Goal: Task Accomplishment & Management: Manage account settings

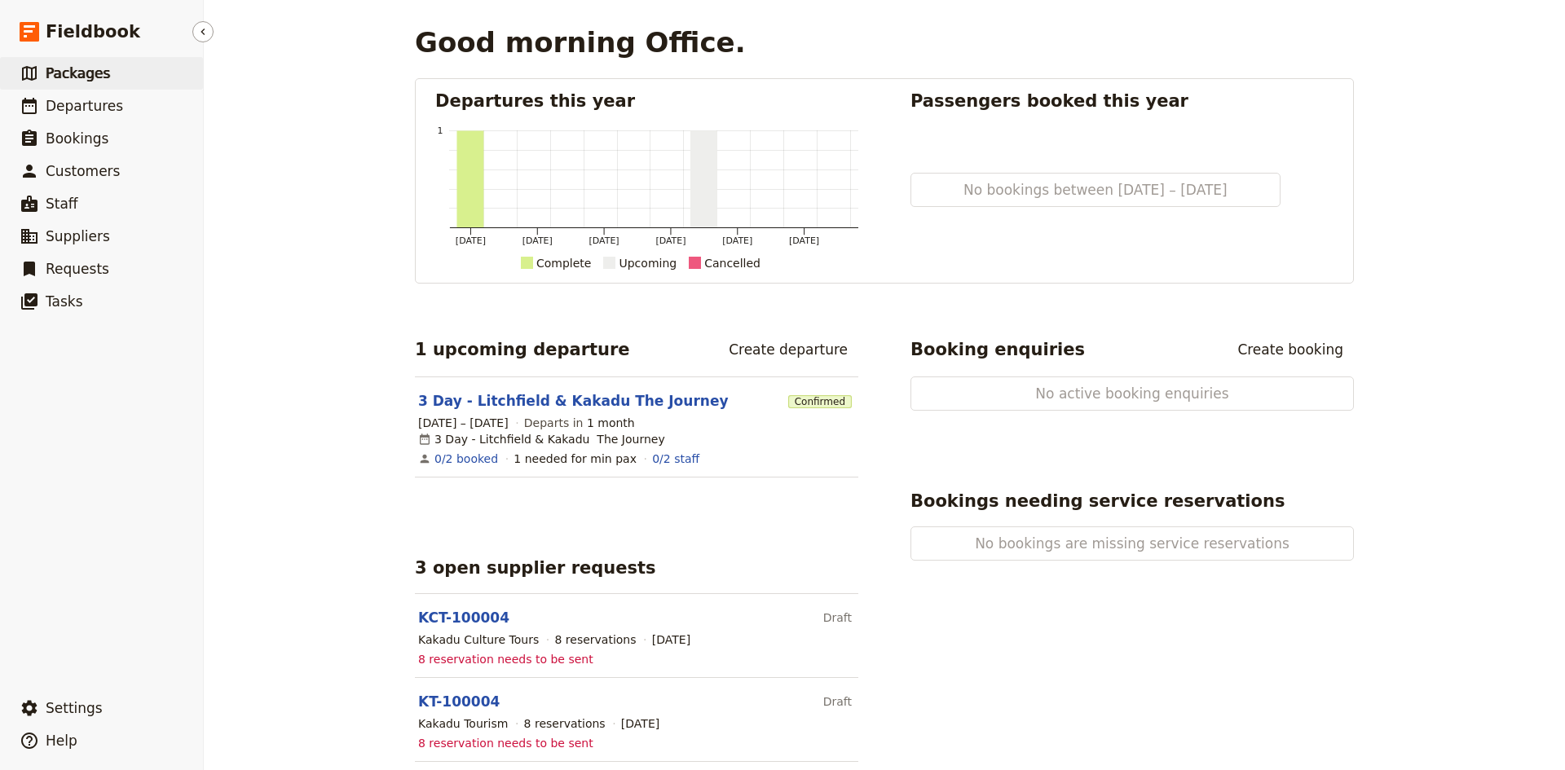
click at [75, 73] on span "Packages" at bounding box center [78, 73] width 64 height 16
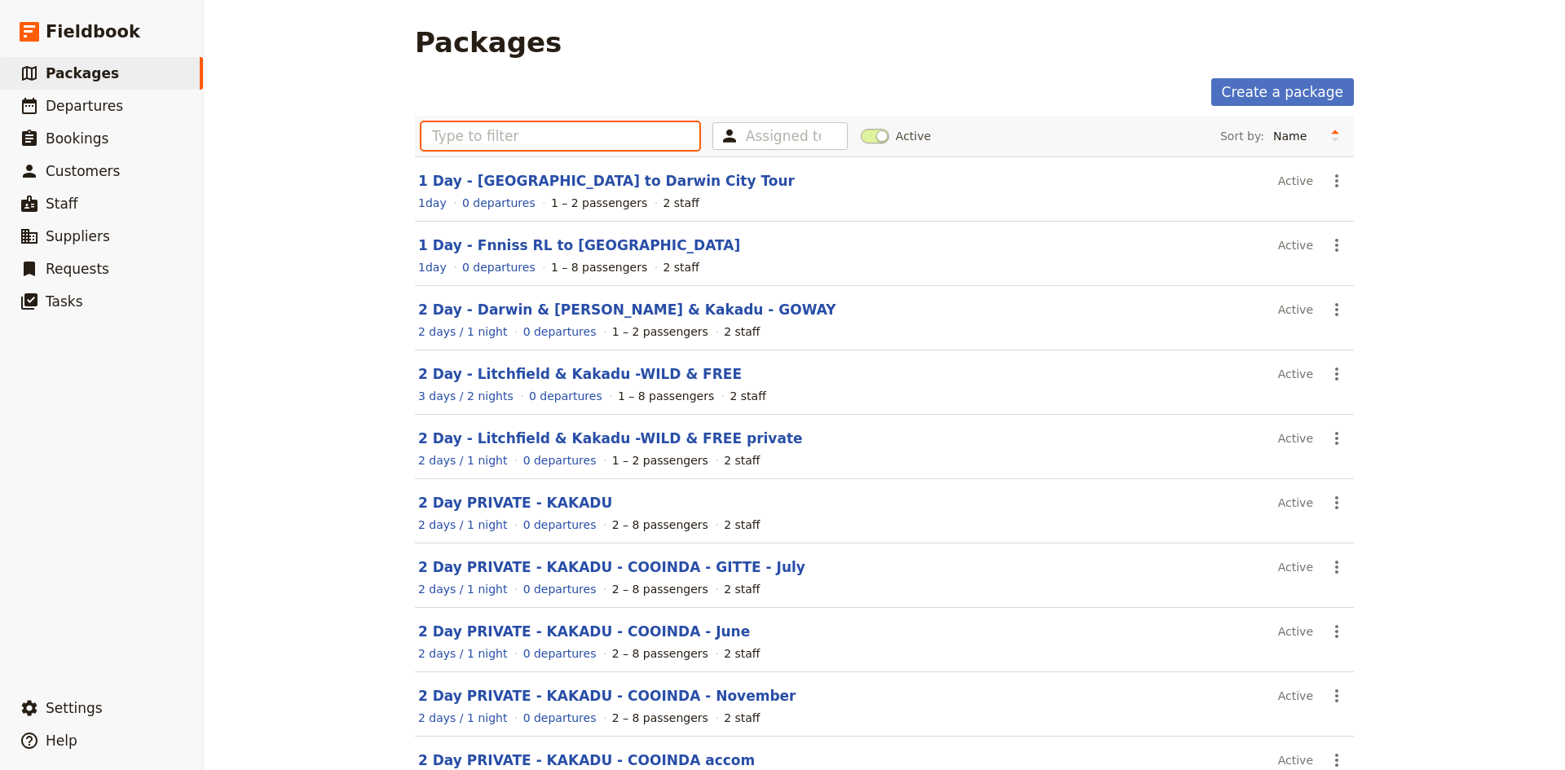
click at [491, 133] on input "text" at bounding box center [561, 136] width 278 height 28
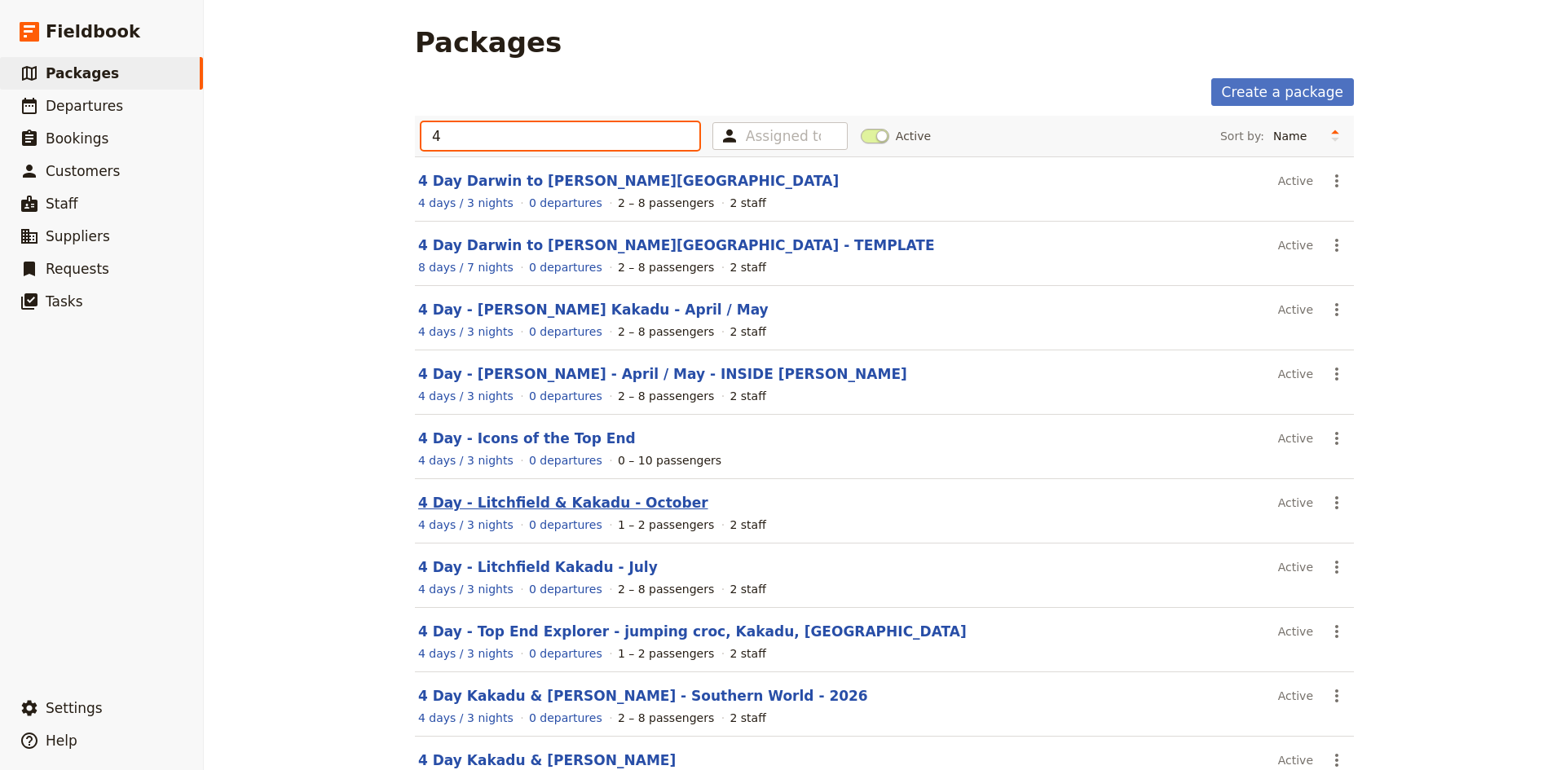
type input "4"
click at [517, 501] on link "4 Day - Litchfield & Kakadu - October" at bounding box center [563, 503] width 290 height 16
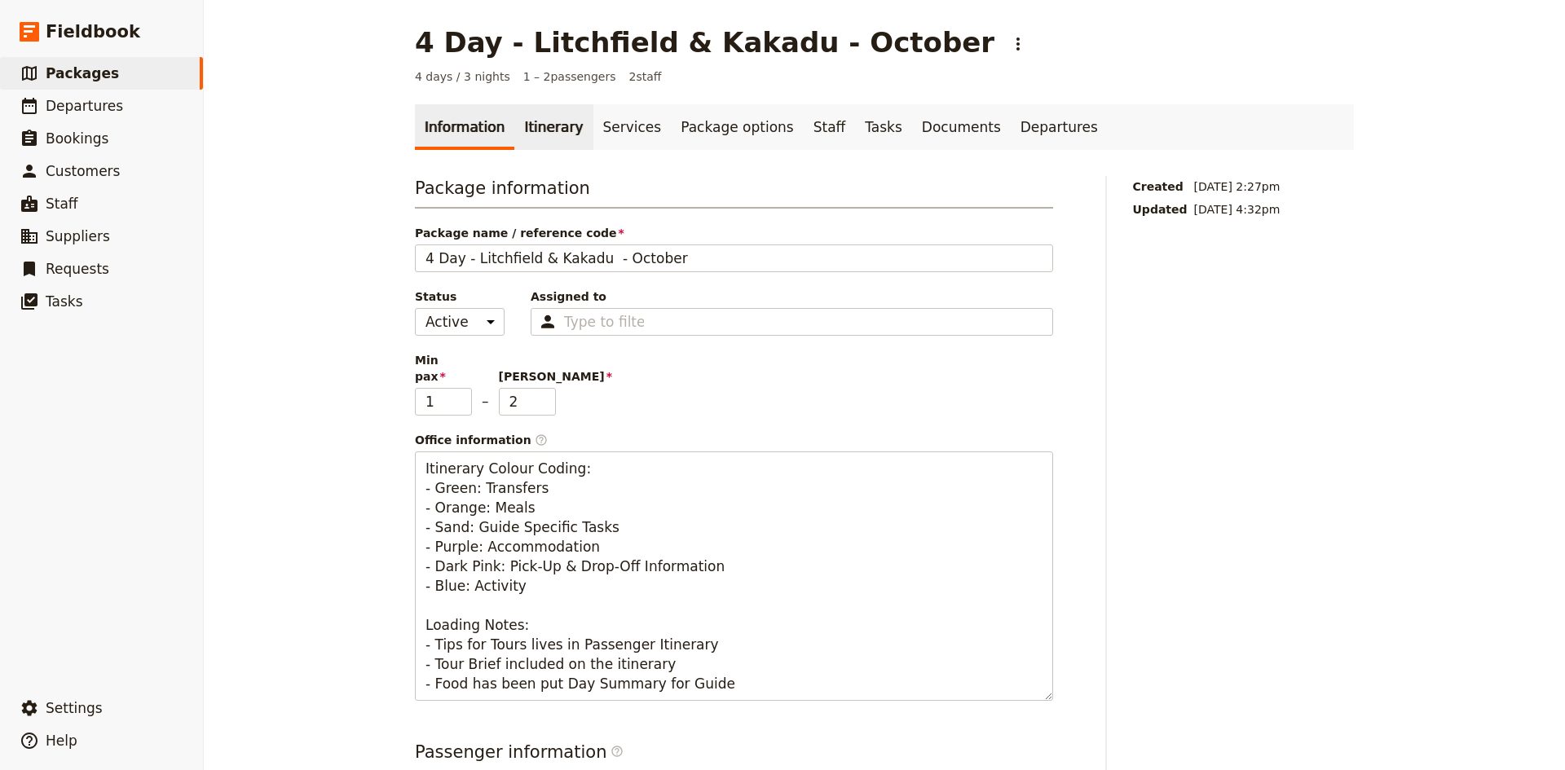
click at [532, 132] on link "Itinerary" at bounding box center [553, 127] width 78 height 46
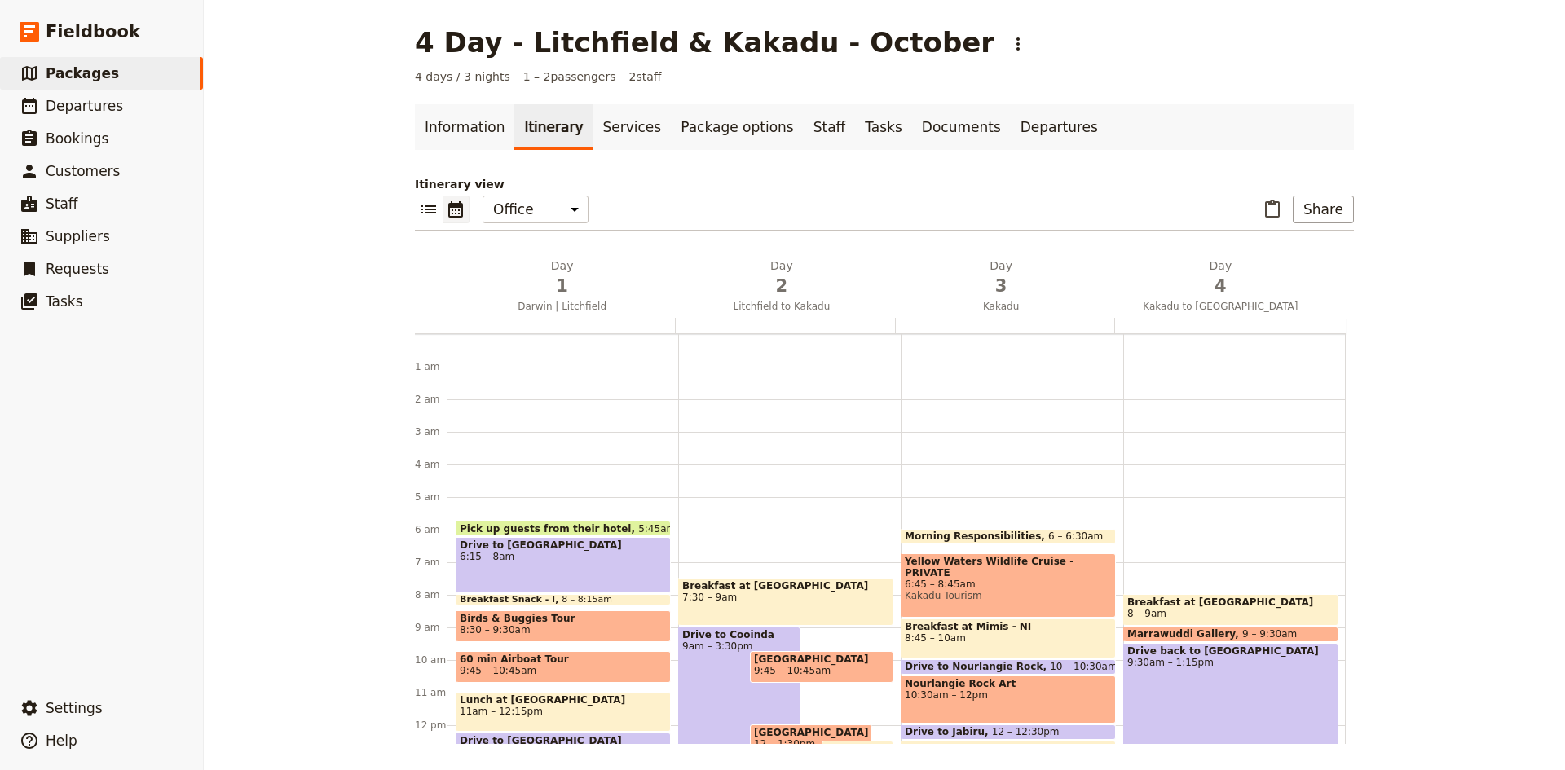
scroll to position [171, 0]
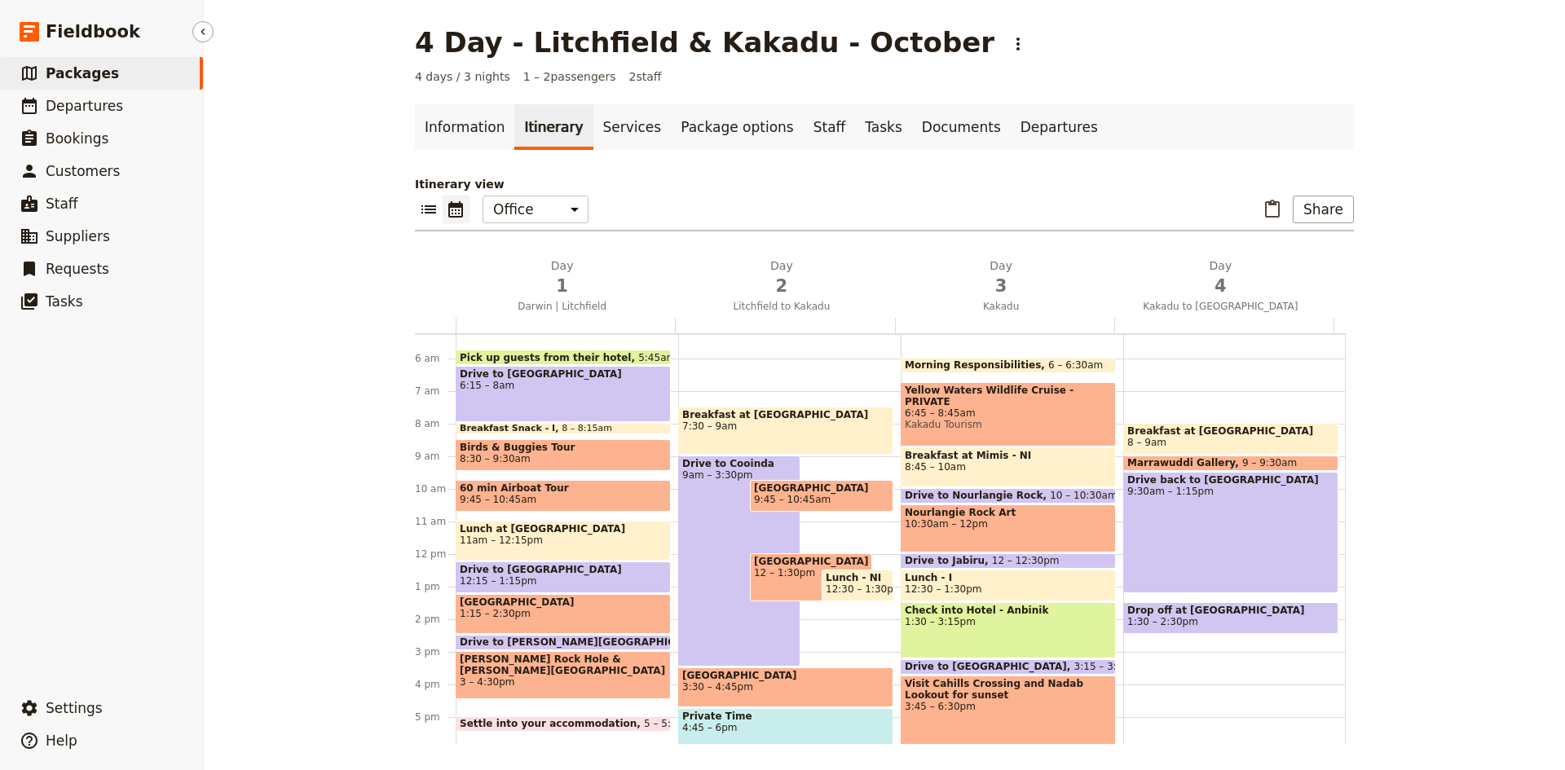
click at [83, 73] on span "Packages" at bounding box center [82, 73] width 73 height 16
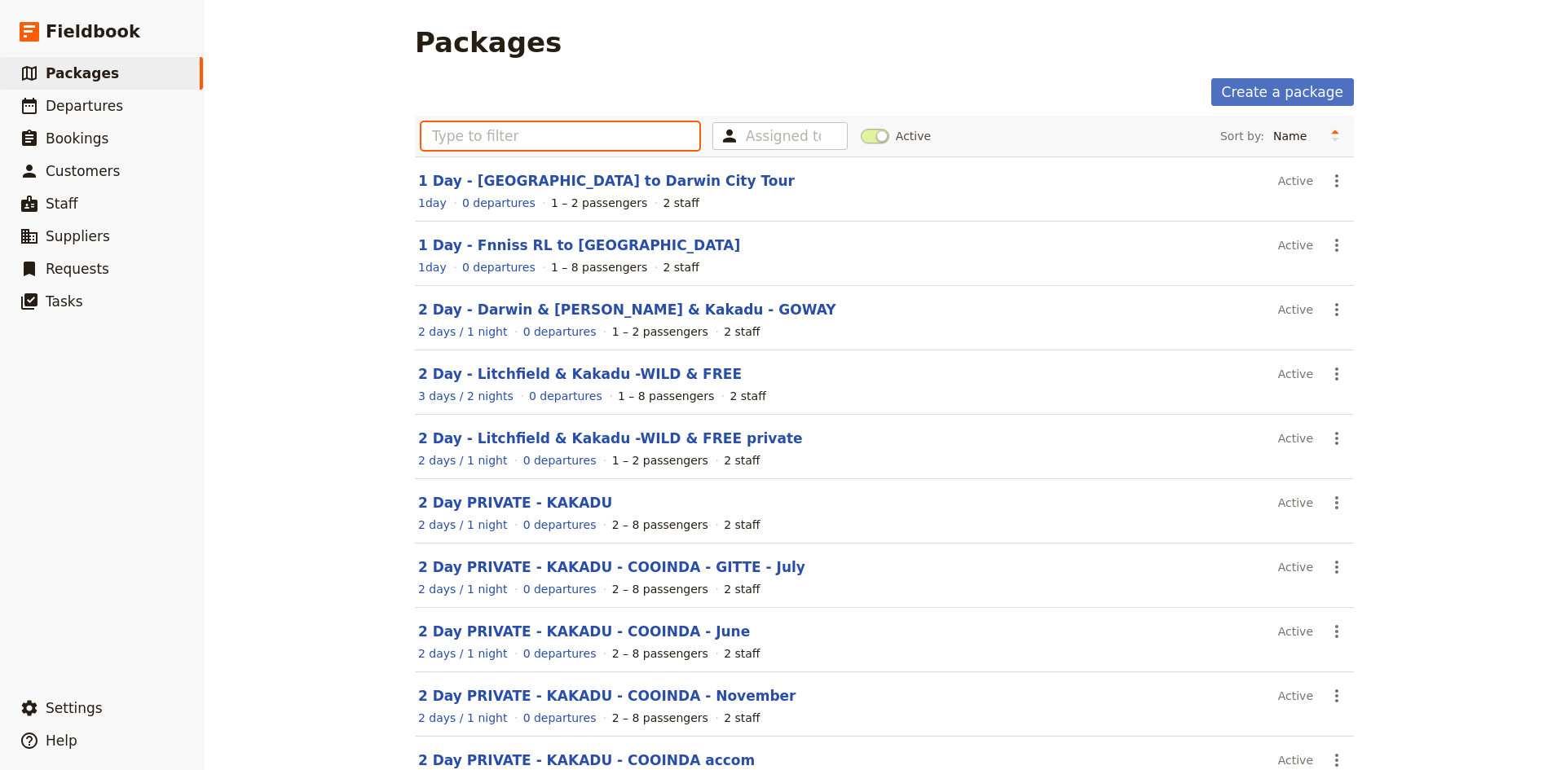
click at [517, 138] on input "text" at bounding box center [561, 136] width 278 height 28
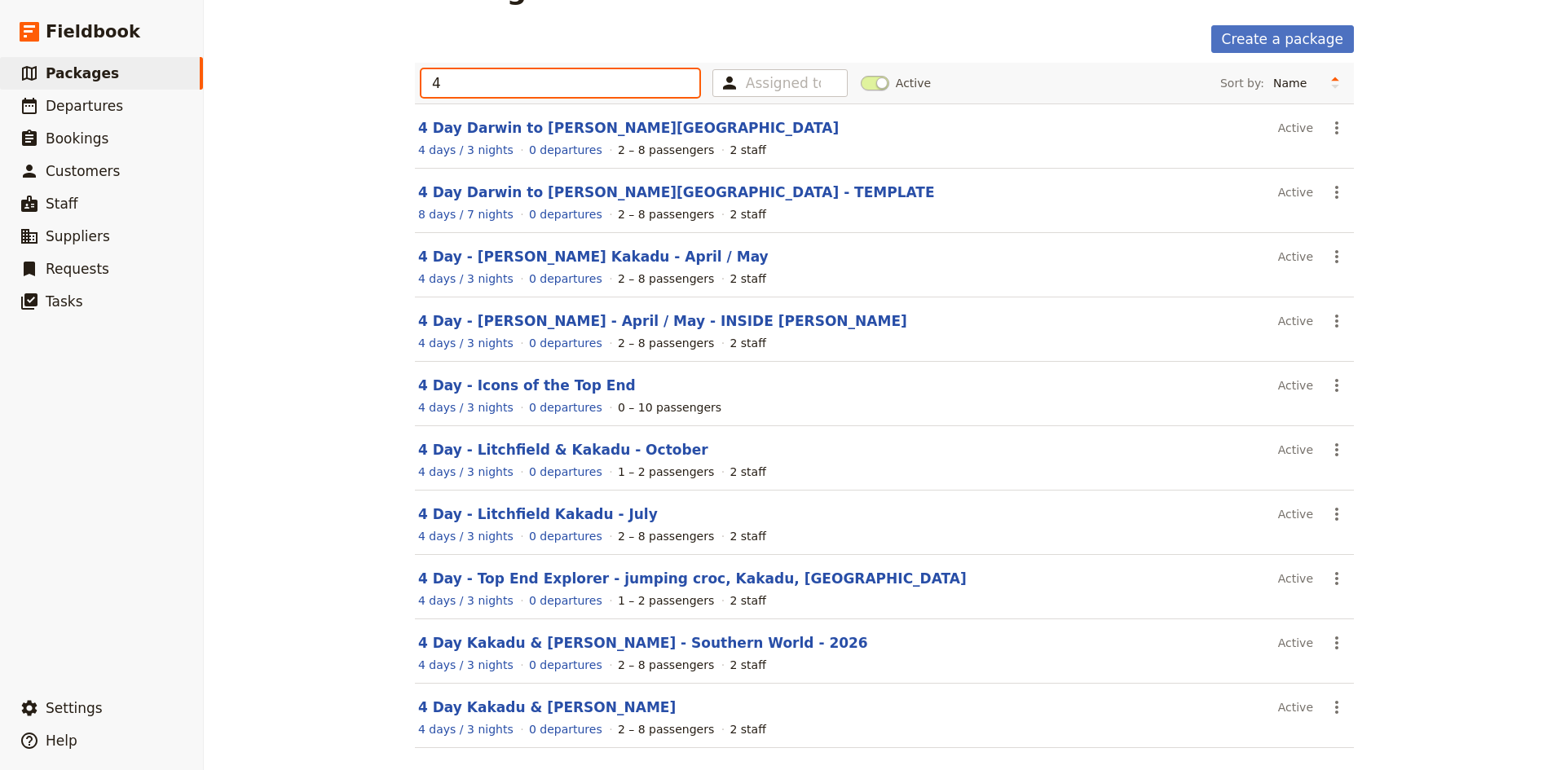
scroll to position [82, 0]
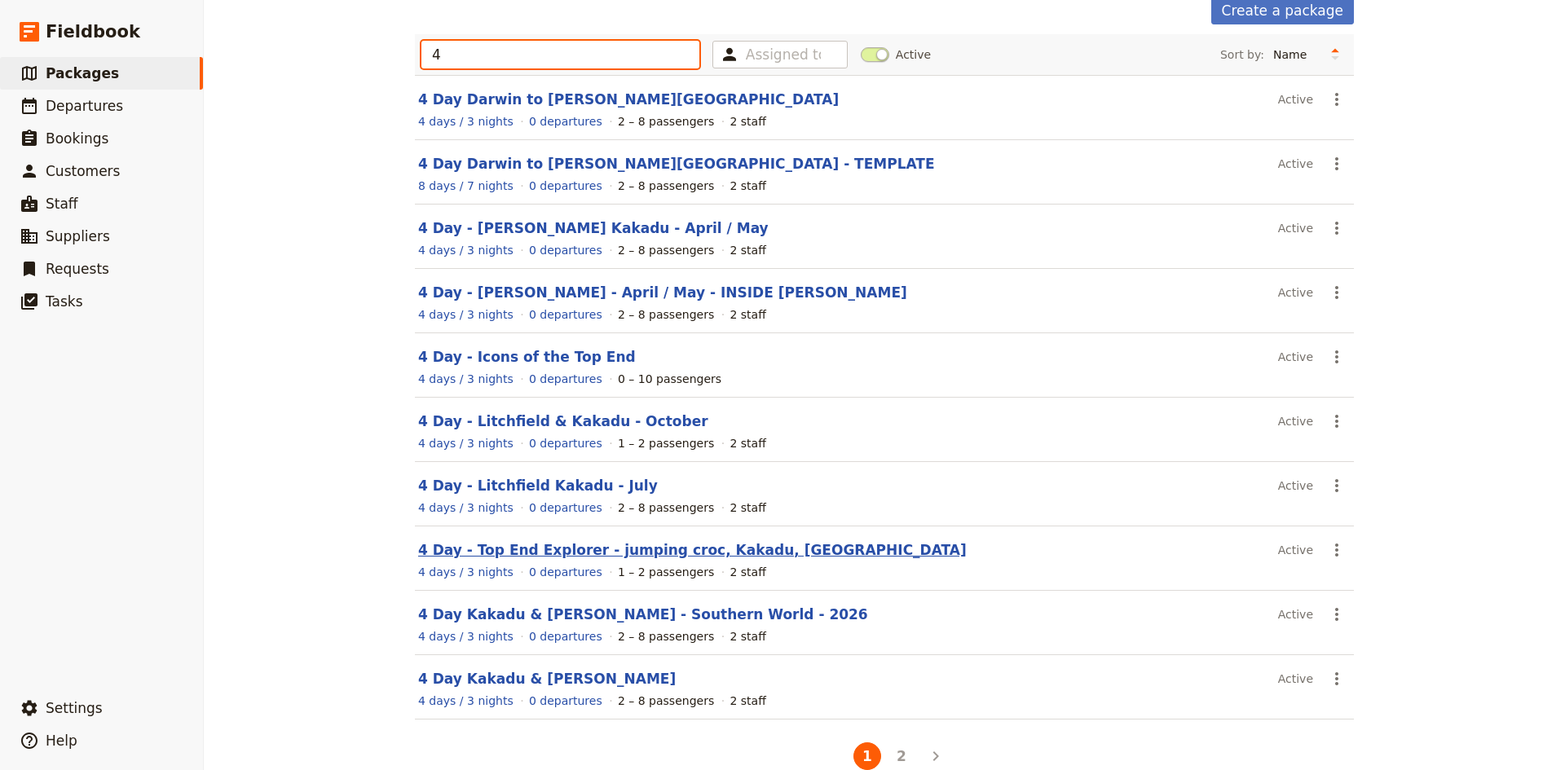
type input "4"
click at [511, 551] on link "4 Day - Top End Explorer - jumping croc, Kakadu, [GEOGRAPHIC_DATA]" at bounding box center [692, 550] width 549 height 16
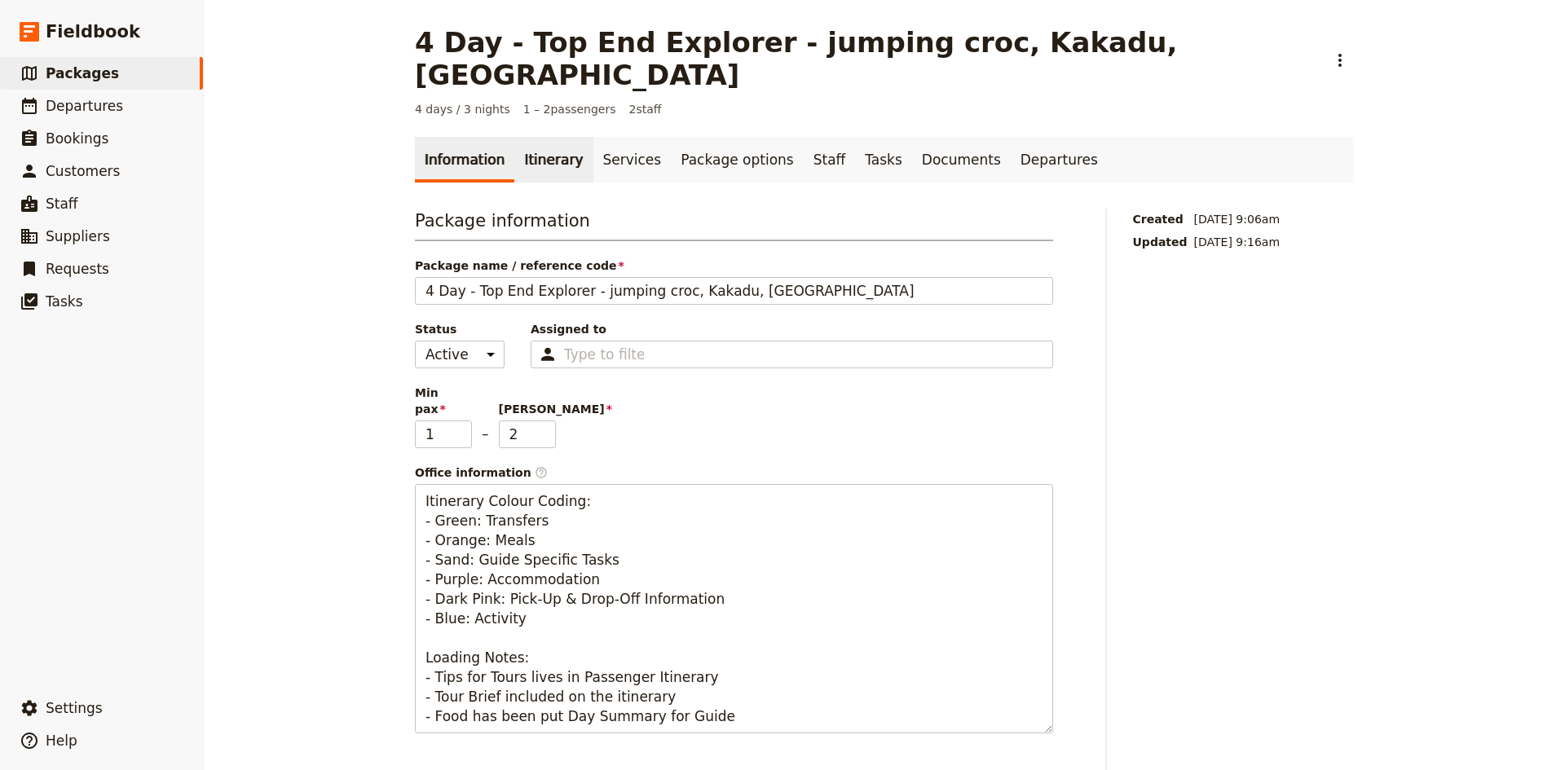
click at [538, 137] on link "Itinerary" at bounding box center [553, 160] width 78 height 46
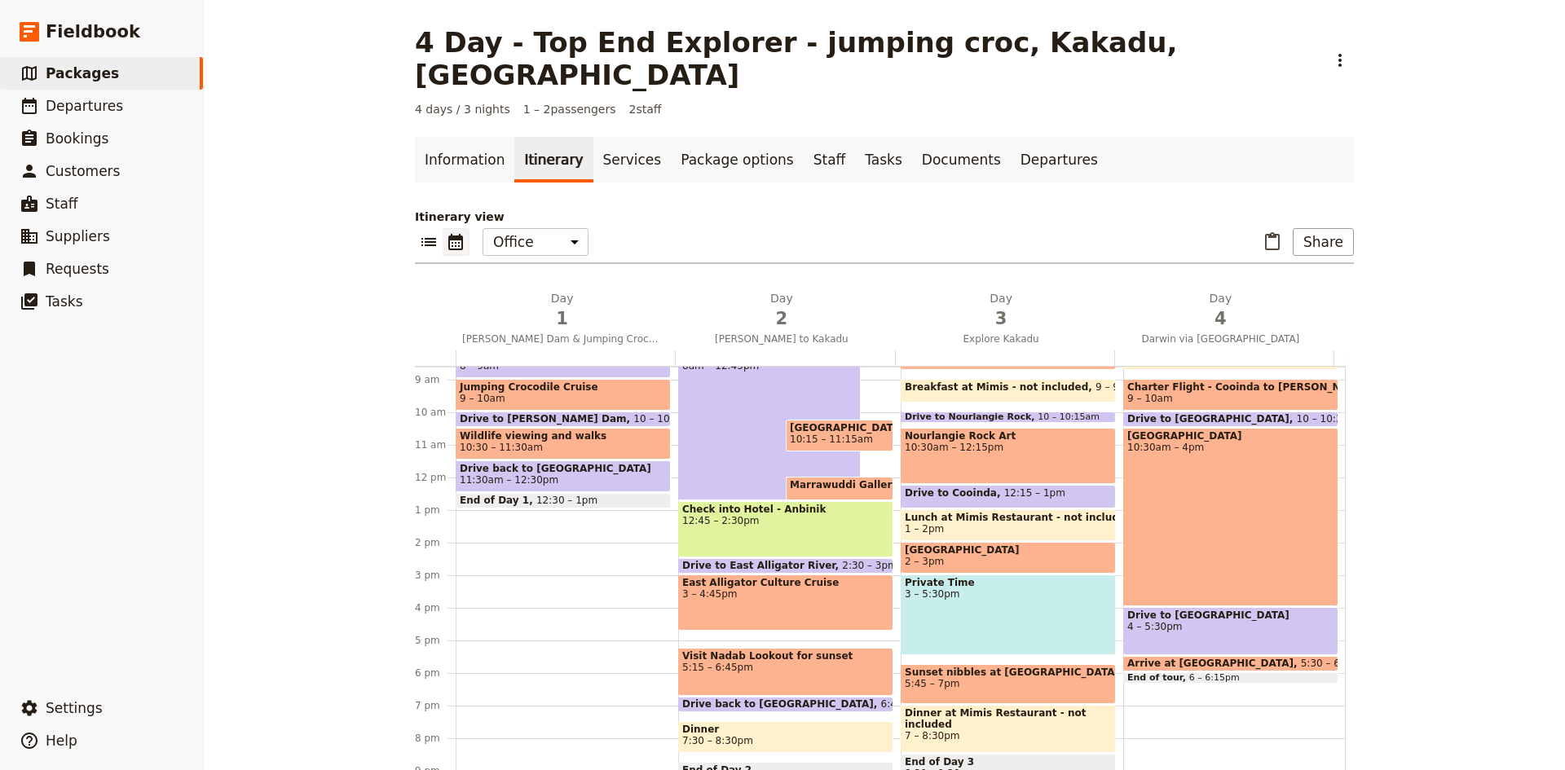
scroll to position [171, 0]
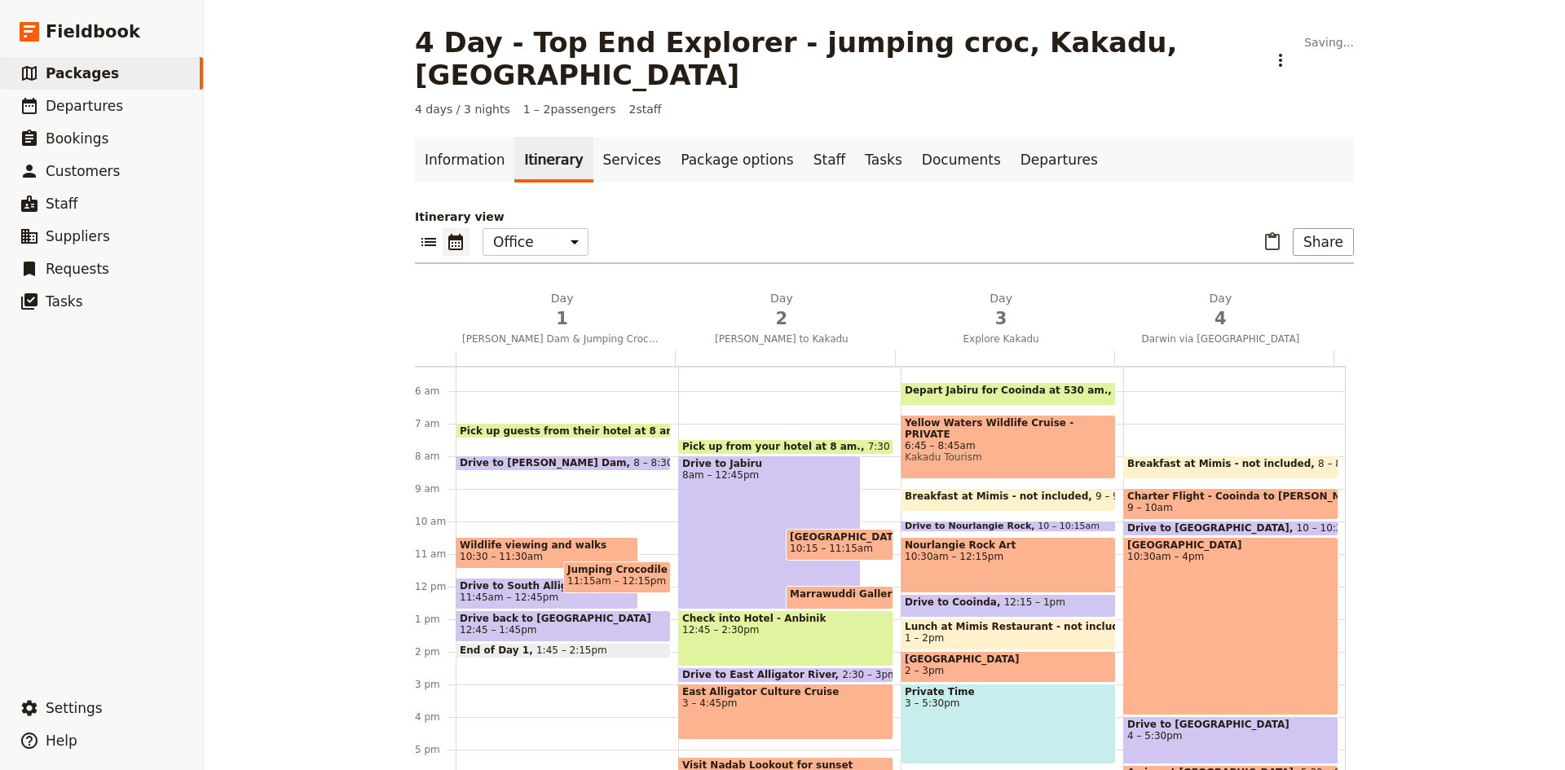
click at [529, 464] on span at bounding box center [564, 467] width 214 height 7
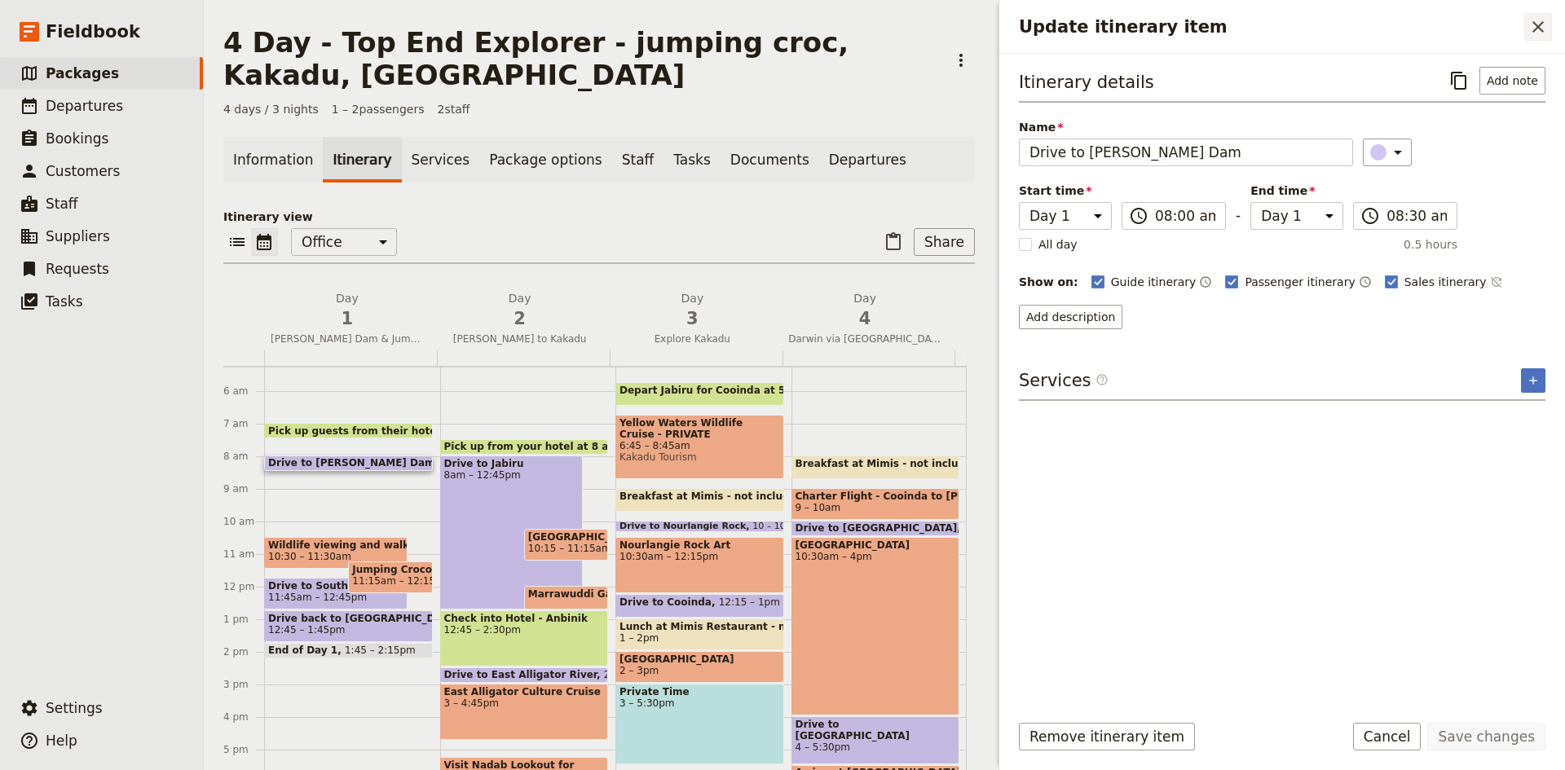
click at [1542, 28] on icon "Close drawer" at bounding box center [1539, 27] width 20 height 20
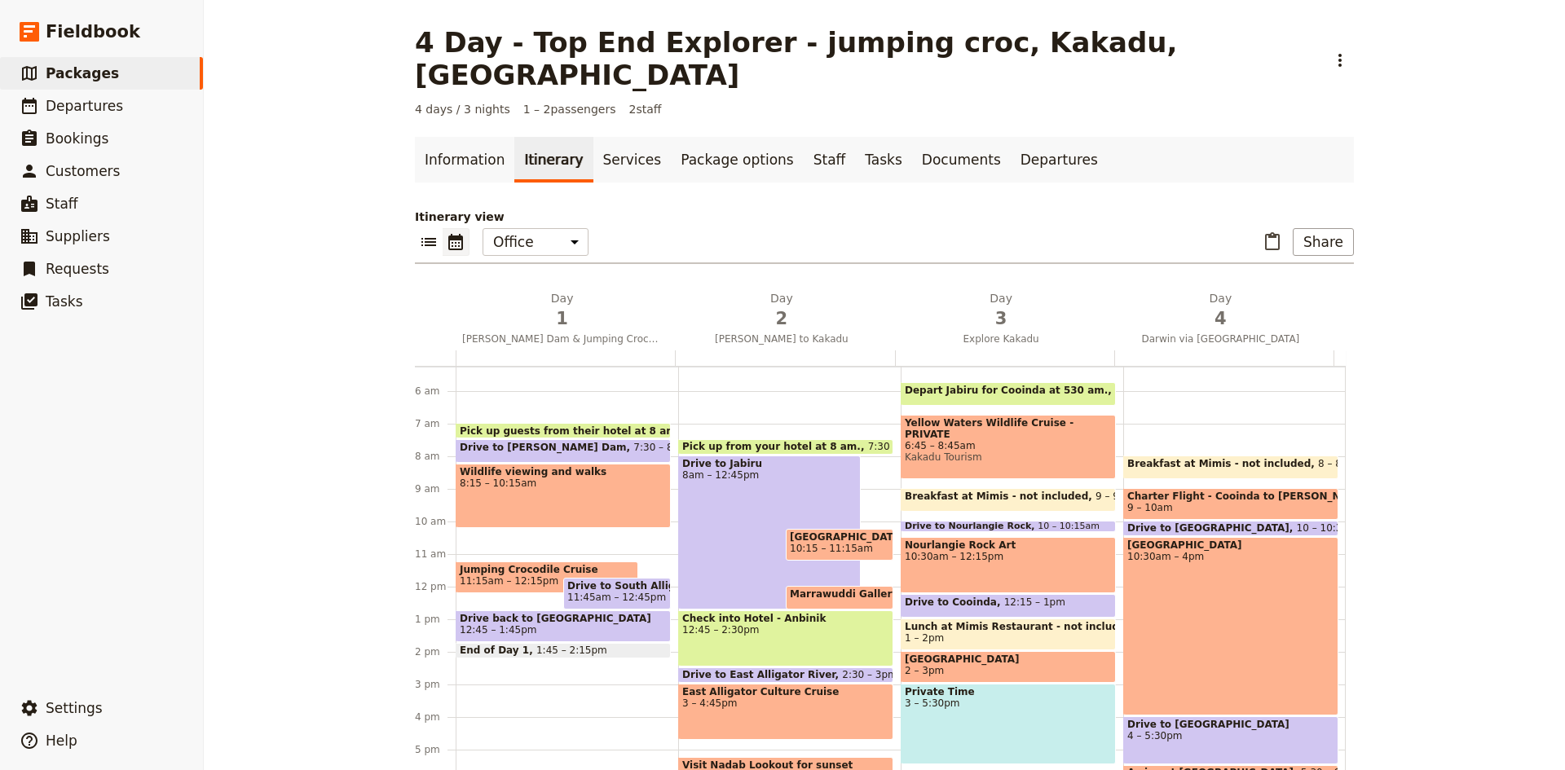
click at [576, 581] on span "Drive to South Alligator River" at bounding box center [616, 586] width 99 height 11
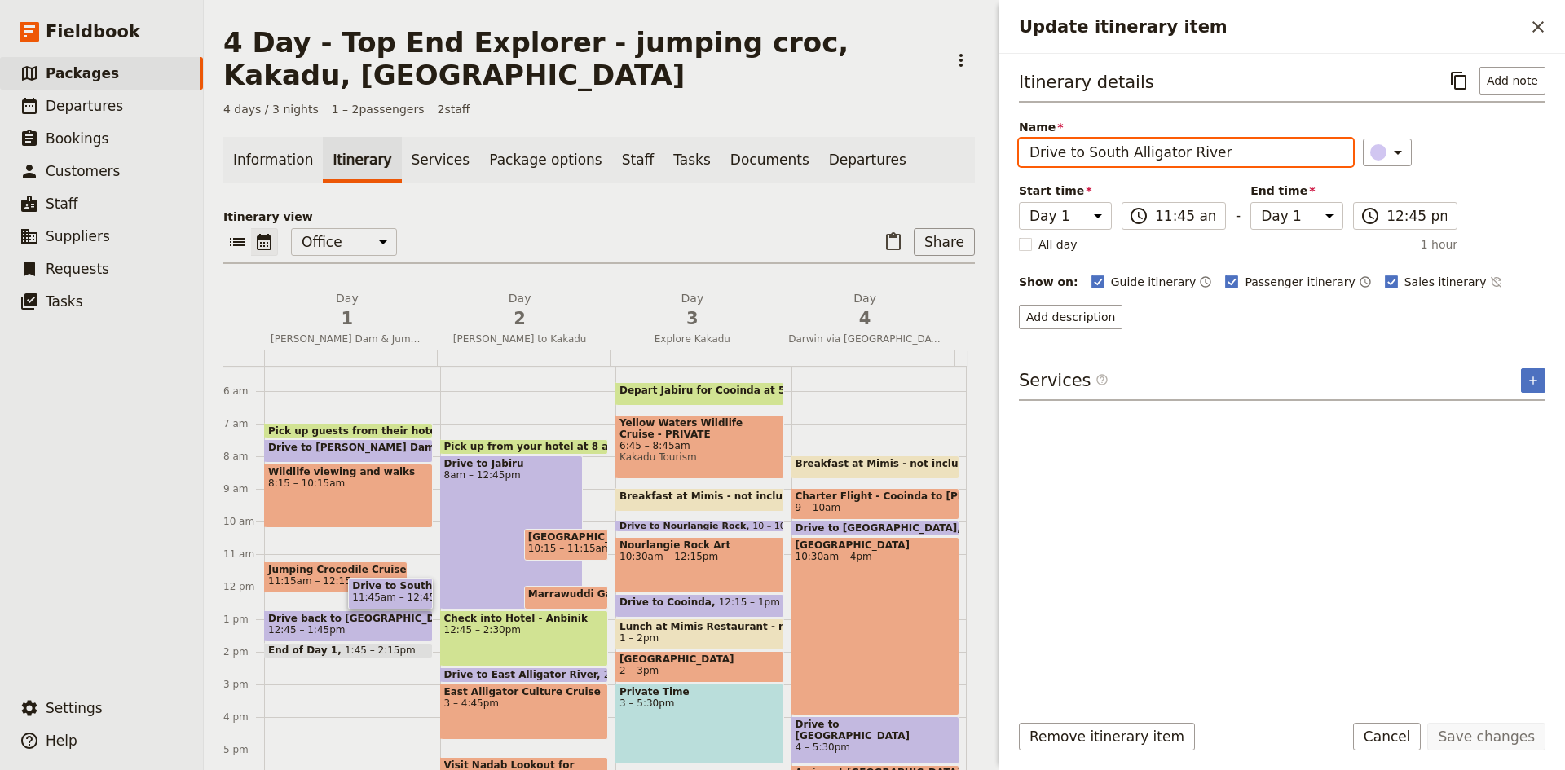
click at [1083, 154] on input "Drive to South Alligator River" at bounding box center [1186, 153] width 334 height 28
type input "Drive to [GEOGRAPHIC_DATA]"
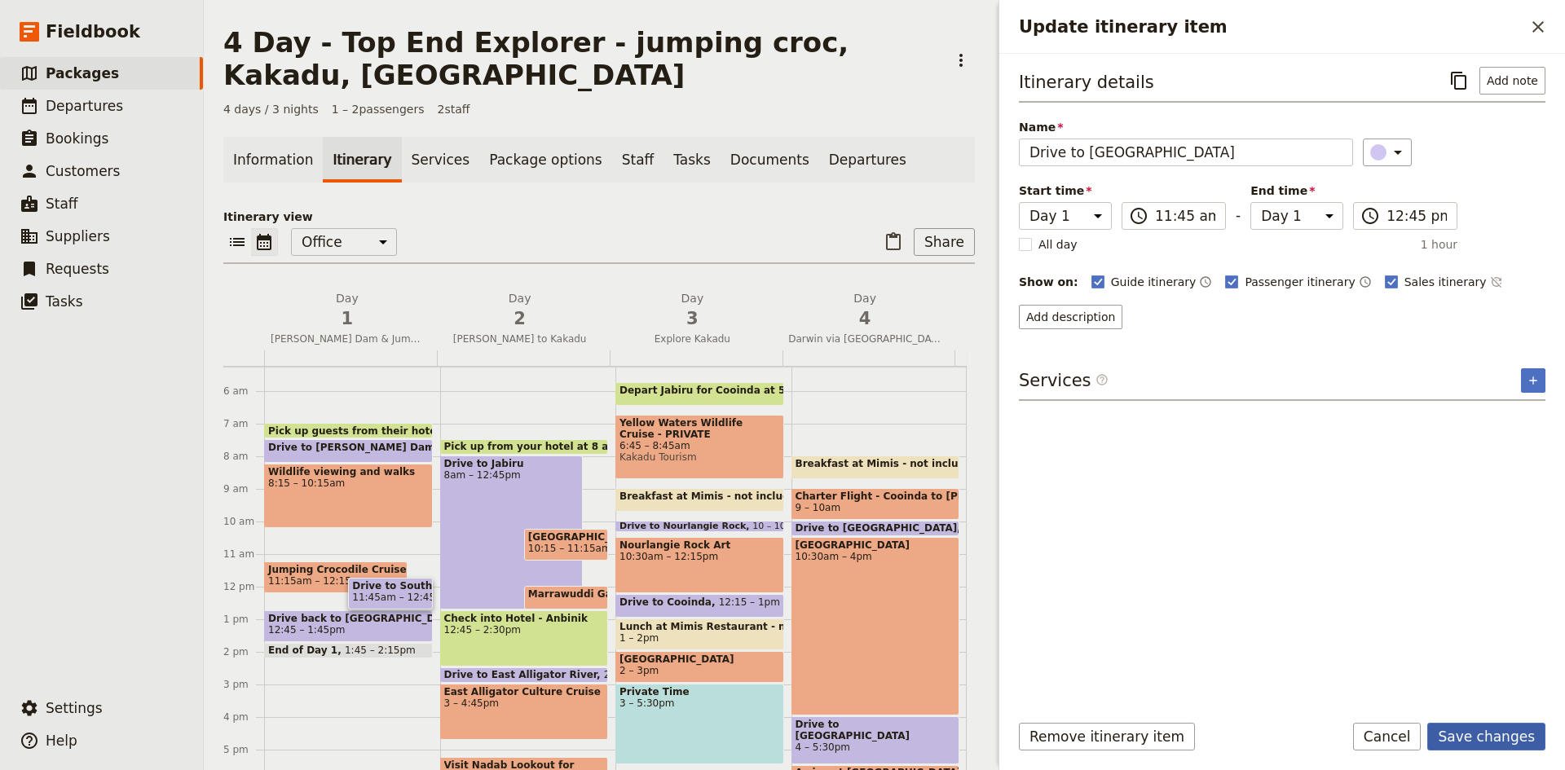
click at [1491, 739] on button "Save changes" at bounding box center [1487, 737] width 118 height 28
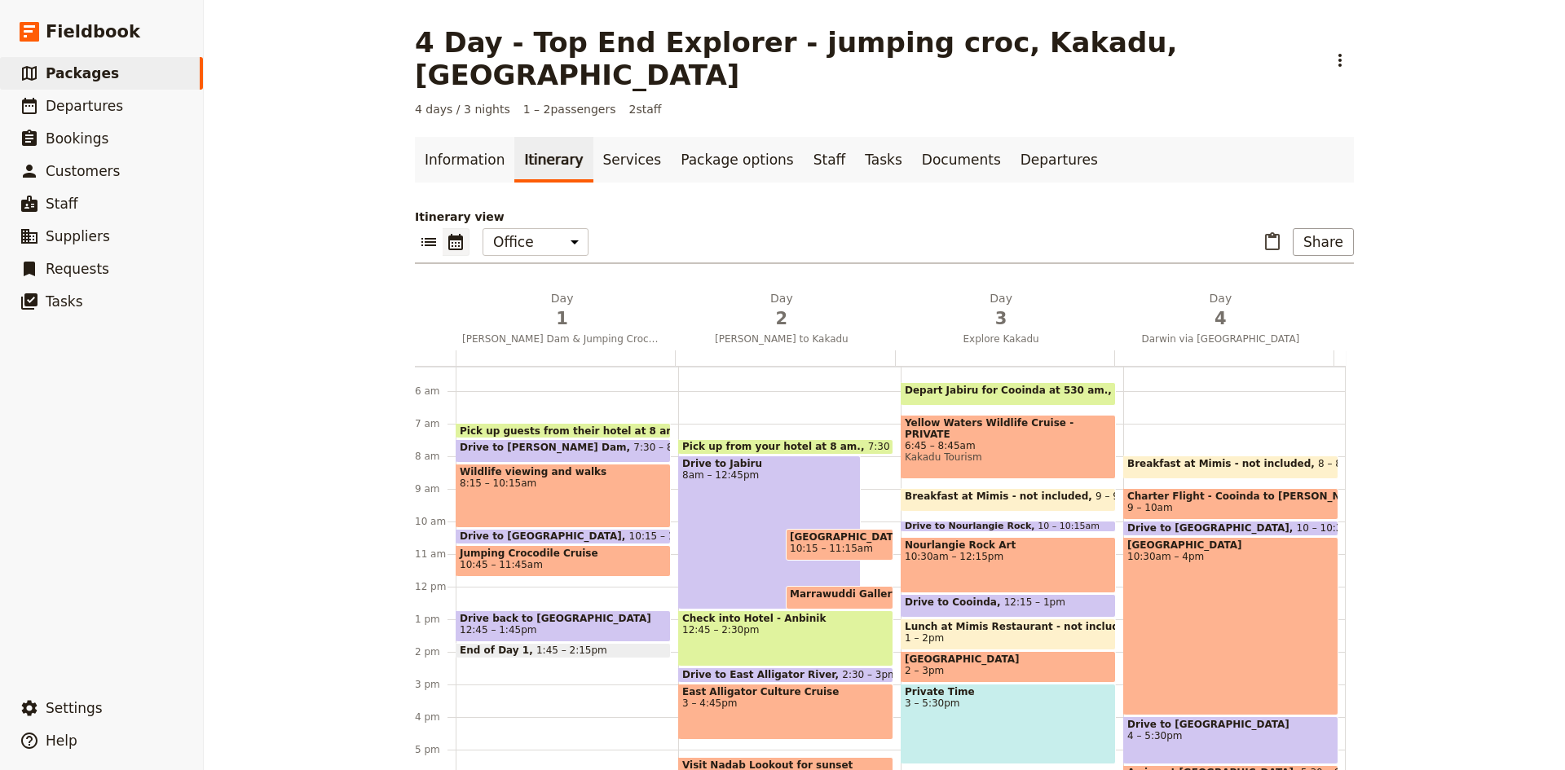
click at [581, 426] on span "Pick up guests from their hotel at 8 am" at bounding box center [572, 431] width 224 height 11
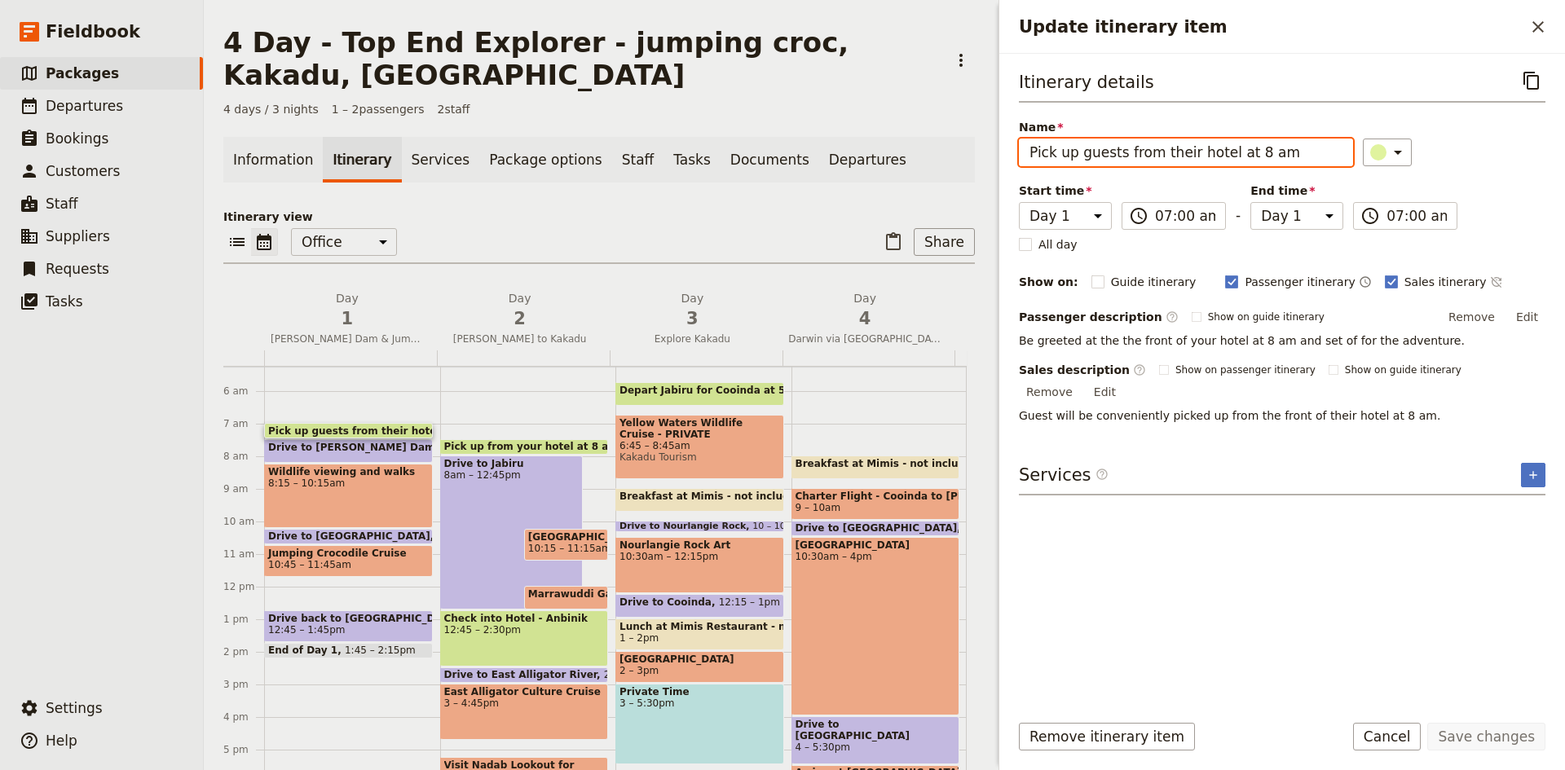
click at [1247, 149] on input "Pick up guests from their hotel at 8 am" at bounding box center [1186, 153] width 334 height 28
type input "Pick up guests from their hotel at 6 am"
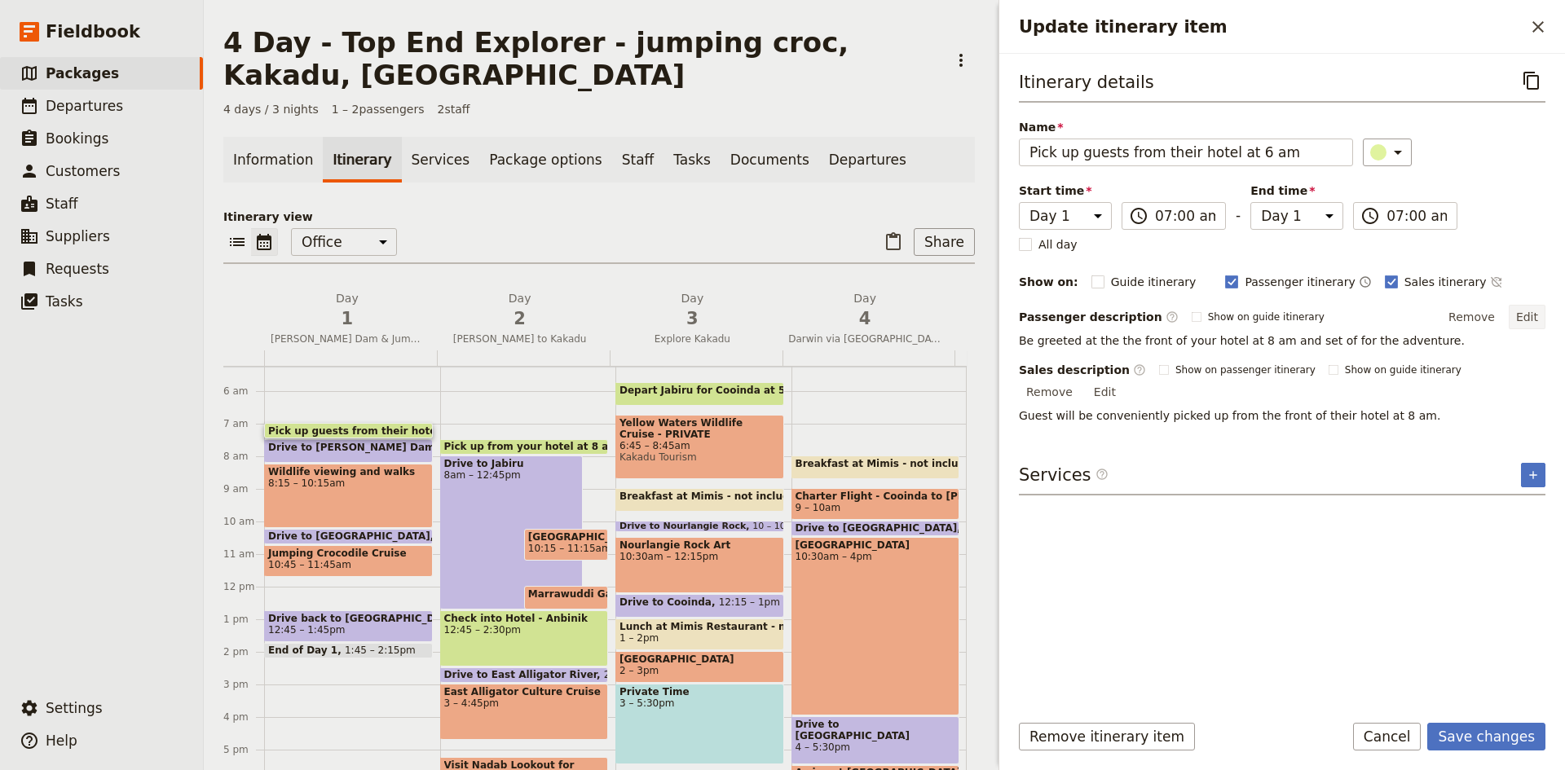
click at [1520, 315] on button "Edit" at bounding box center [1527, 317] width 37 height 24
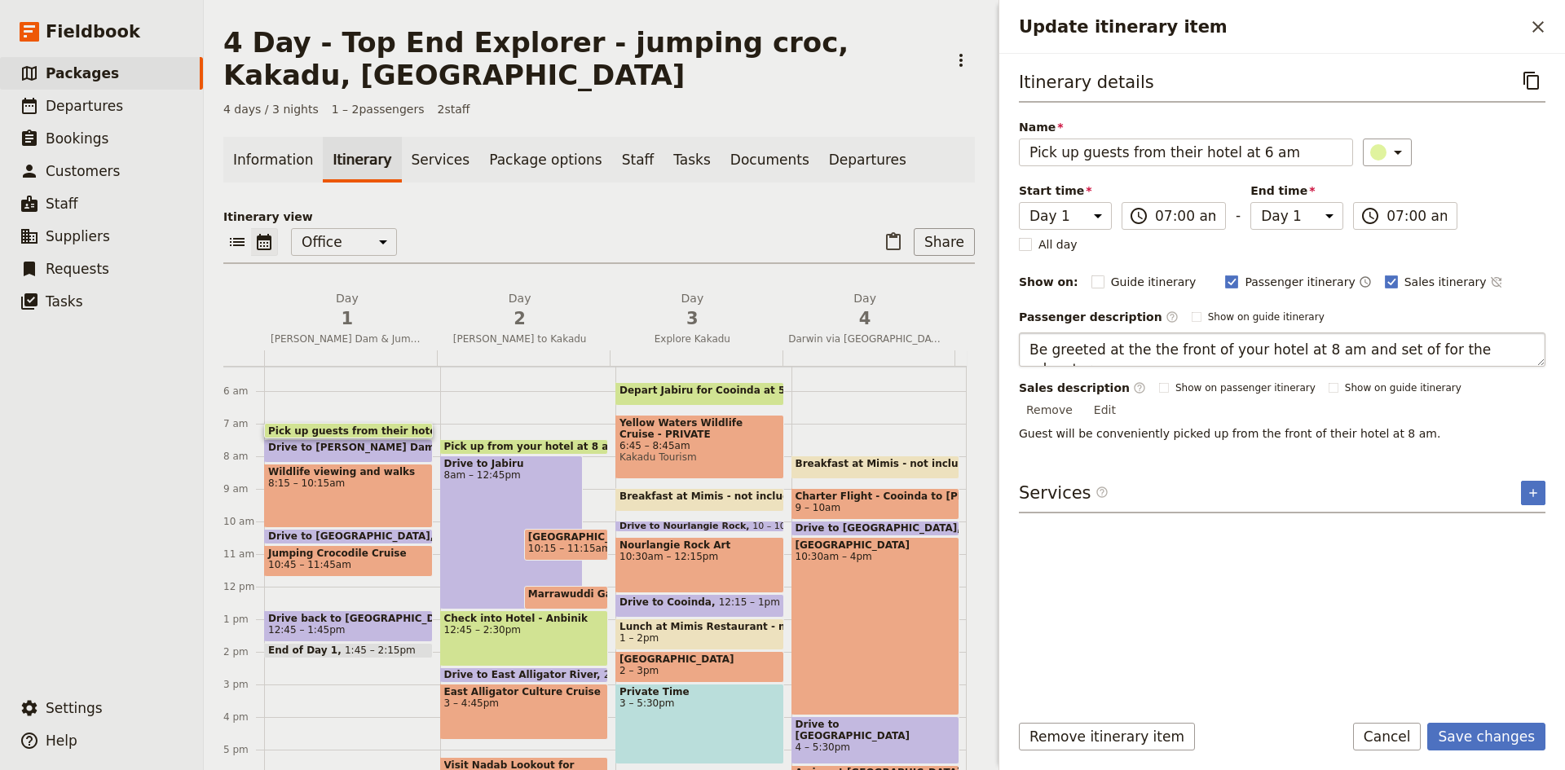
click at [1300, 343] on textarea "Be greeted at the the front of your hotel at 8 am and set of for the adventure." at bounding box center [1282, 350] width 527 height 34
type textarea "Be greeted at the the front of your hotel at 6 am and set of for the adventure."
click at [1496, 736] on button "Save changes" at bounding box center [1487, 737] width 118 height 28
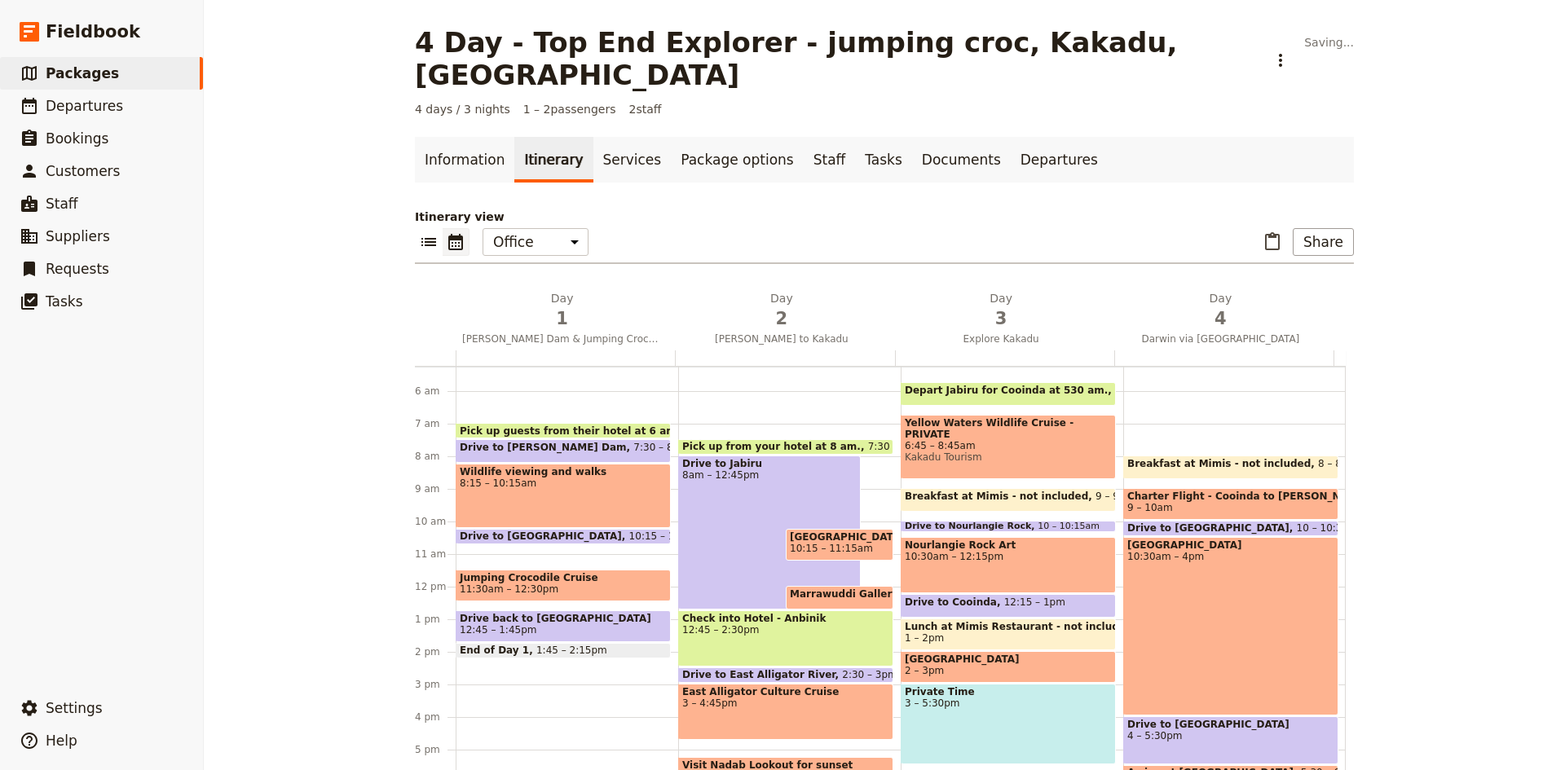
click at [547, 572] on span "Jumping Crocodile Cruise" at bounding box center [563, 577] width 207 height 11
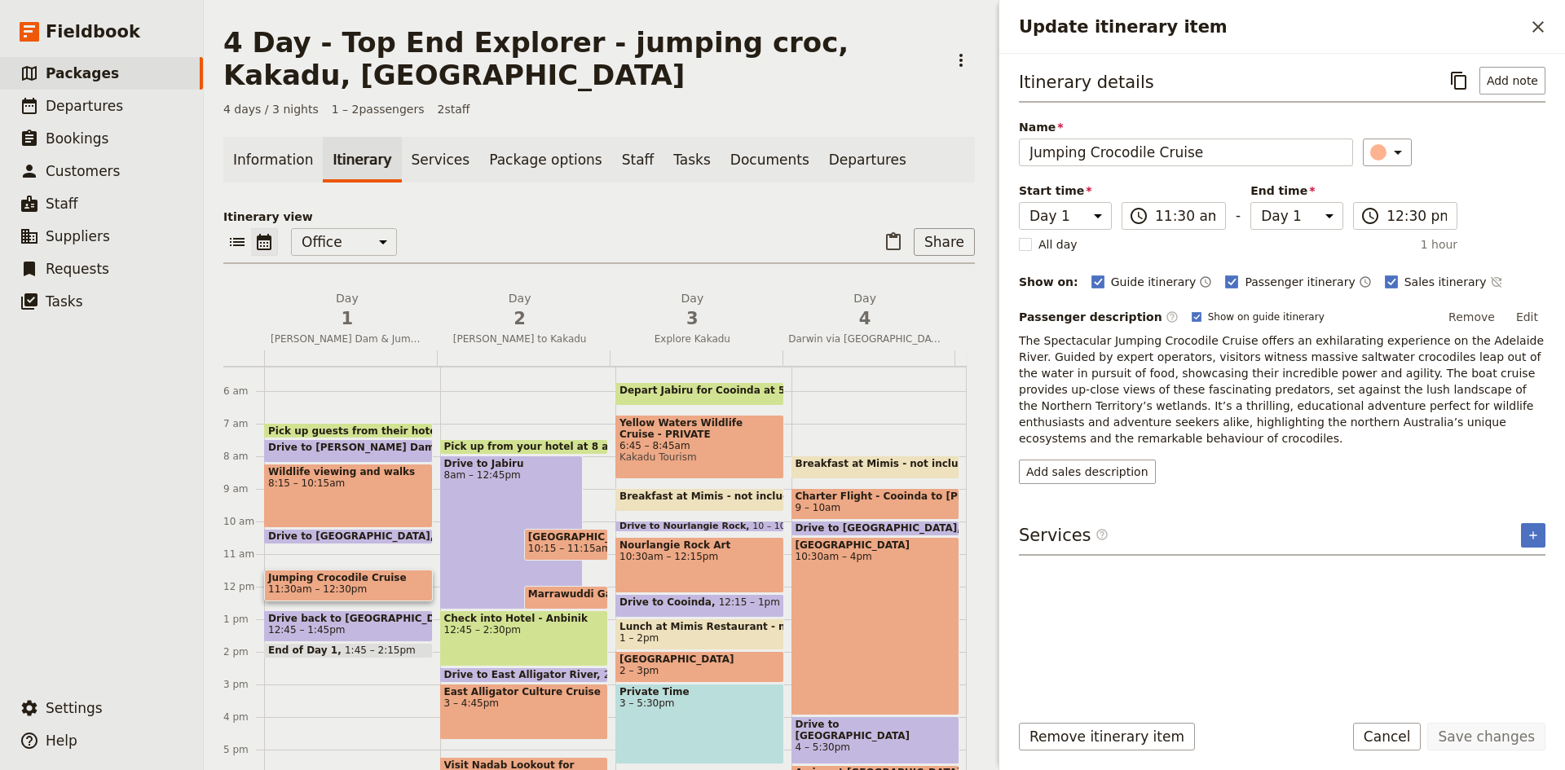
drag, startPoint x: 387, startPoint y: 583, endPoint x: 341, endPoint y: 586, distance: 46.6
click at [341, 588] on div "Jumping Crocodile Cruise 11:30am – 12:30pm" at bounding box center [348, 586] width 169 height 32
click at [951, 60] on icon "Actions" at bounding box center [961, 61] width 20 height 20
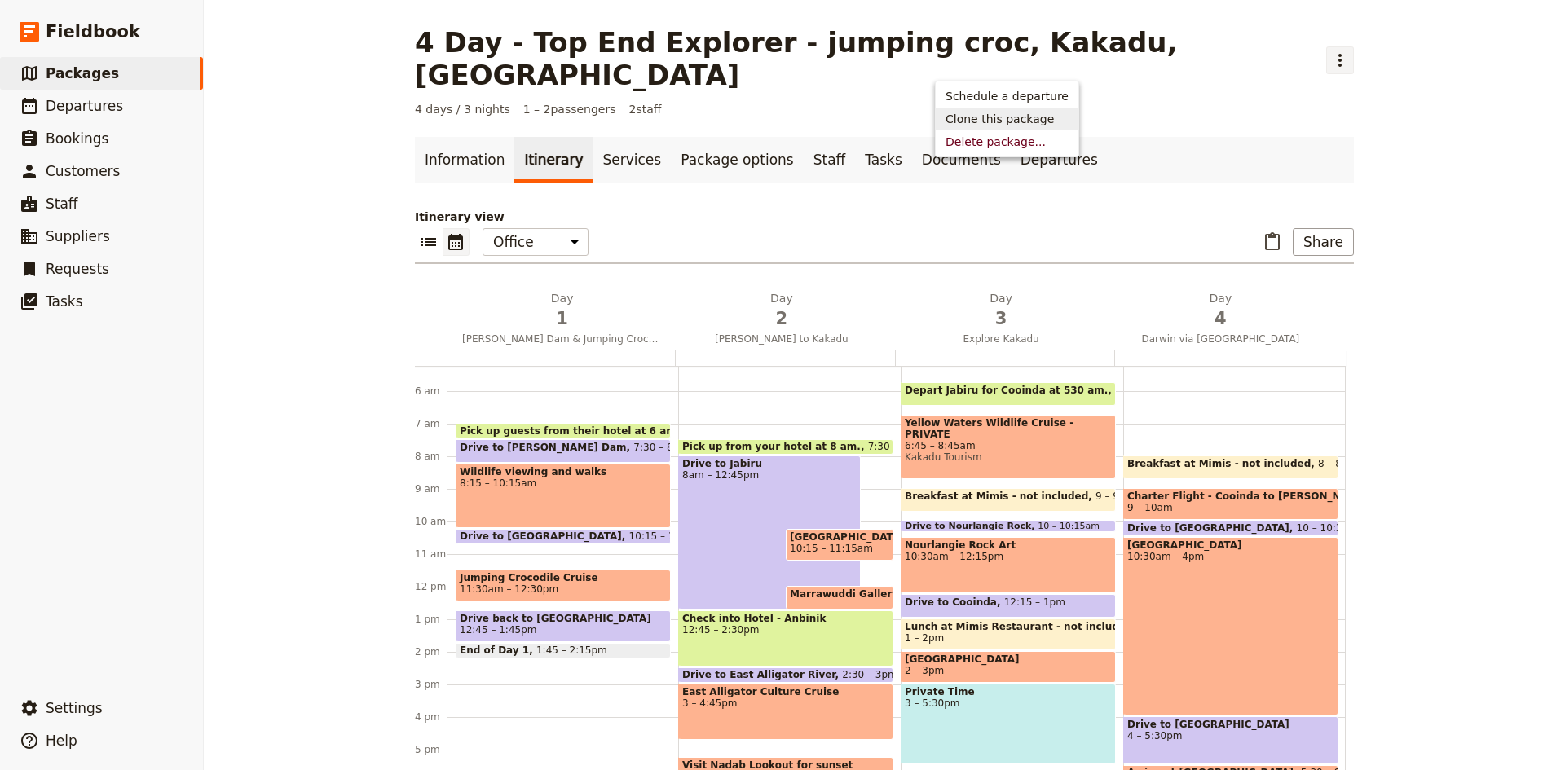
click at [965, 120] on span "Clone this package" at bounding box center [1000, 119] width 108 height 16
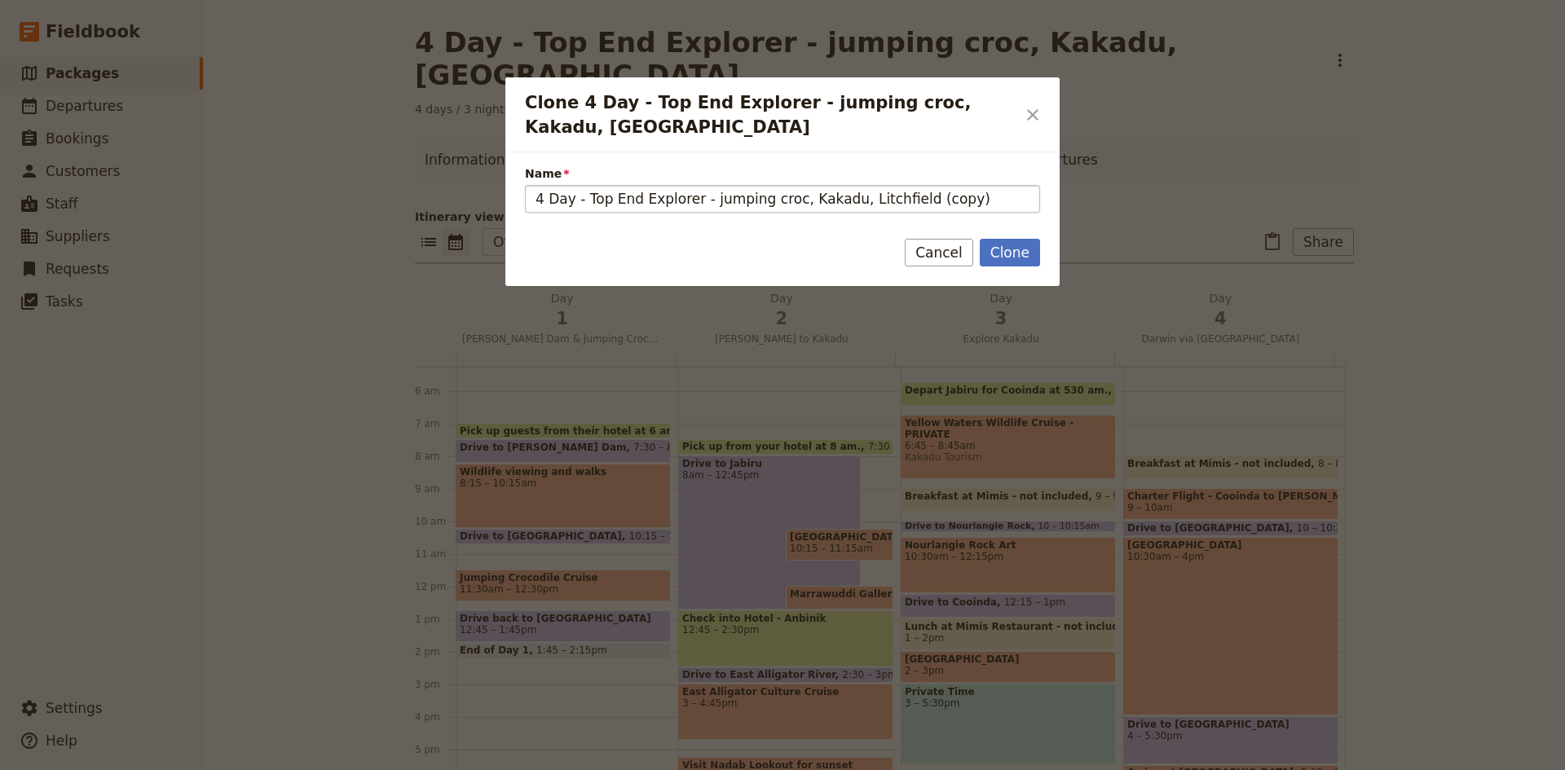
click at [700, 198] on input "4 Day - Top End Explorer - jumping croc, Kakadu, Litchfield (copy)" at bounding box center [782, 199] width 515 height 28
type input "4 Day - Top End Explorer - Wetland Cruises, [GEOGRAPHIC_DATA], Litchfield (copy)"
click at [1009, 249] on button "Clone" at bounding box center [1010, 253] width 60 height 28
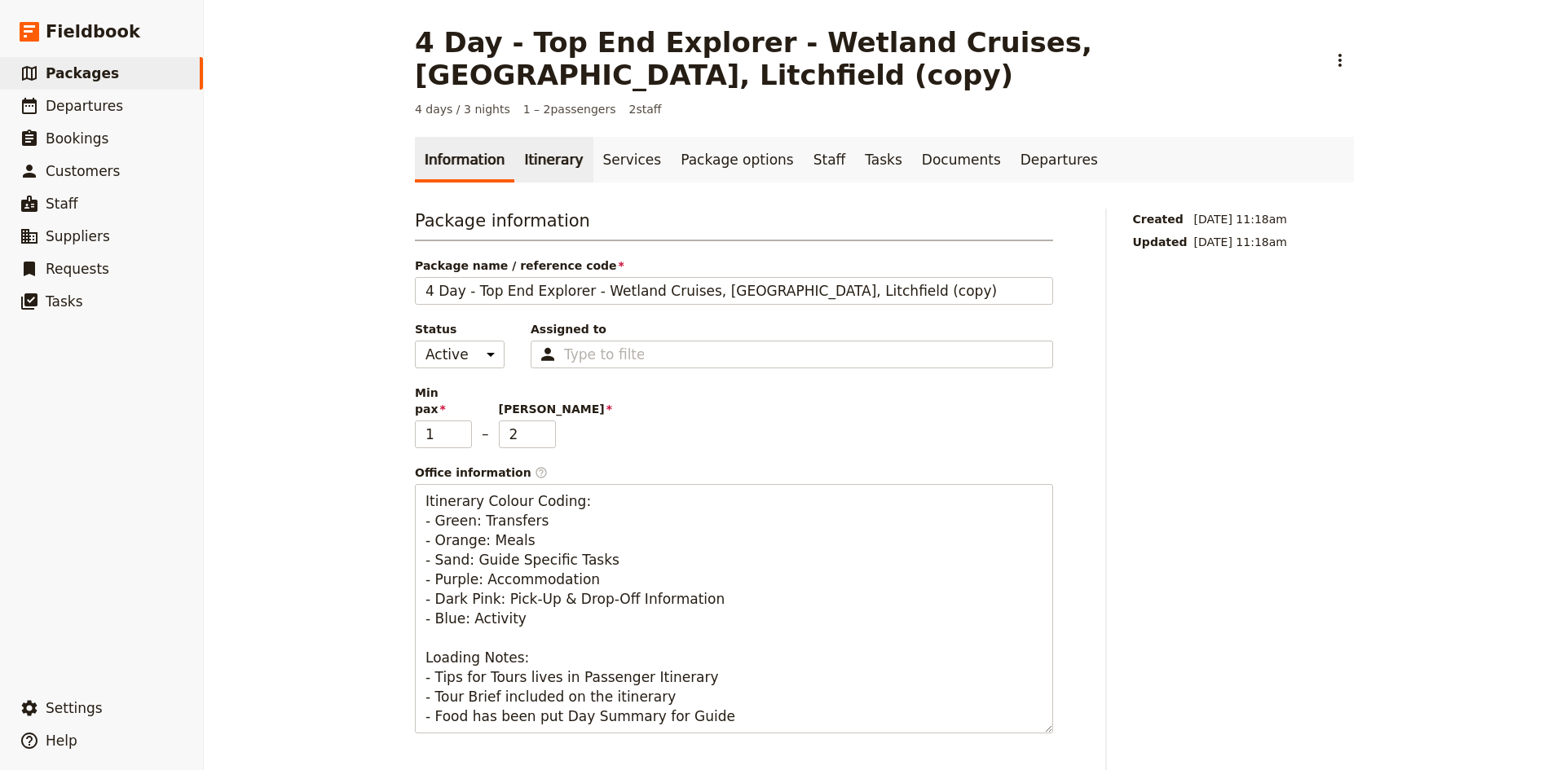
click at [526, 137] on link "Itinerary" at bounding box center [553, 160] width 78 height 46
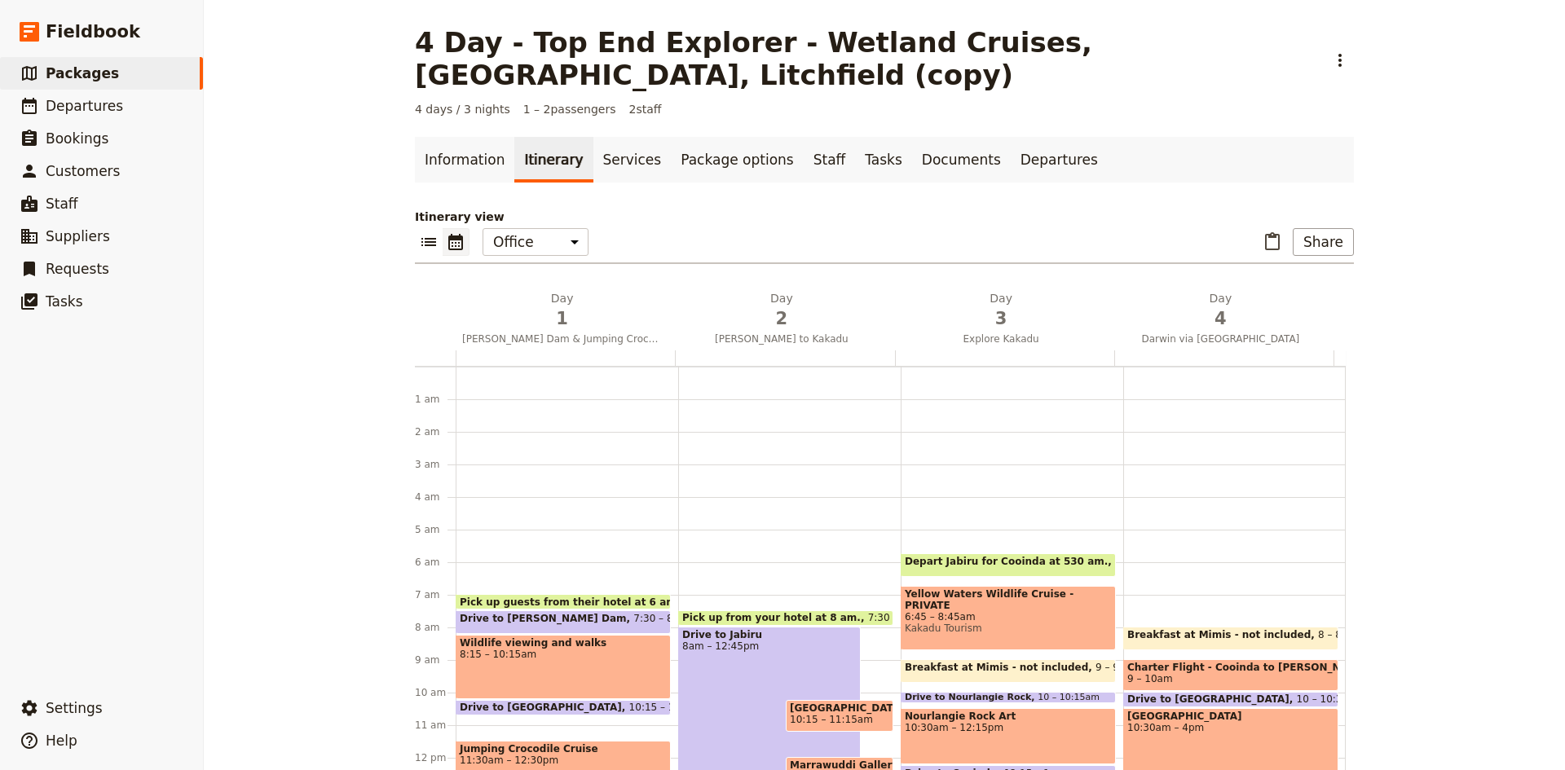
scroll to position [171, 0]
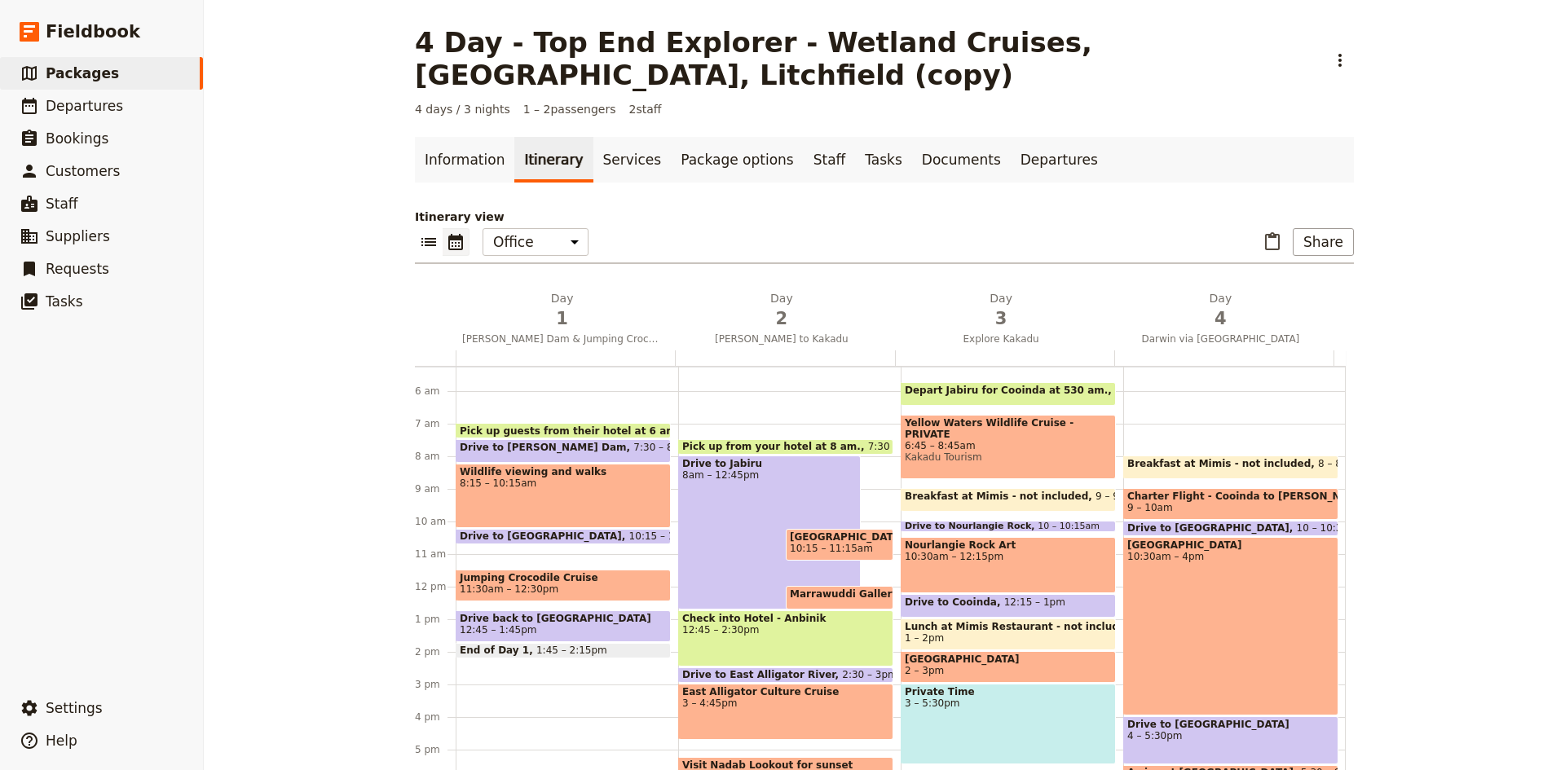
click at [557, 466] on div "Wildlife viewing and walks 8:15 – 10:15am" at bounding box center [563, 496] width 215 height 64
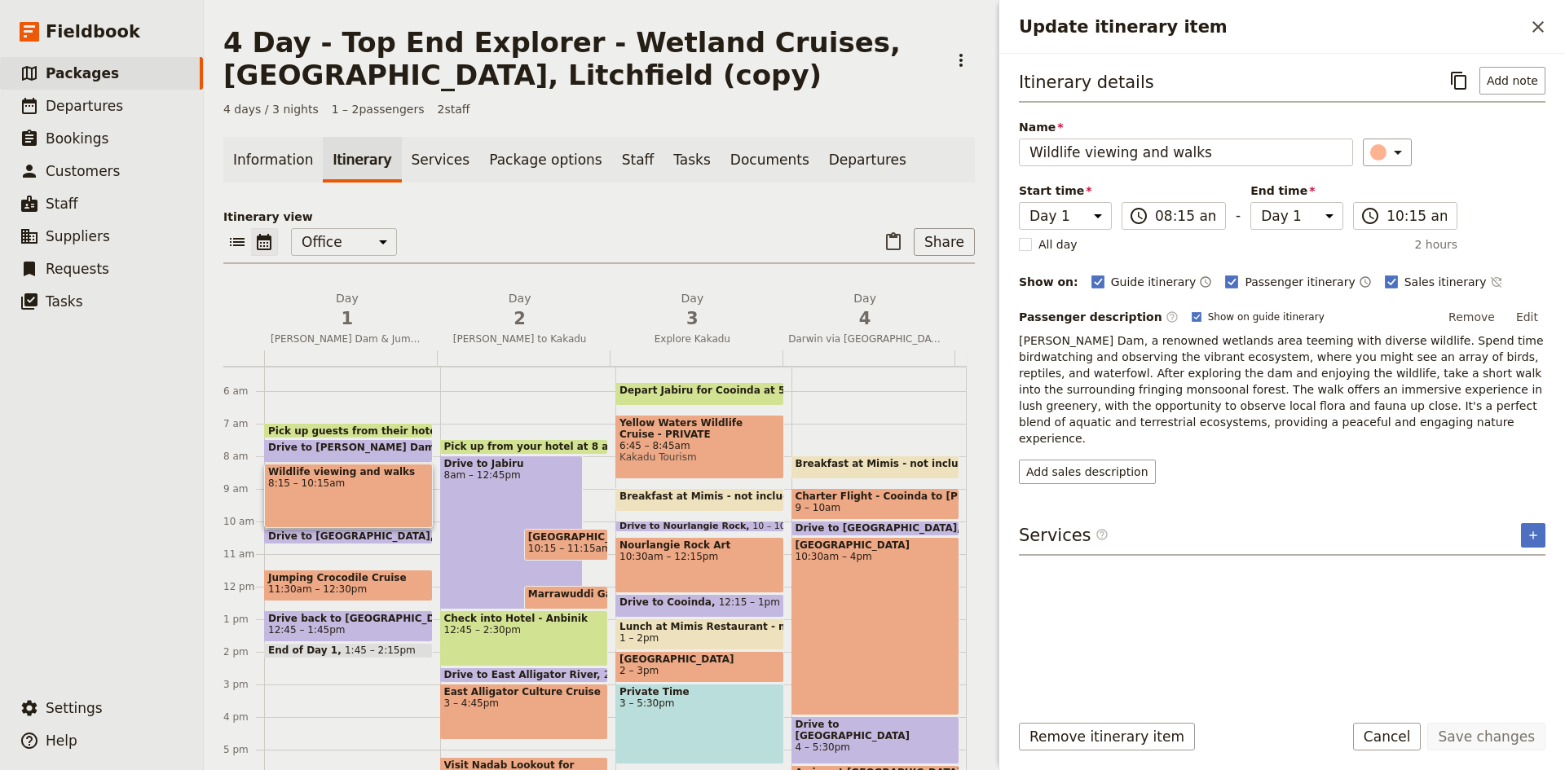
drag, startPoint x: 324, startPoint y: 535, endPoint x: 323, endPoint y: 563, distance: 28.5
click at [323, 563] on div "Pick up guests from their hotel at 6 am 7am Drive to [PERSON_NAME][GEOGRAPHIC_D…" at bounding box center [352, 587] width 176 height 783
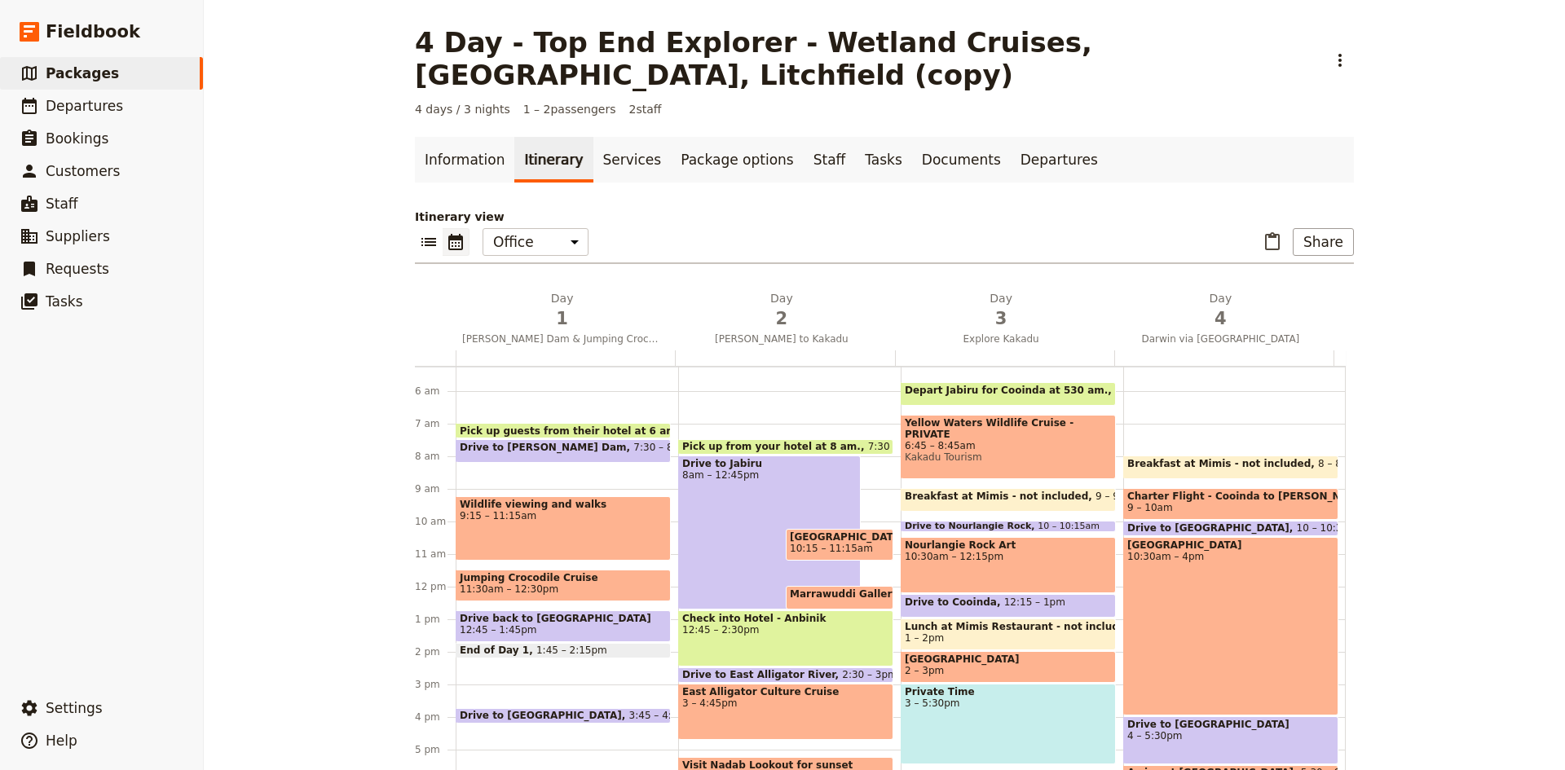
click at [502, 448] on span "Drive to [PERSON_NAME] Dam" at bounding box center [547, 447] width 174 height 11
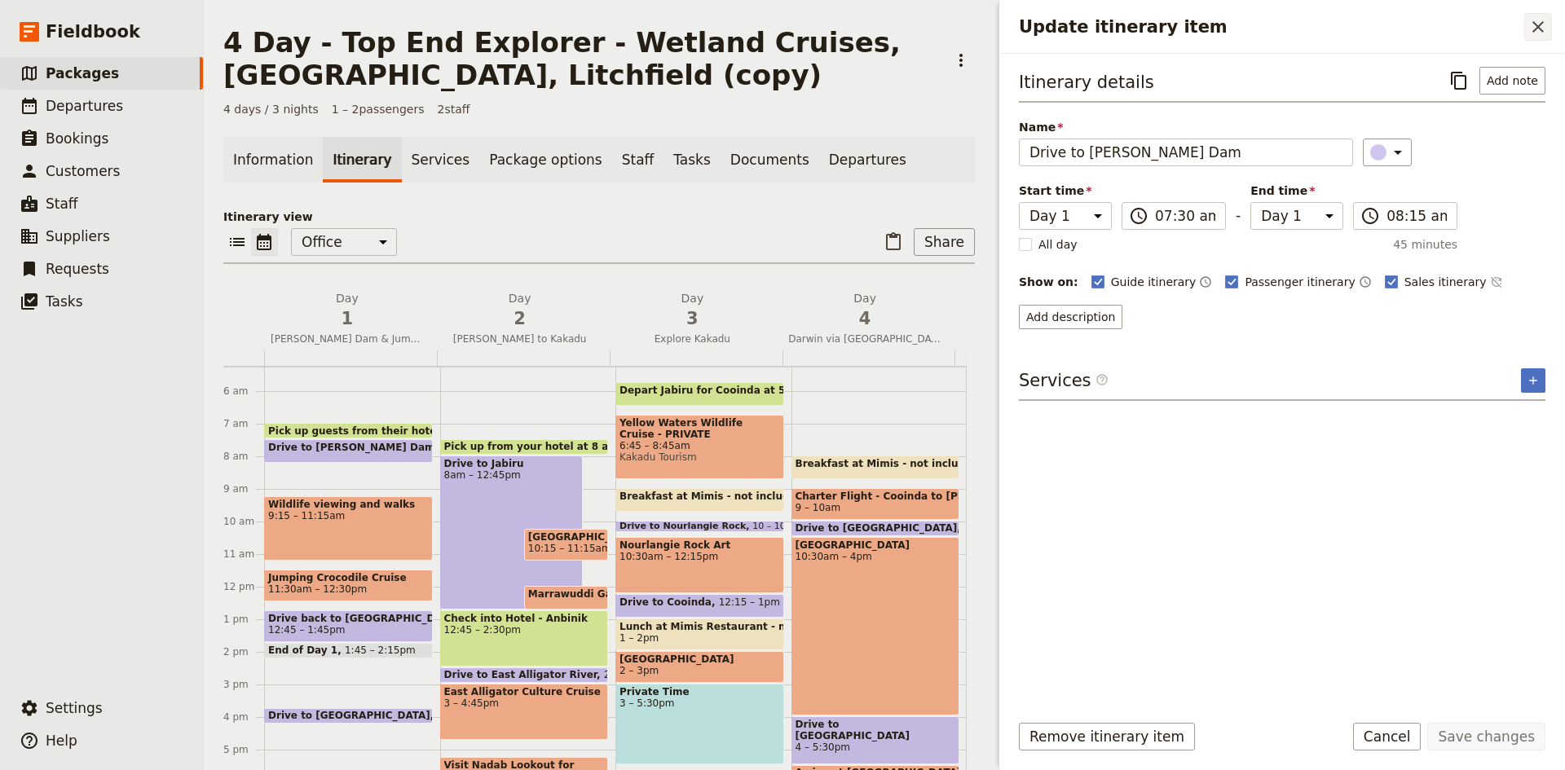
click at [1542, 23] on icon "Close drawer" at bounding box center [1538, 26] width 11 height 11
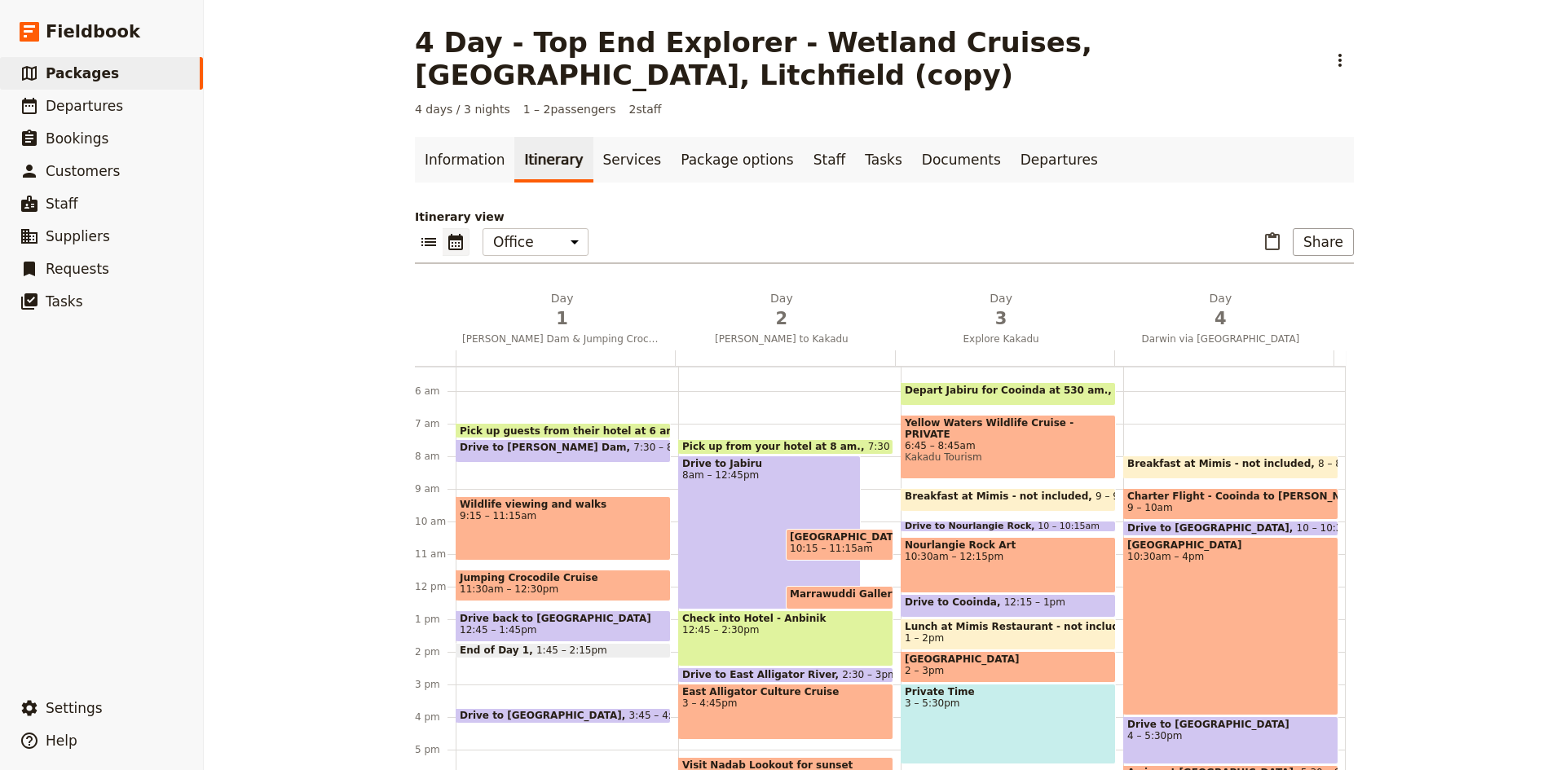
click at [526, 443] on div "Pick up guests from their hotel at 6 am 7am Drive to [PERSON_NAME][GEOGRAPHIC_D…" at bounding box center [567, 587] width 223 height 783
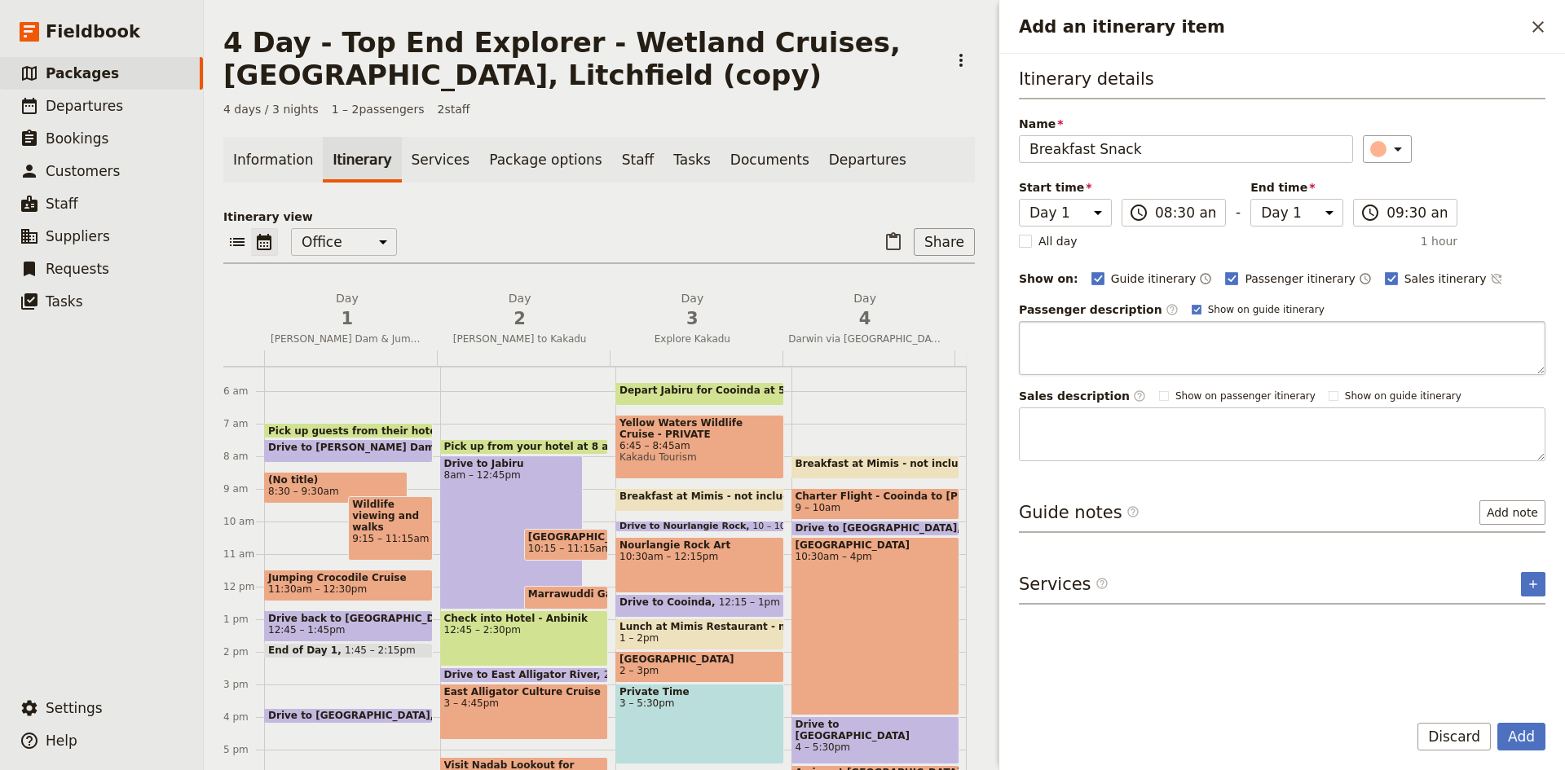
type input "Breakfast Snack"
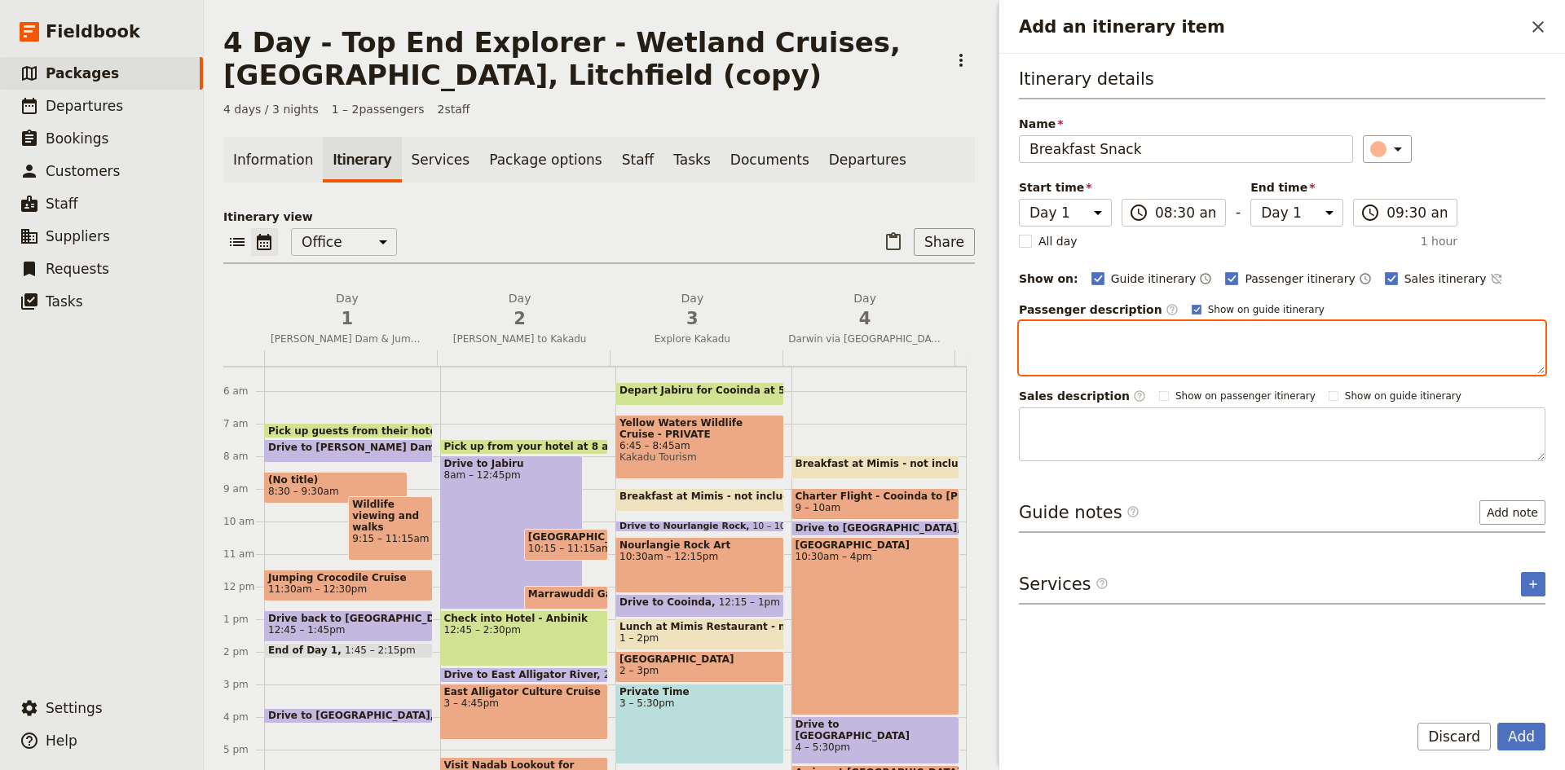
click at [1146, 334] on textarea "Add an itinerary item" at bounding box center [1282, 348] width 527 height 54
click at [1257, 339] on textarea "Croissants, yogurt, fruit, juice, tea & Coffee" at bounding box center [1282, 348] width 527 height 54
type textarea "Croissants, yogurt, fruit, juice, tea & coffee"
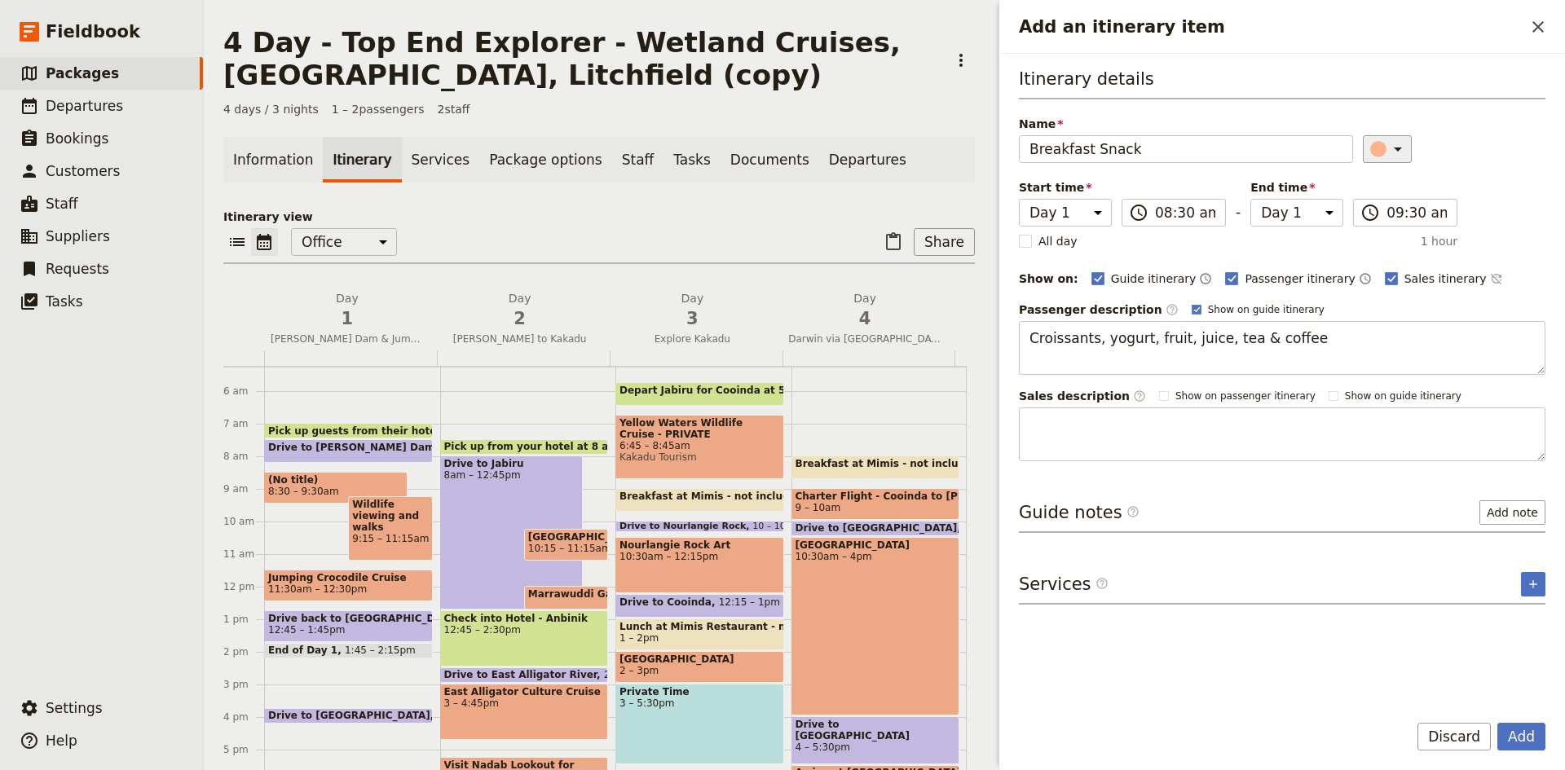
click at [1394, 148] on icon "Add an itinerary item" at bounding box center [1398, 150] width 8 height 4
click at [1387, 179] on div "button" at bounding box center [1388, 183] width 16 height 16
click at [1530, 736] on button "Add" at bounding box center [1522, 737] width 48 height 28
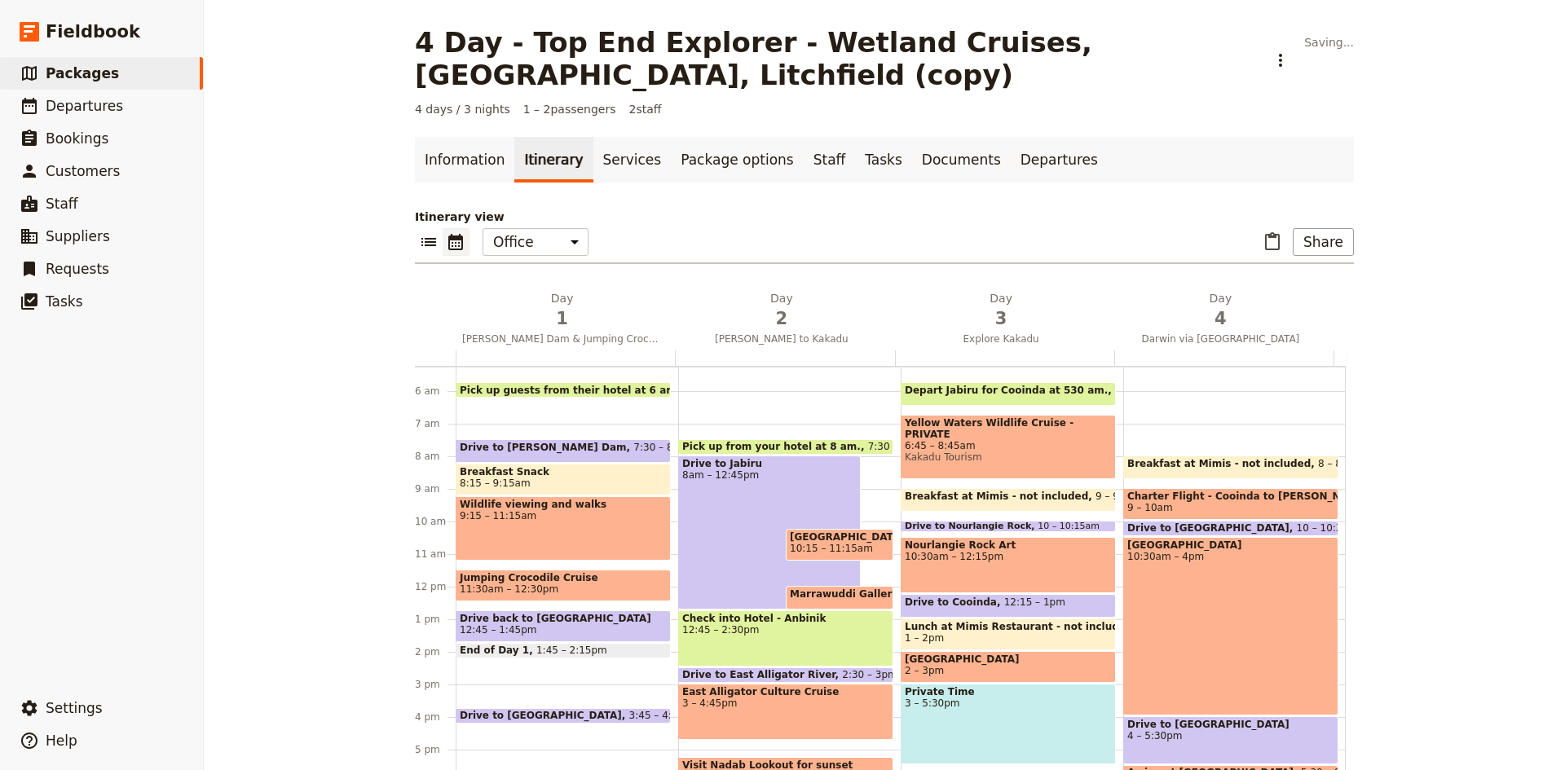
click at [492, 416] on div "Pick up guests from their hotel at 6 am 5:[GEOGRAPHIC_DATA] to [PERSON_NAME][GE…" at bounding box center [567, 587] width 223 height 783
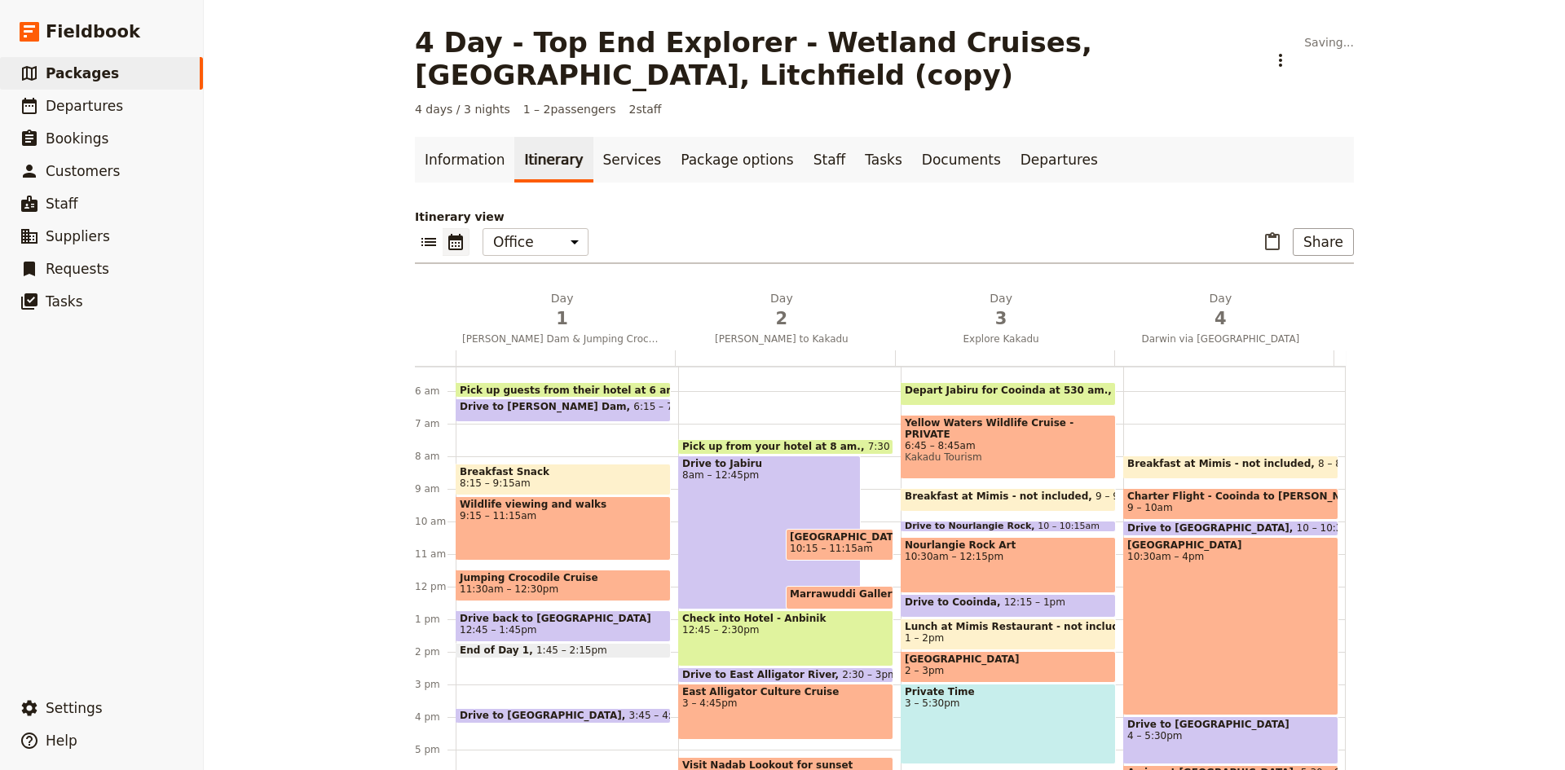
click at [480, 440] on div "Pick up guests from their hotel at 6 am 5:[GEOGRAPHIC_DATA] to [PERSON_NAME][GE…" at bounding box center [567, 587] width 223 height 783
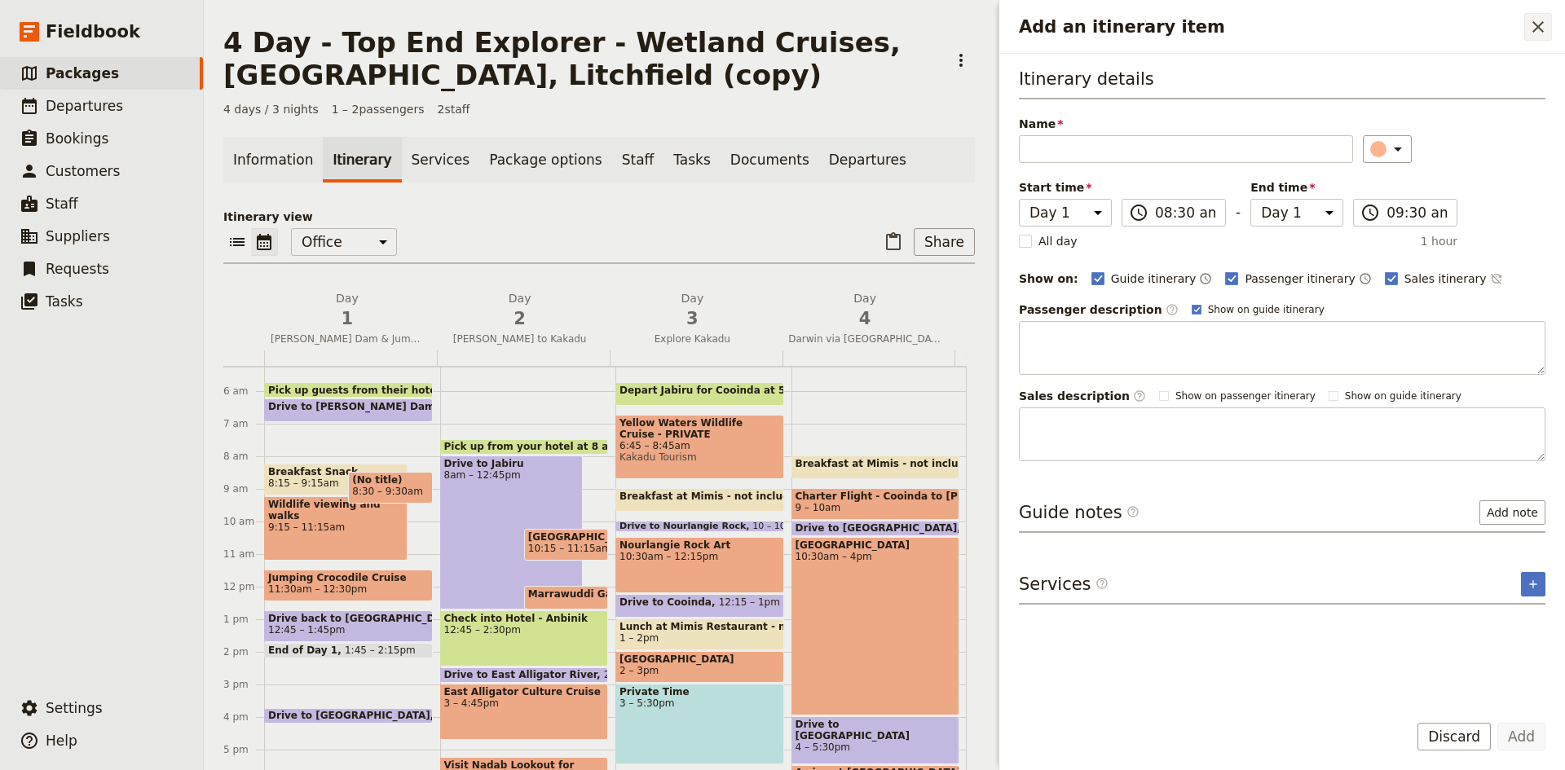
click at [1534, 26] on icon "Close drawer" at bounding box center [1539, 27] width 20 height 20
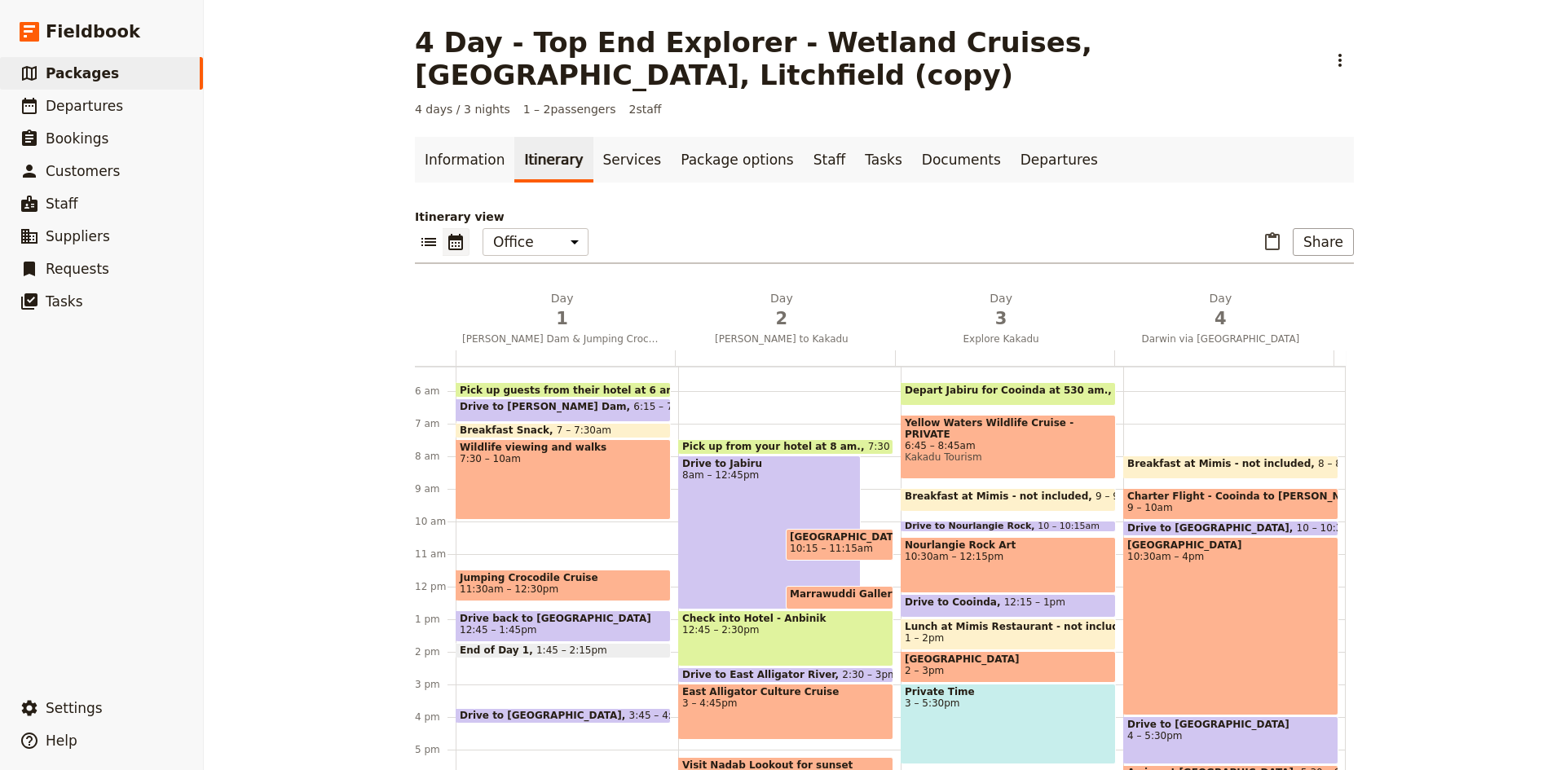
click at [496, 510] on div "Pick up guests from their hotel at 6 am 5:[GEOGRAPHIC_DATA] to [PERSON_NAME][GE…" at bounding box center [567, 587] width 223 height 783
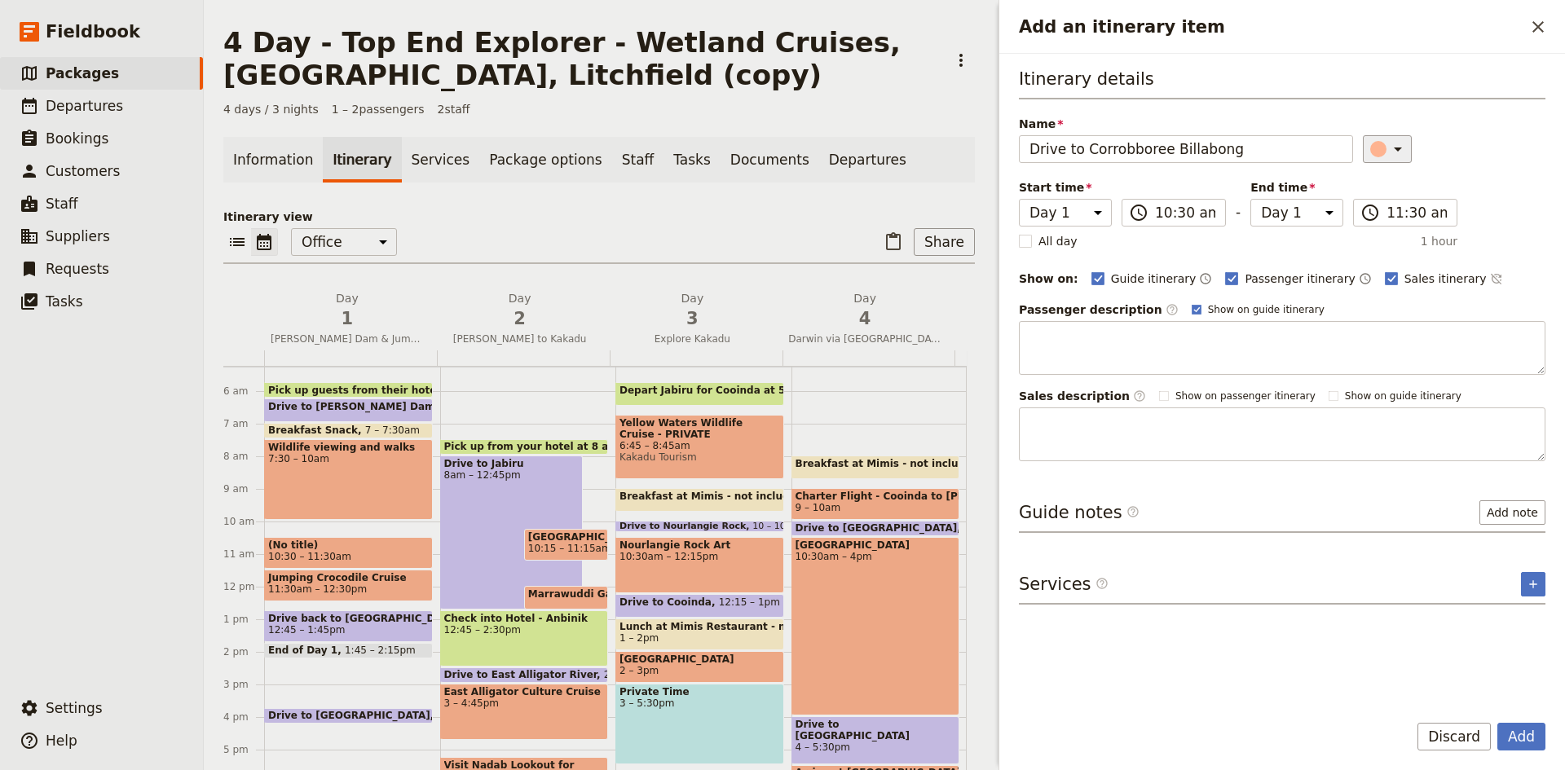
type input "Drive to Corrobboree Billabong"
click at [1394, 145] on icon "Add an itinerary item" at bounding box center [1399, 149] width 20 height 20
click at [1386, 214] on div "button" at bounding box center [1388, 222] width 16 height 16
click at [1523, 747] on button "Add" at bounding box center [1522, 737] width 48 height 28
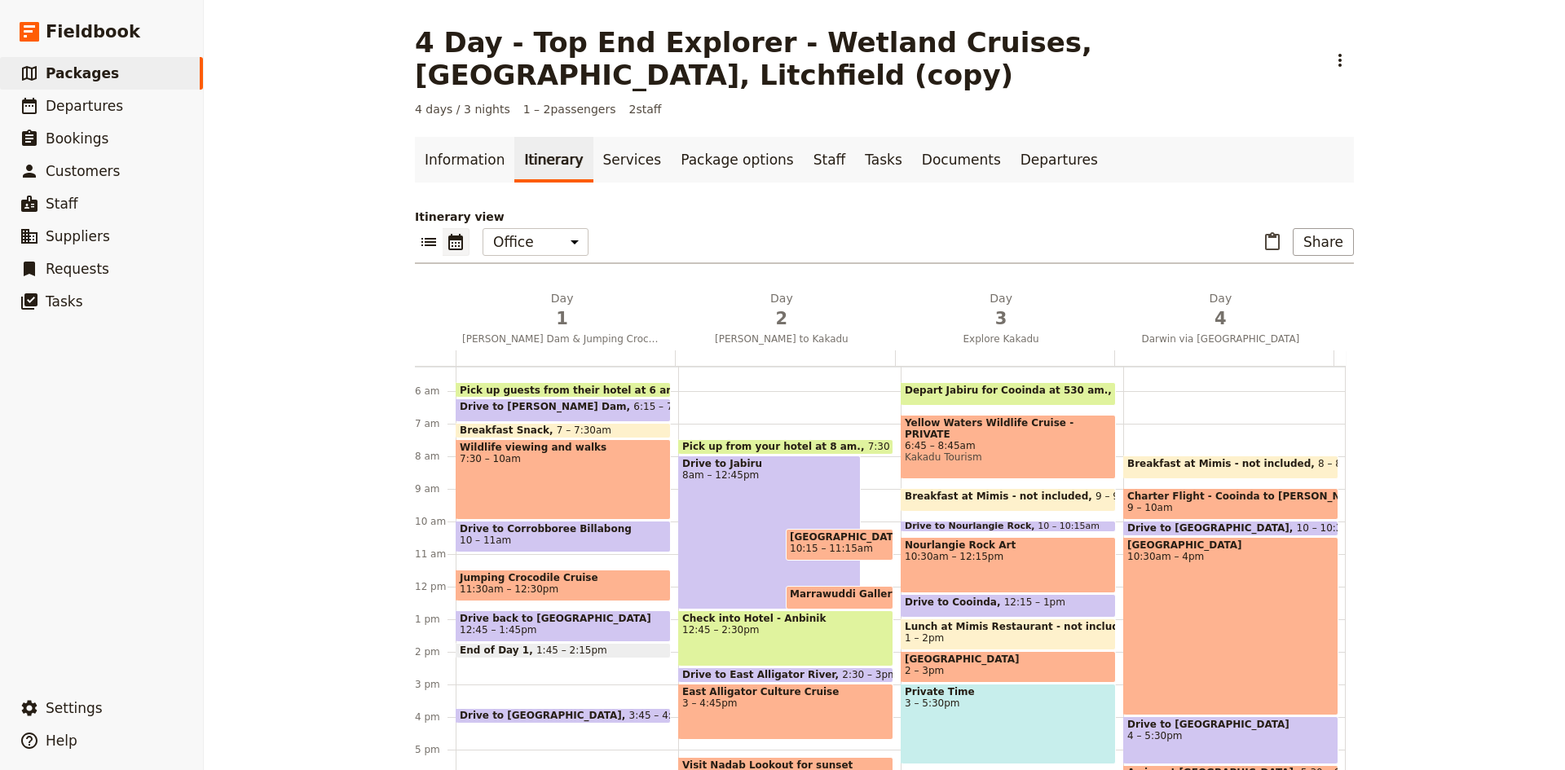
click at [567, 572] on span "Jumping Crocodile Cruise" at bounding box center [563, 577] width 207 height 11
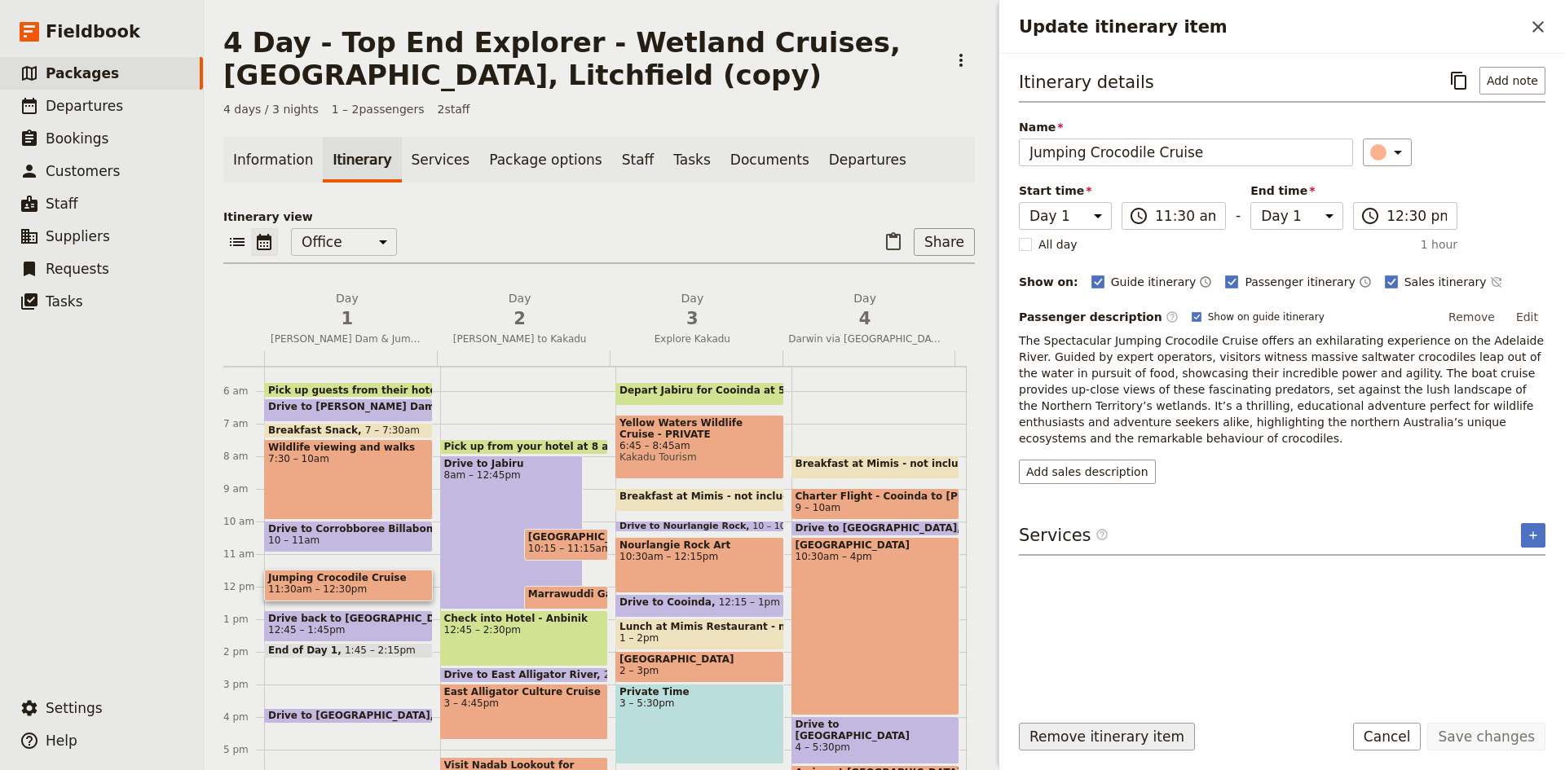
click at [1131, 739] on button "Remove itinerary item" at bounding box center [1107, 737] width 176 height 28
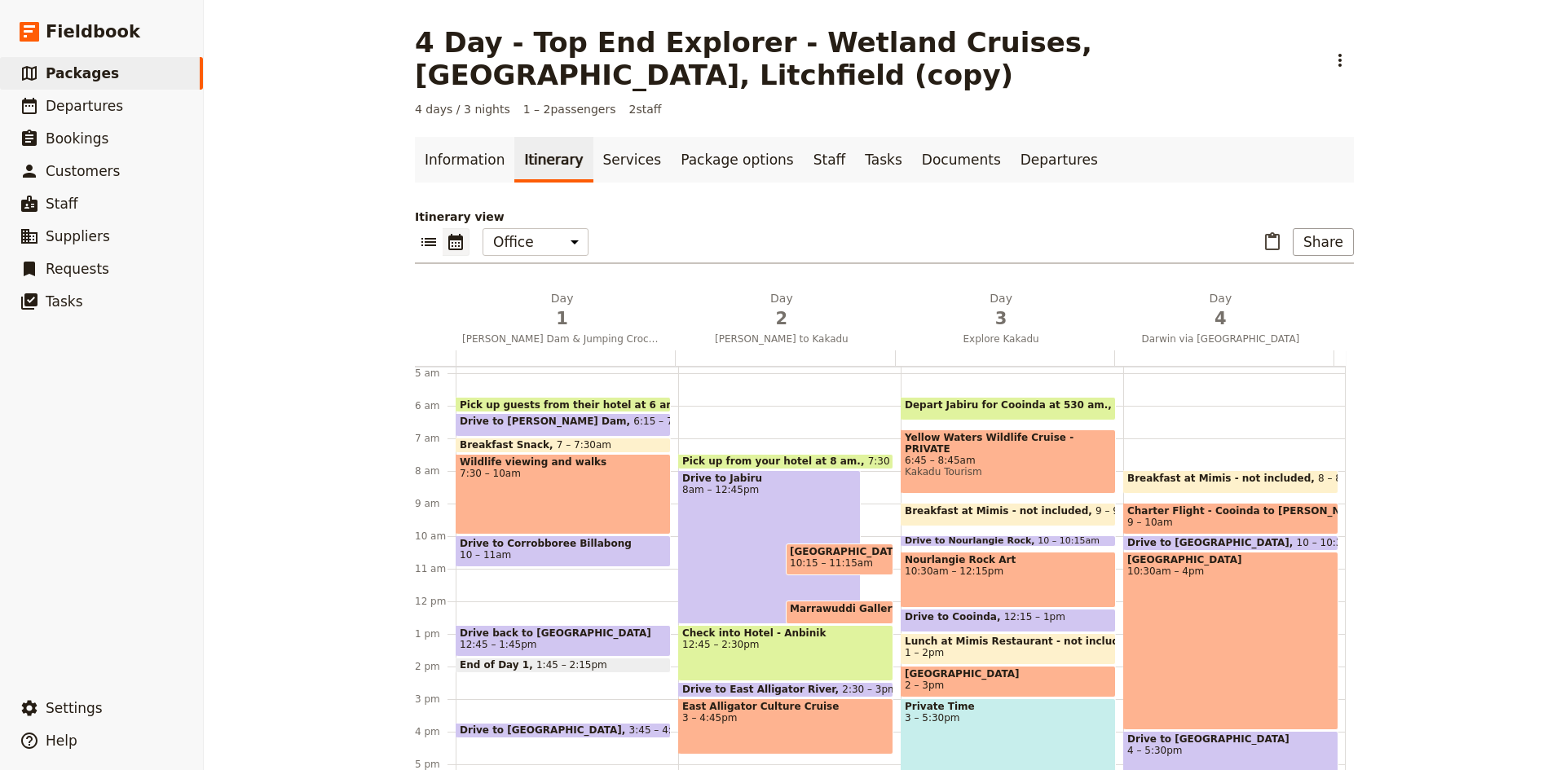
scroll to position [163, 0]
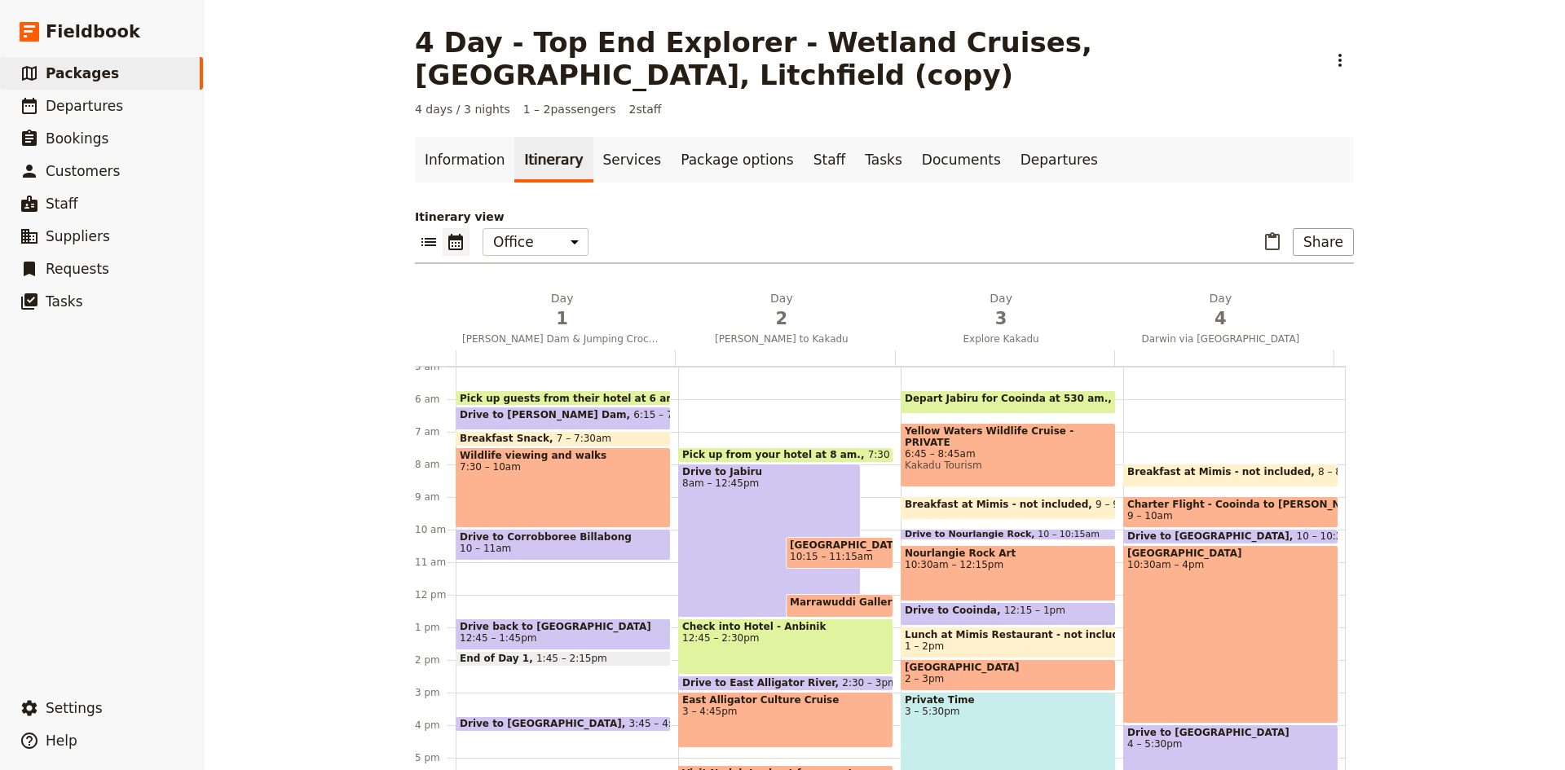
click at [473, 540] on div "Pick up guests from their hotel at 6 am 5:[GEOGRAPHIC_DATA] to [PERSON_NAME][GE…" at bounding box center [567, 595] width 223 height 783
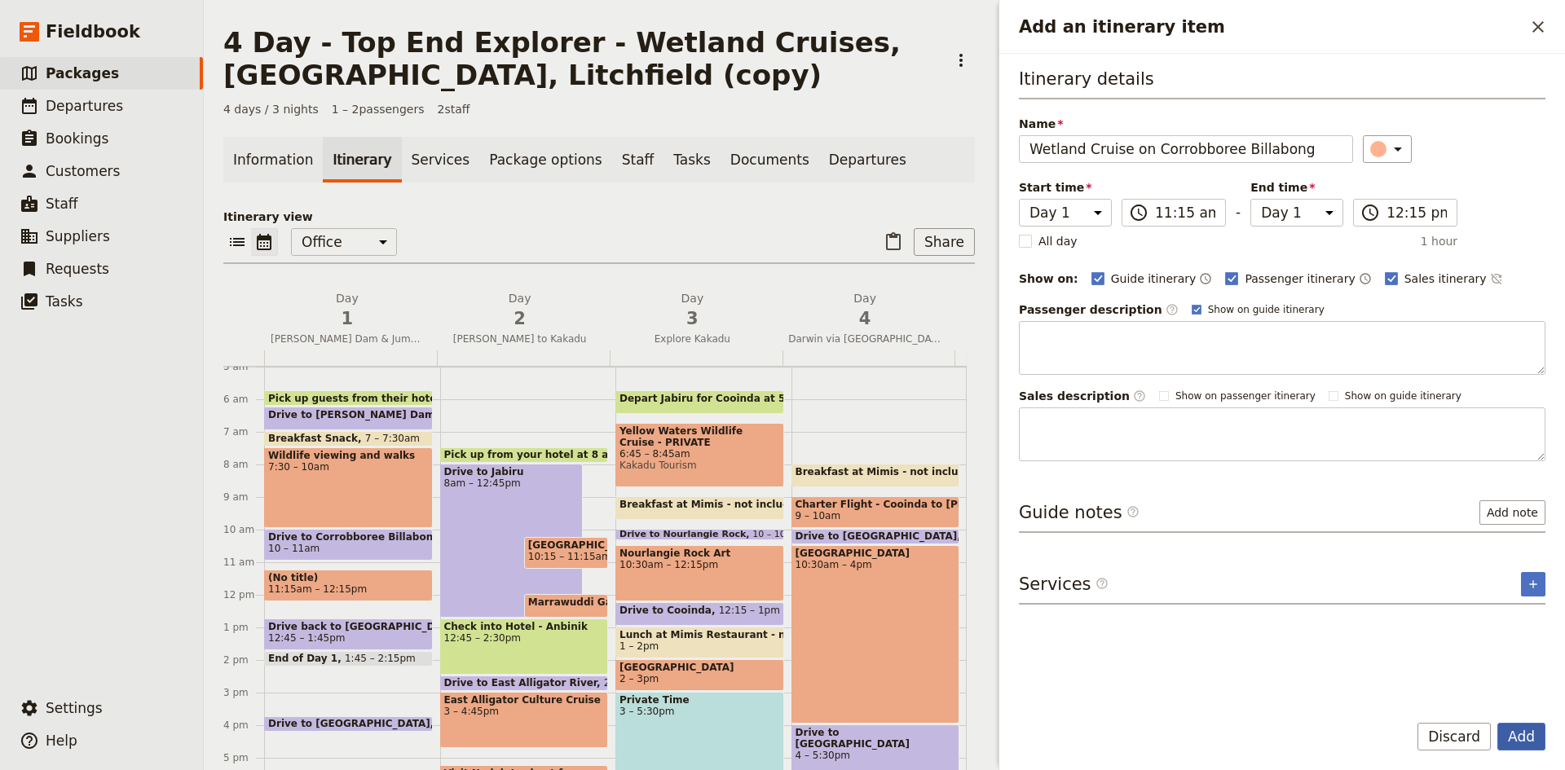
type input "Wetland Cruise on Corrobboree Billabong"
click at [1530, 738] on button "Add" at bounding box center [1522, 737] width 48 height 28
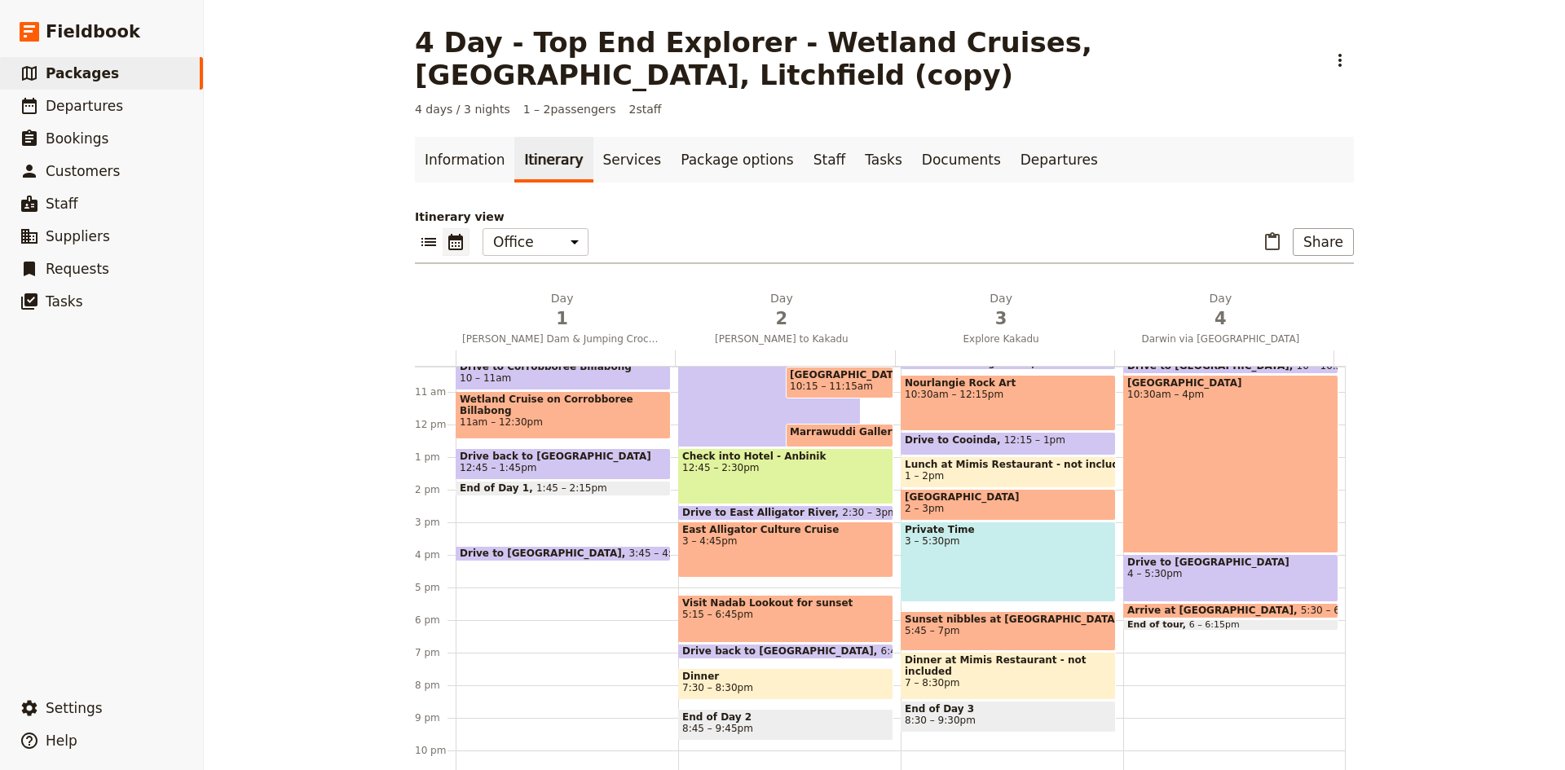
scroll to position [373, 0]
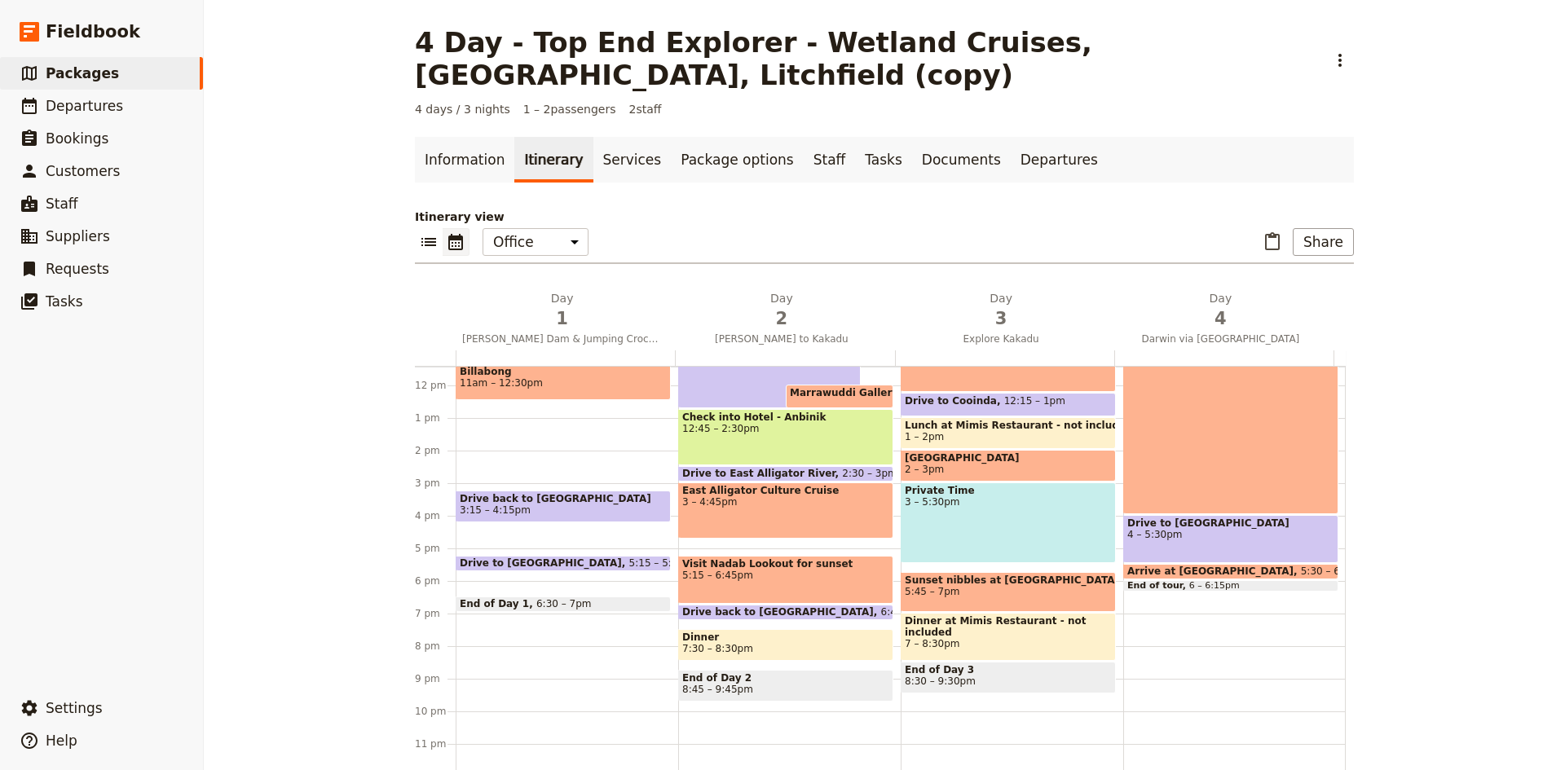
click at [502, 380] on div "Pick up guests from their hotel at 6 am 5:[GEOGRAPHIC_DATA] to [PERSON_NAME][GE…" at bounding box center [567, 385] width 223 height 783
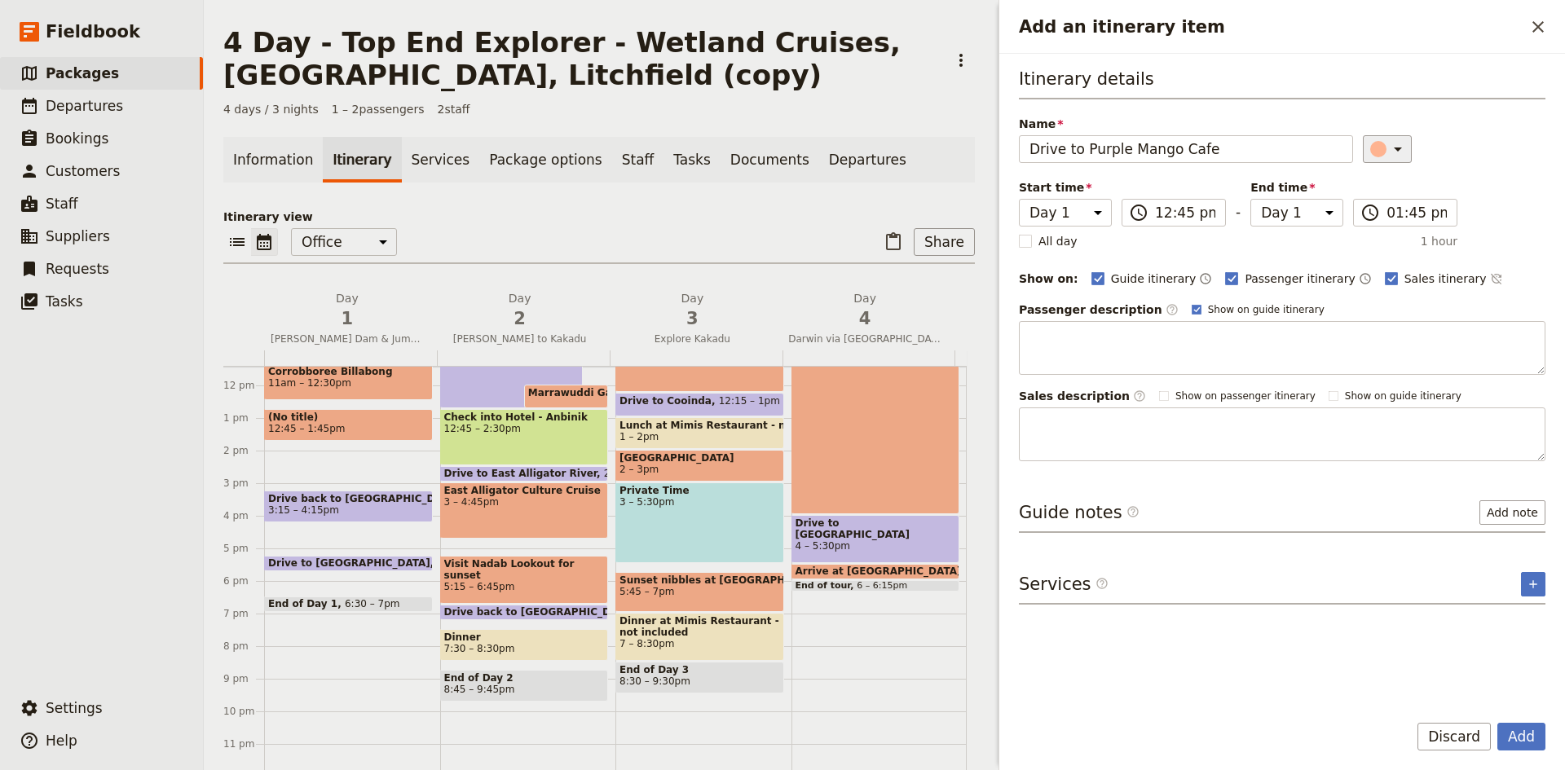
type input "Drive to Purple Mango Cafe"
click at [1396, 152] on icon "Add an itinerary item" at bounding box center [1399, 149] width 20 height 20
click at [1384, 221] on div "button" at bounding box center [1388, 222] width 16 height 16
click at [1520, 736] on button "Add" at bounding box center [1522, 737] width 48 height 28
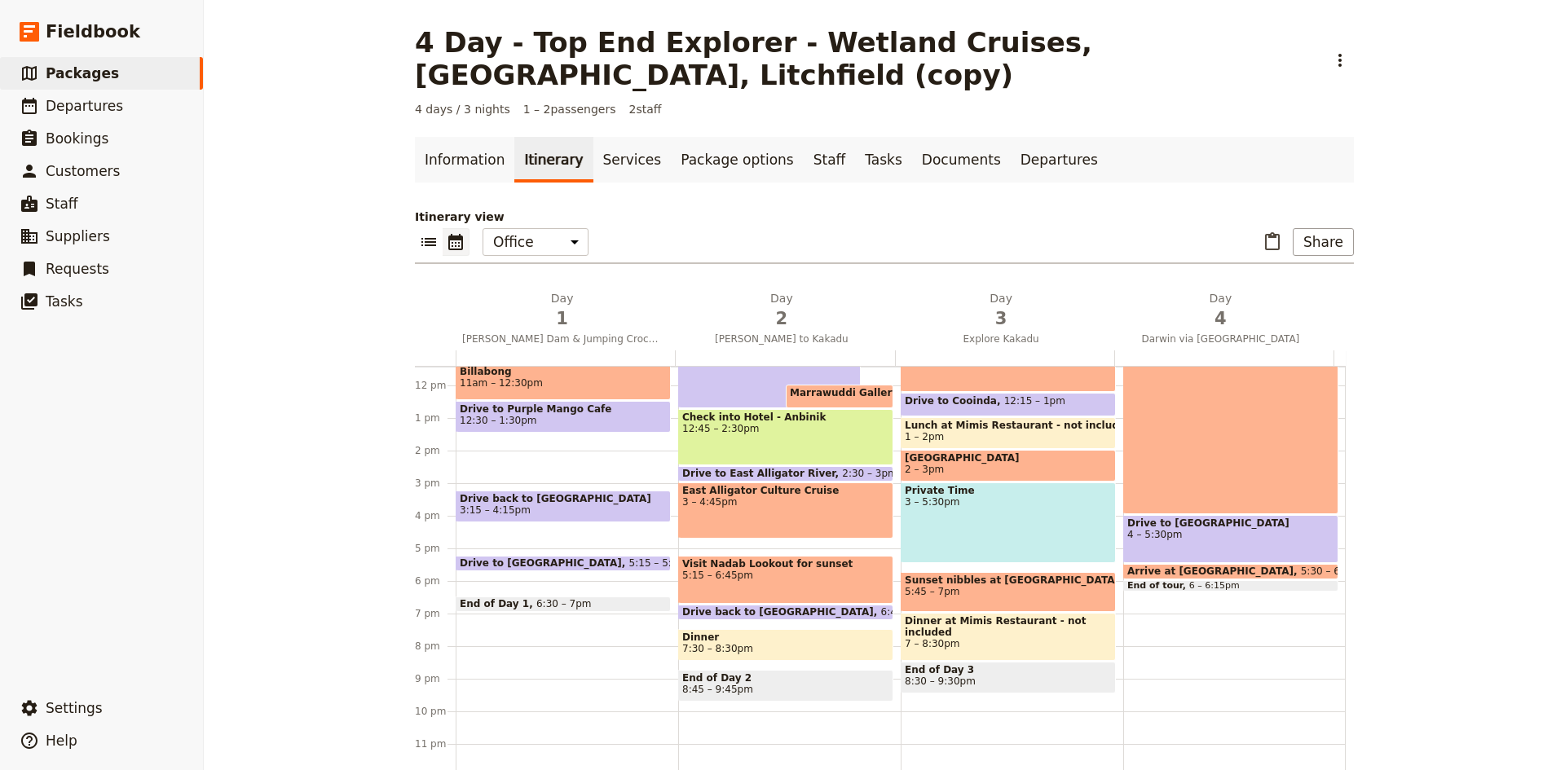
click at [518, 395] on div "Pick up guests from their hotel at 6 am 5:[GEOGRAPHIC_DATA] to [PERSON_NAME][GE…" at bounding box center [567, 385] width 223 height 783
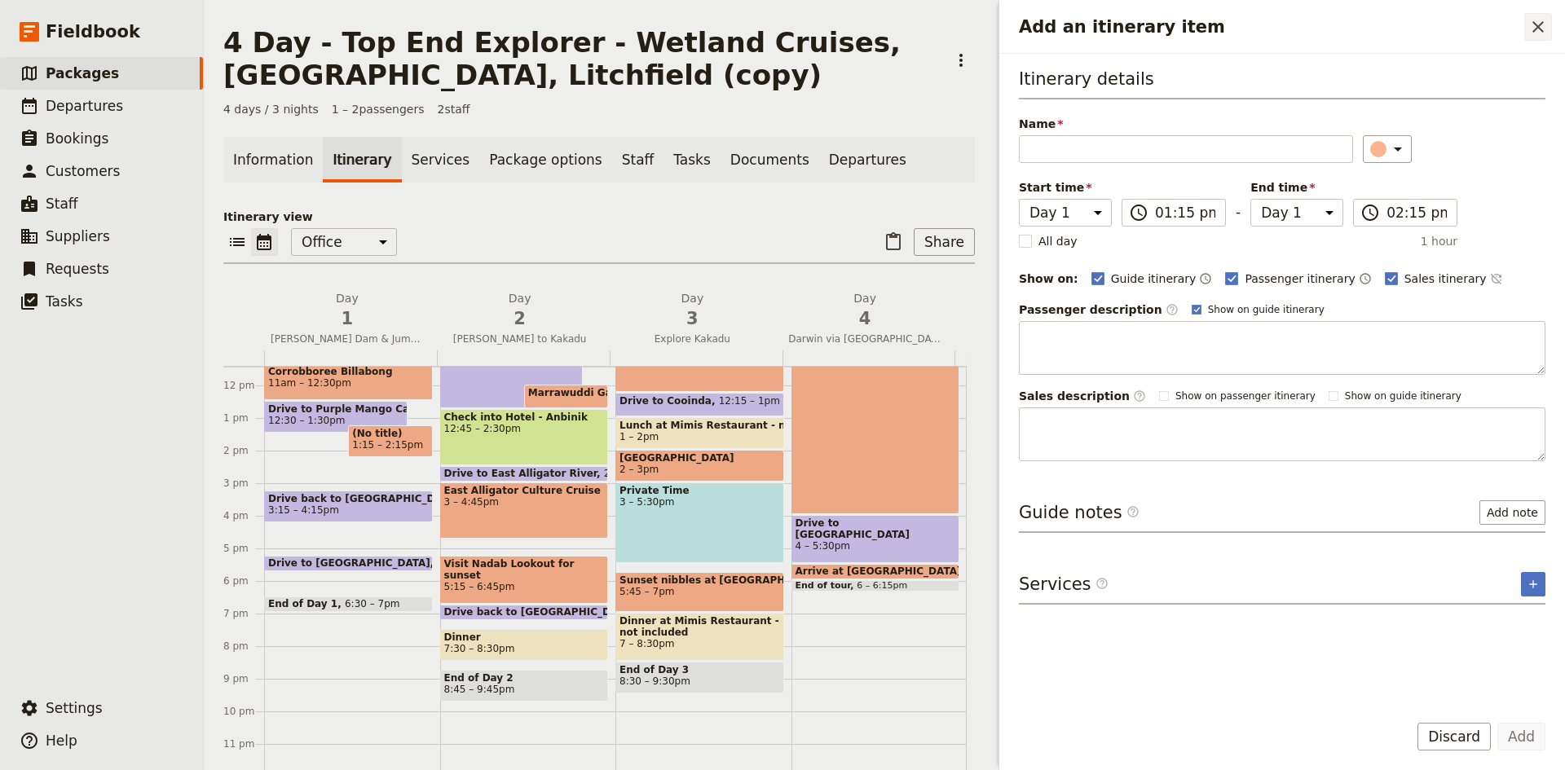
click at [1532, 30] on icon "Close drawer" at bounding box center [1539, 27] width 20 height 20
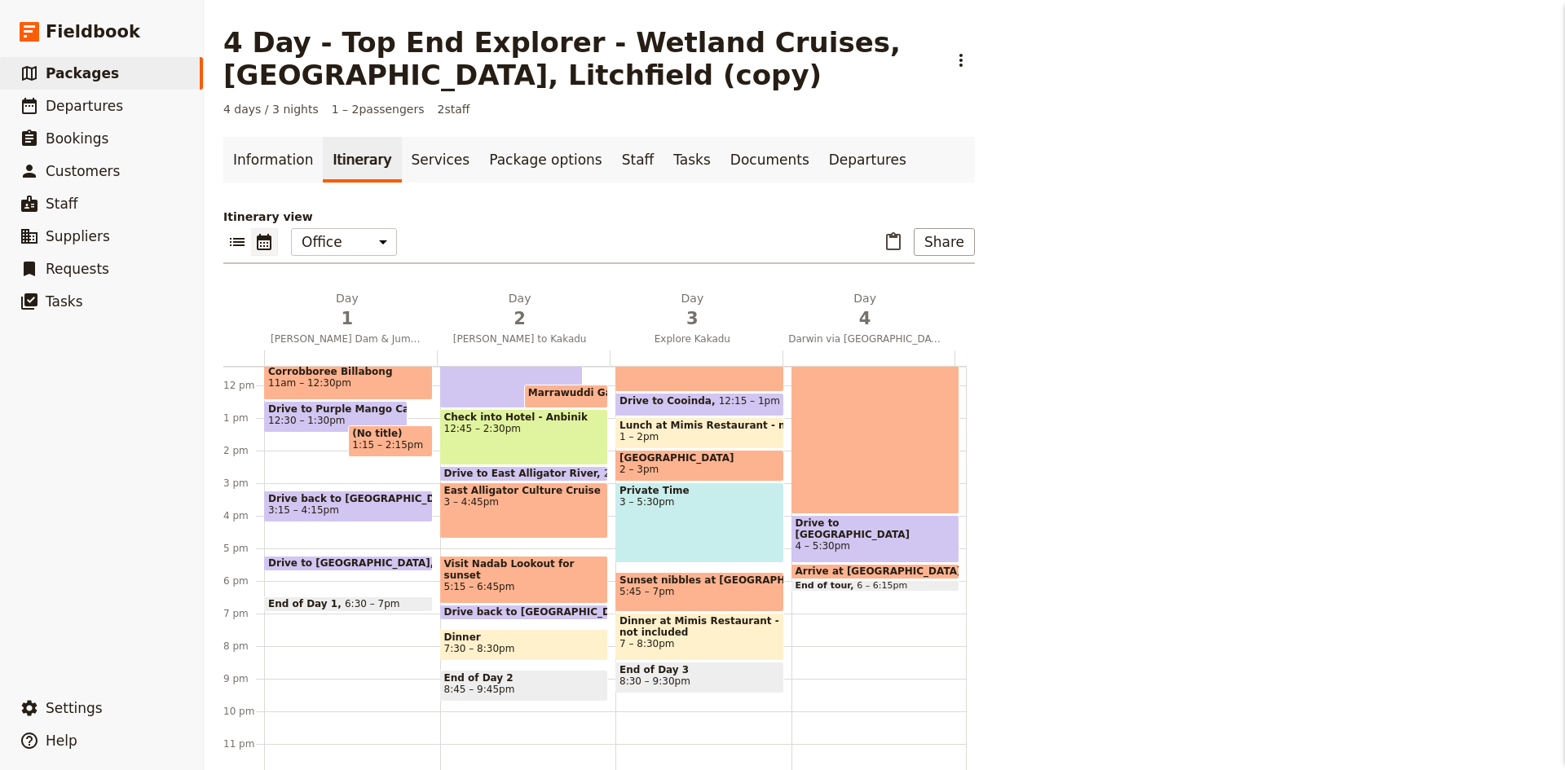
scroll to position [359, 0]
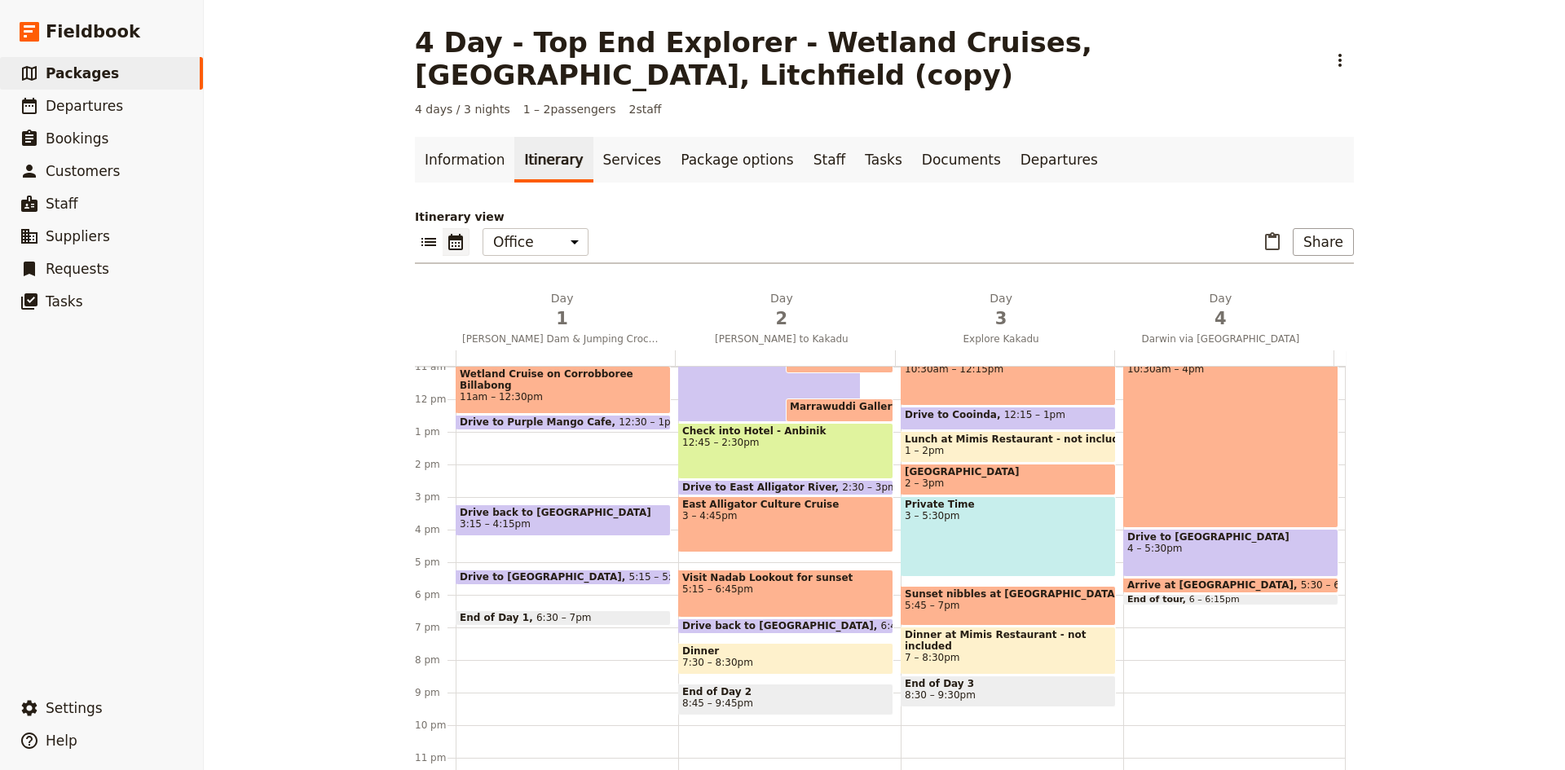
click at [519, 421] on div "Pick up guests from their hotel at 6 am 5:[GEOGRAPHIC_DATA] to [PERSON_NAME][GE…" at bounding box center [567, 399] width 223 height 783
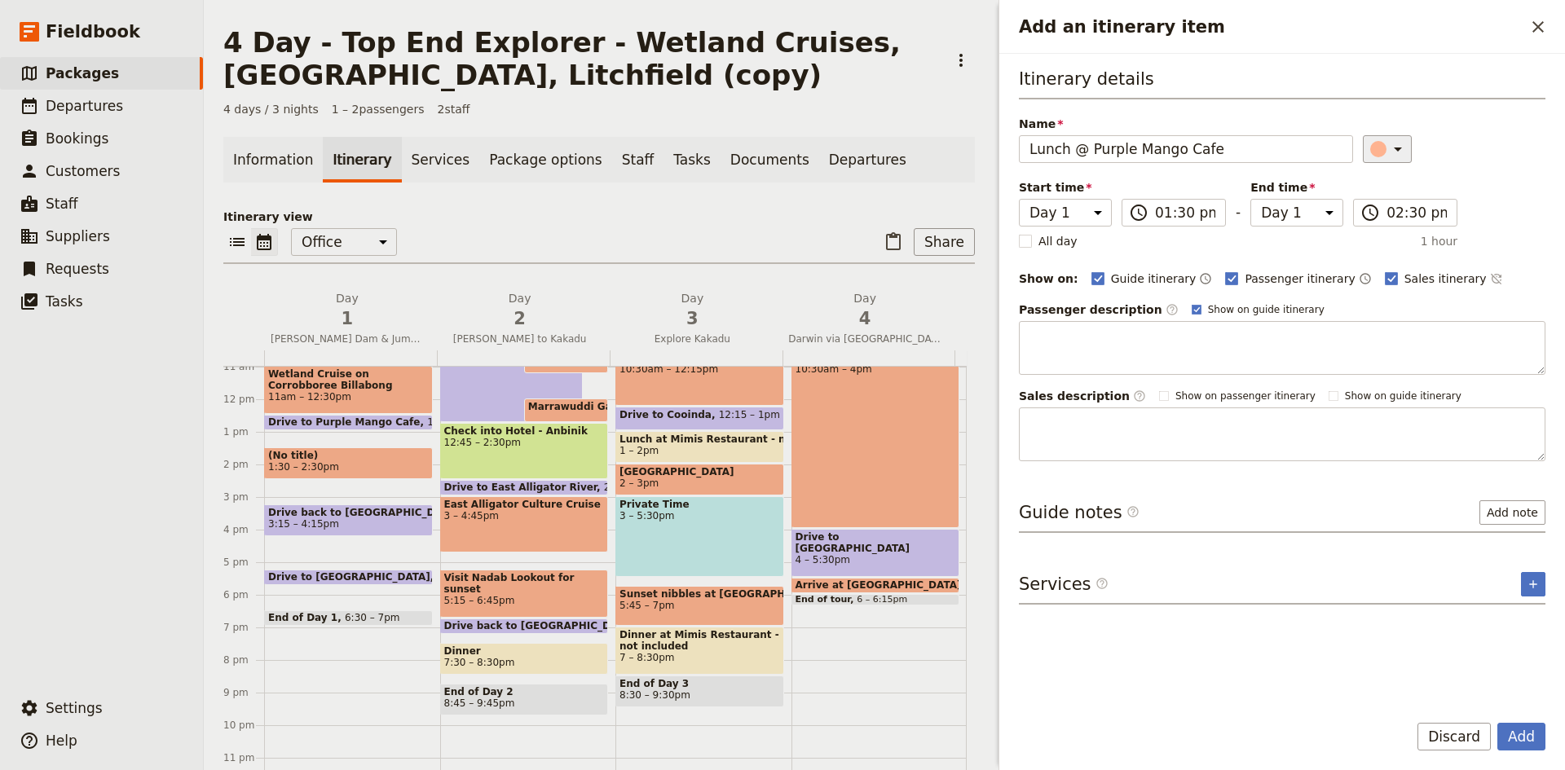
type input "Lunch @ Purple Mango Cafe"
click at [1389, 153] on icon "Add an itinerary item" at bounding box center [1399, 149] width 20 height 20
click at [1393, 183] on div "button" at bounding box center [1388, 183] width 16 height 16
click at [1519, 733] on button "Add" at bounding box center [1522, 737] width 48 height 28
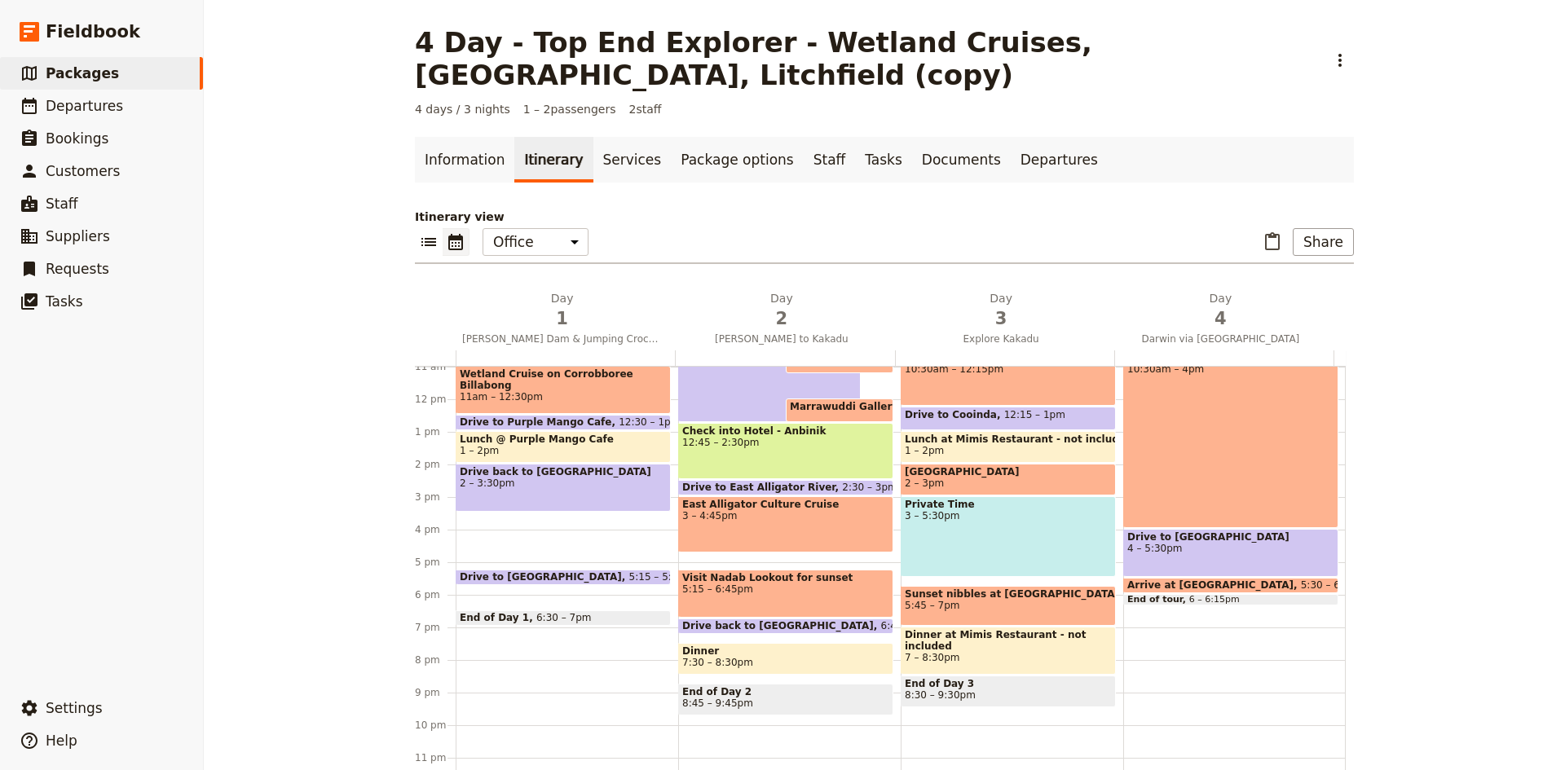
click at [559, 578] on span at bounding box center [564, 581] width 214 height 7
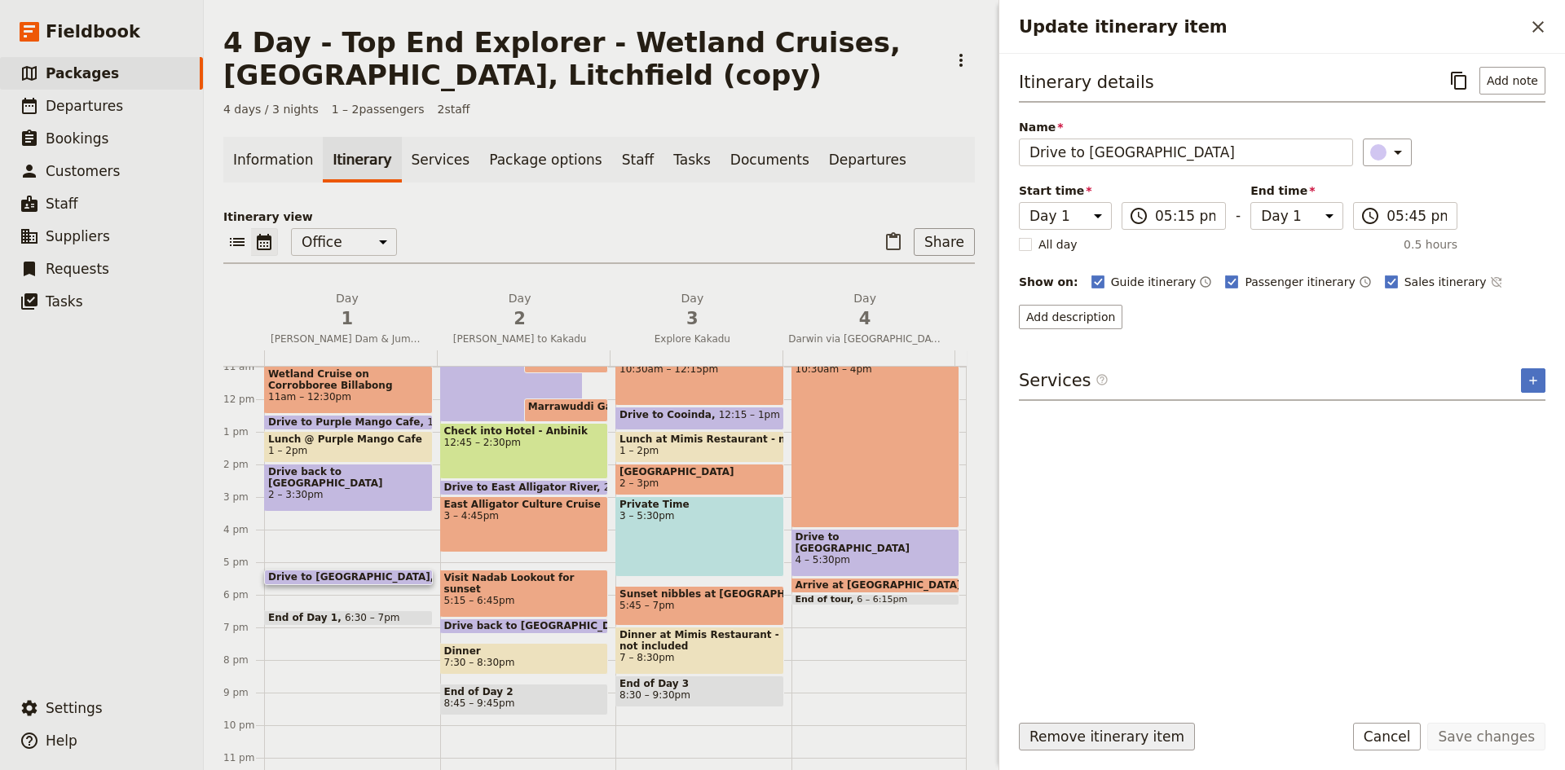
click at [1072, 739] on button "Remove itinerary item" at bounding box center [1107, 737] width 176 height 28
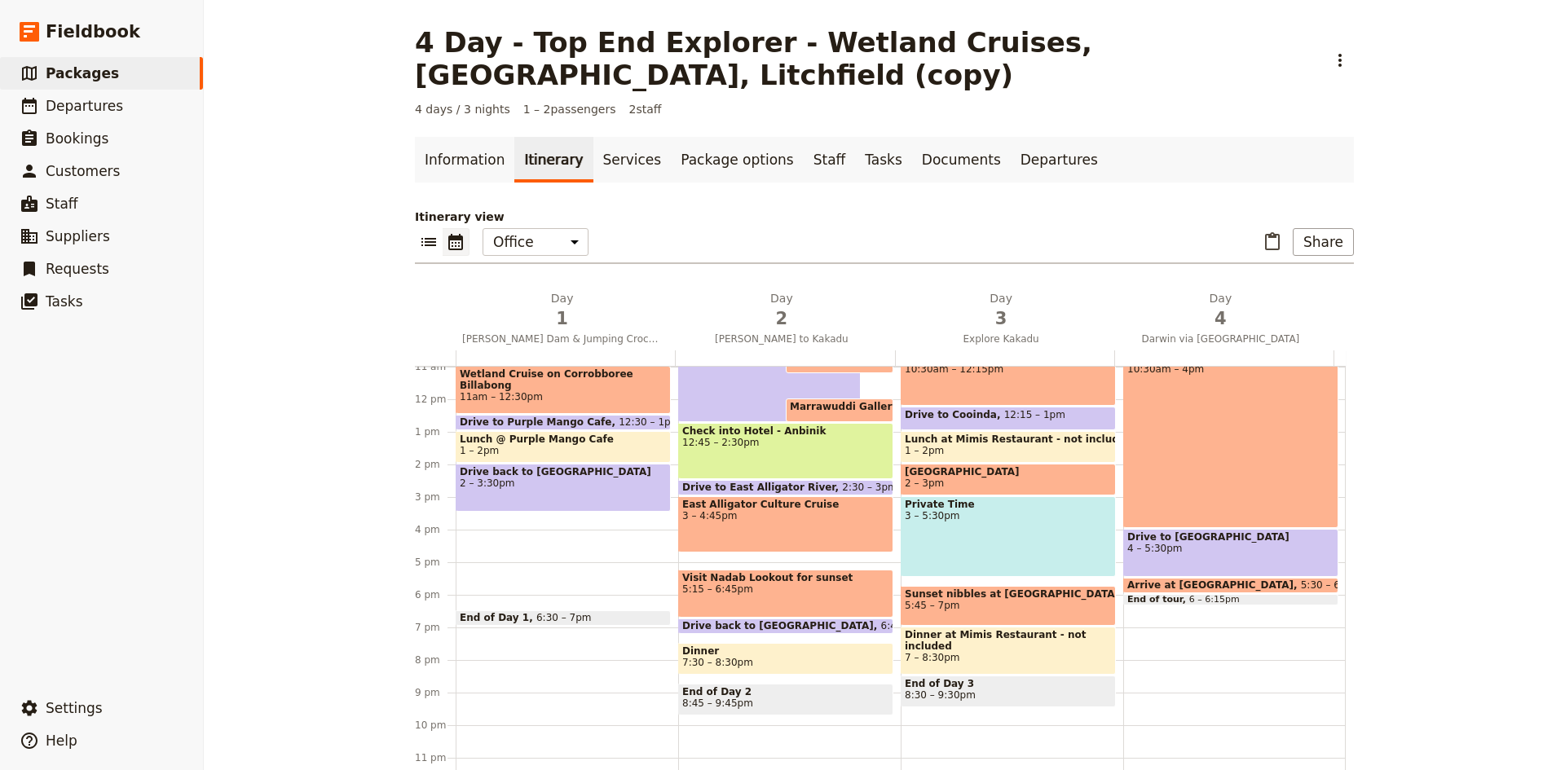
click at [589, 611] on div "End of Day 1 6:30 – 7pm" at bounding box center [563, 618] width 215 height 15
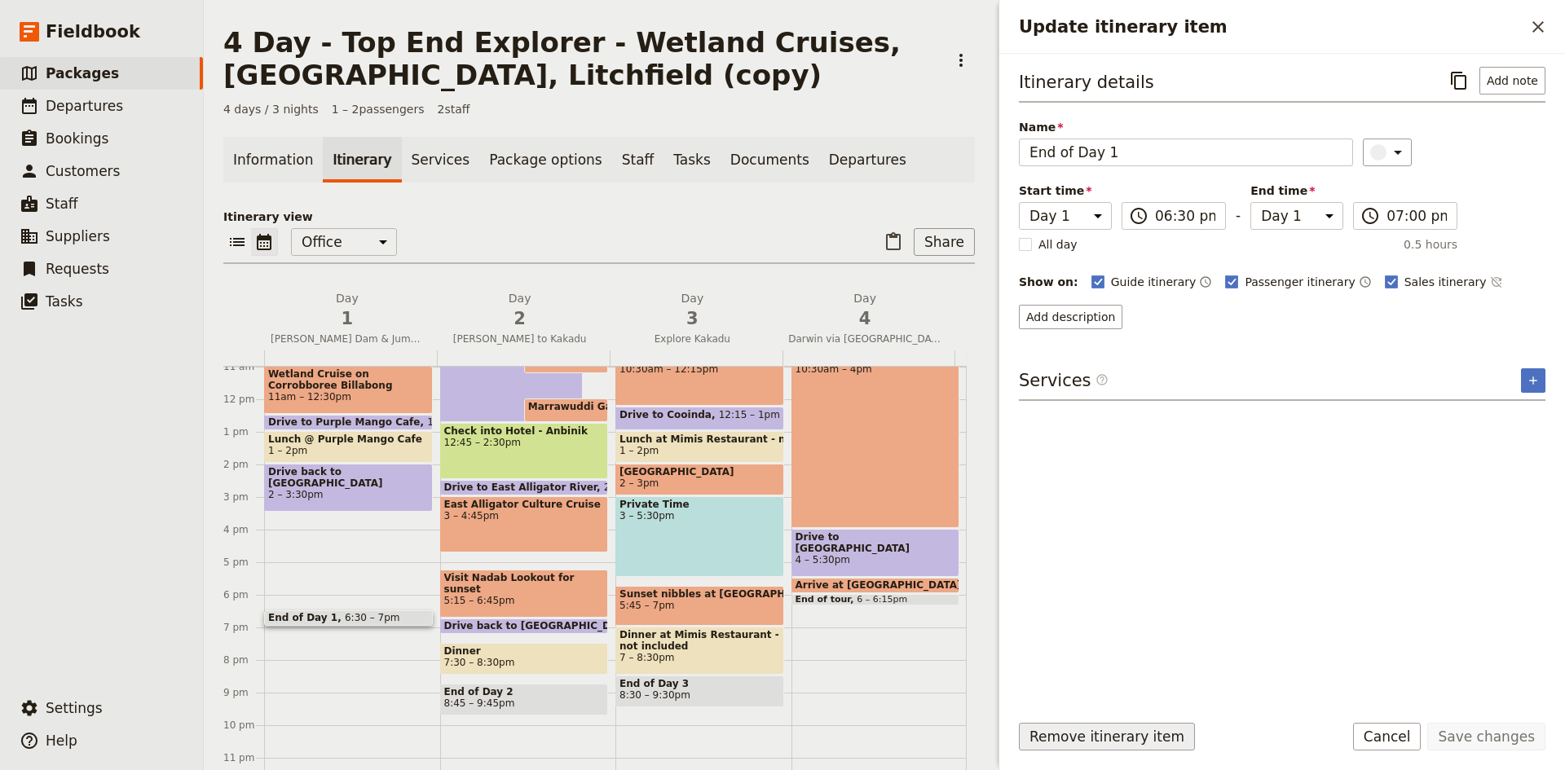
click at [1090, 736] on button "Remove itinerary item" at bounding box center [1107, 737] width 176 height 28
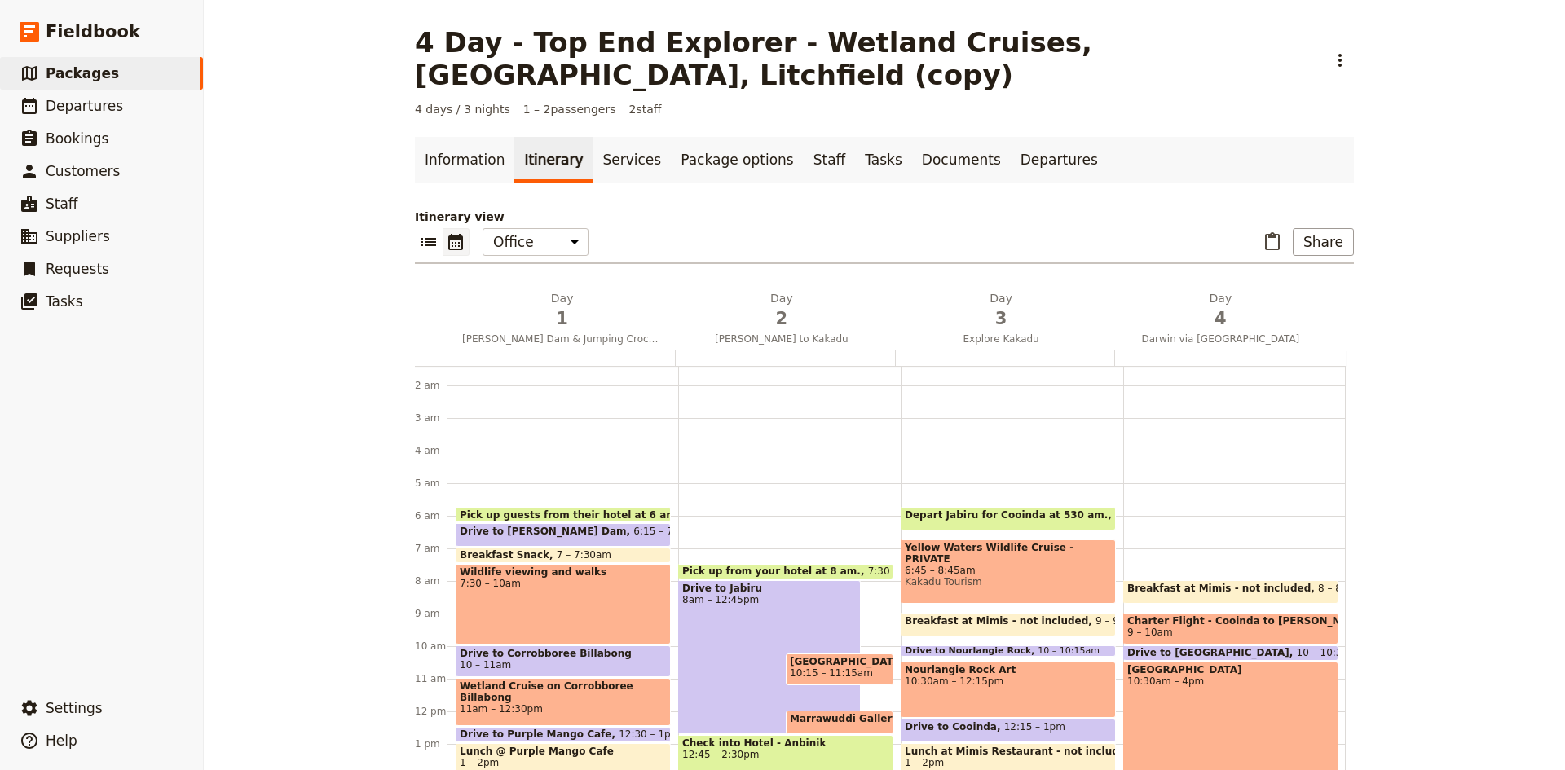
scroll to position [128, 0]
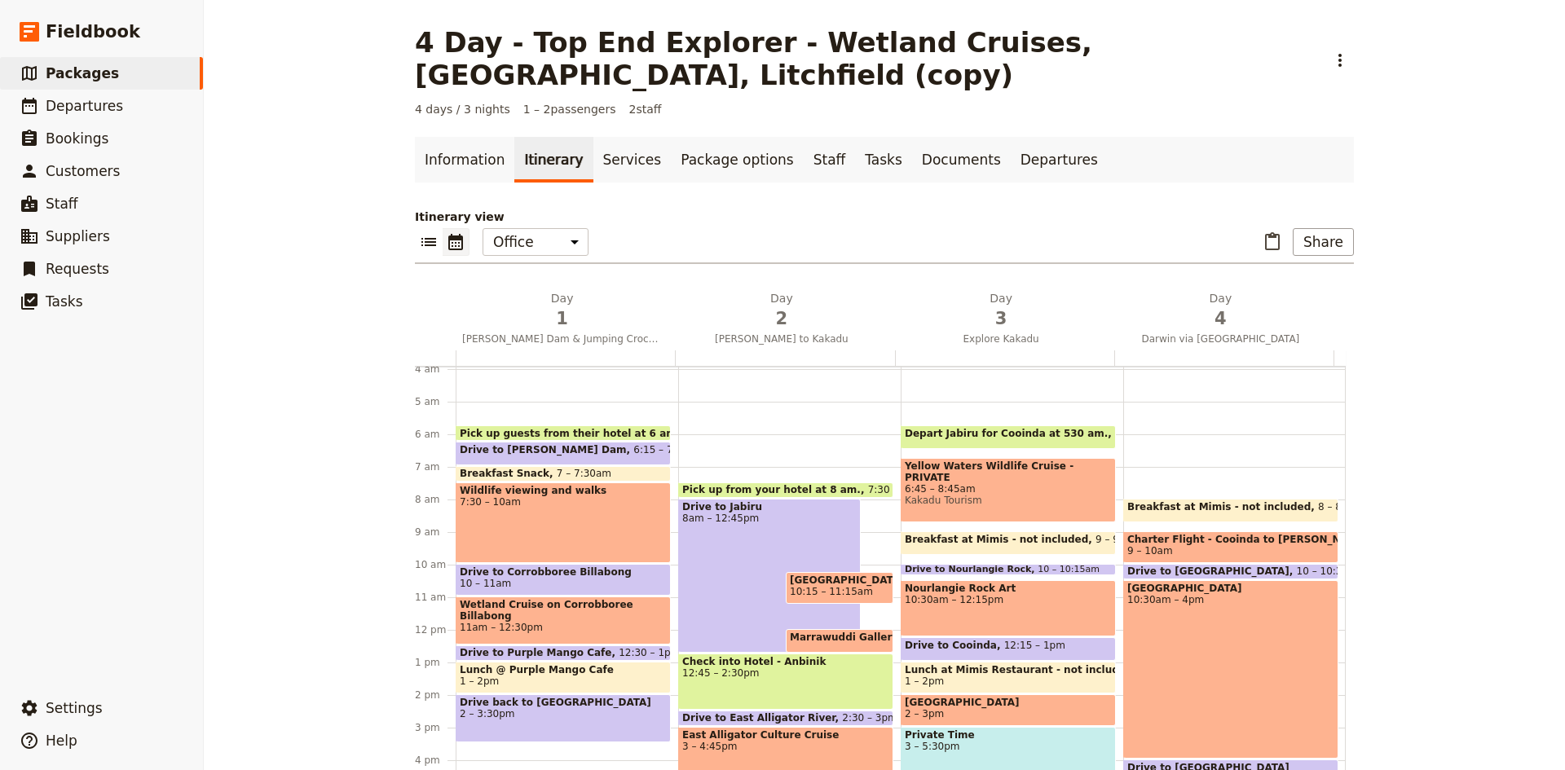
click at [568, 567] on span "Drive to Corrobboree Billabong" at bounding box center [563, 572] width 207 height 11
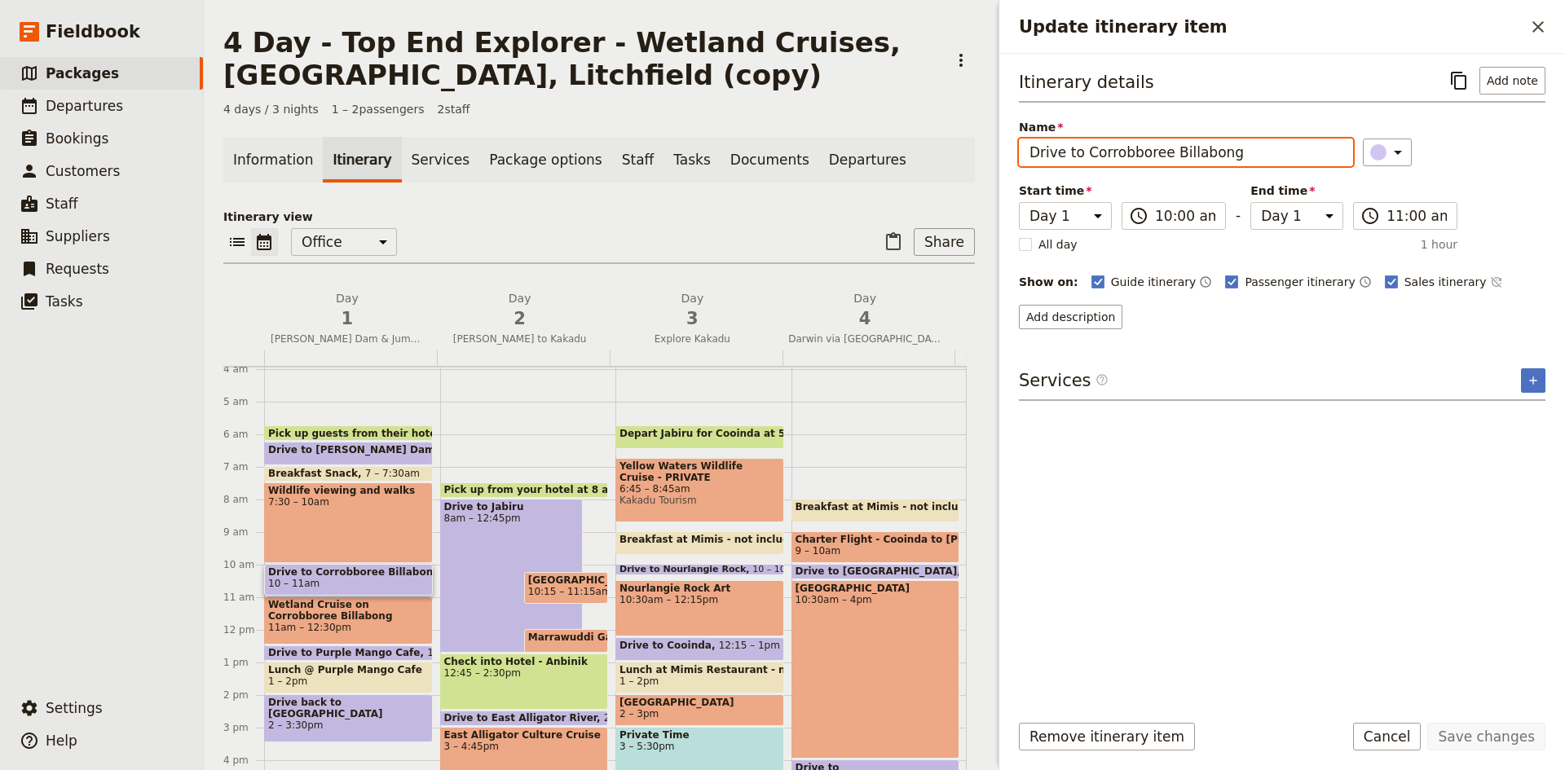
click at [1083, 152] on input "Drive to Corrobboree Billabong" at bounding box center [1186, 153] width 334 height 28
type input "Drive to [GEOGRAPHIC_DATA]"
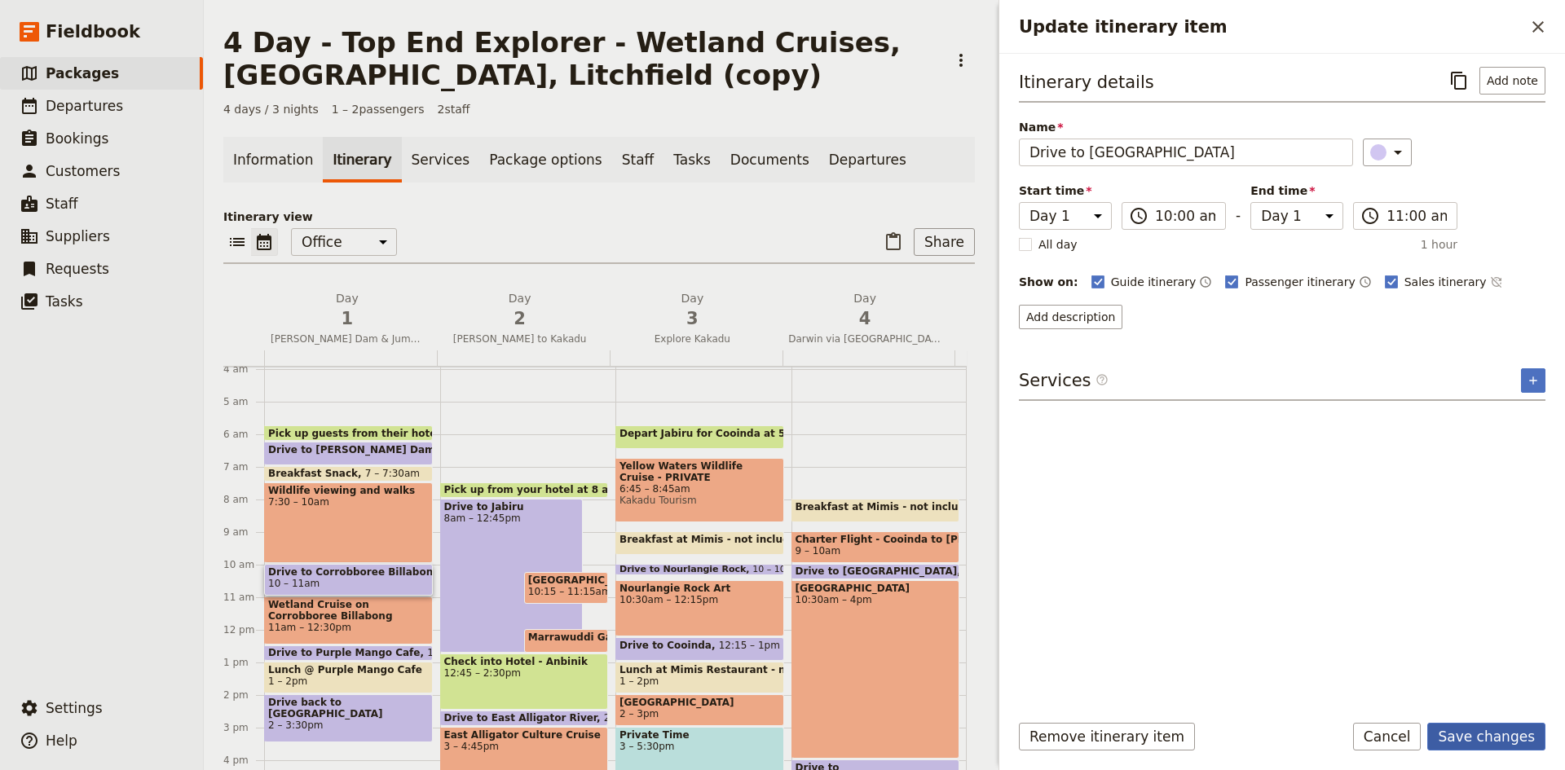
click at [1467, 738] on button "Save changes" at bounding box center [1487, 737] width 118 height 28
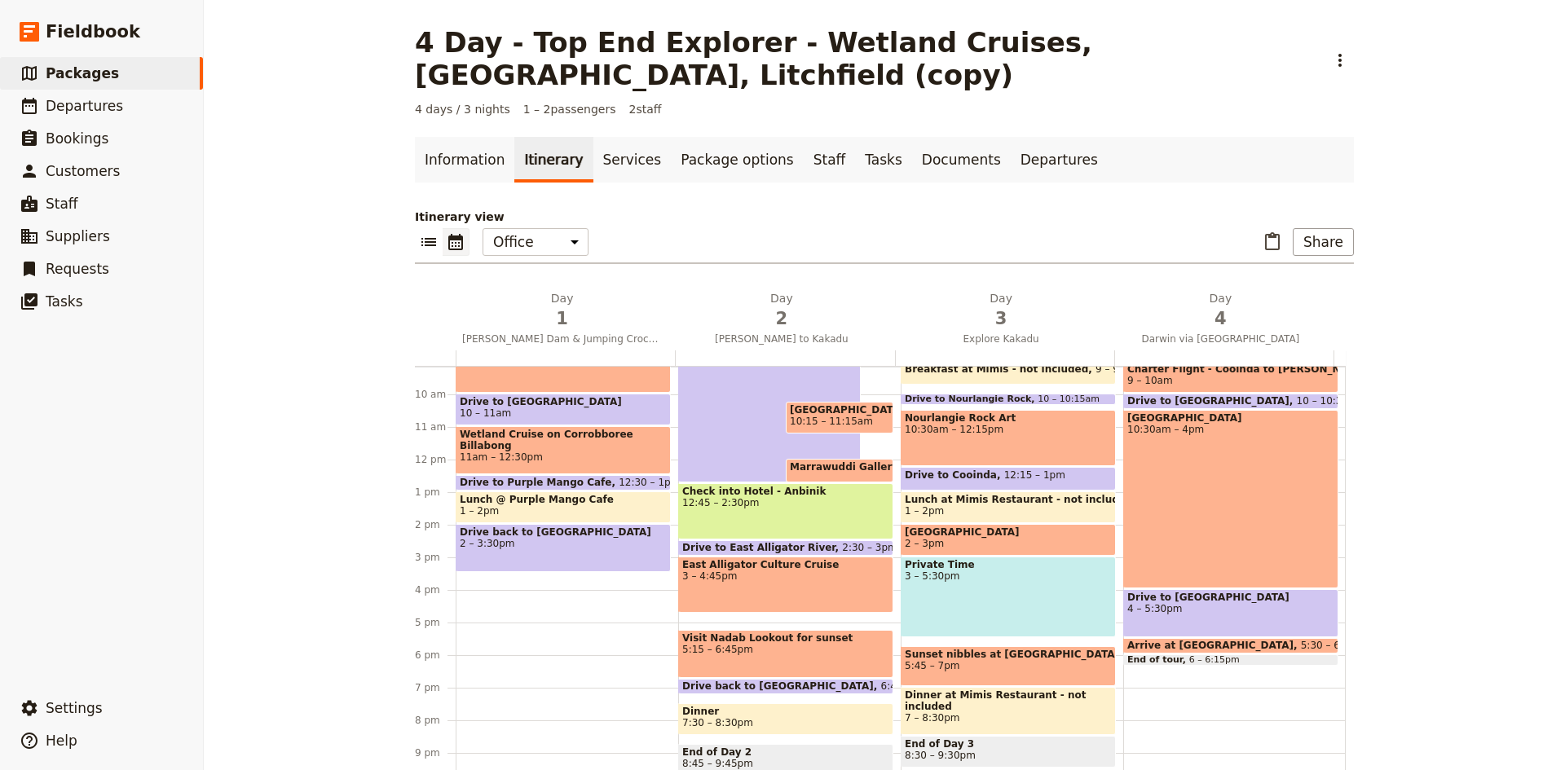
scroll to position [210, 0]
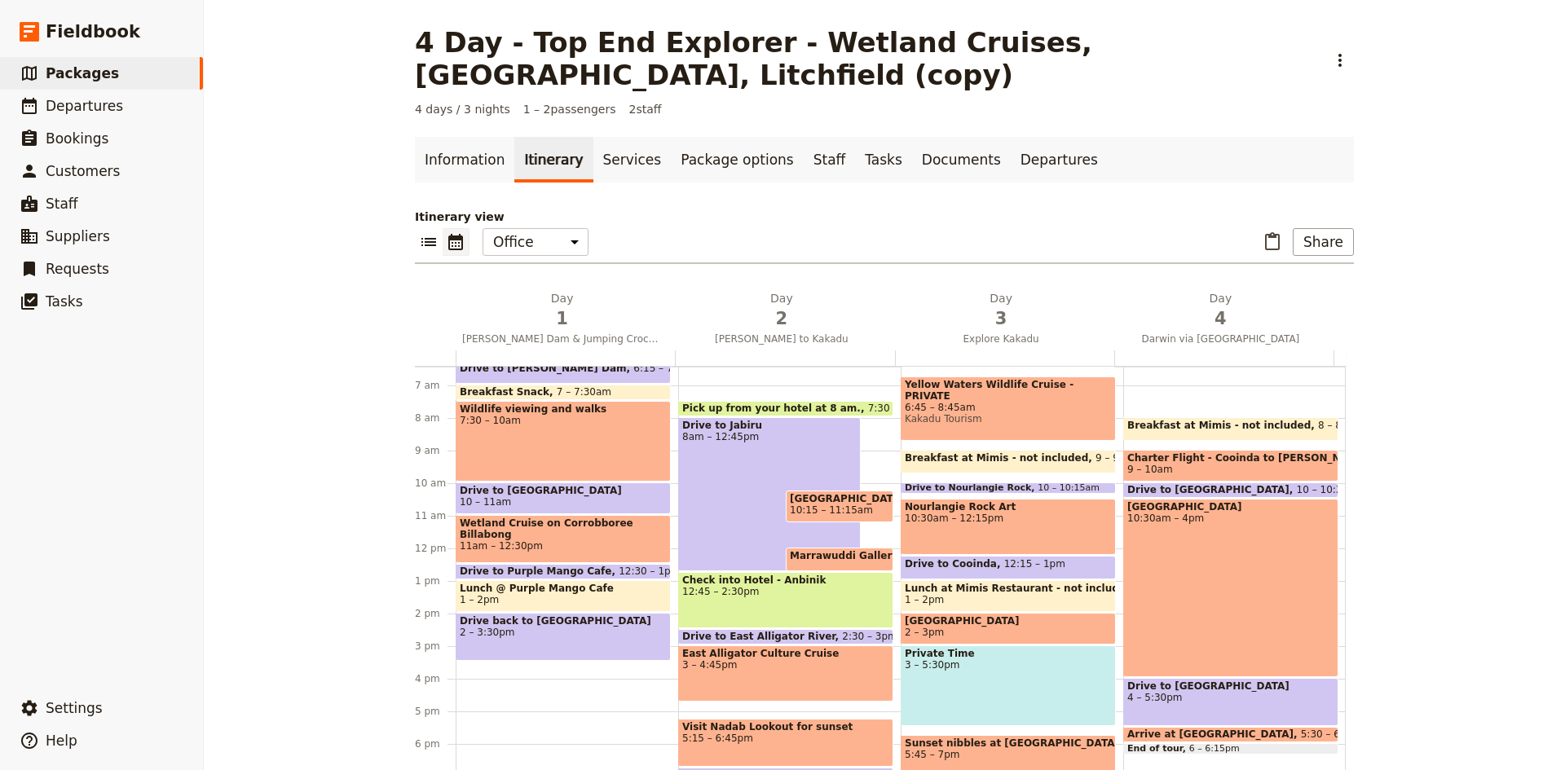
click at [582, 497] on span "10 – 11am" at bounding box center [563, 502] width 207 height 11
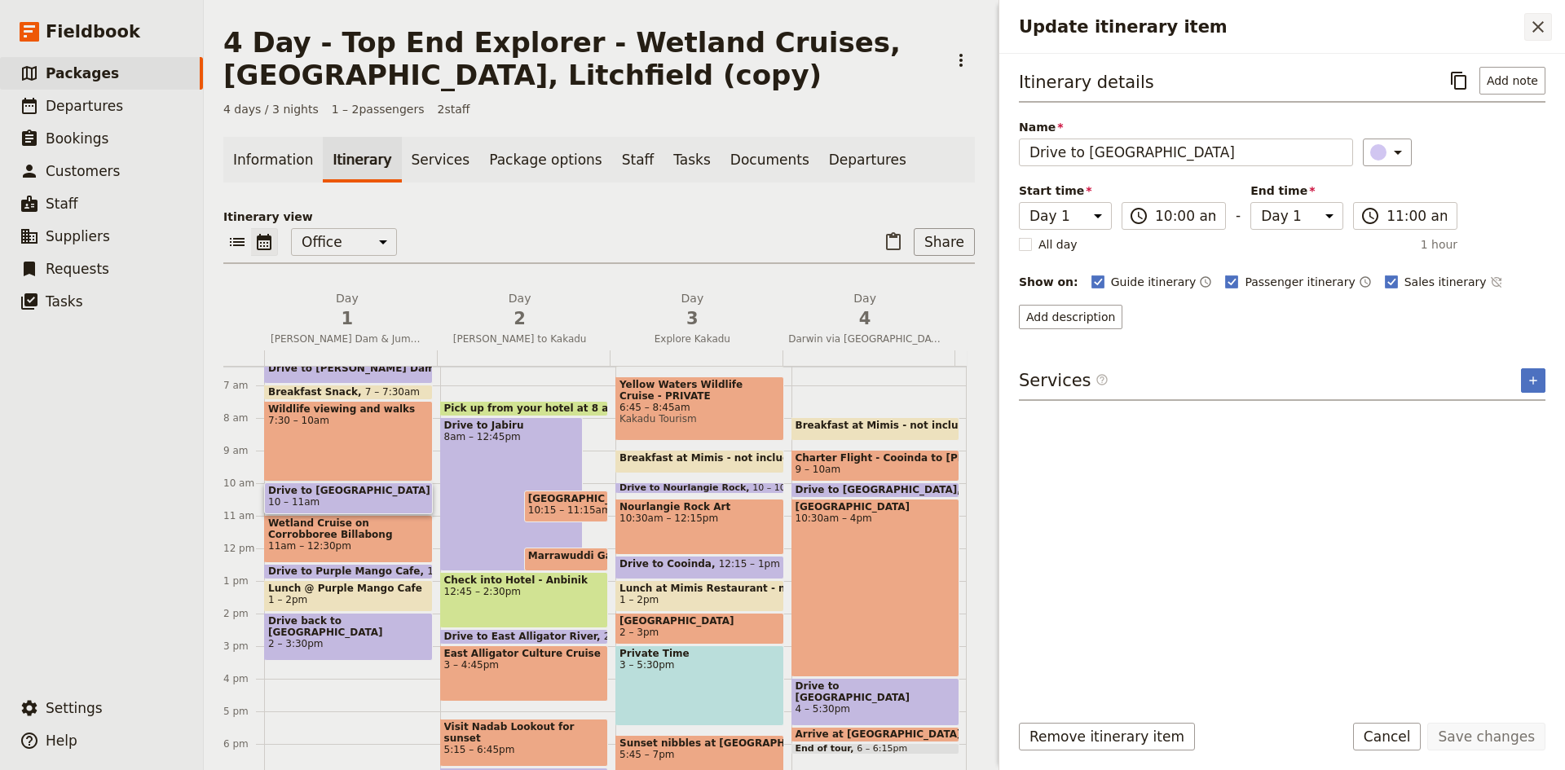
click at [1534, 30] on icon "Close drawer" at bounding box center [1539, 27] width 20 height 20
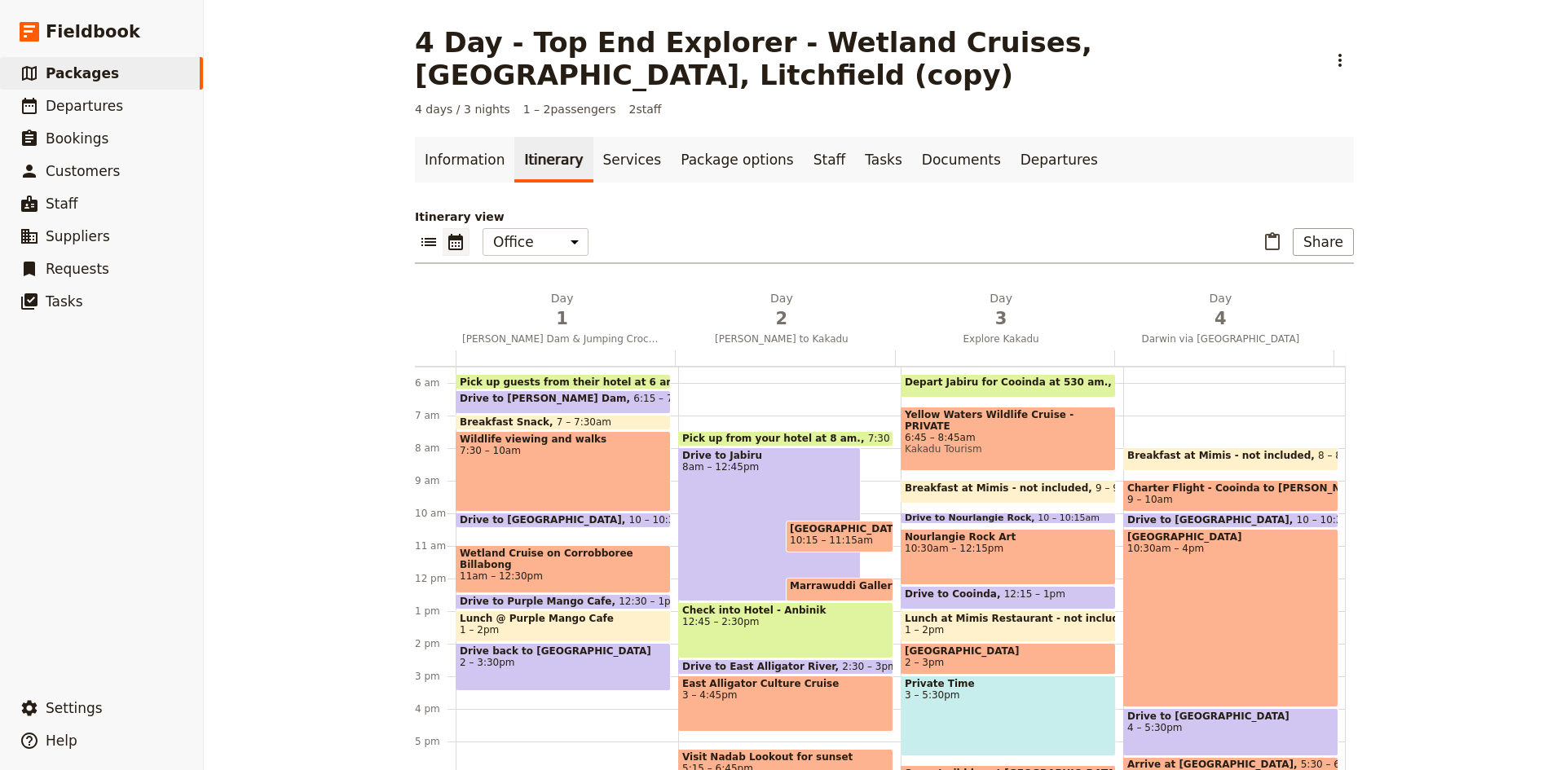
scroll to position [0, 0]
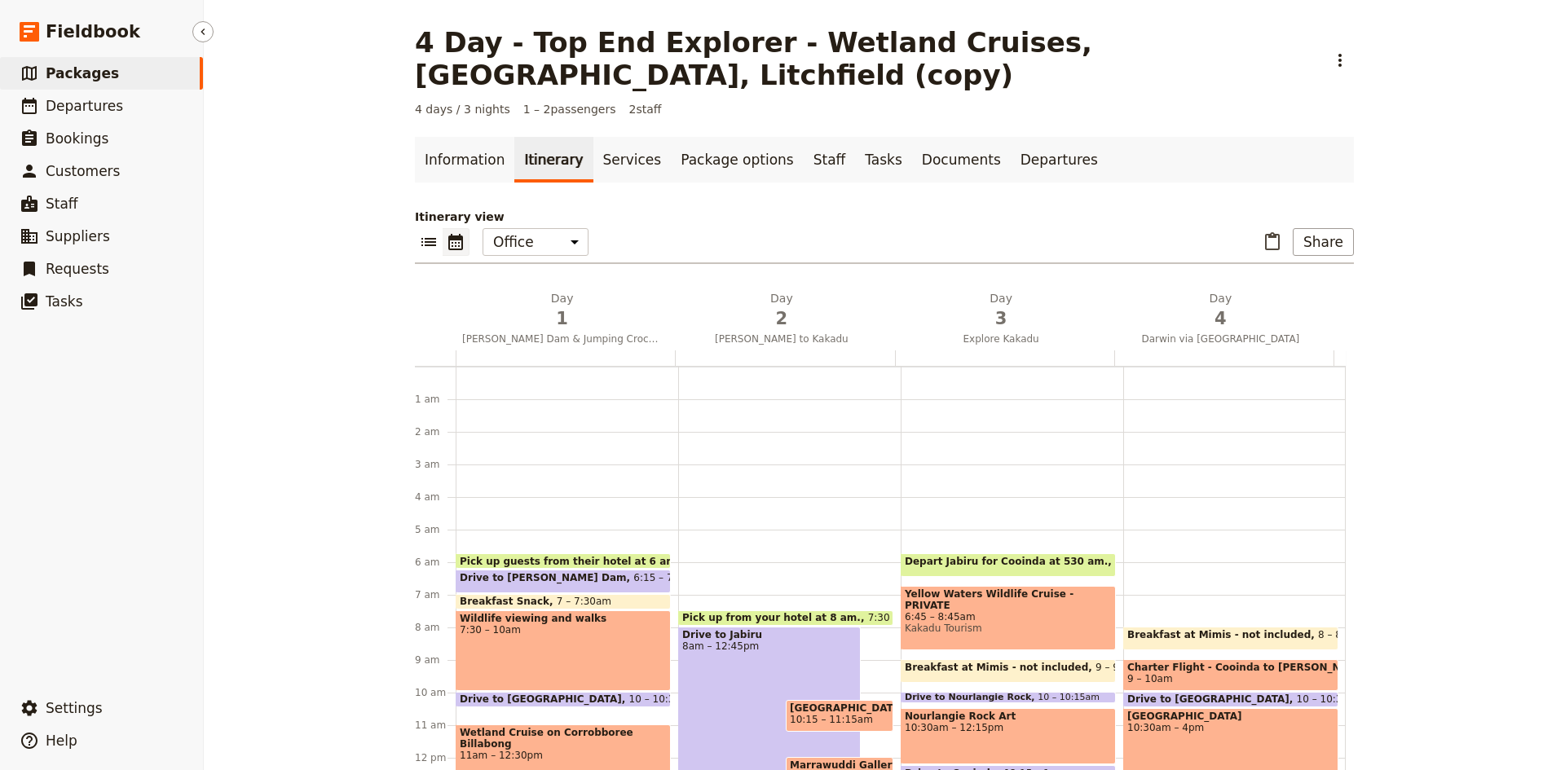
click at [73, 69] on span "Packages" at bounding box center [82, 73] width 73 height 16
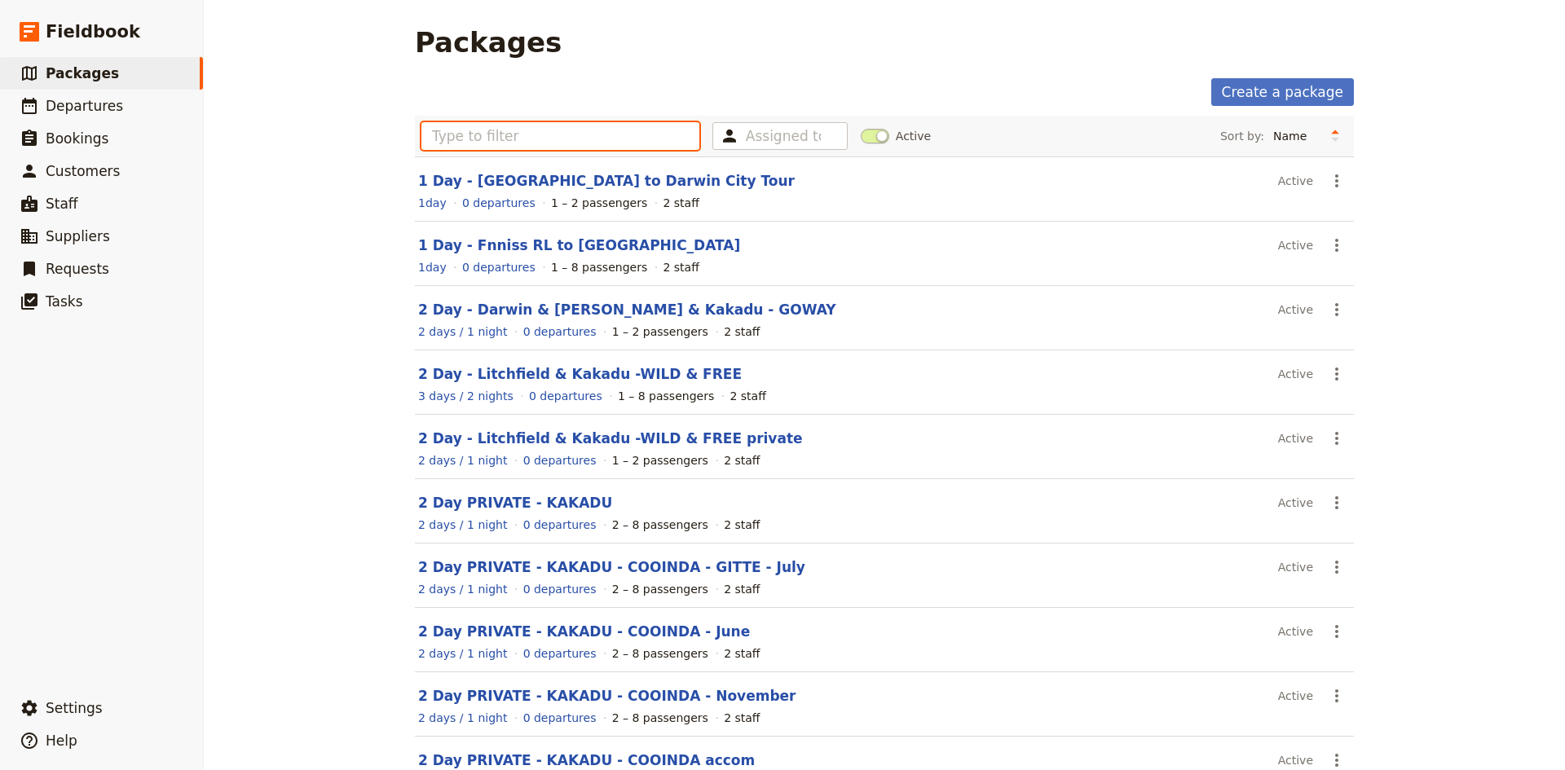
click at [466, 130] on input "text" at bounding box center [561, 136] width 278 height 28
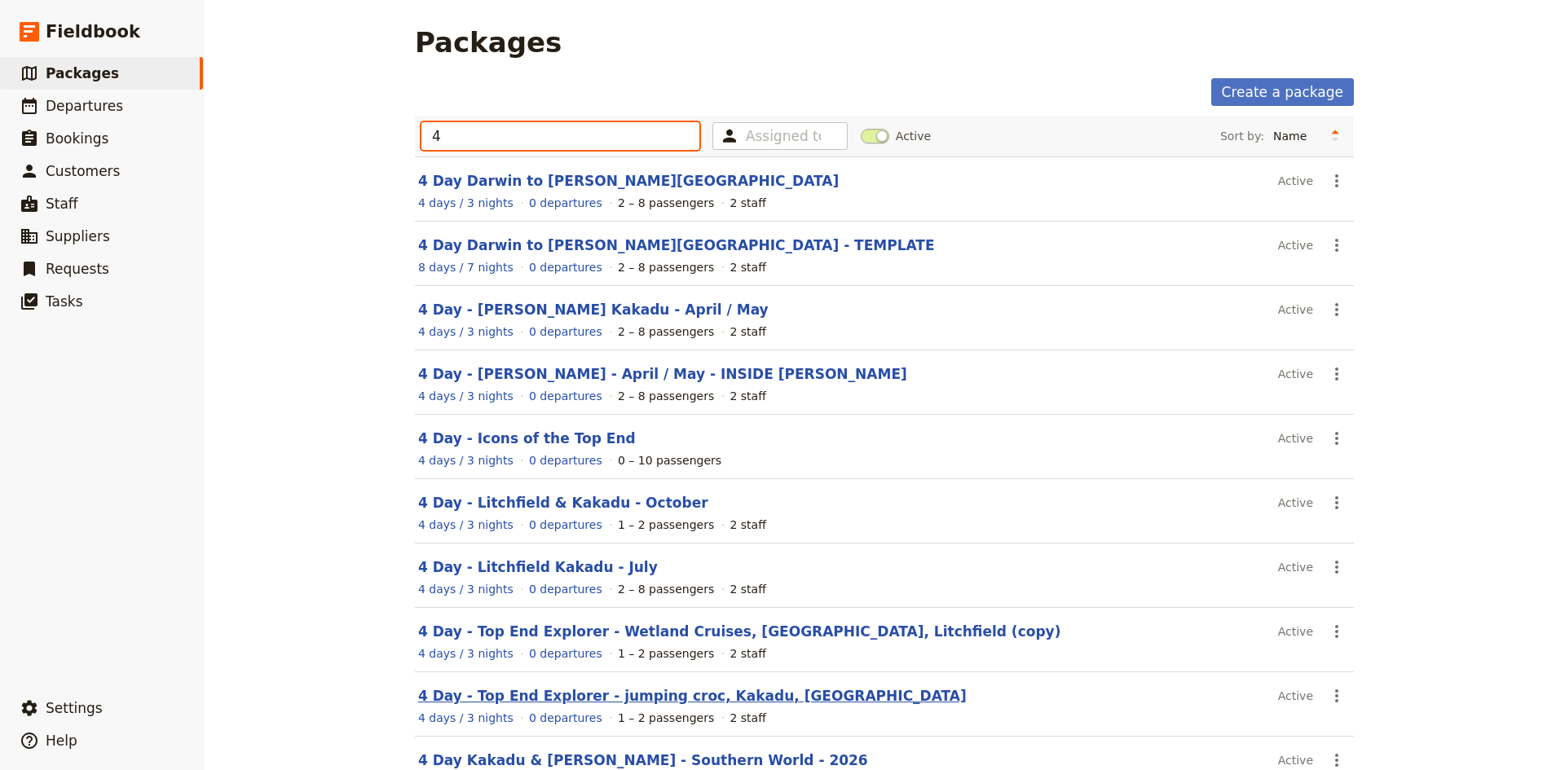
type input "4"
click at [549, 703] on link "4 Day - Top End Explorer - jumping croc, Kakadu, [GEOGRAPHIC_DATA]" at bounding box center [692, 696] width 549 height 16
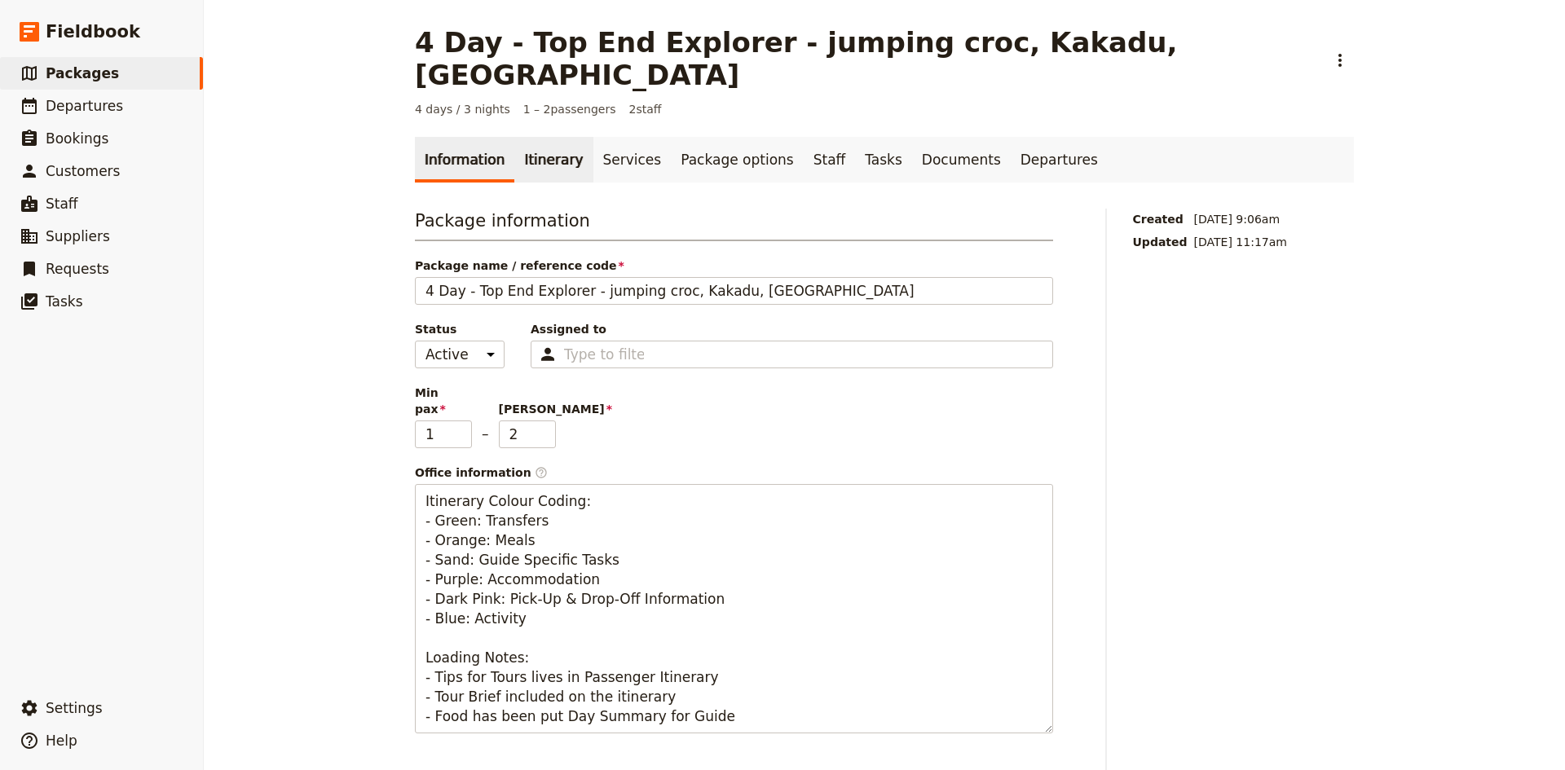
click at [528, 137] on link "Itinerary" at bounding box center [553, 160] width 78 height 46
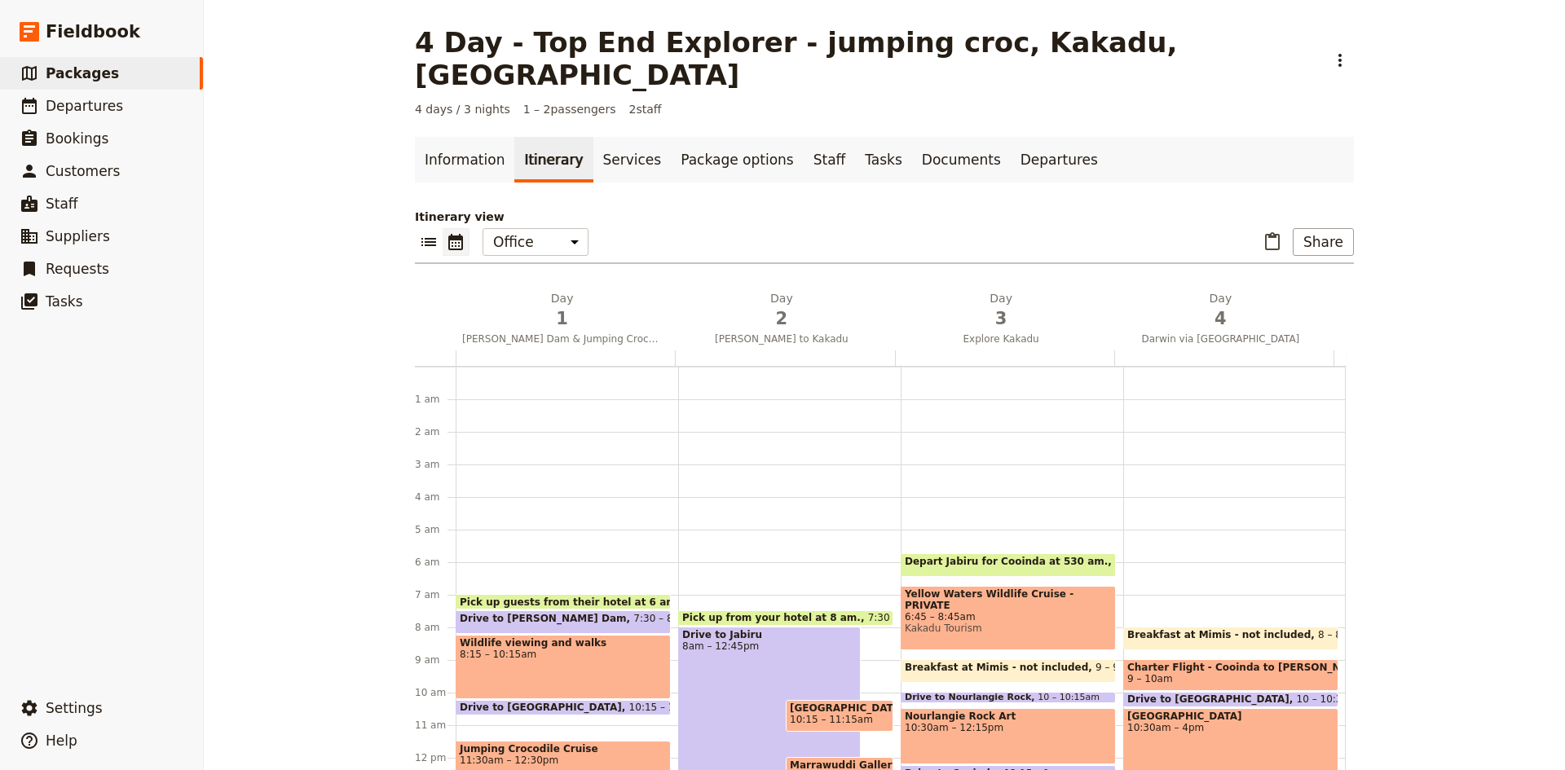
scroll to position [171, 0]
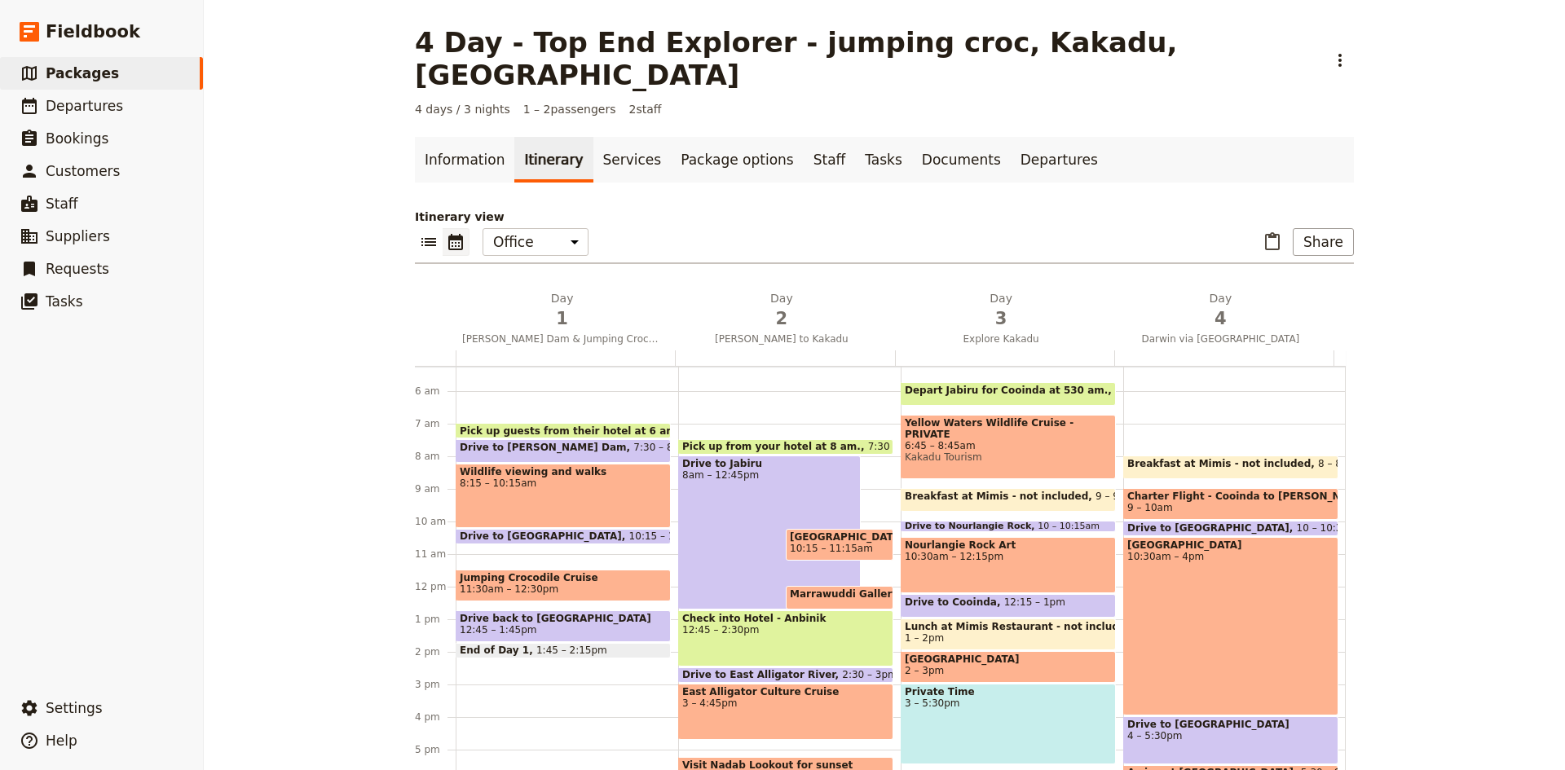
click at [563, 572] on span "Jumping Crocodile Cruise" at bounding box center [563, 577] width 207 height 11
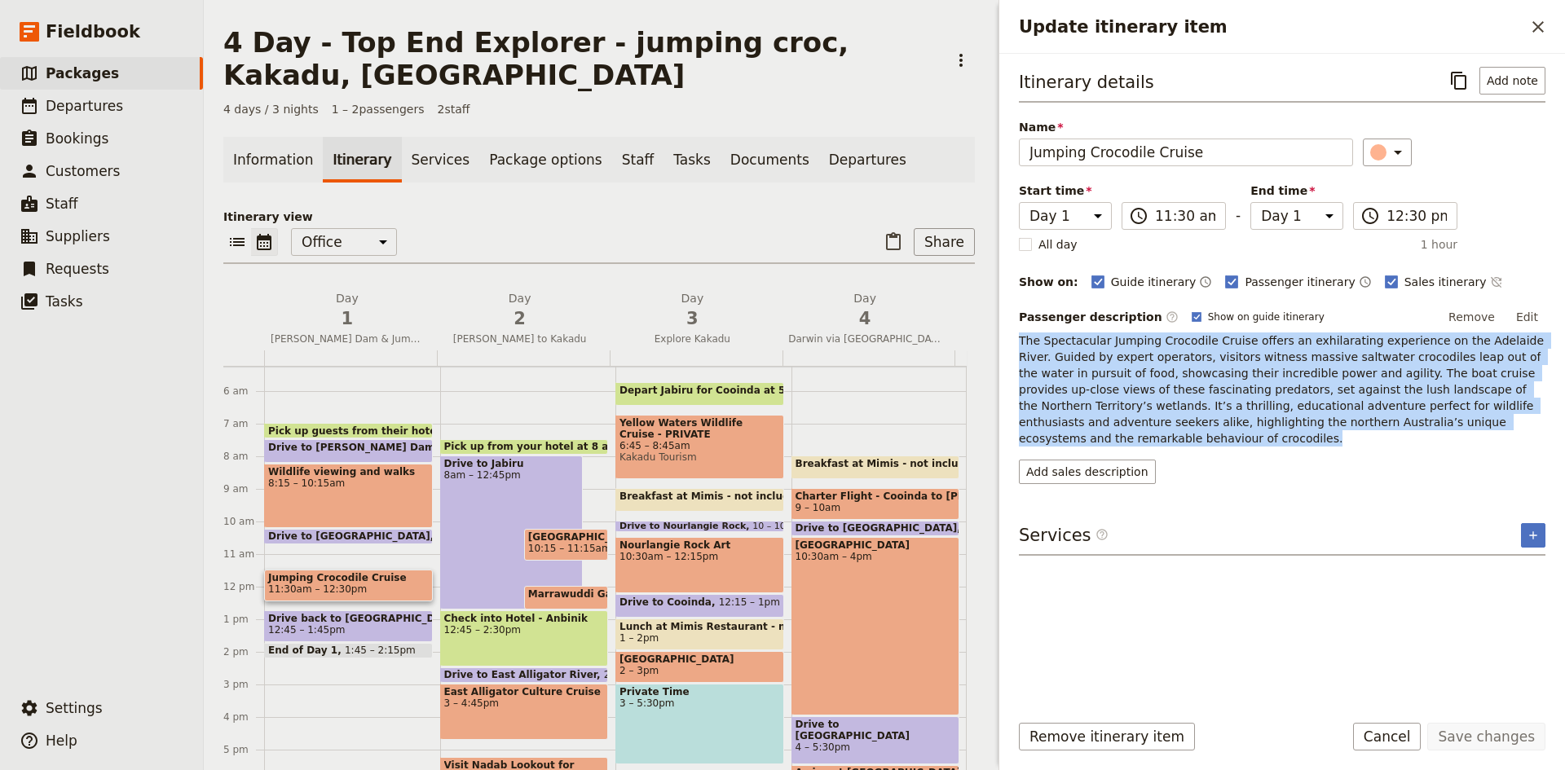
drag, startPoint x: 1446, startPoint y: 421, endPoint x: 1018, endPoint y: 341, distance: 435.4
click at [1018, 341] on div "Itinerary details ​ Add note Name Jumping Crocodile Cruise ​ Start time Day 1 D…" at bounding box center [1283, 376] width 566 height 645
copy p "The Spectacular Jumping Crocodile Cruise offers an exhilarating experience on t…"
click at [57, 71] on span "Packages" at bounding box center [82, 73] width 73 height 16
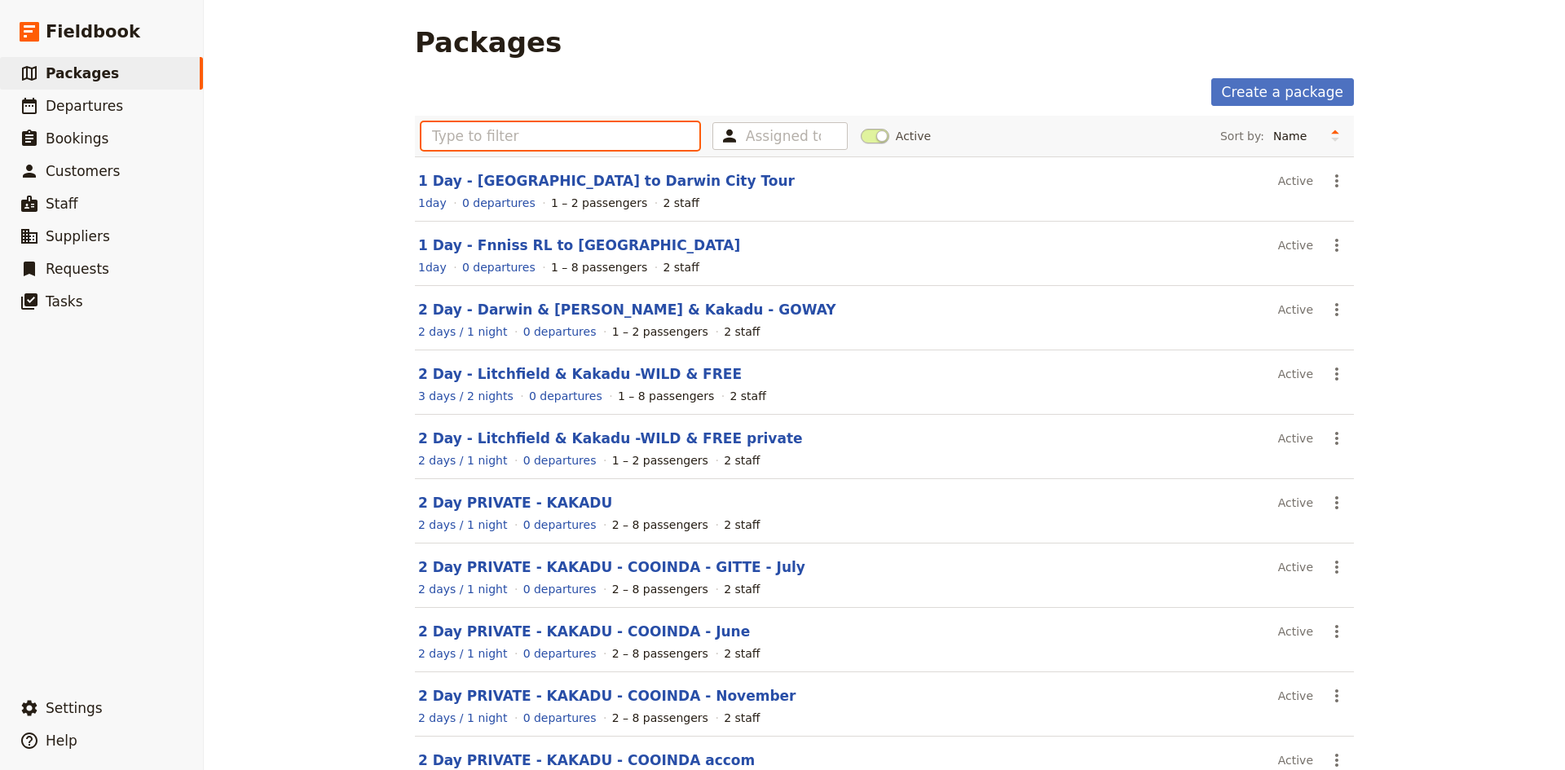
click at [459, 142] on input "text" at bounding box center [561, 136] width 278 height 28
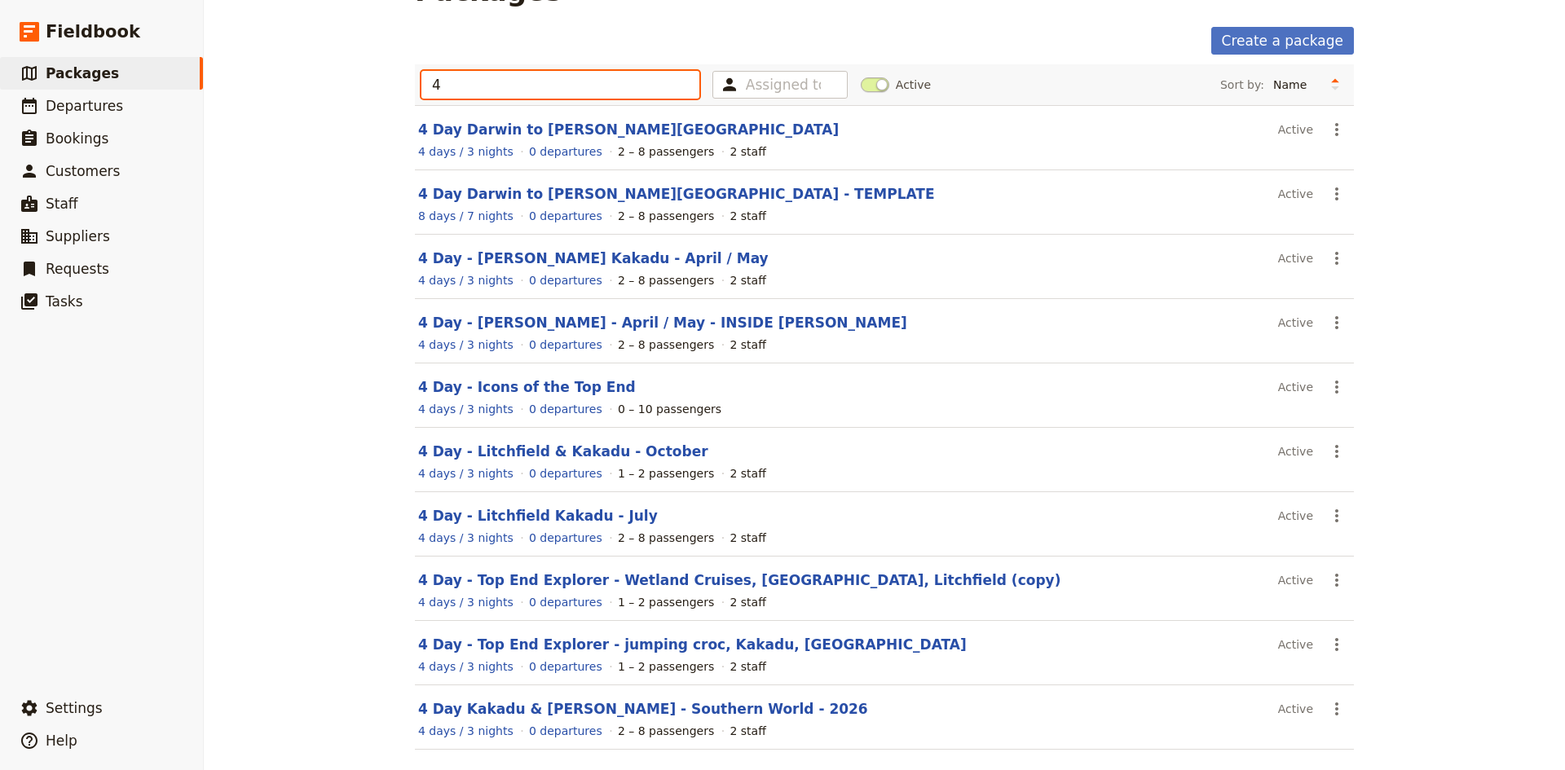
scroll to position [111, 0]
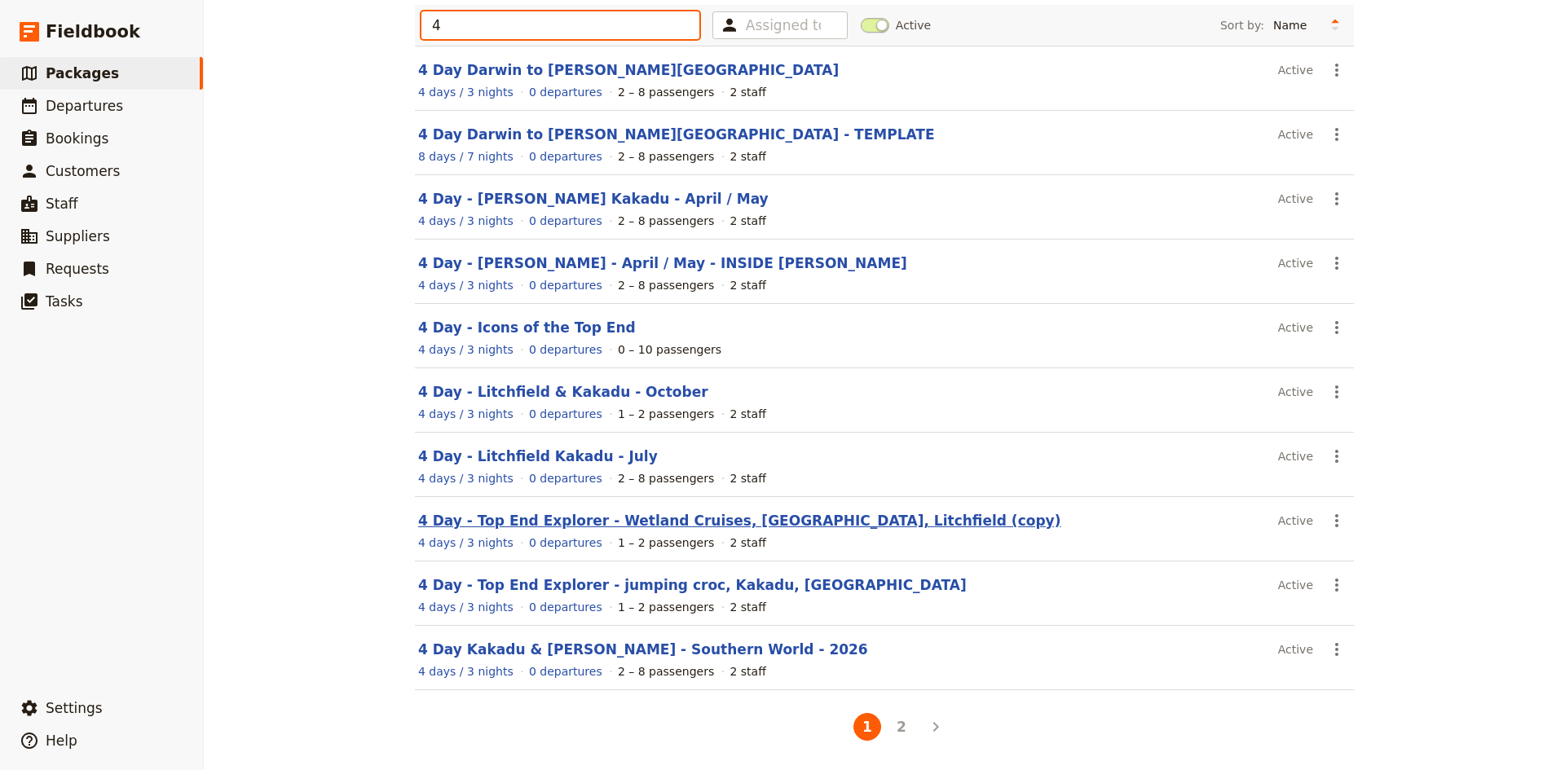
type input "4"
click at [576, 520] on link "4 Day - Top End Explorer - Wetland Cruises, [GEOGRAPHIC_DATA], Litchfield (copy)" at bounding box center [739, 521] width 642 height 16
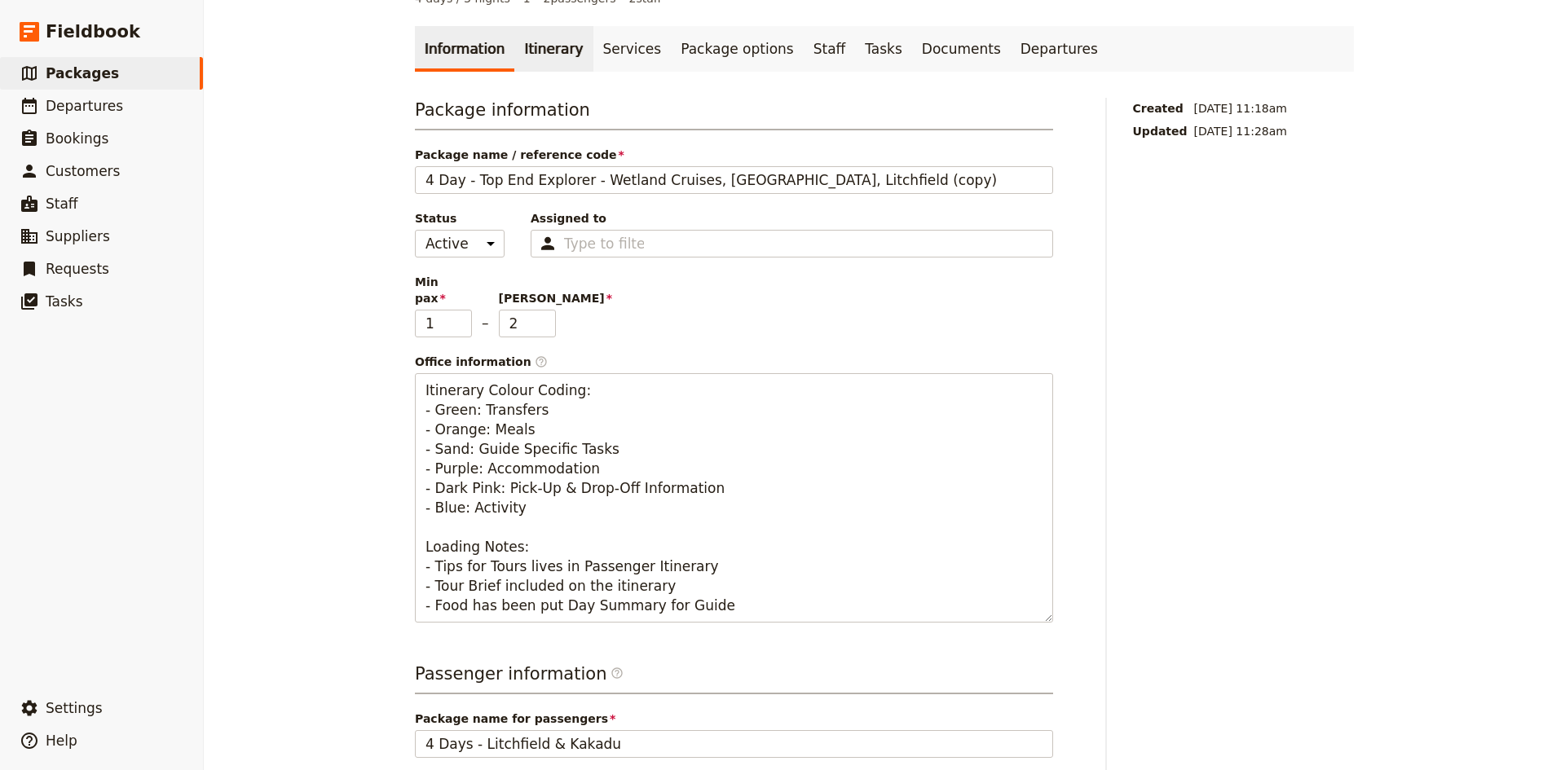
click at [526, 26] on link "Itinerary" at bounding box center [553, 49] width 78 height 46
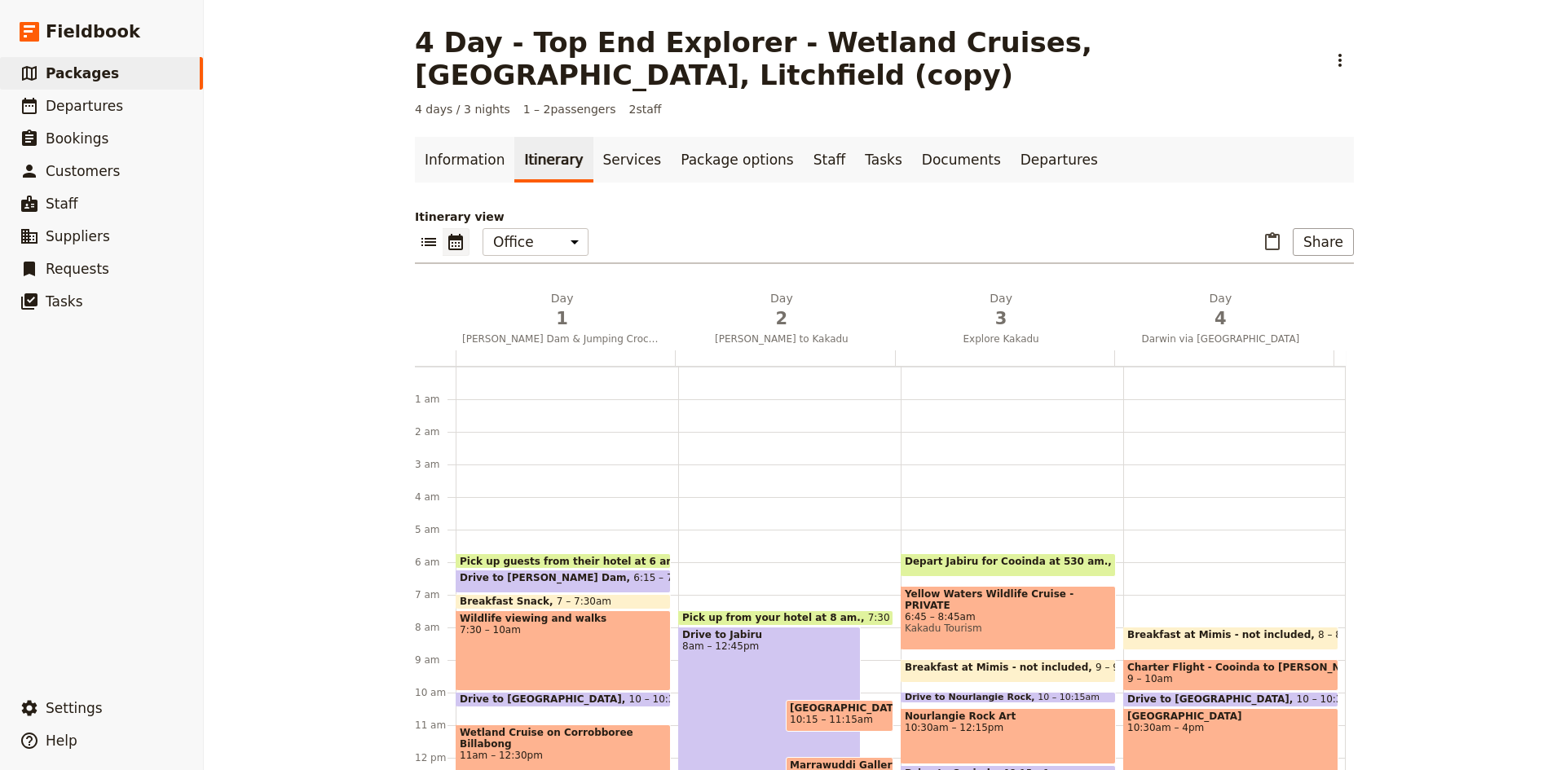
scroll to position [171, 0]
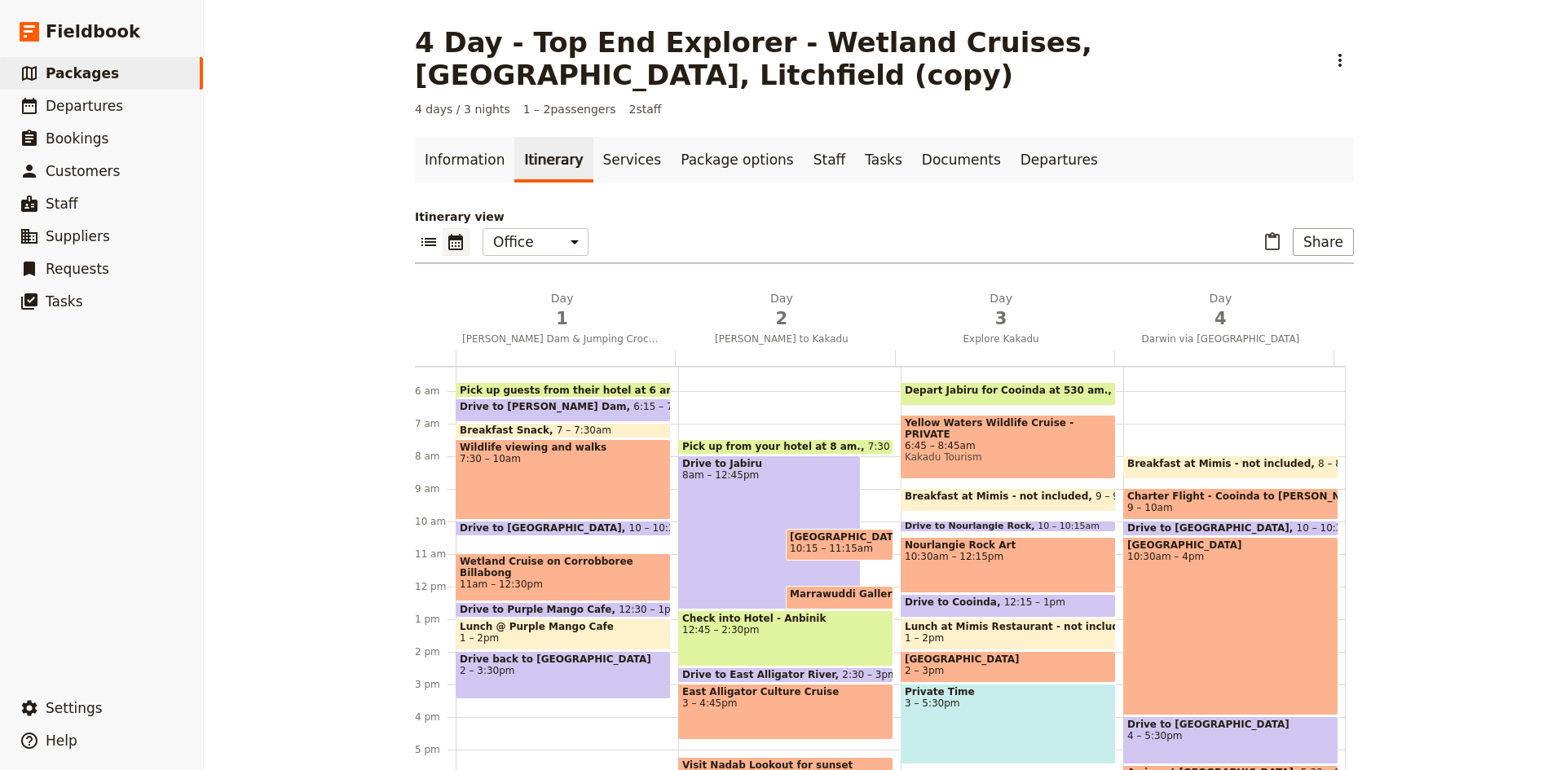
click at [527, 554] on div "Wetland Cruise on Corrobboree Billabong 11am – 12:30pm" at bounding box center [563, 578] width 215 height 48
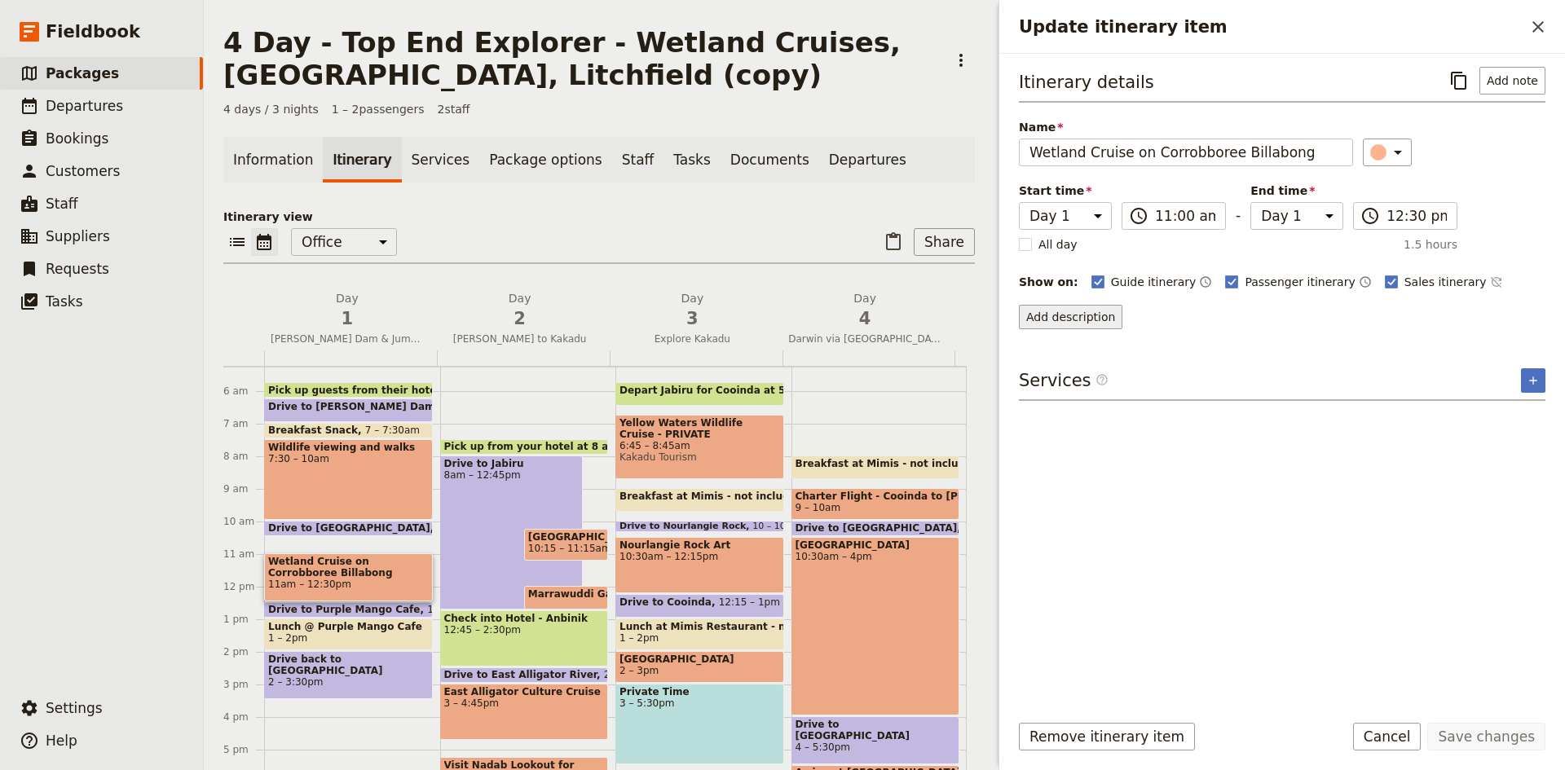
click at [1084, 308] on button "Add description" at bounding box center [1071, 317] width 104 height 24
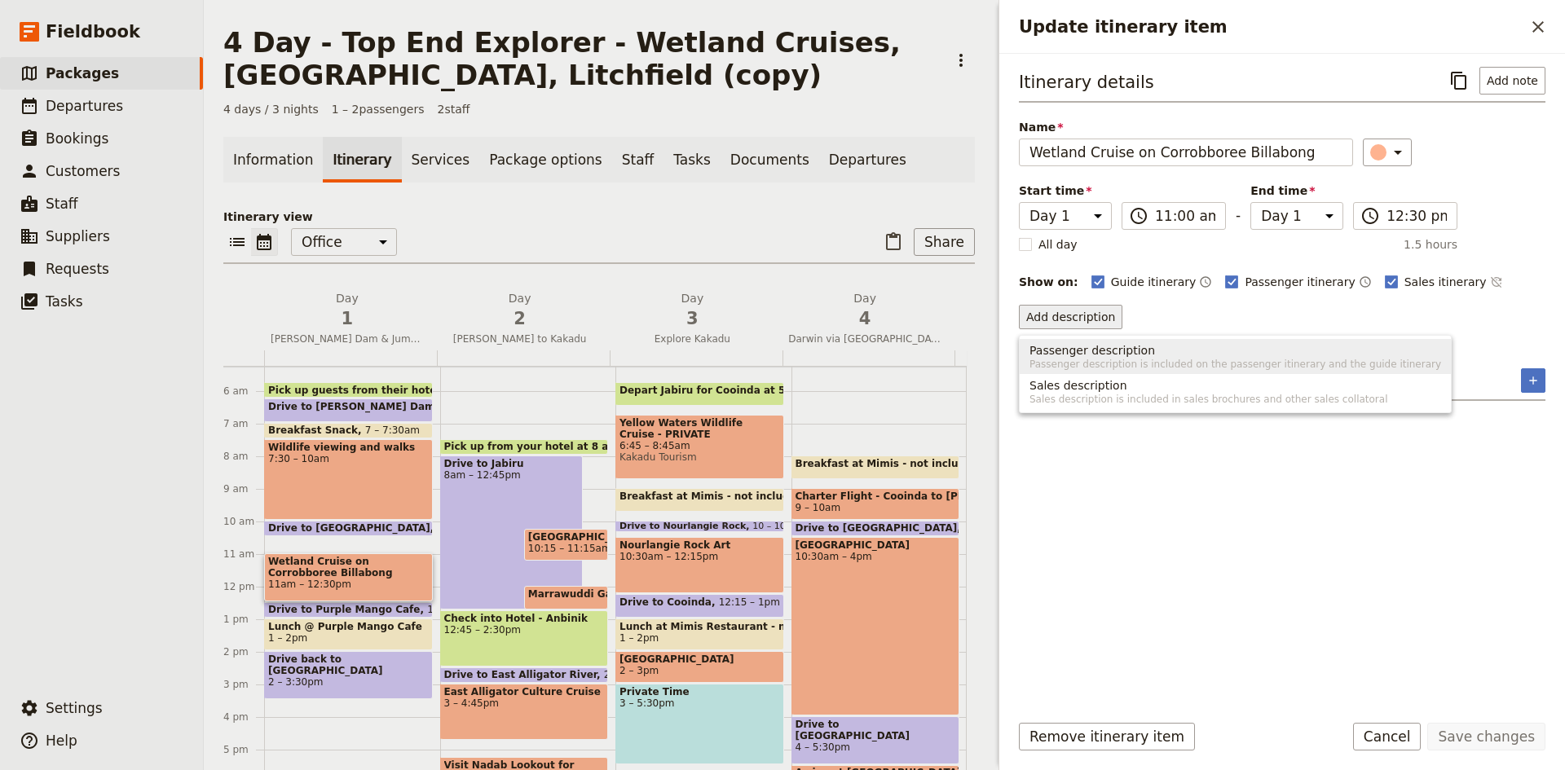
click at [1094, 350] on span "Passenger description" at bounding box center [1093, 350] width 126 height 16
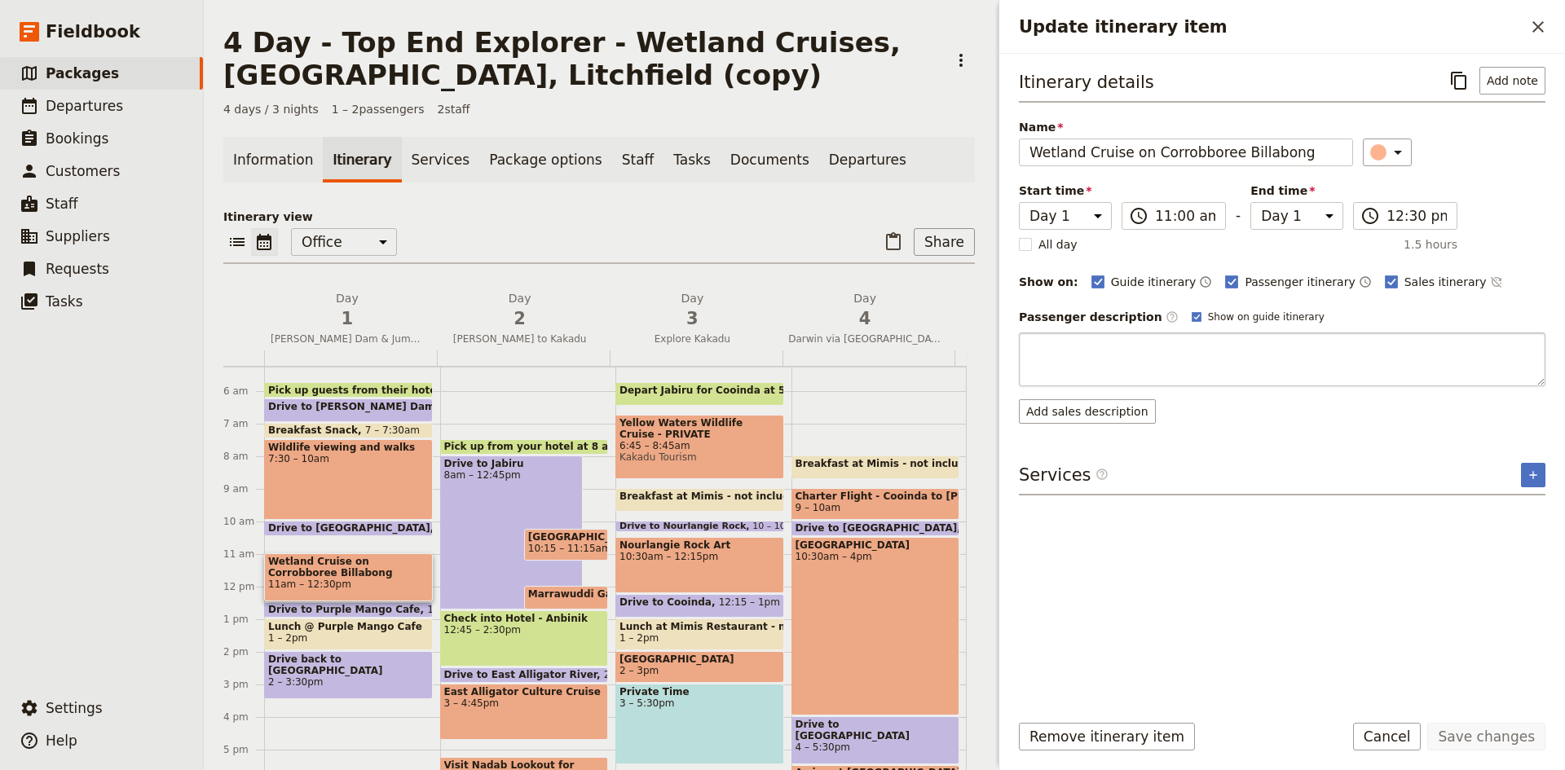
click at [1095, 356] on textarea "Update itinerary item" at bounding box center [1282, 360] width 527 height 54
type textarea "The Spectacular Jumping Crocodile Cruise offers an exhilarating experience on t…"
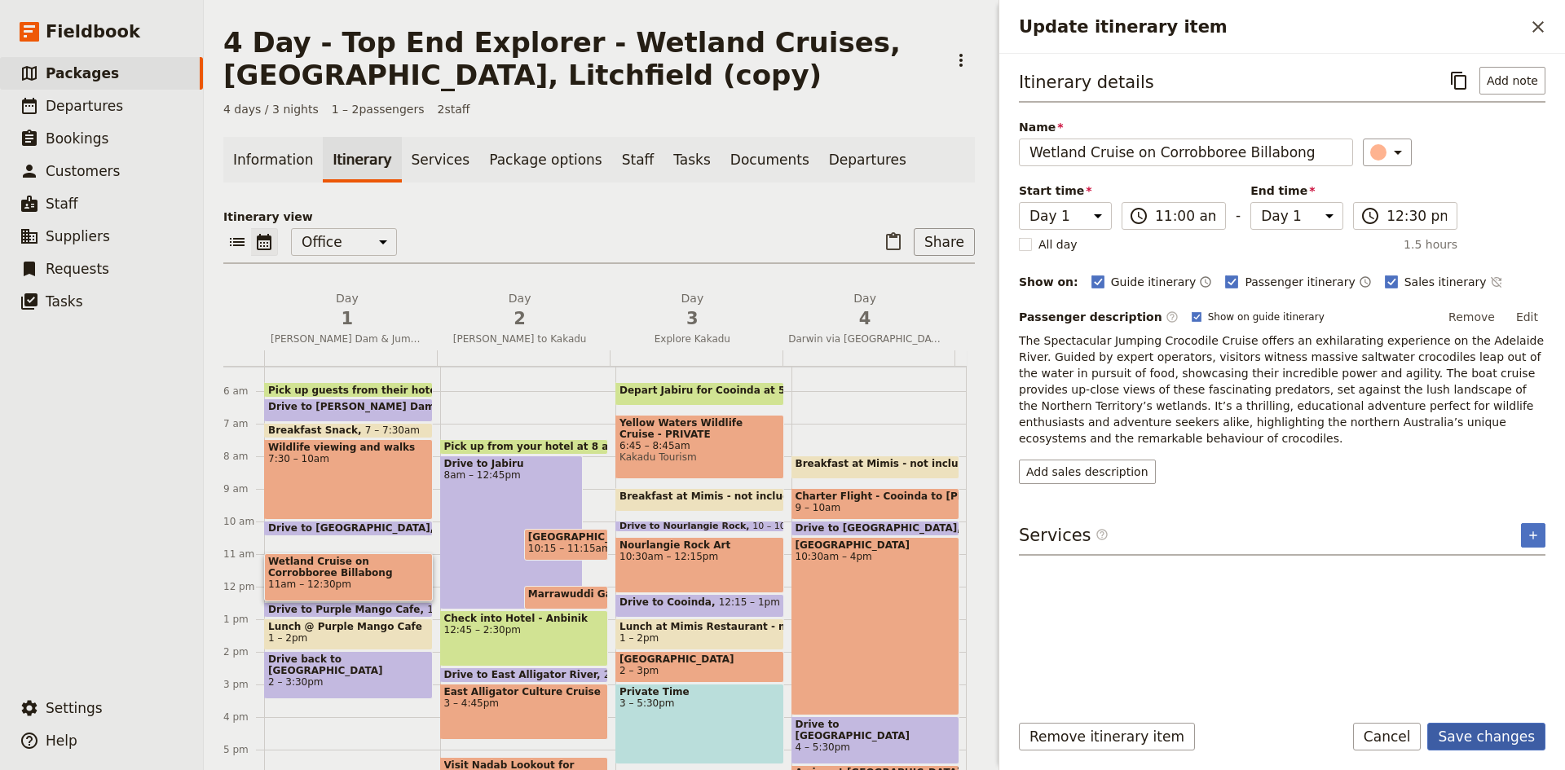
click at [1482, 736] on button "Save changes" at bounding box center [1487, 737] width 118 height 28
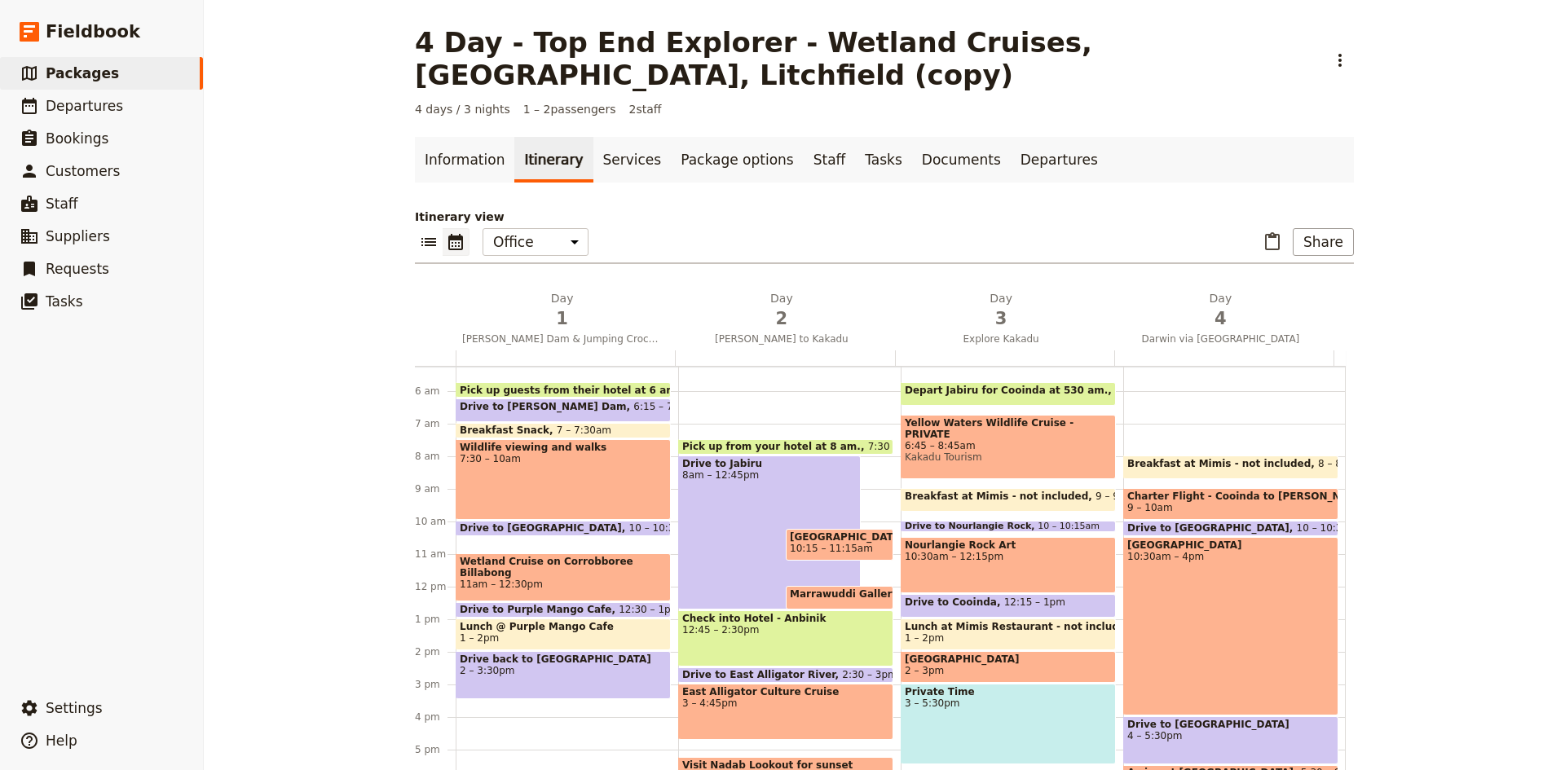
click at [572, 556] on span "Wetland Cruise on Corrobboree Billabong" at bounding box center [563, 567] width 207 height 23
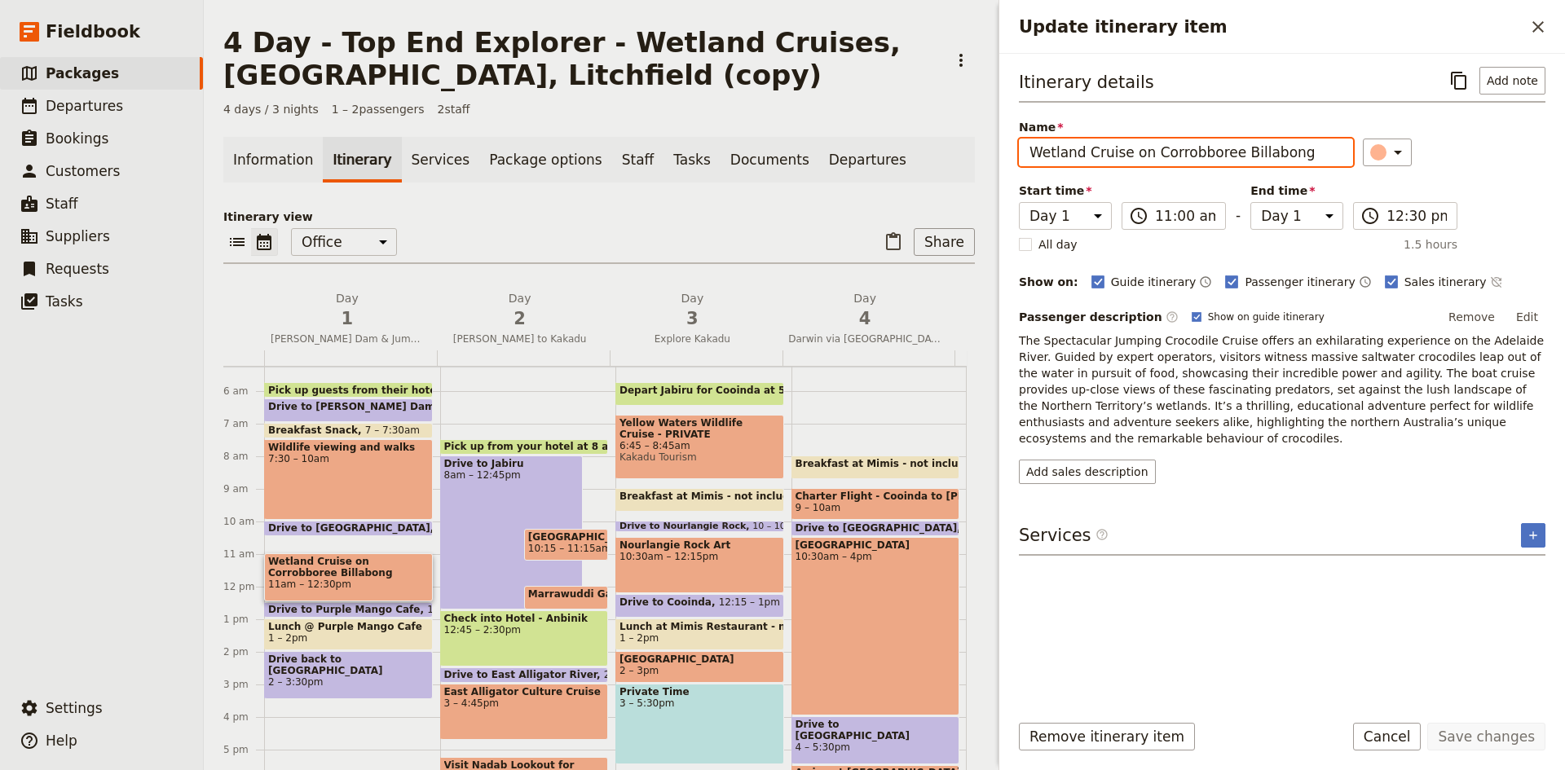
click at [1028, 150] on input "Wetland Cruise on Corrobboree Billabong" at bounding box center [1186, 153] width 334 height 28
type input "Jumping Crocodile Cruise"
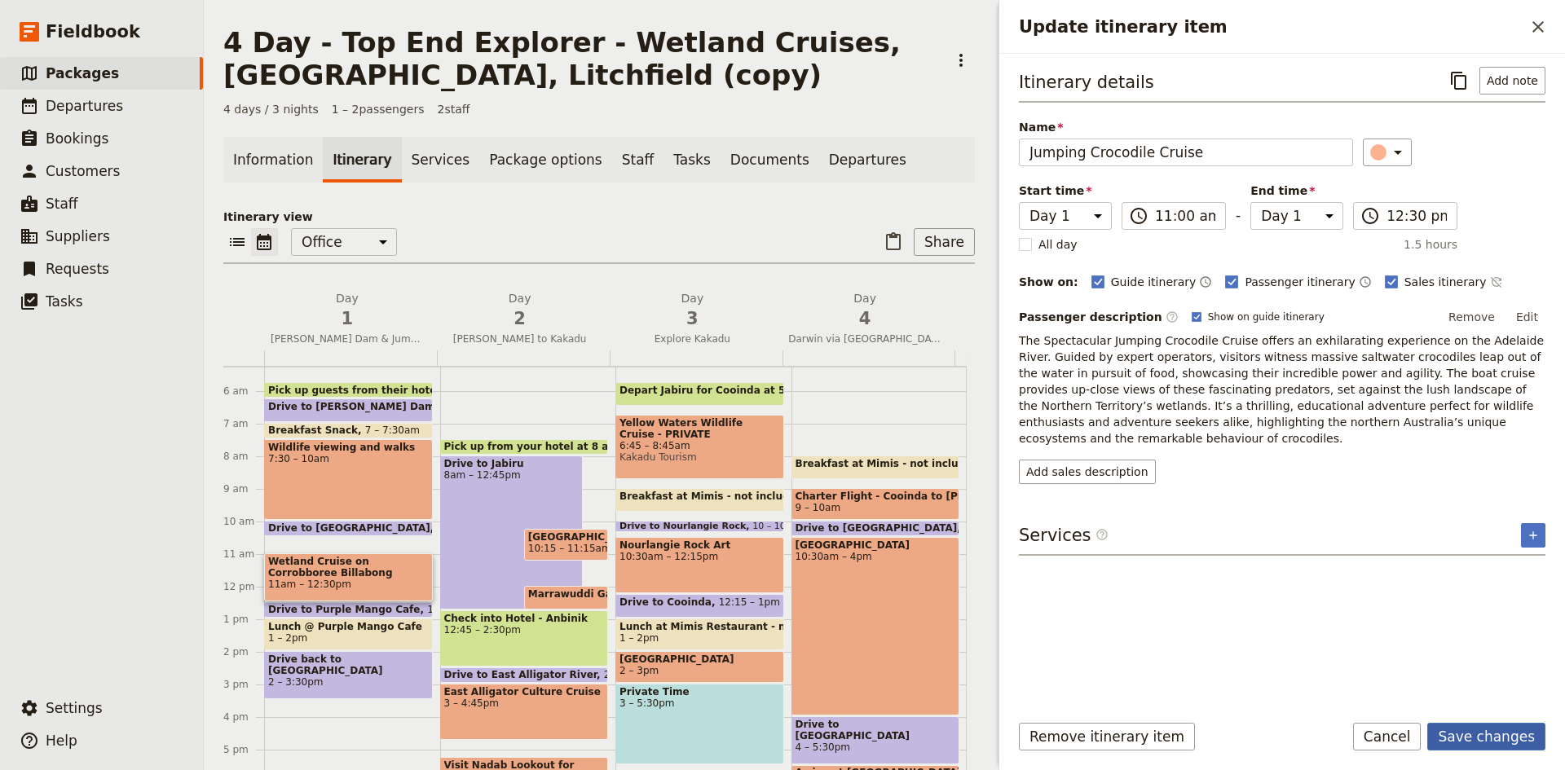
click at [1506, 735] on button "Save changes" at bounding box center [1487, 737] width 118 height 28
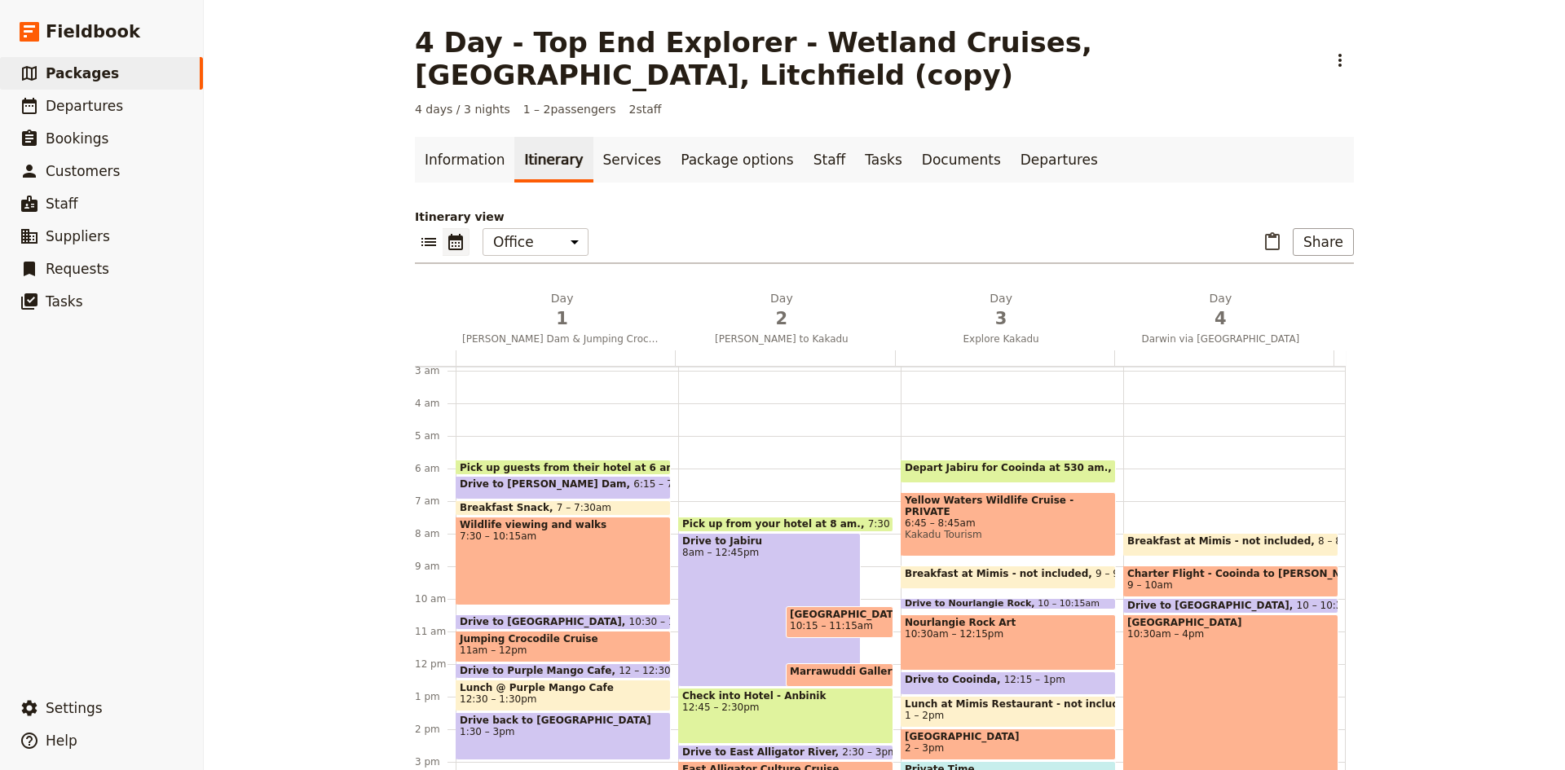
scroll to position [90, 0]
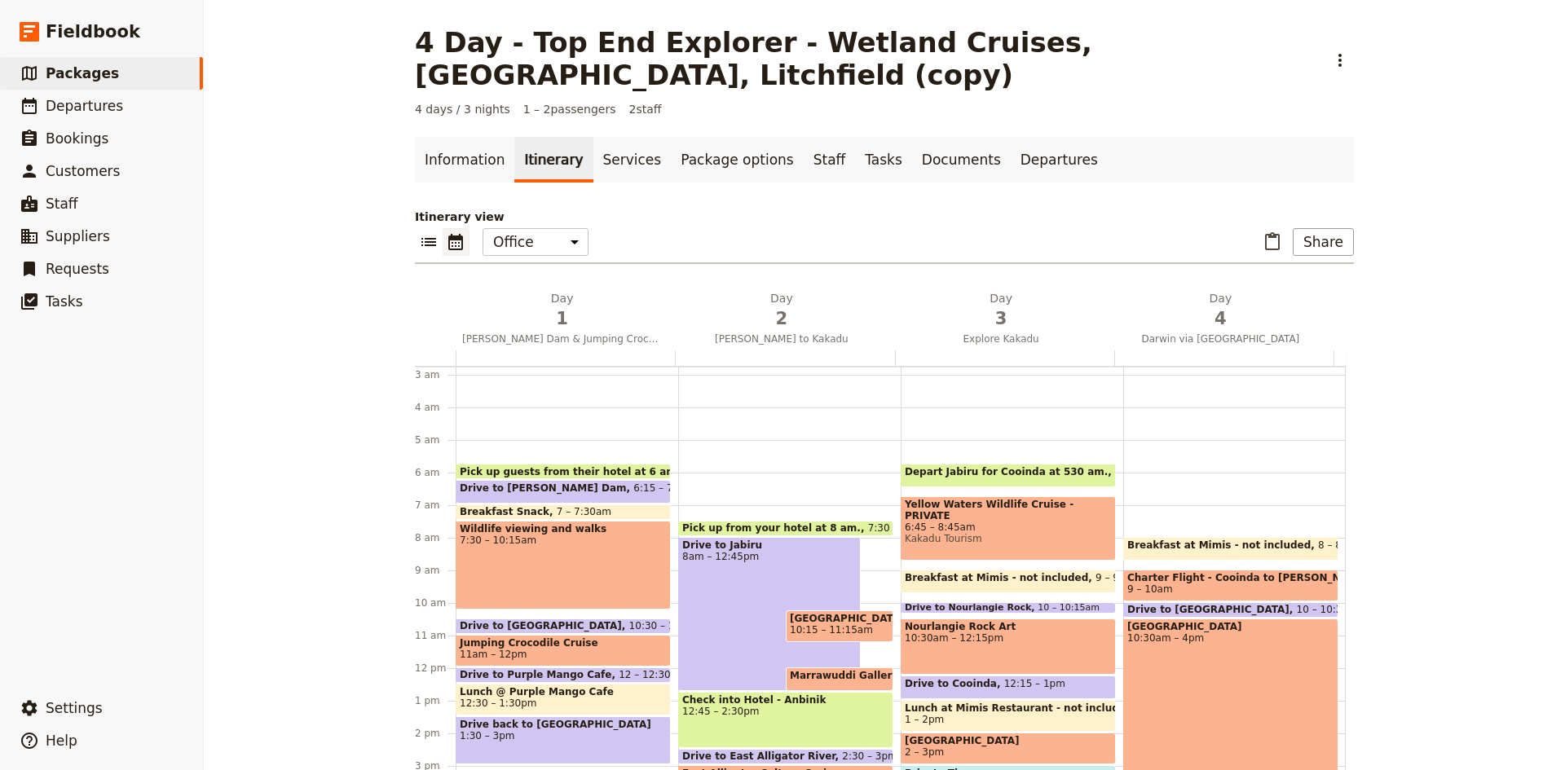
click at [793, 537] on div "Drive to Jabiru 8am – 12:45pm" at bounding box center [769, 614] width 183 height 154
select select "2"
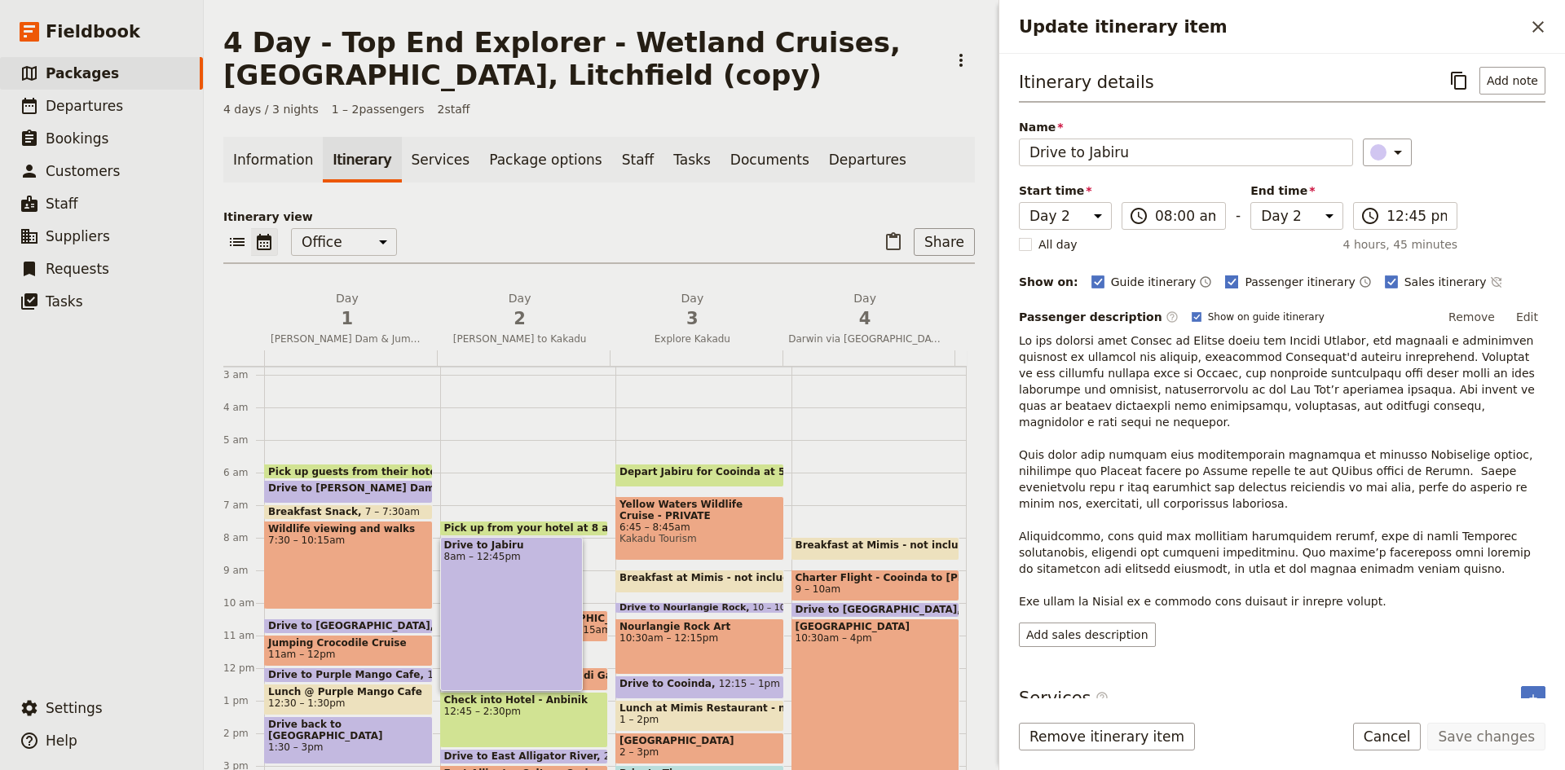
click at [1225, 282] on icon "Update itinerary item" at bounding box center [1231, 282] width 13 height 13
click at [1225, 274] on input "Passenger itinerary" at bounding box center [1225, 273] width 1 height 1
checkbox input "false"
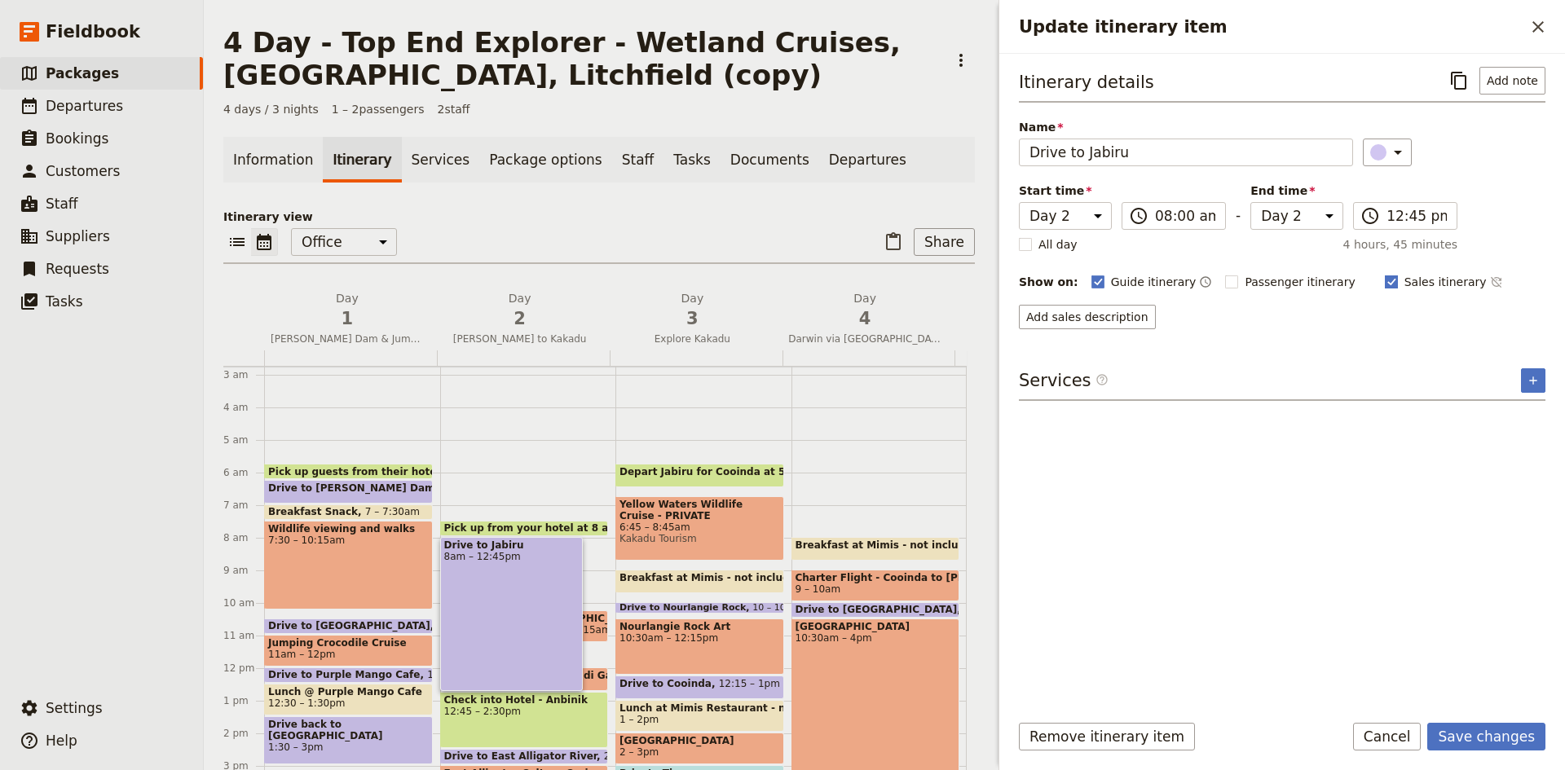
click at [1385, 282] on rect "Update itinerary item" at bounding box center [1391, 282] width 12 height 12
click at [1384, 274] on input "Sales itinerary" at bounding box center [1384, 273] width 1 height 1
checkbox input "false"
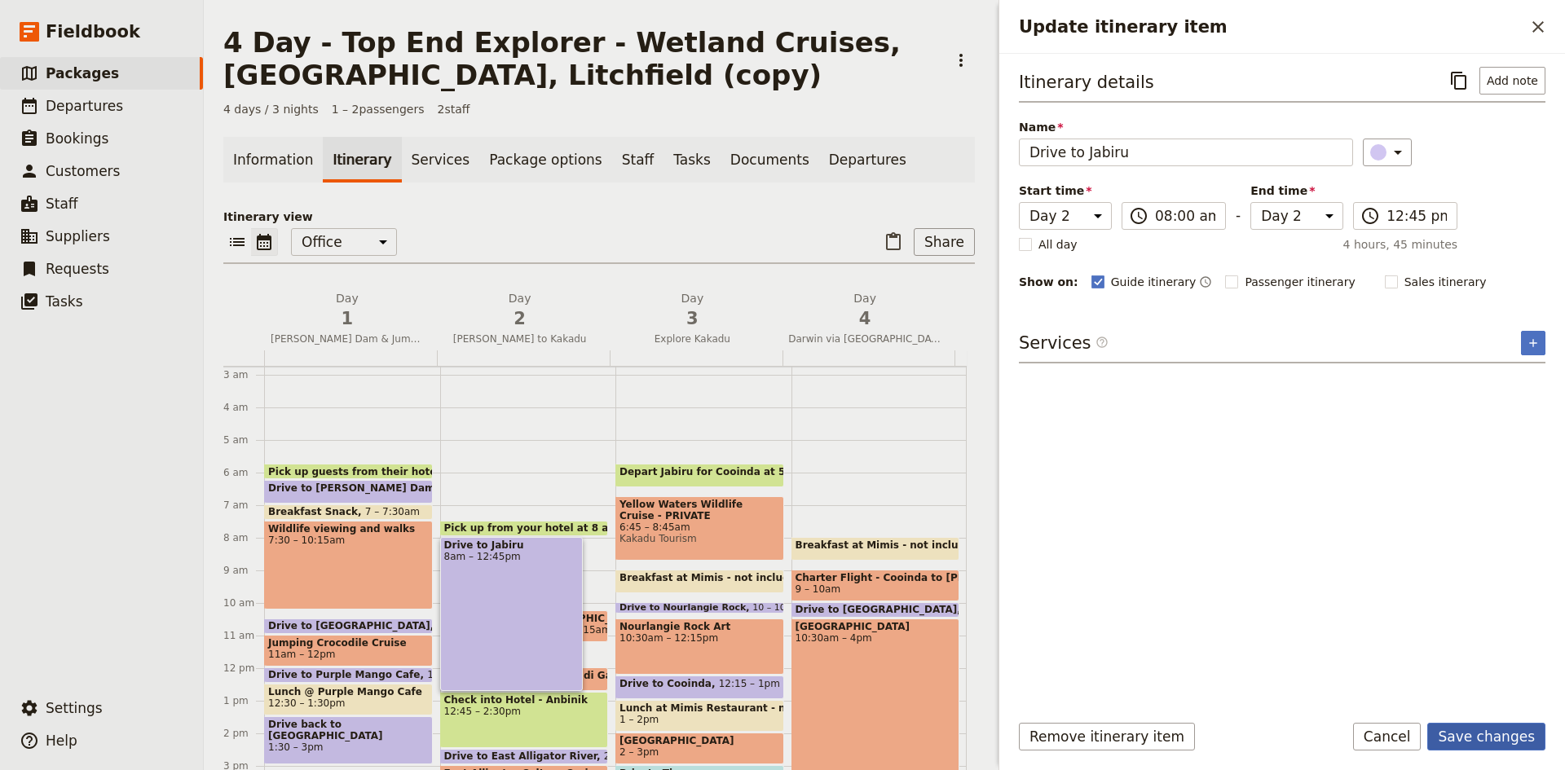
click at [1485, 731] on button "Save changes" at bounding box center [1487, 737] width 118 height 28
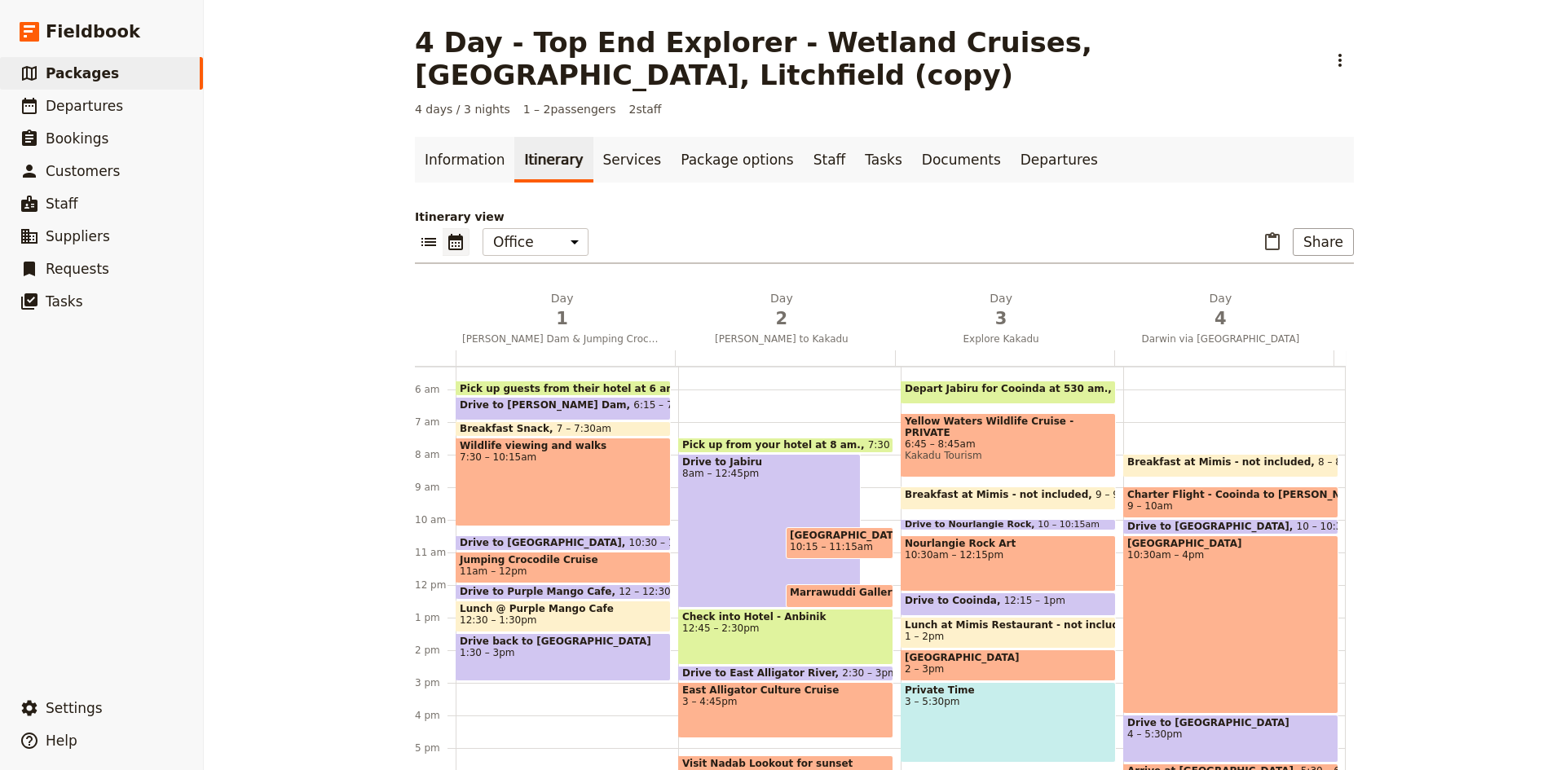
scroll to position [253, 0]
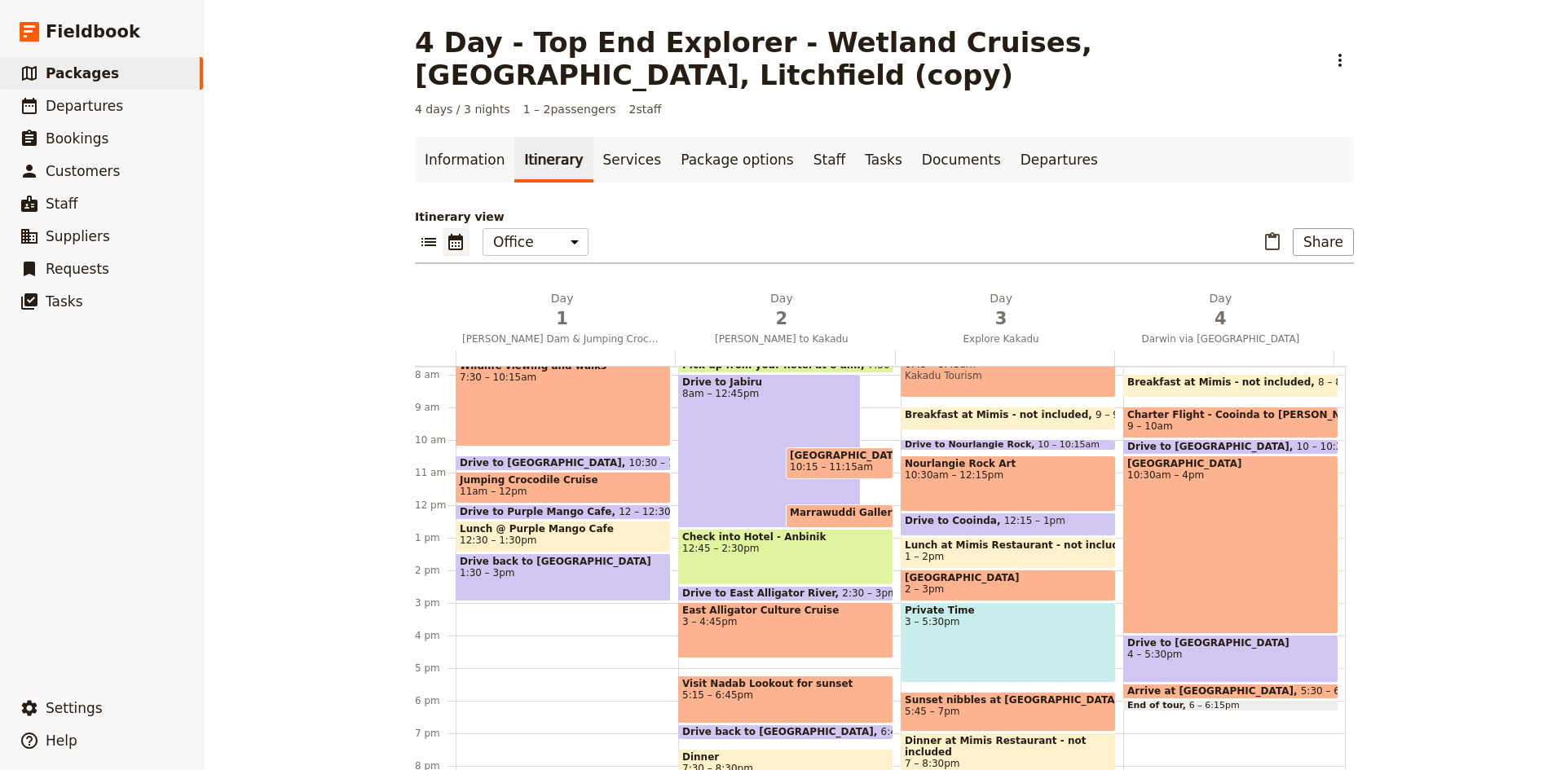
click at [835, 461] on span "10:15 – 11:15am" at bounding box center [831, 466] width 83 height 11
select select "2"
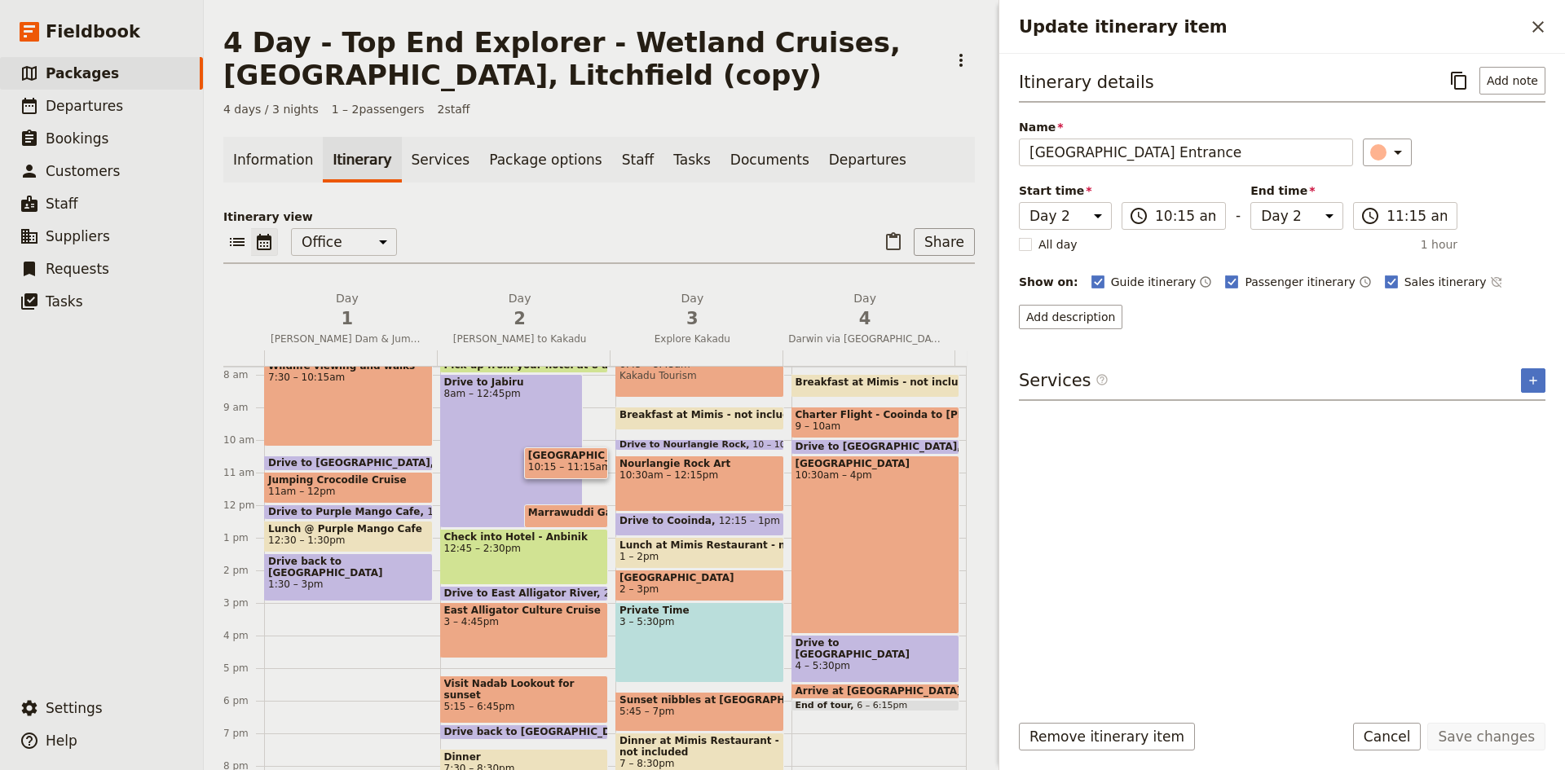
click at [548, 546] on span "12:45 – 2:30pm" at bounding box center [524, 548] width 161 height 11
select select "2"
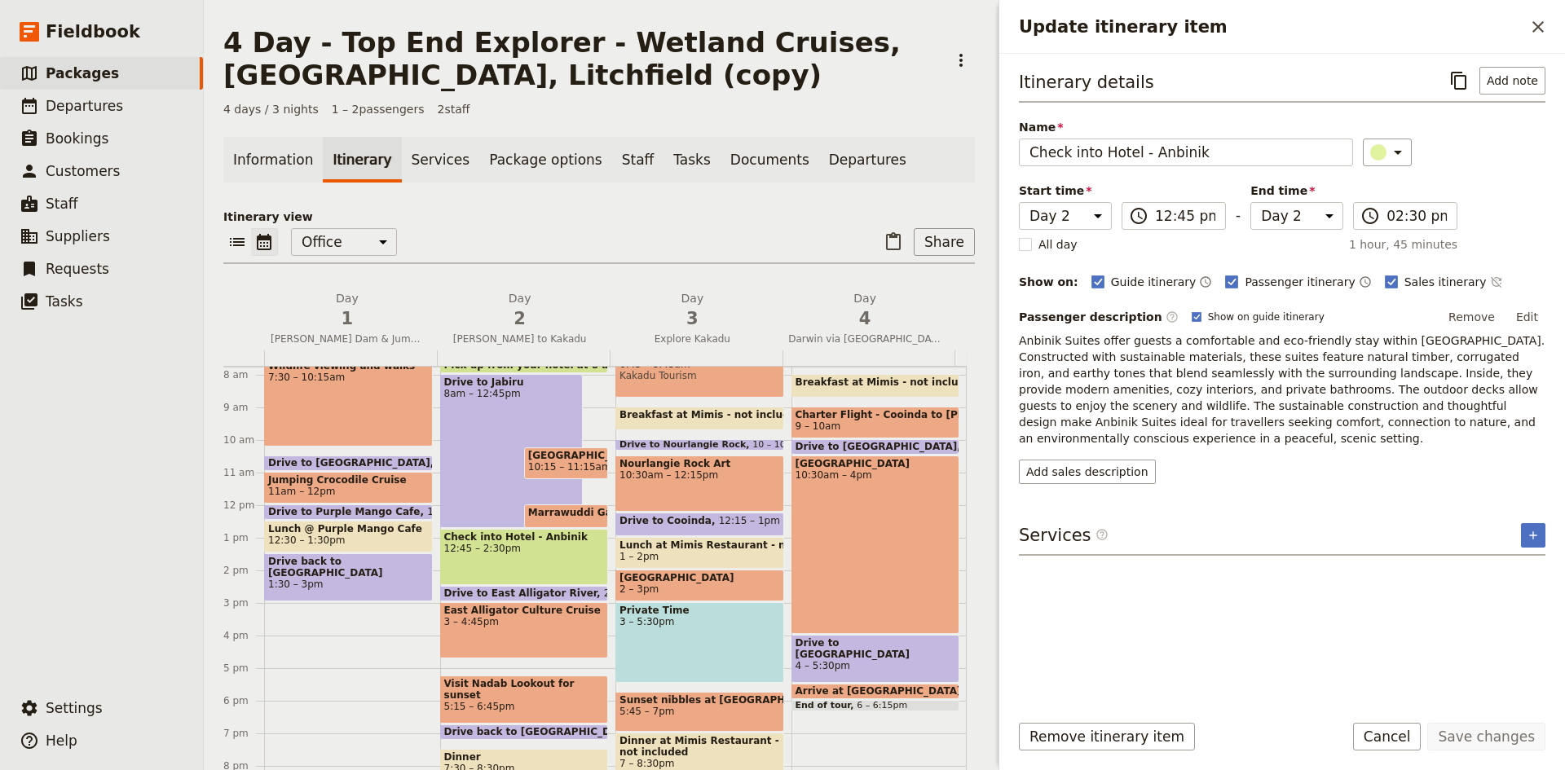
click at [537, 555] on div "Check into Hotel - Anbinik 12:45 – 2:30pm" at bounding box center [524, 557] width 169 height 56
select select "2"
click at [527, 410] on div "Drive to Jabiru 8am – 12:45pm" at bounding box center [511, 451] width 143 height 154
select select "2"
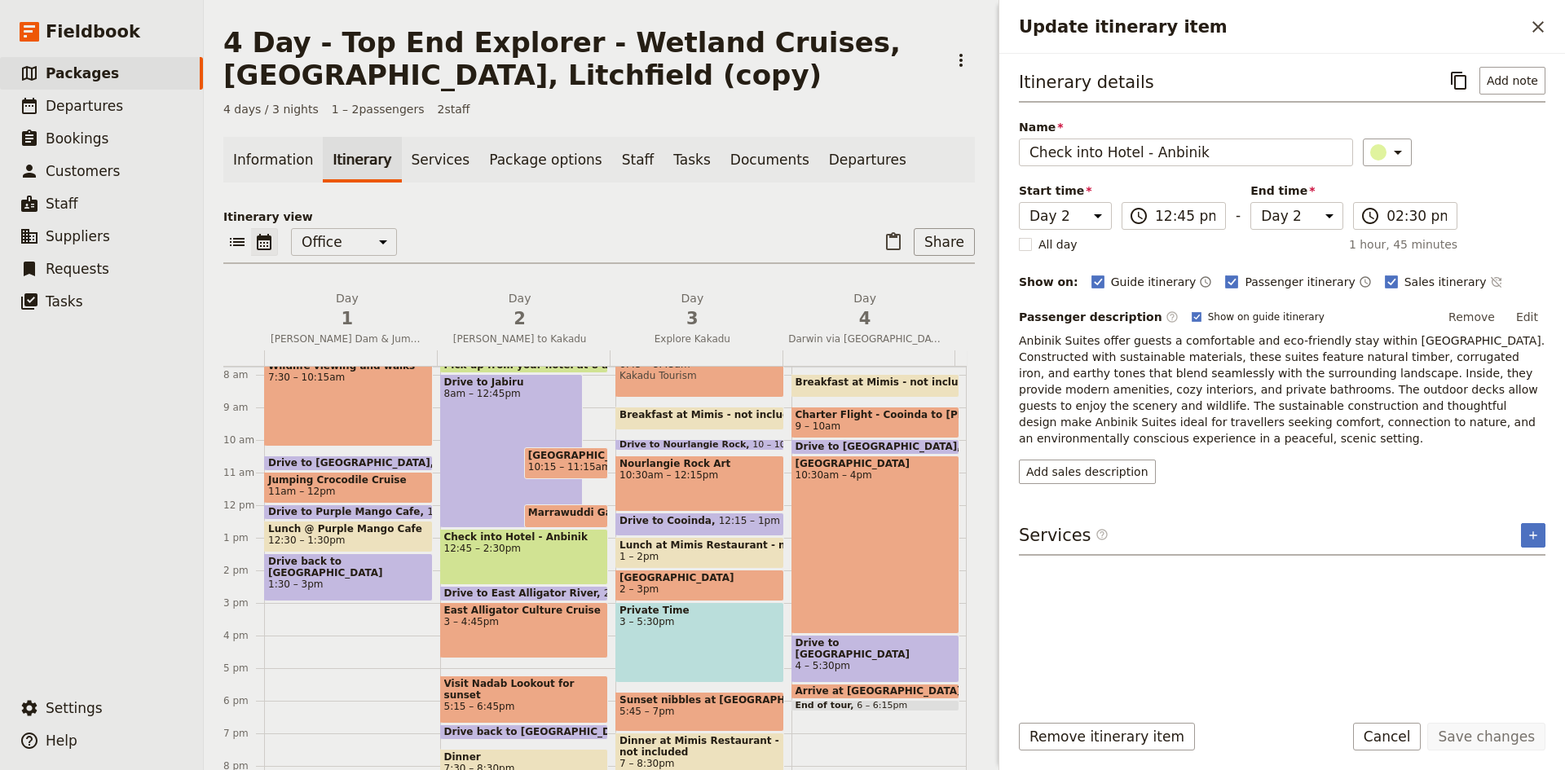
select select "2"
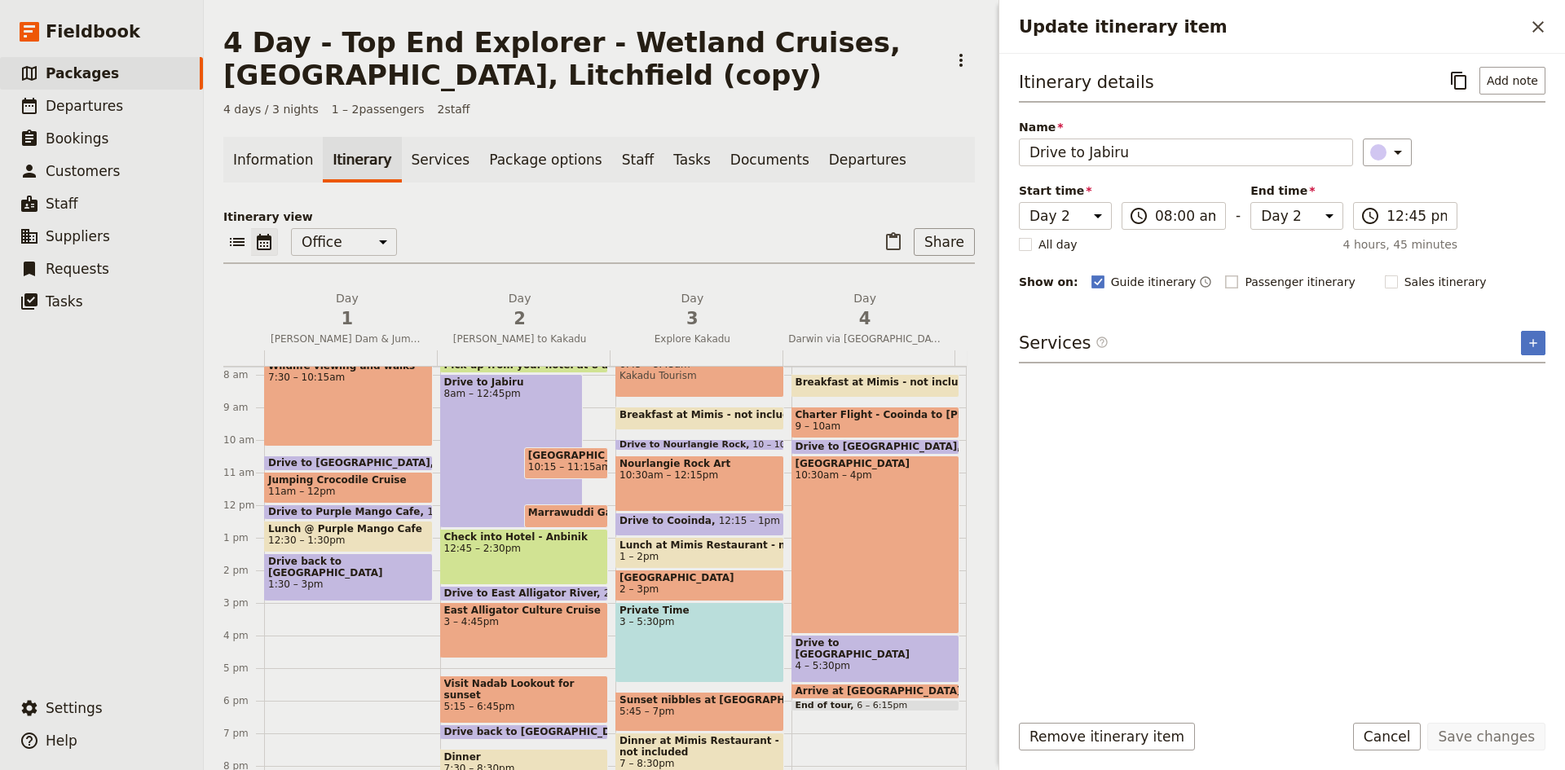
click at [1226, 284] on rect "Update itinerary item" at bounding box center [1232, 282] width 12 height 12
click at [1225, 274] on input "Passenger itinerary" at bounding box center [1225, 273] width 1 height 1
checkbox input "true"
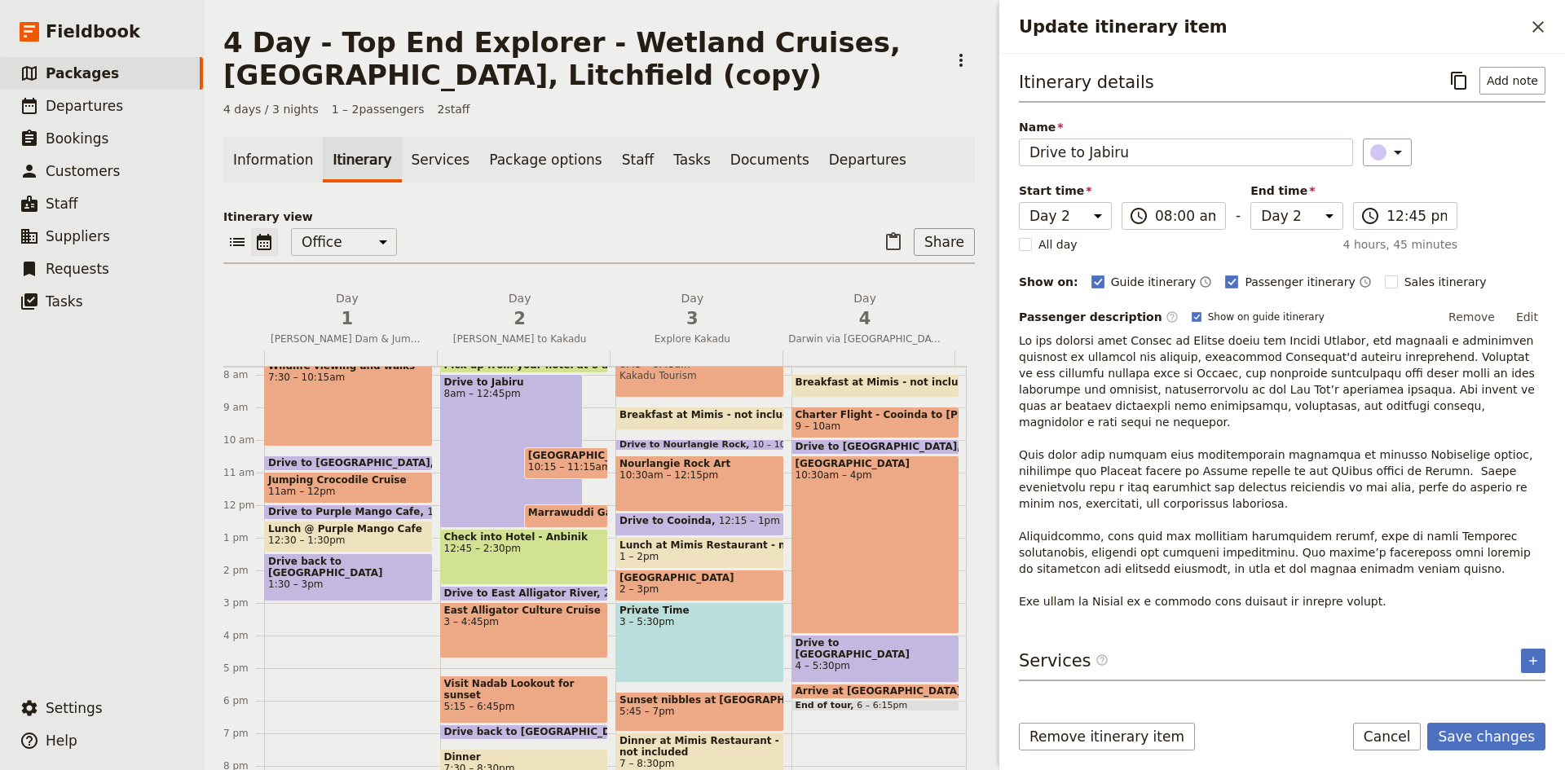
click at [550, 626] on span "3 – 4:45pm" at bounding box center [524, 621] width 161 height 11
select select "2"
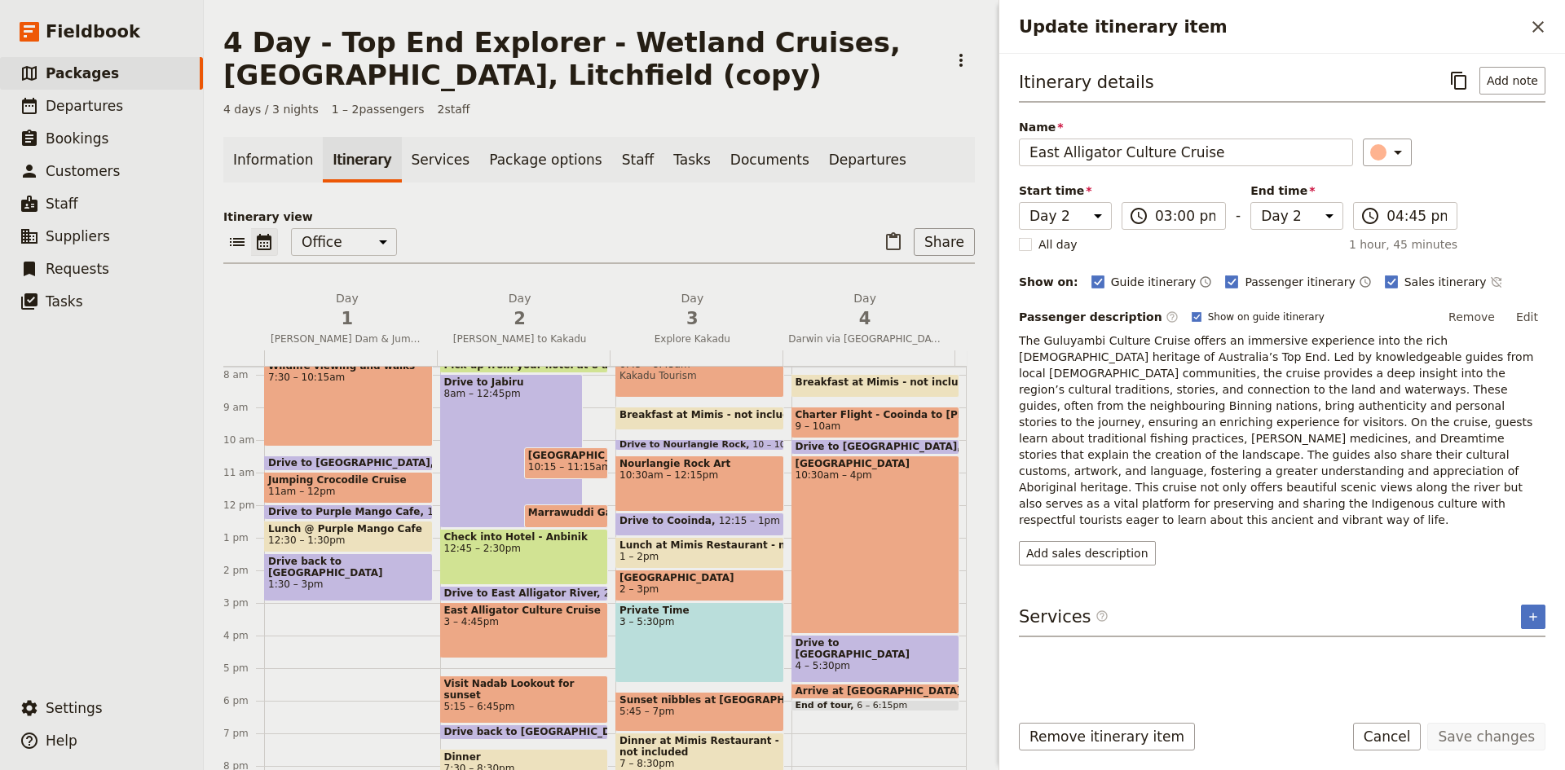
click at [549, 701] on span "5:15 – 6:45pm" at bounding box center [524, 706] width 161 height 11
select select "2"
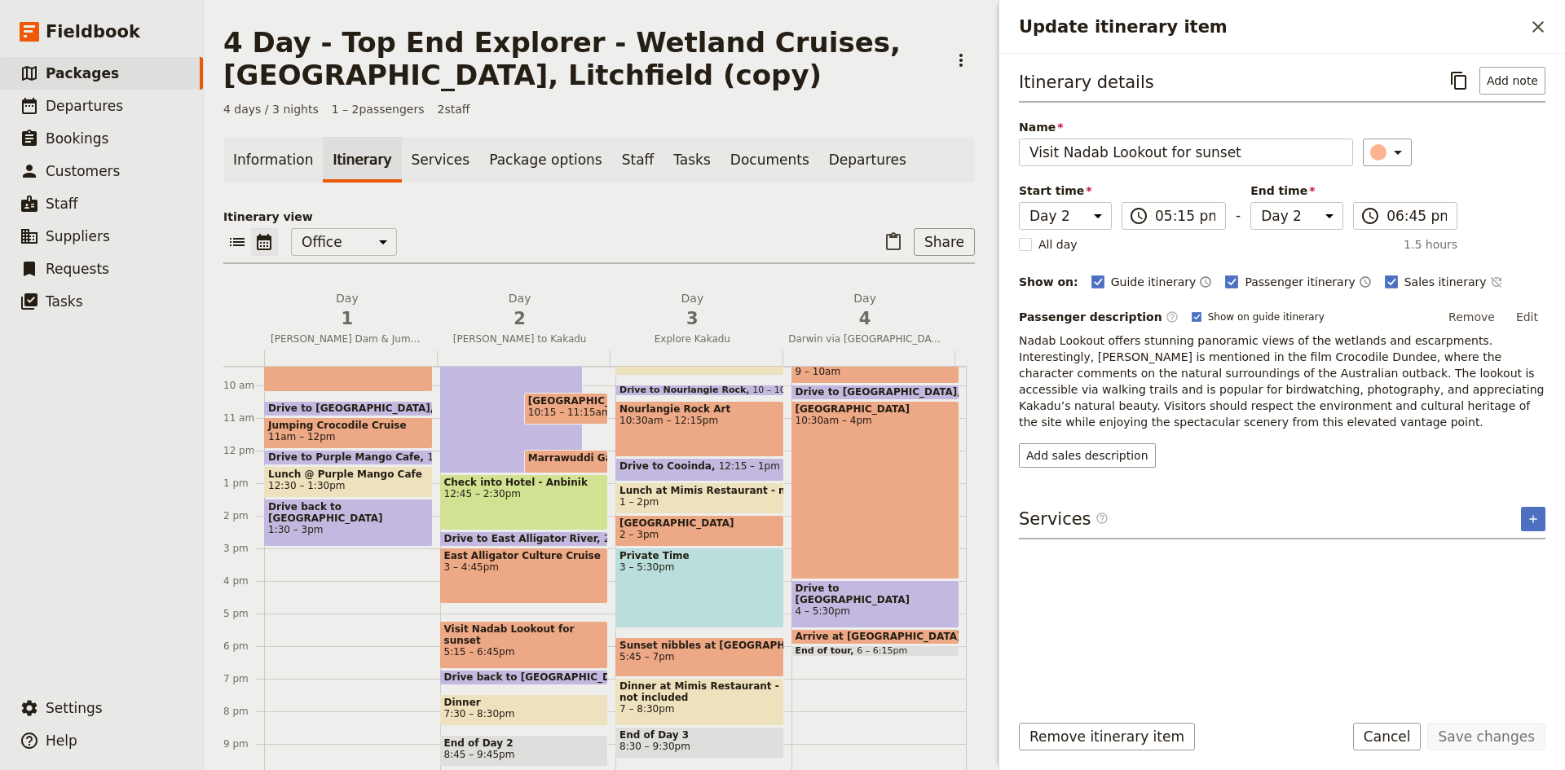
scroll to position [373, 0]
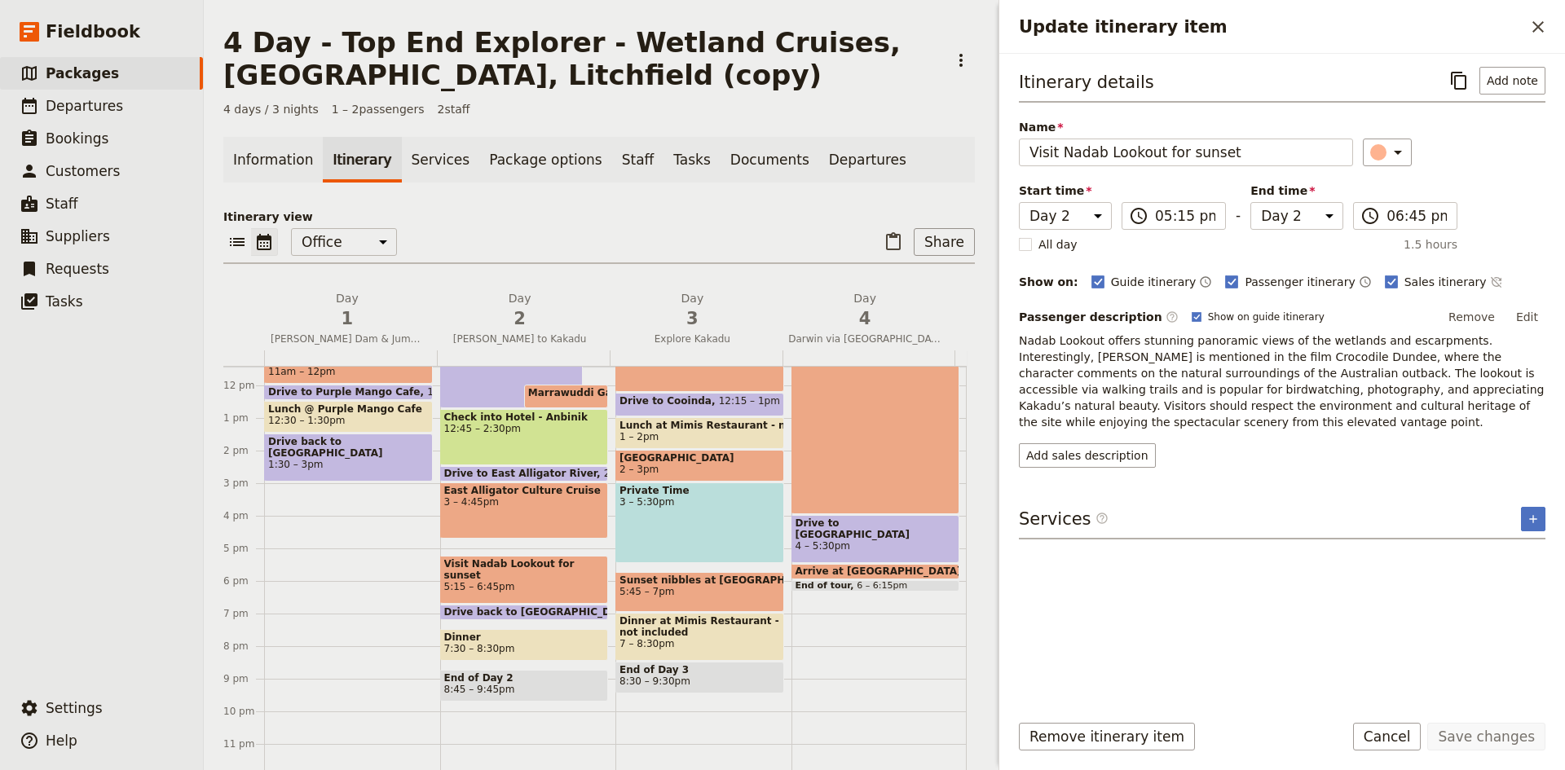
click at [533, 639] on span "Dinner" at bounding box center [524, 637] width 161 height 11
select select "2"
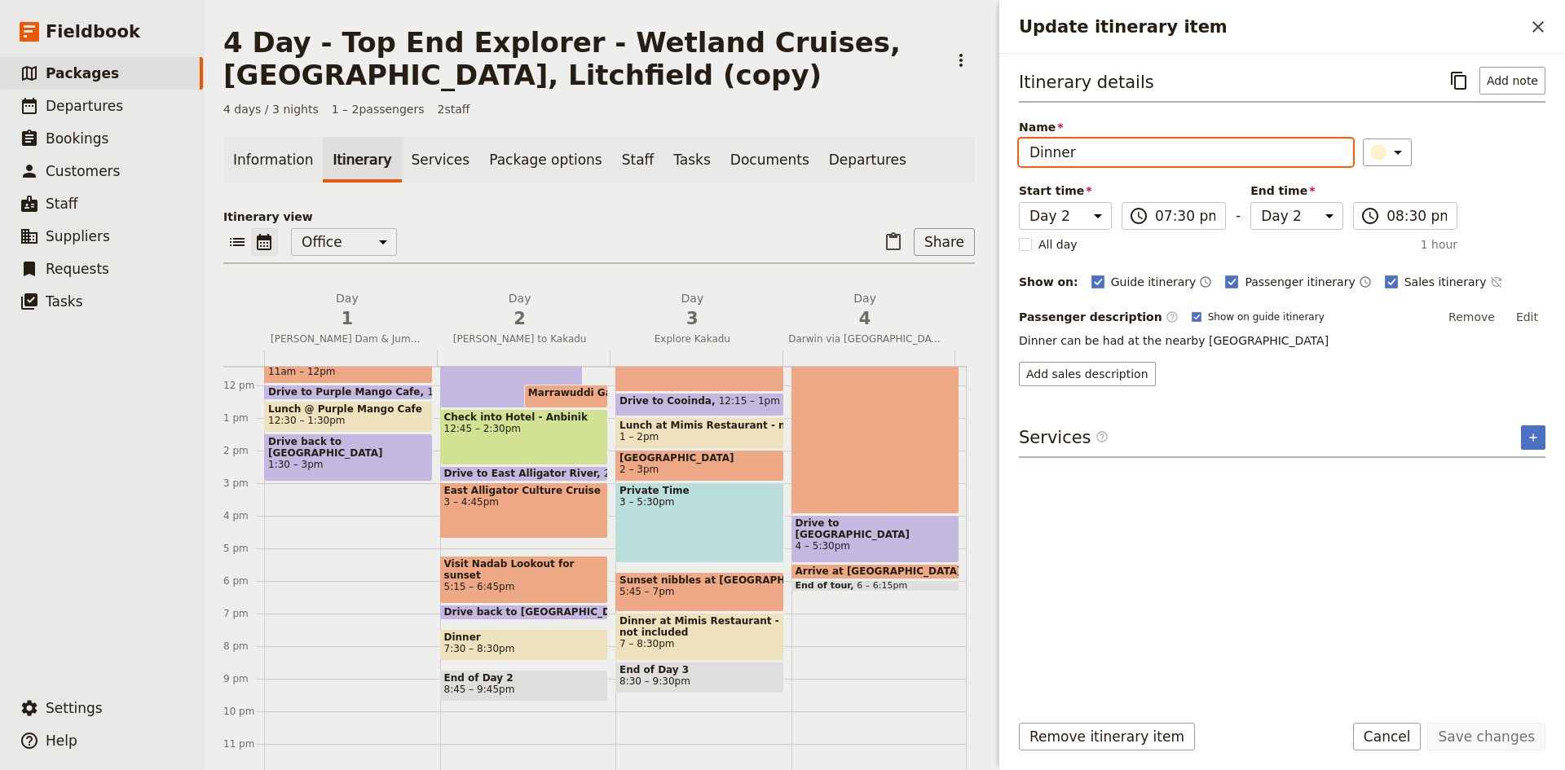
click at [1137, 155] on input "Dinner" at bounding box center [1186, 153] width 334 height 28
type input "Dinner - not included"
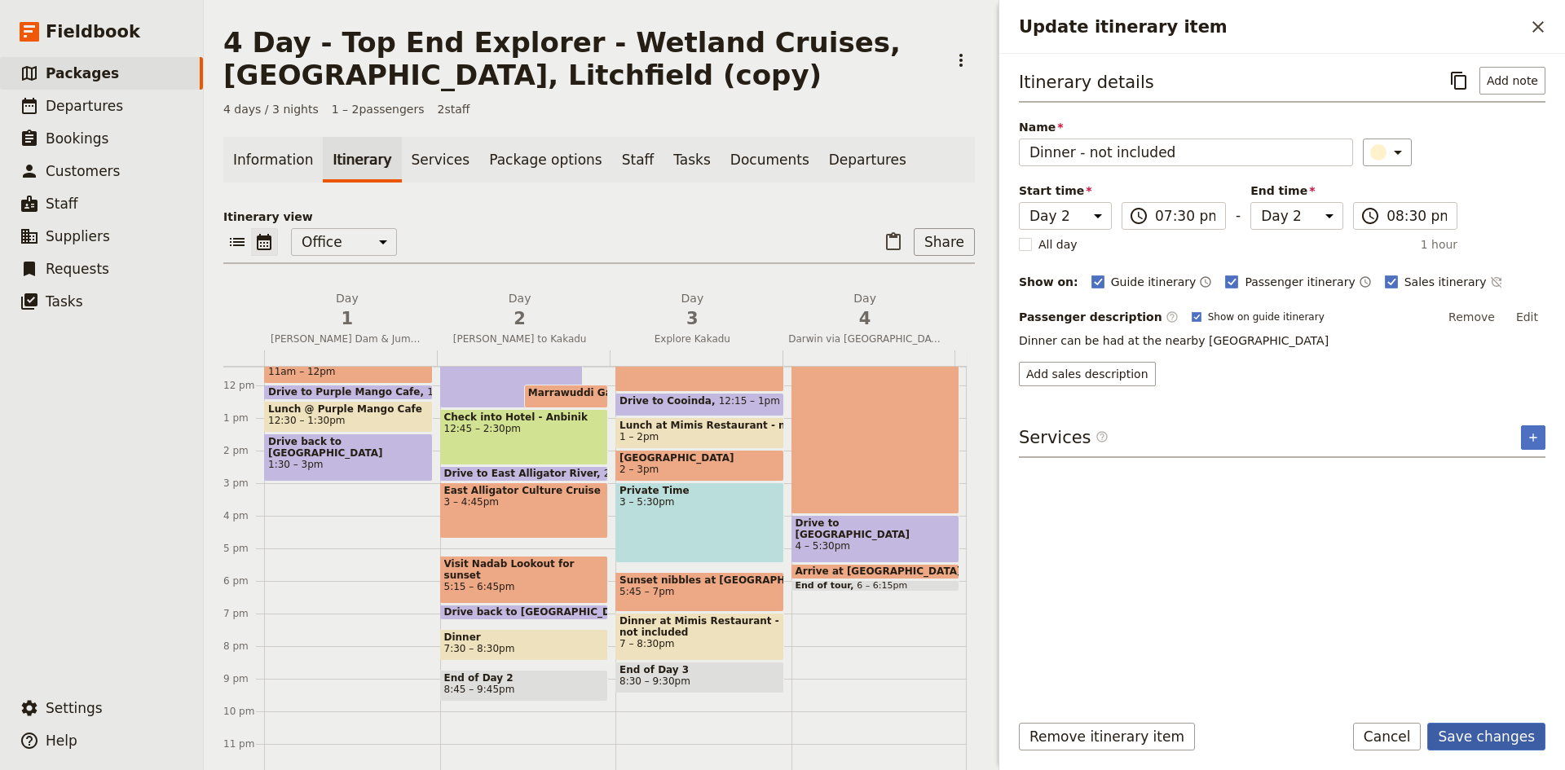
click at [1503, 739] on button "Save changes" at bounding box center [1487, 737] width 118 height 28
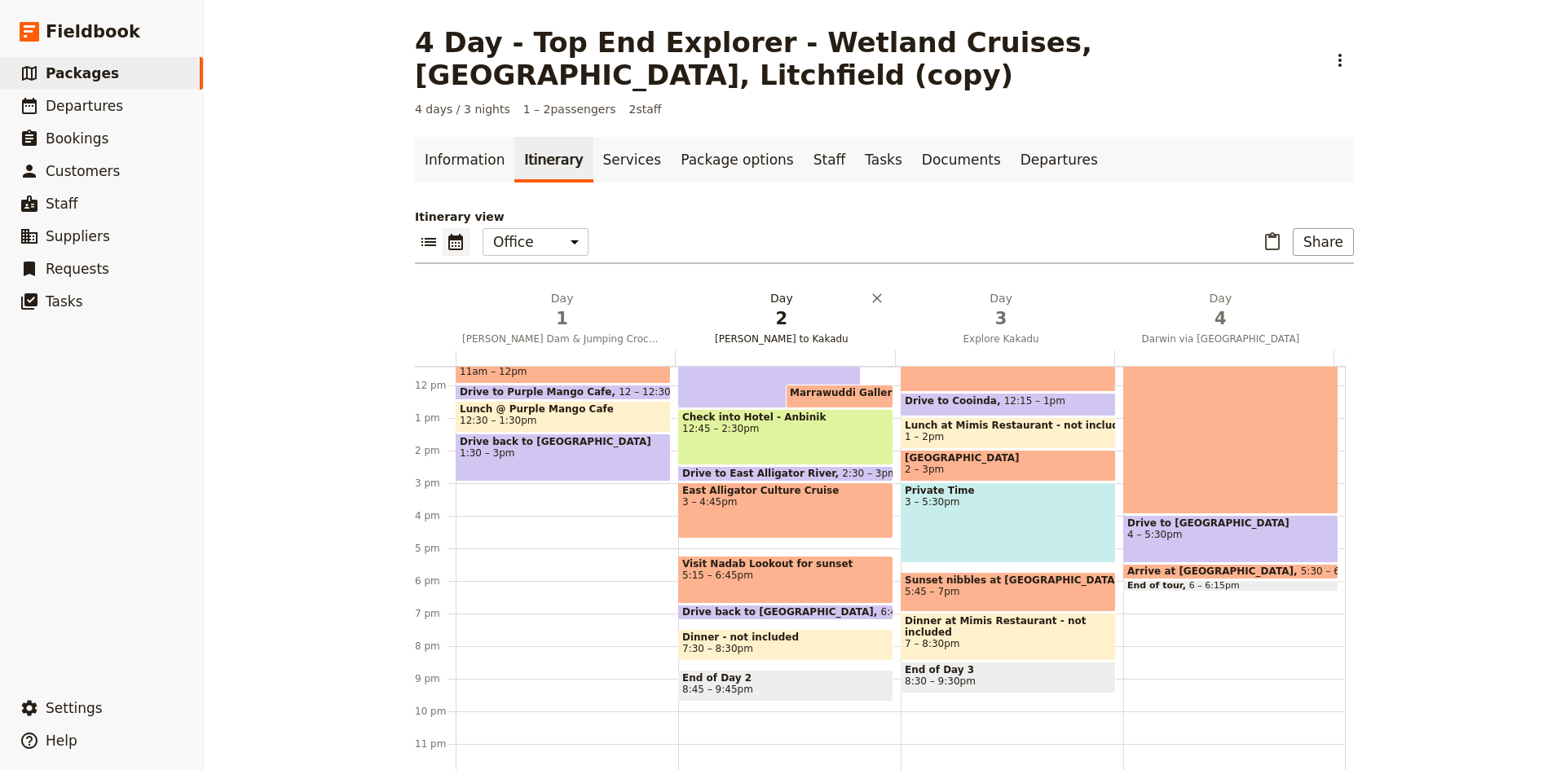
click at [780, 307] on span "2" at bounding box center [782, 319] width 200 height 24
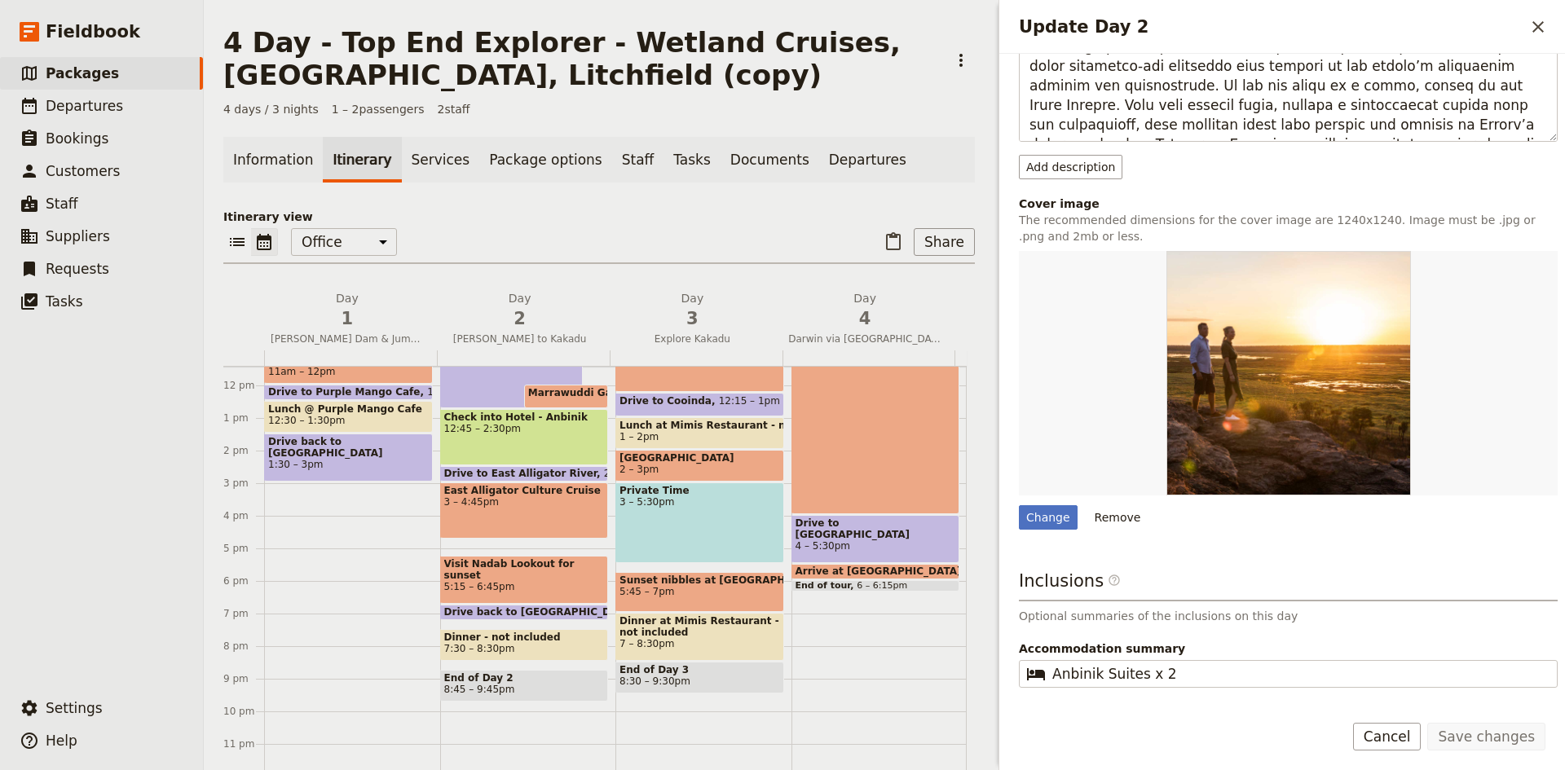
scroll to position [599, 0]
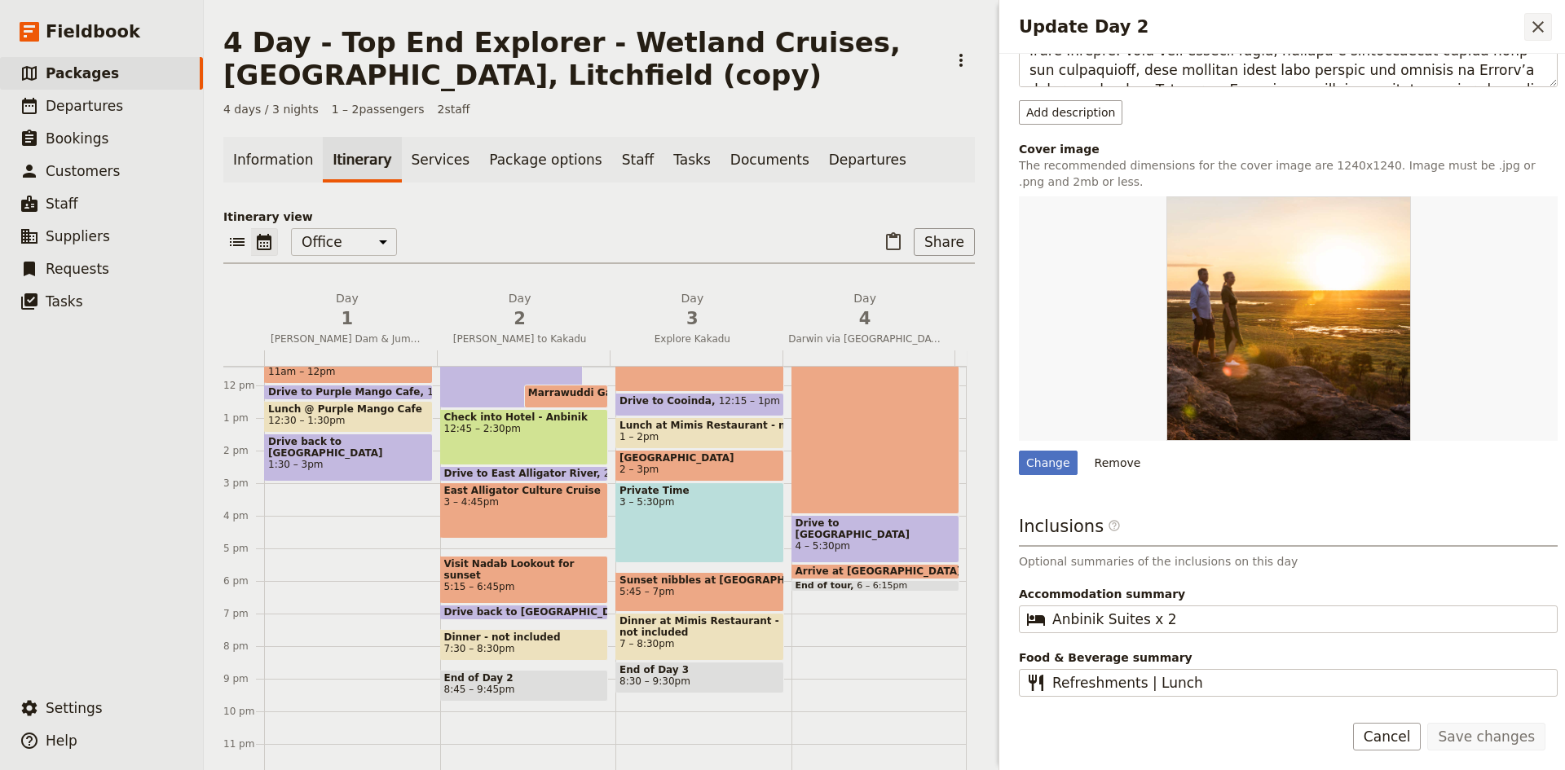
click at [1542, 24] on icon "Close drawer" at bounding box center [1538, 26] width 11 height 11
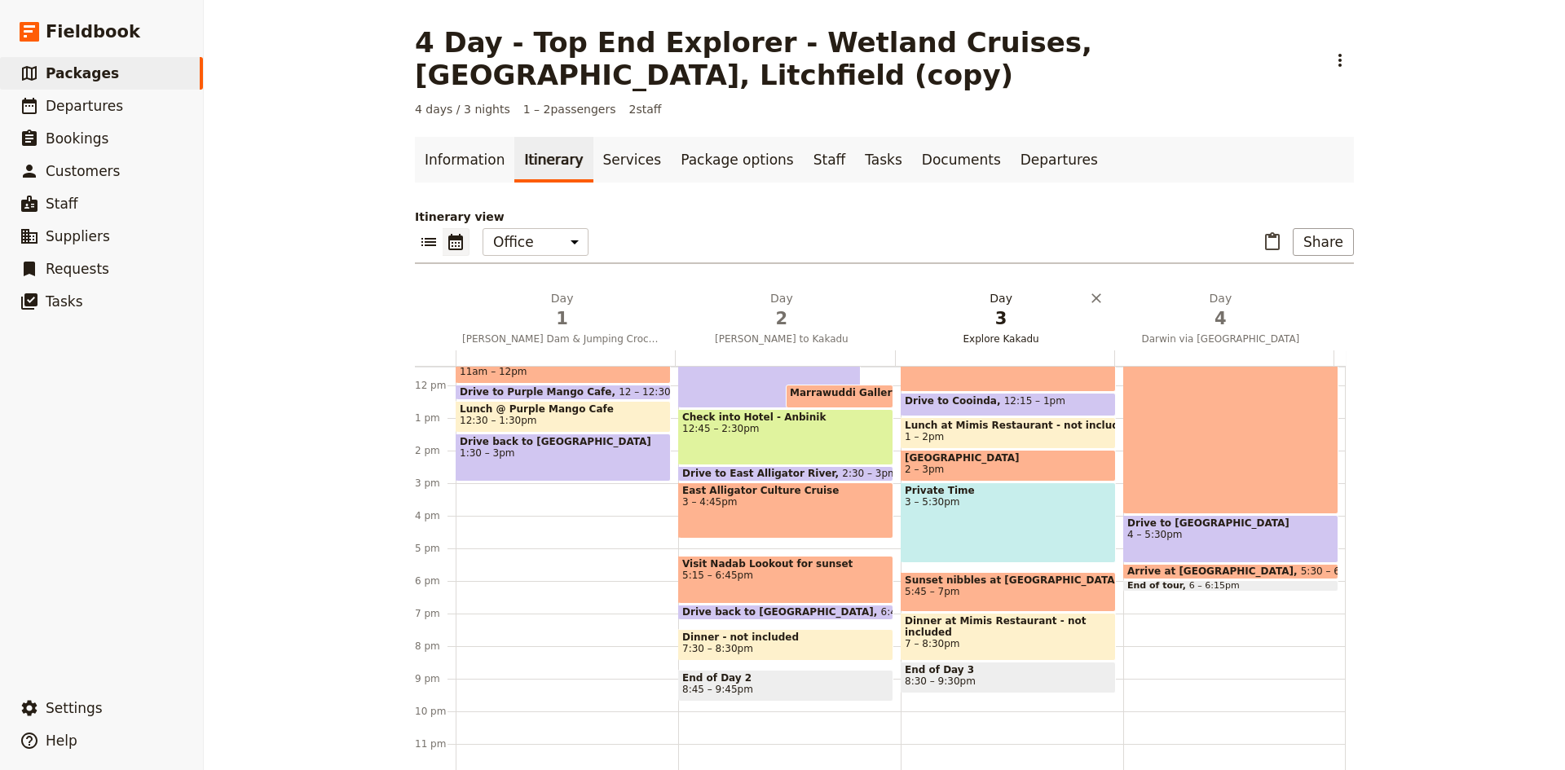
click at [985, 290] on h2 "Day 3 Explore Kakadu" at bounding box center [1002, 310] width 200 height 41
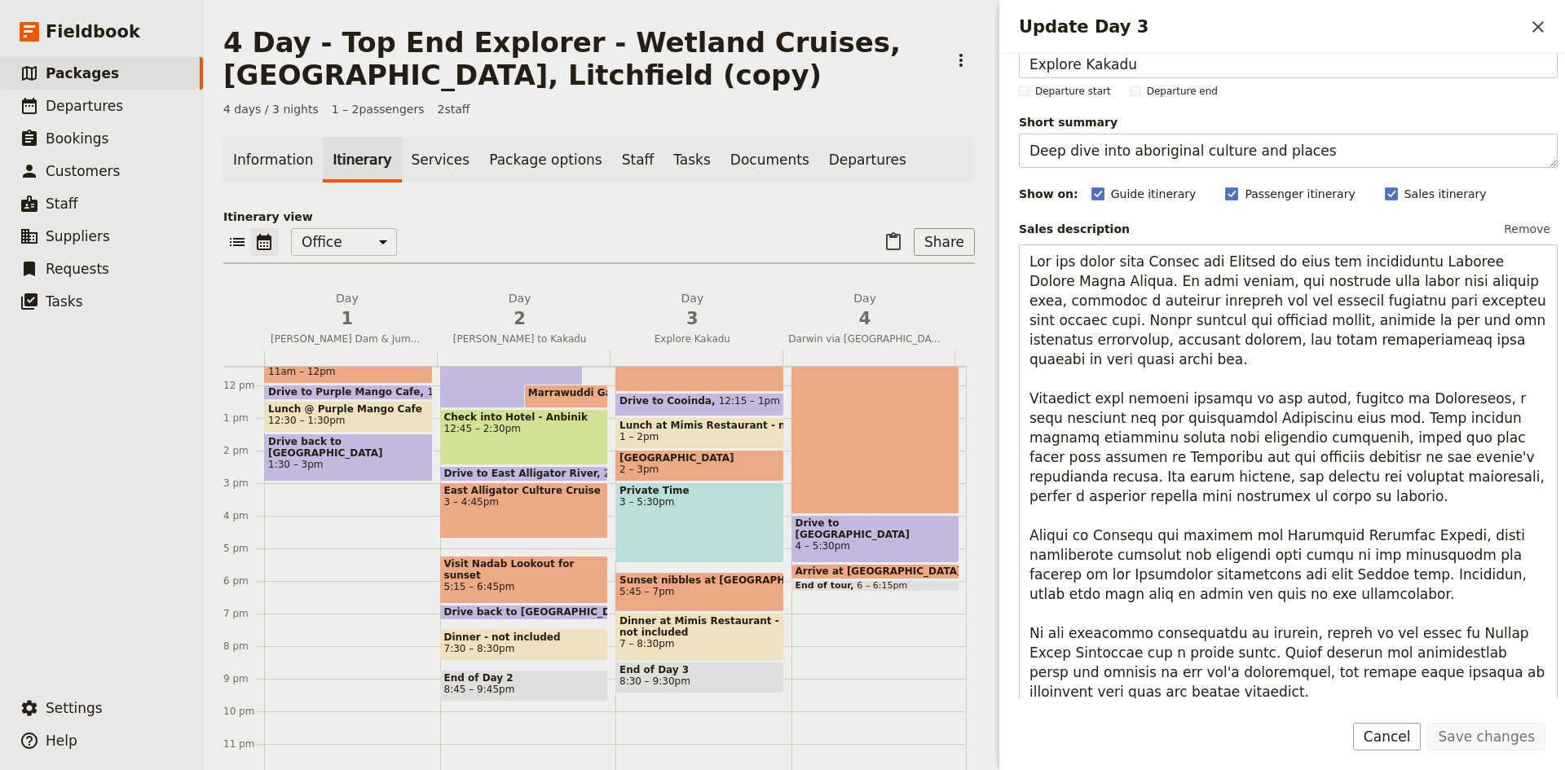
scroll to position [6, 0]
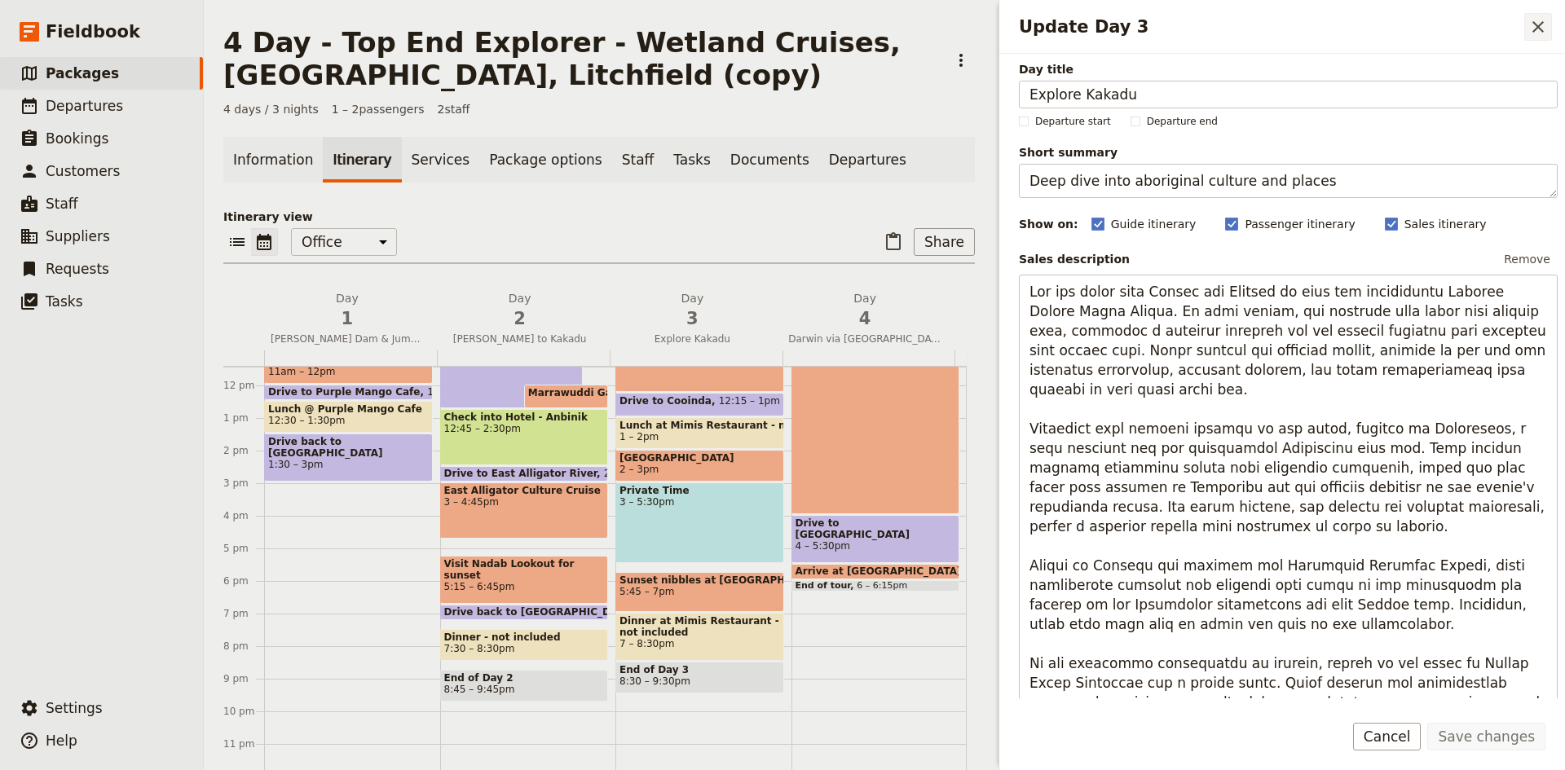
click at [1534, 26] on icon "Close drawer" at bounding box center [1539, 27] width 20 height 20
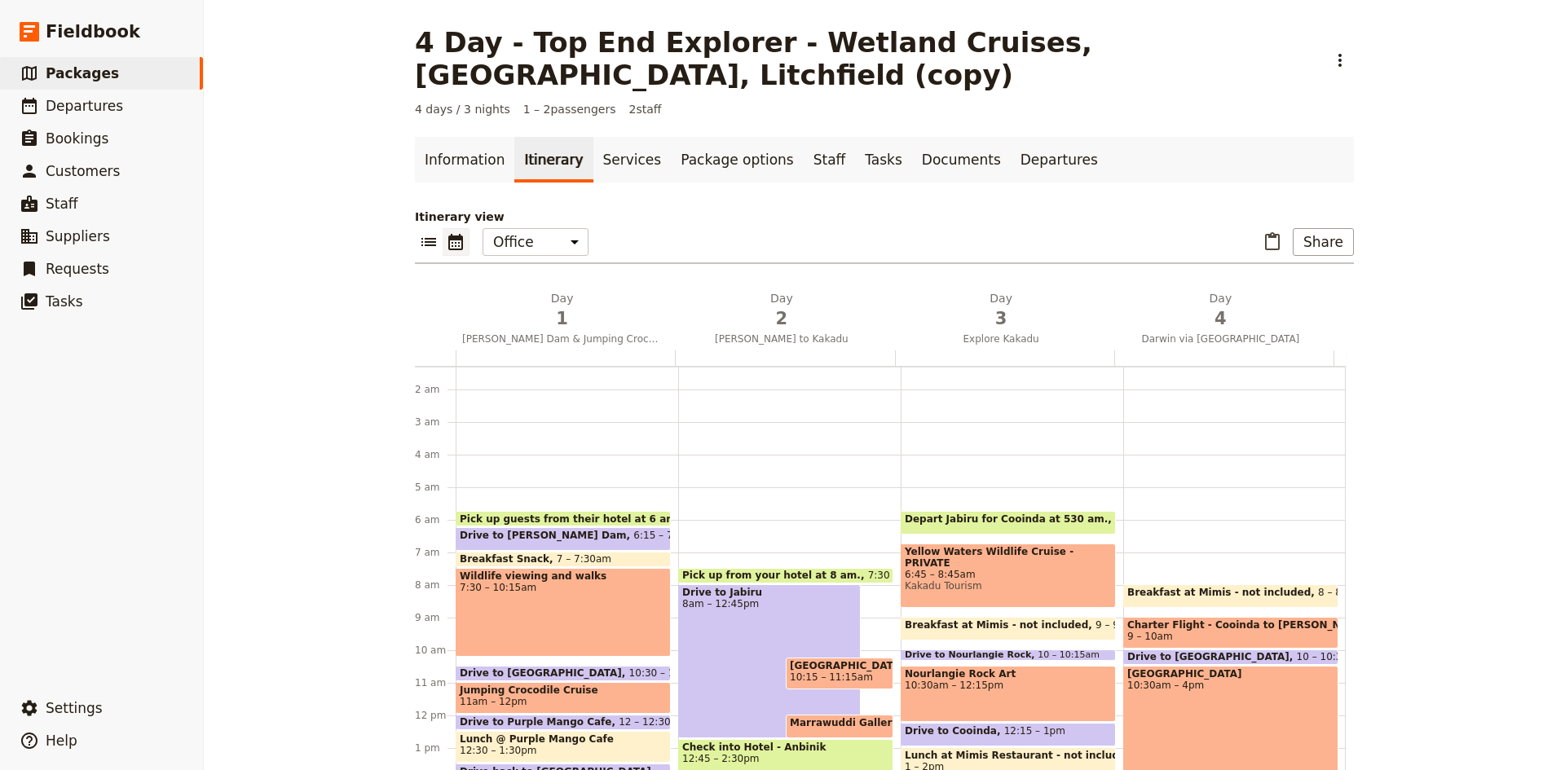
scroll to position [82, 0]
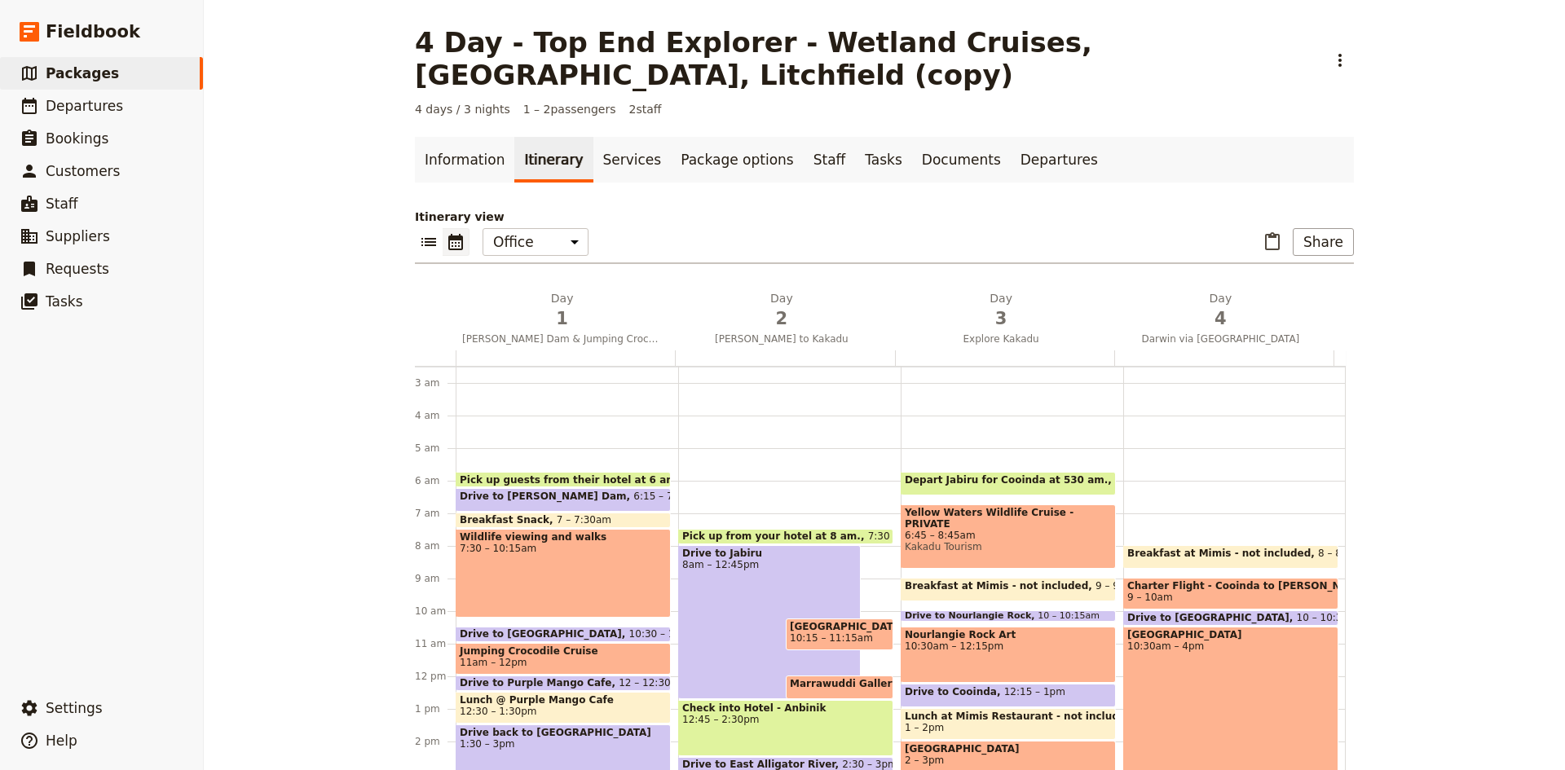
click at [1221, 540] on div "Breakfast at Mimis - not included 8 – 8:45am Charter Flight - [GEOGRAPHIC_DATA]…" at bounding box center [1235, 676] width 223 height 783
select select "4"
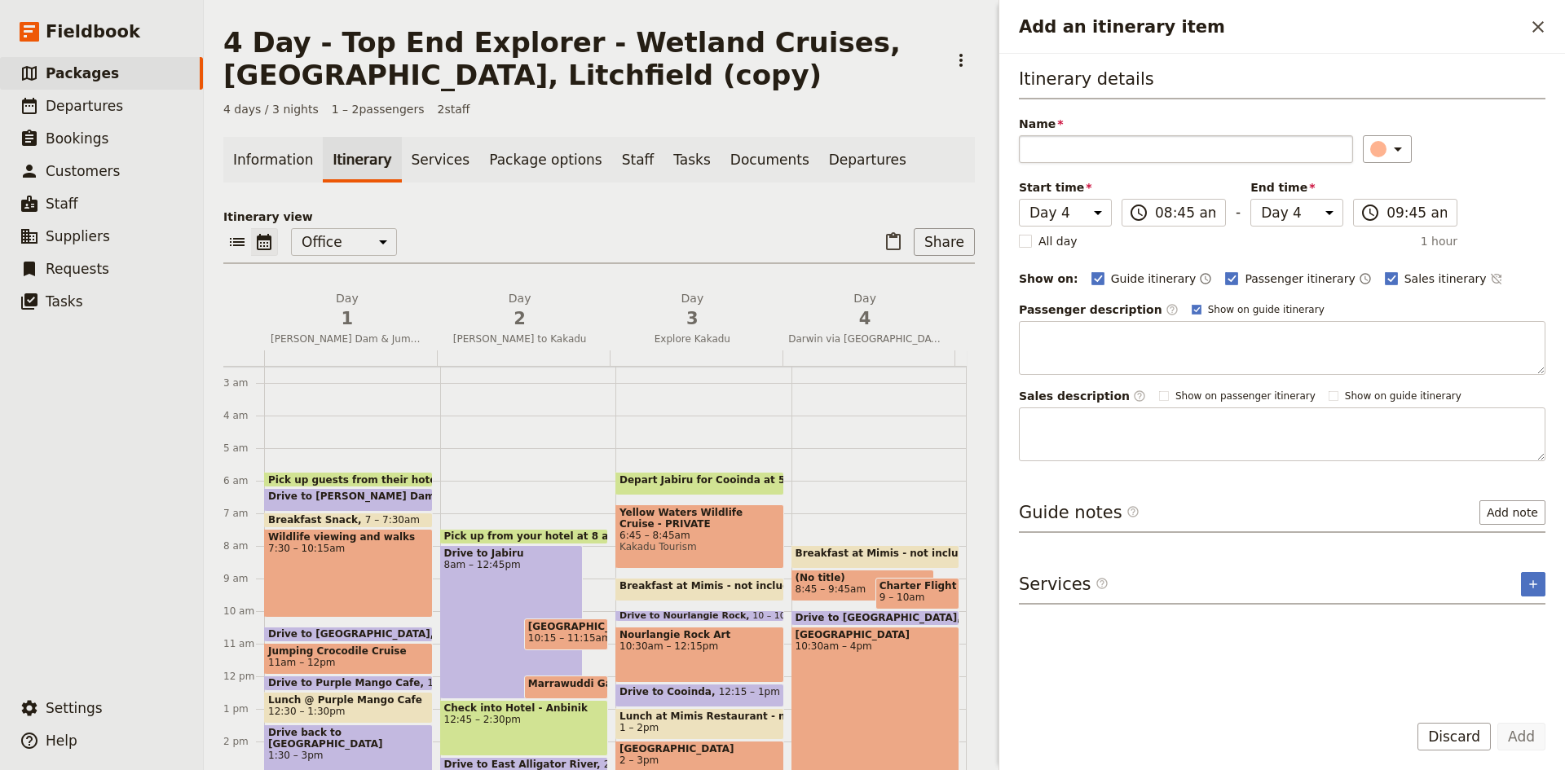
click at [1081, 151] on input "Name" at bounding box center [1186, 149] width 334 height 28
type input "Meet at Kakadu Air desk"
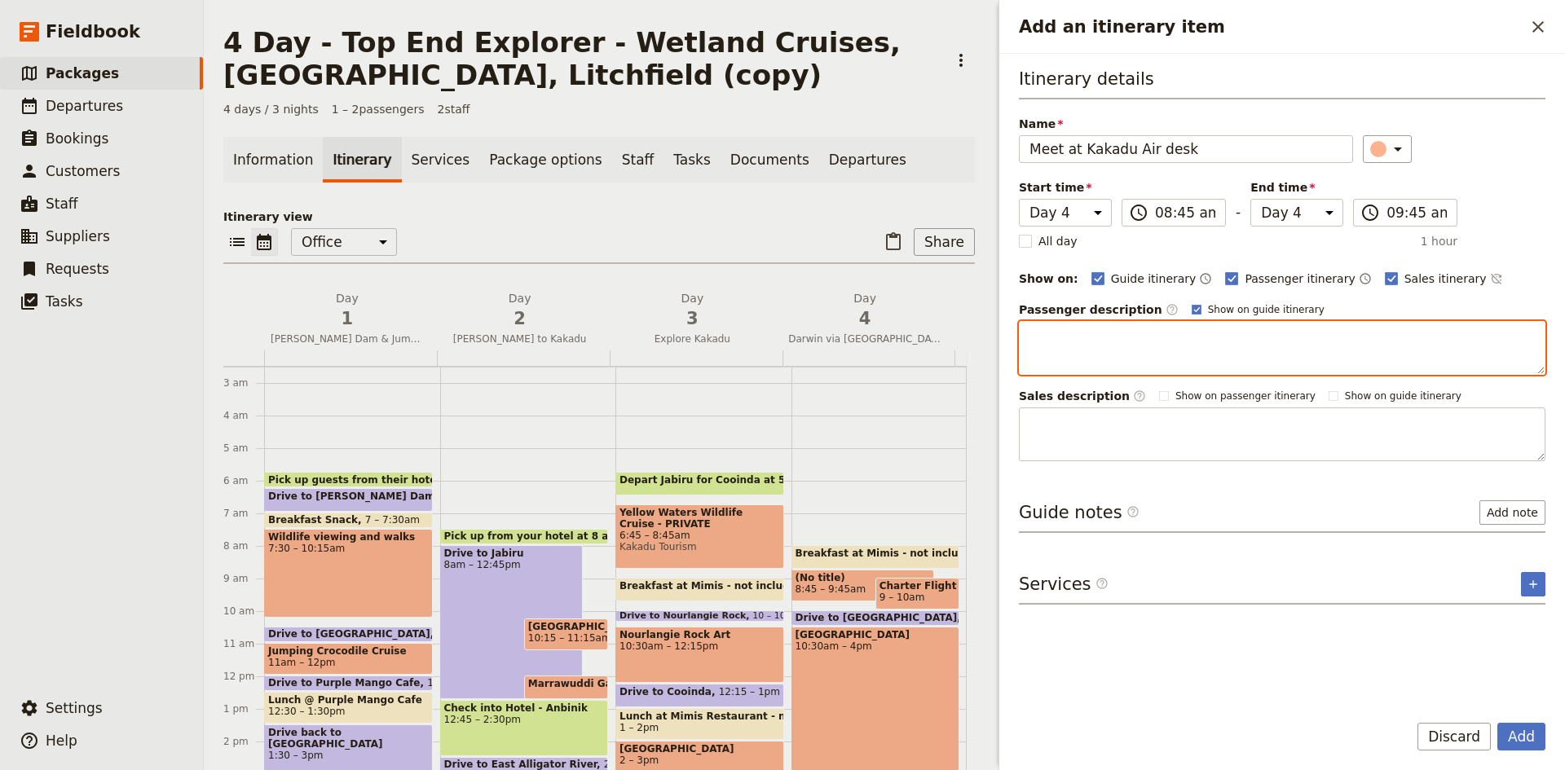
click at [1146, 339] on textarea "Add an itinerary item" at bounding box center [1282, 348] width 527 height 54
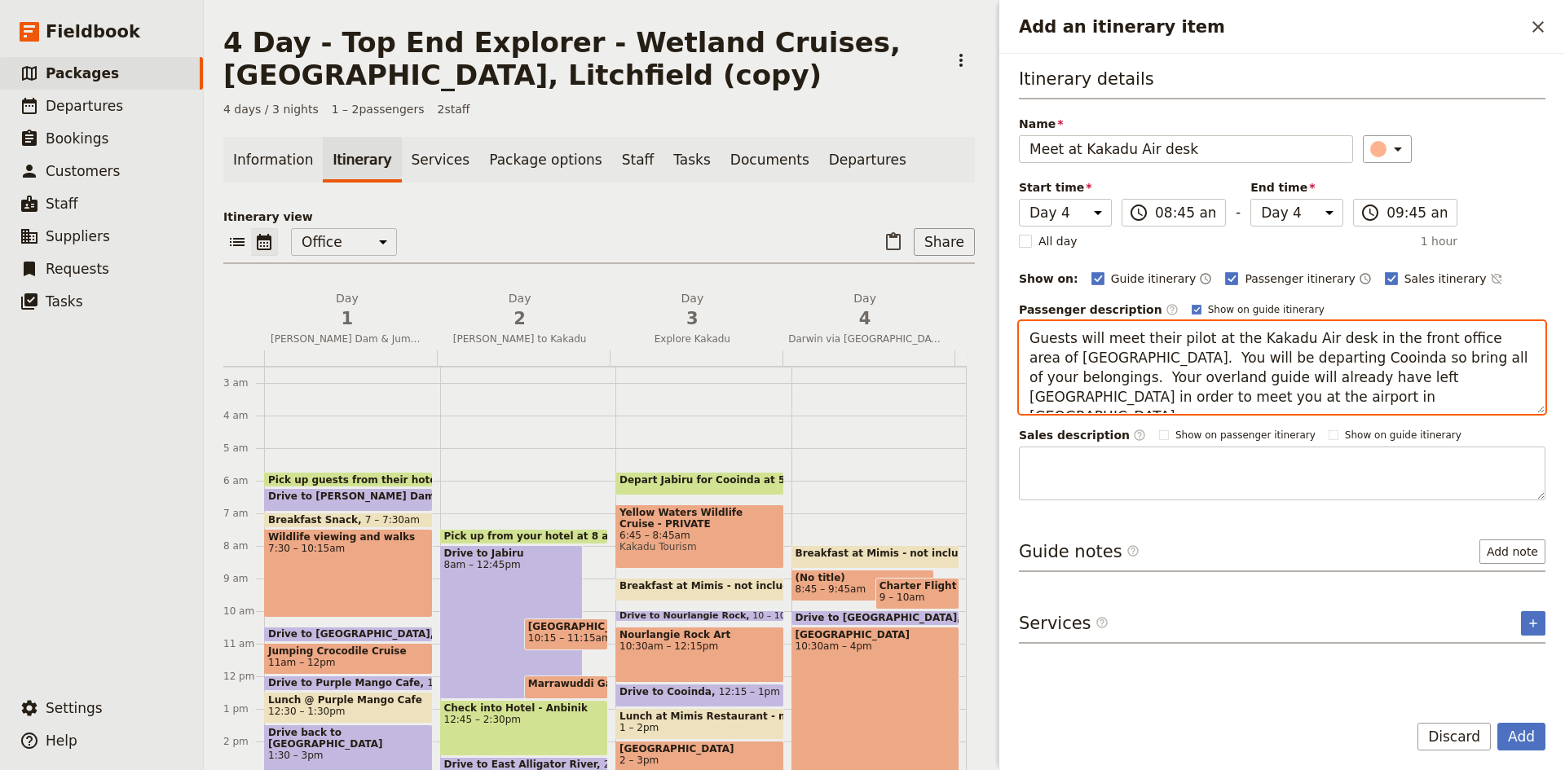
click at [1030, 378] on textarea "Guests will meet their pilot at the Kakadu Air desk in the front office area of…" at bounding box center [1282, 367] width 527 height 93
type textarea "Guests will meet their pilot at the Kakadu Air desk in the front office area of…"
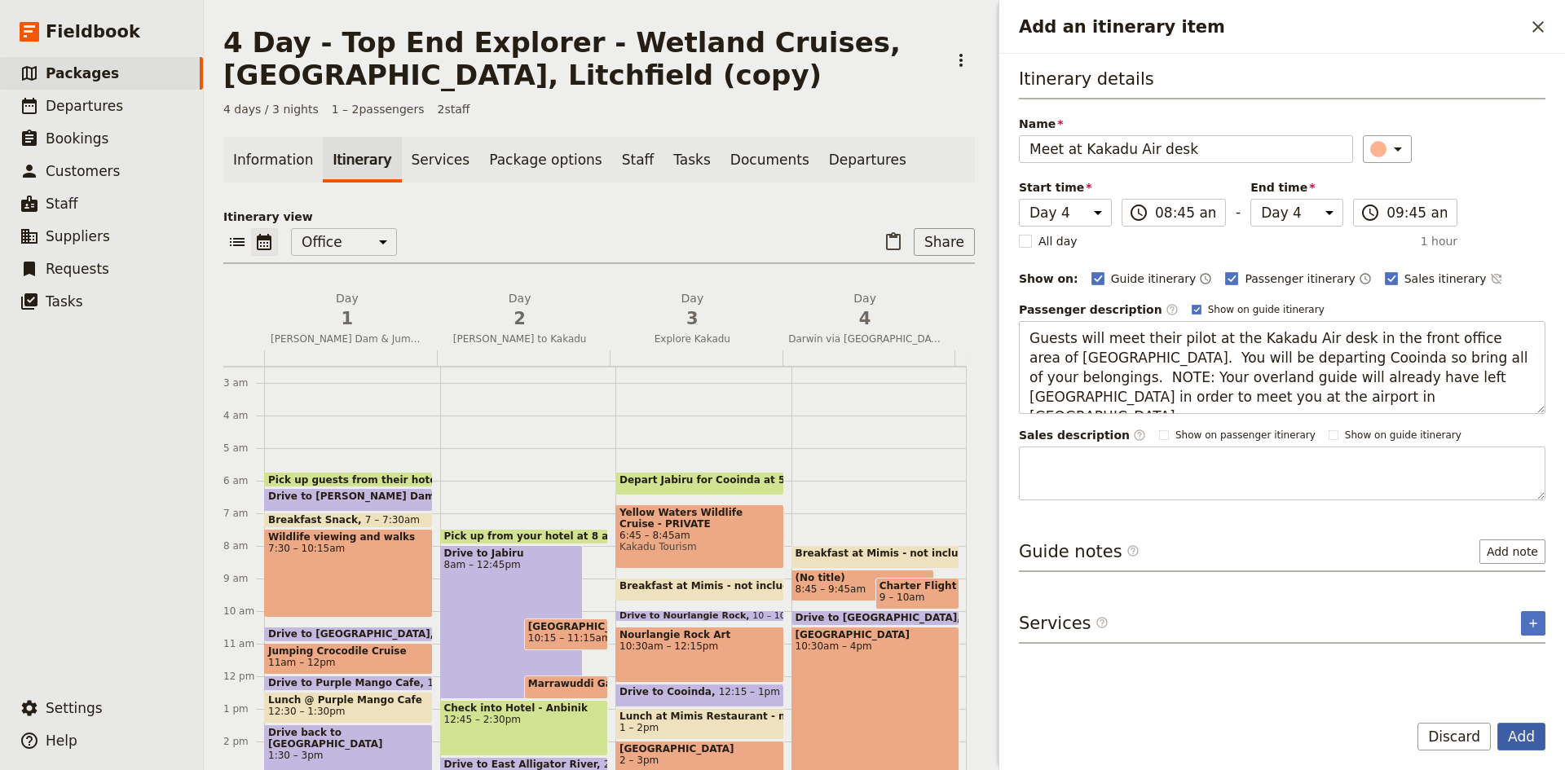
click at [1522, 735] on button "Add" at bounding box center [1522, 737] width 48 height 28
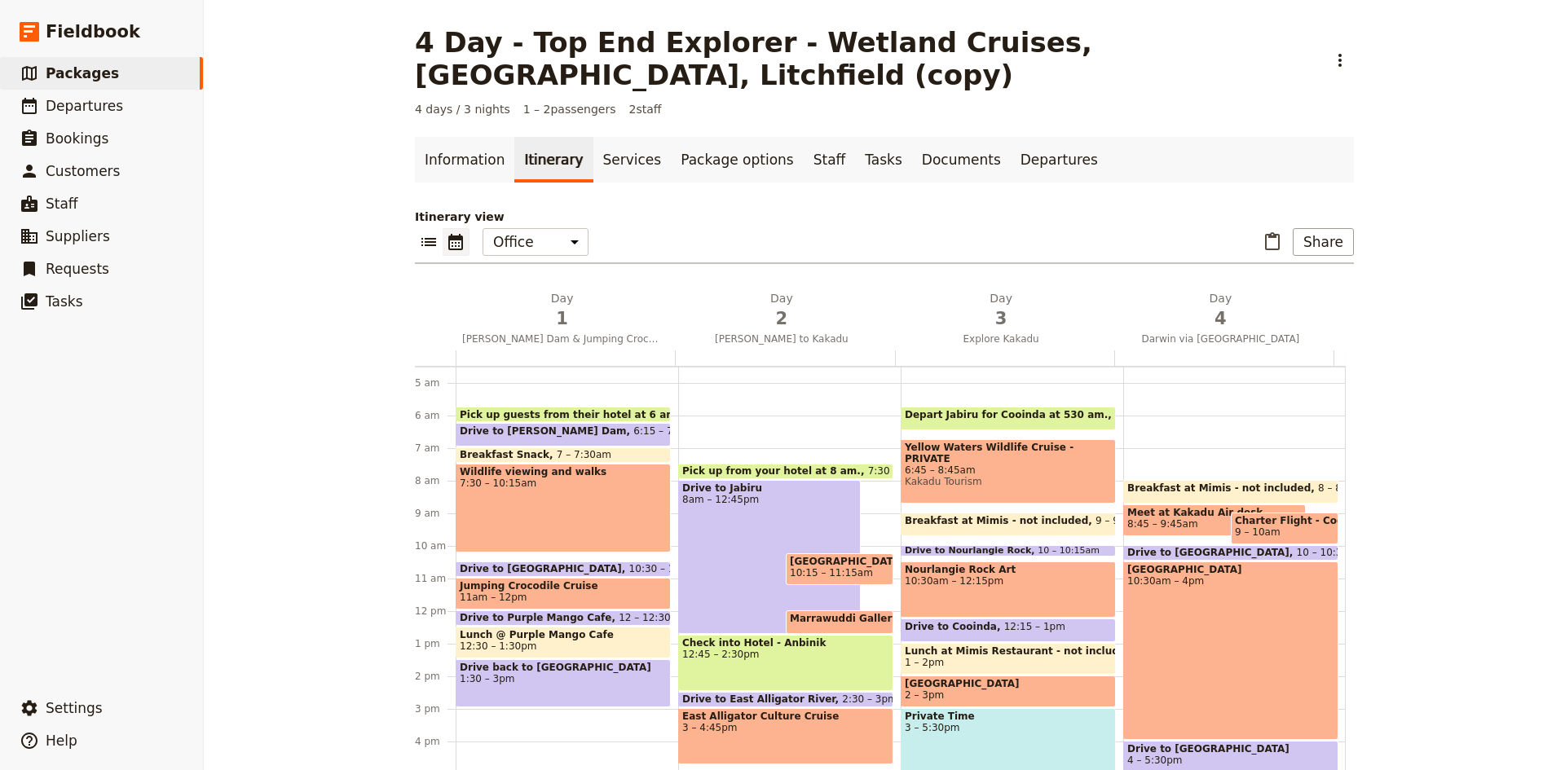
scroll to position [245, 0]
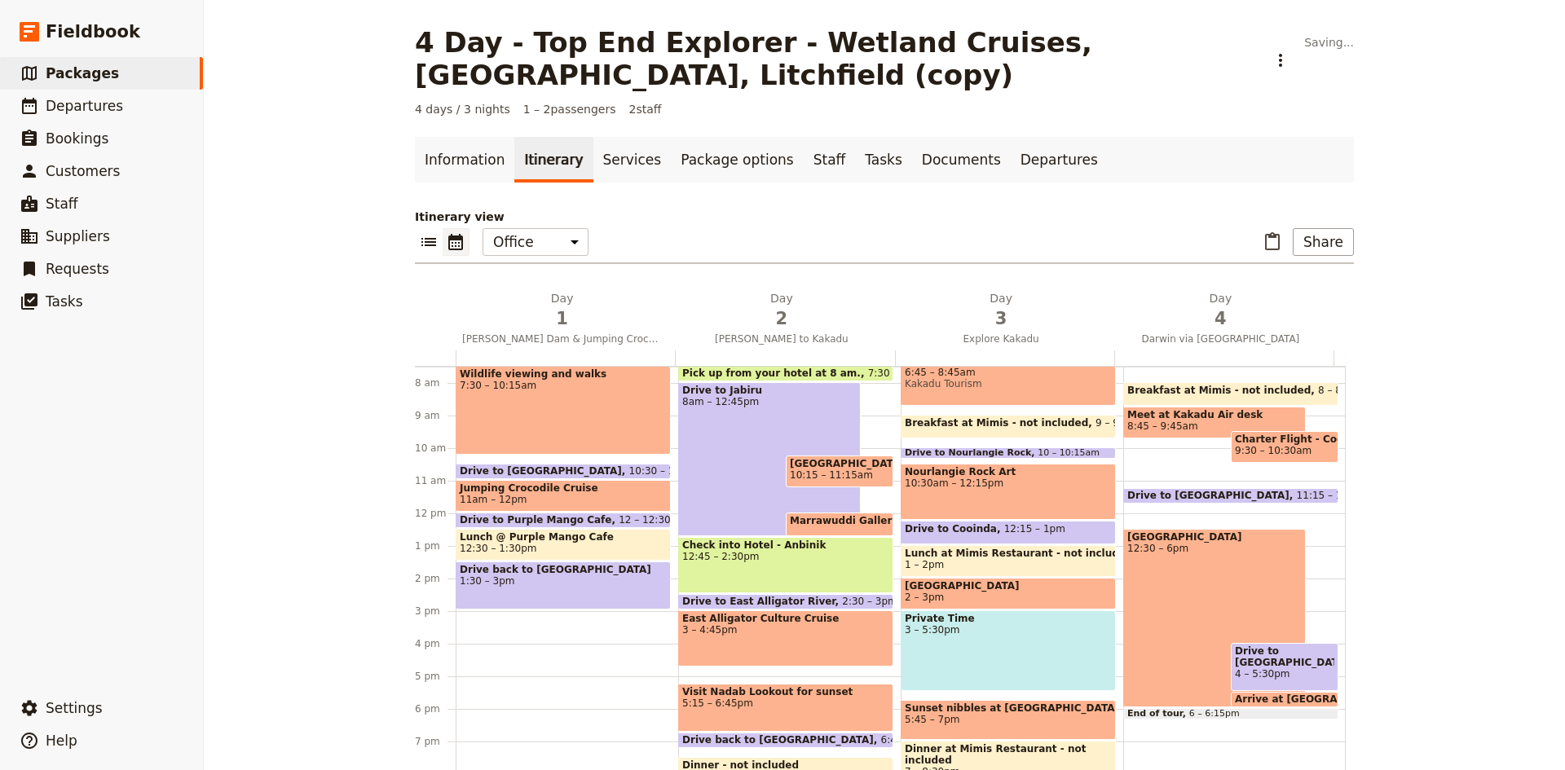
click at [1203, 390] on span "Breakfast at Mimis - not included" at bounding box center [1223, 390] width 191 height 11
select select "4"
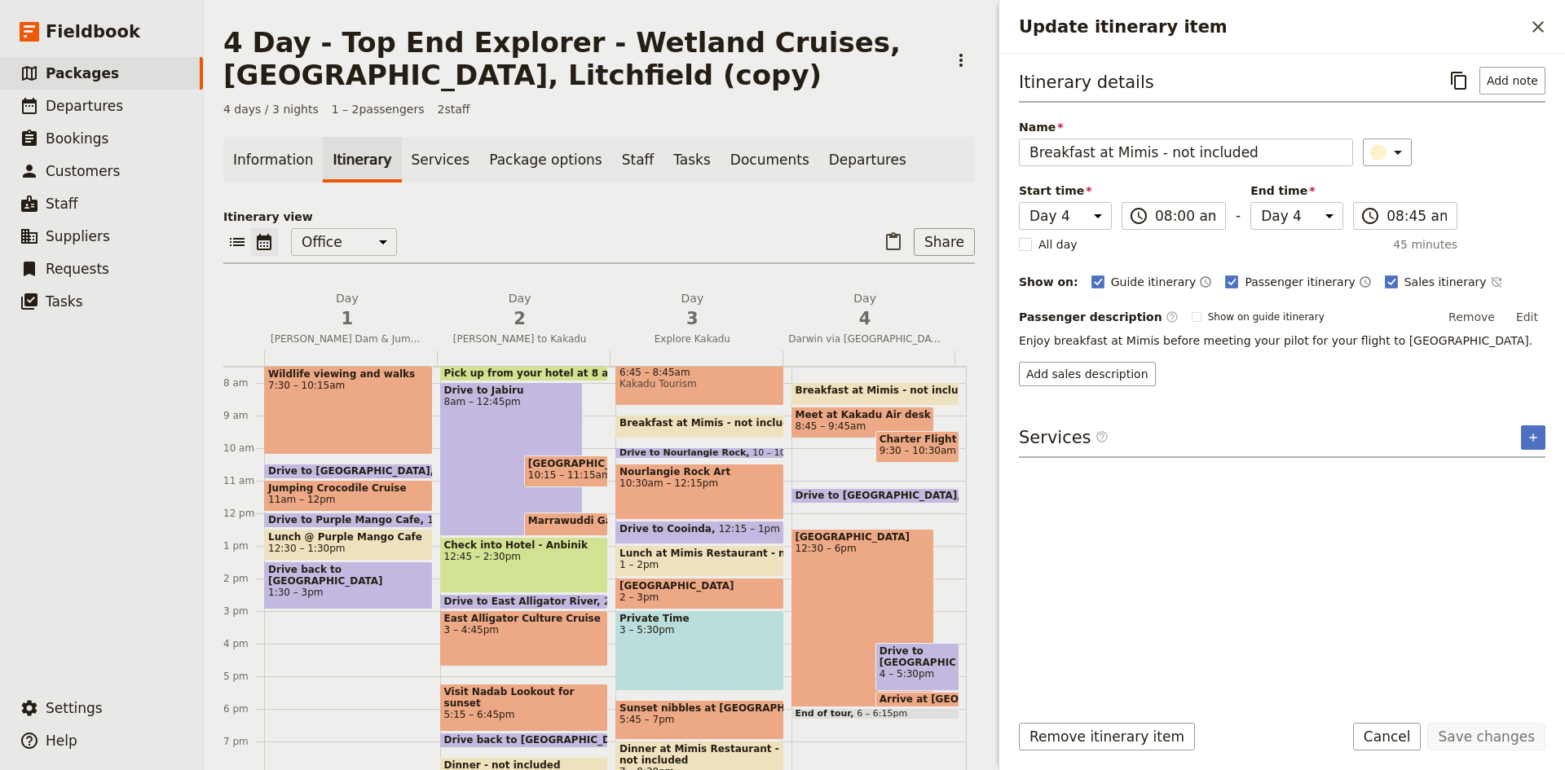
click at [1536, 25] on icon "Close drawer" at bounding box center [1538, 26] width 11 height 11
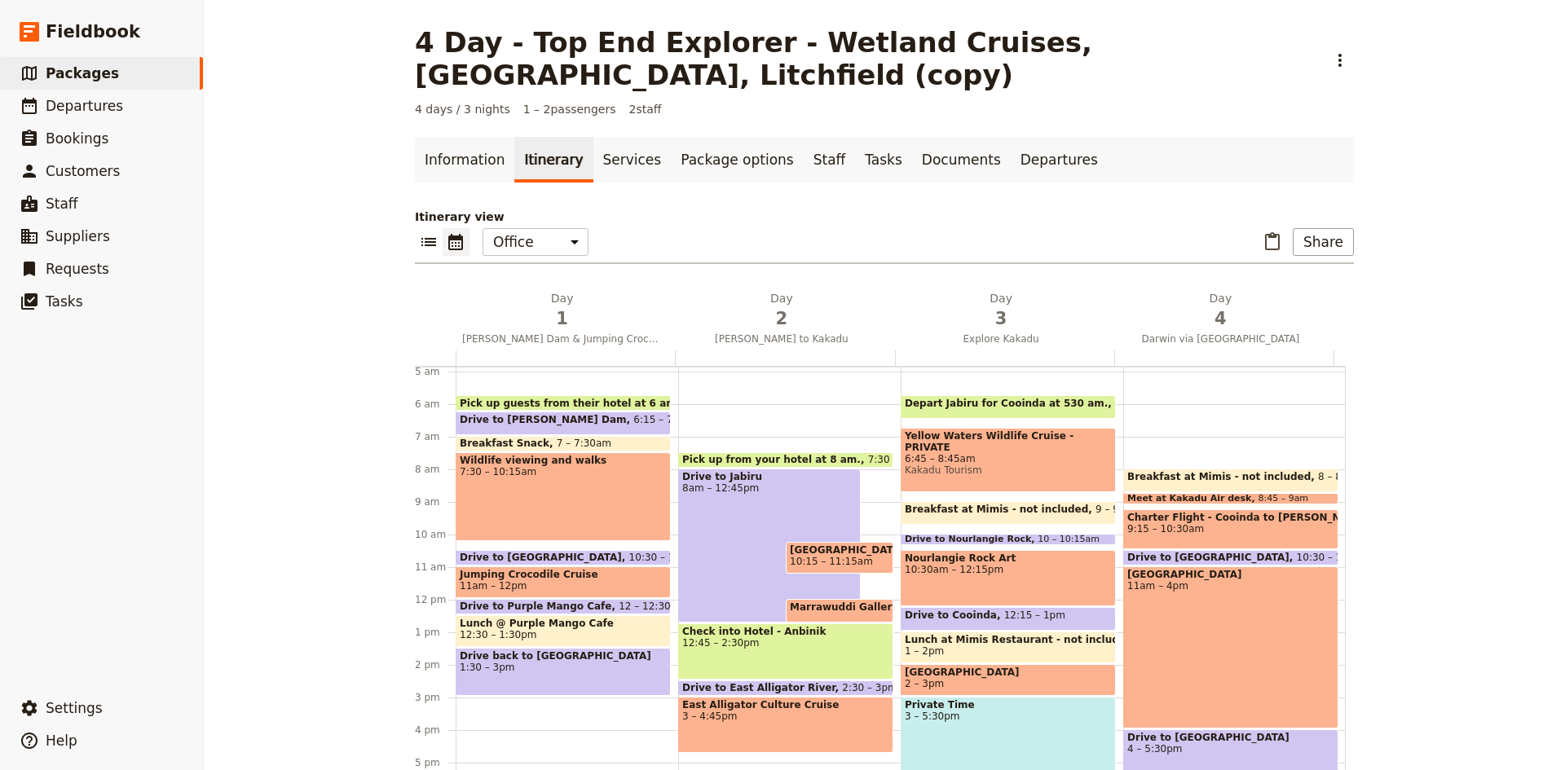
scroll to position [163, 0]
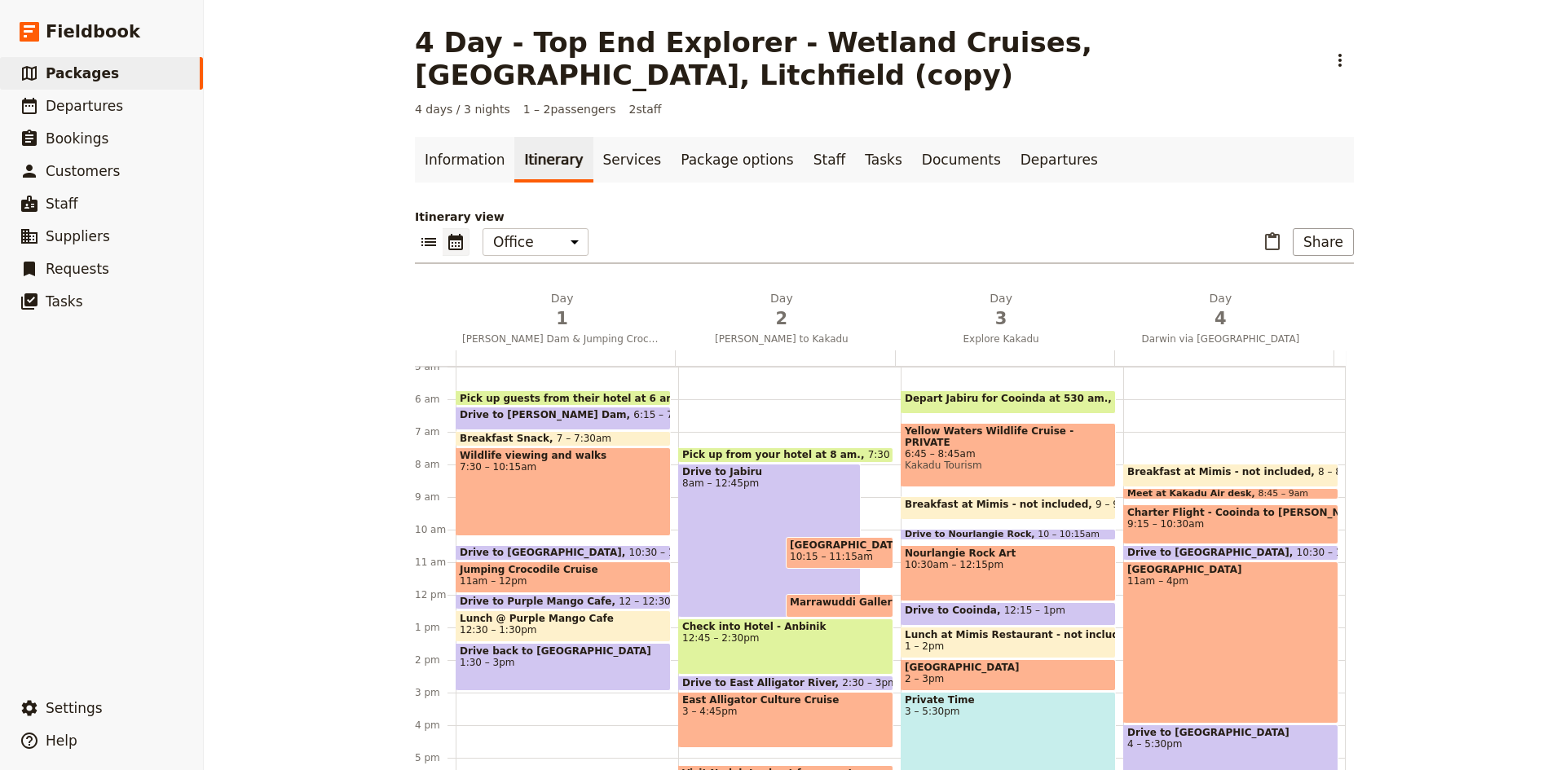
click at [559, 448] on div "Wildlife viewing and walks 7:30 – 10:15am" at bounding box center [563, 492] width 215 height 89
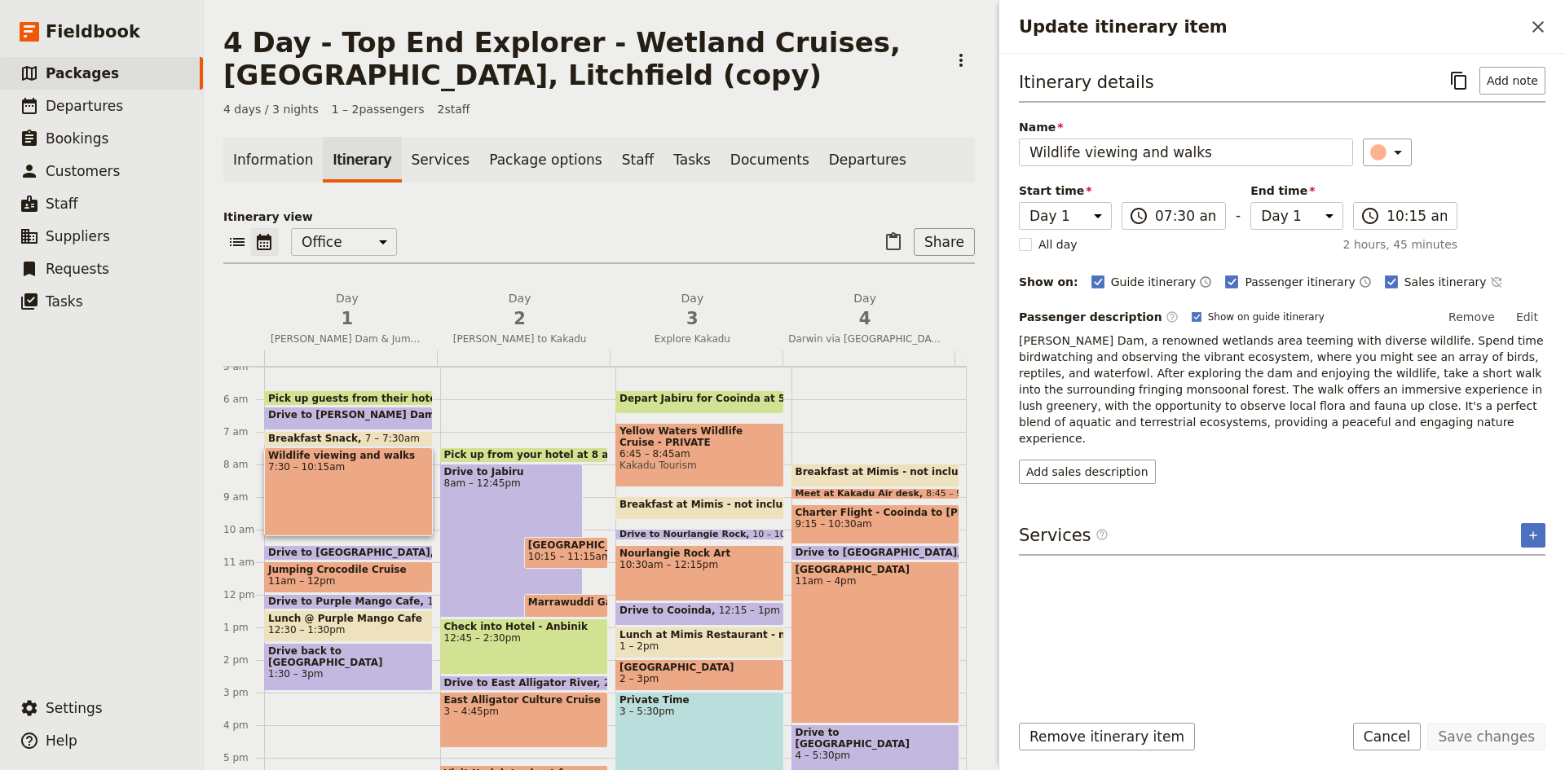
click at [325, 574] on span "Jumping Crocodile Cruise" at bounding box center [348, 569] width 161 height 11
click at [339, 618] on span "Lunch @ Purple Mango Cafe" at bounding box center [348, 618] width 161 height 11
